Goal: Task Accomplishment & Management: Use online tool/utility

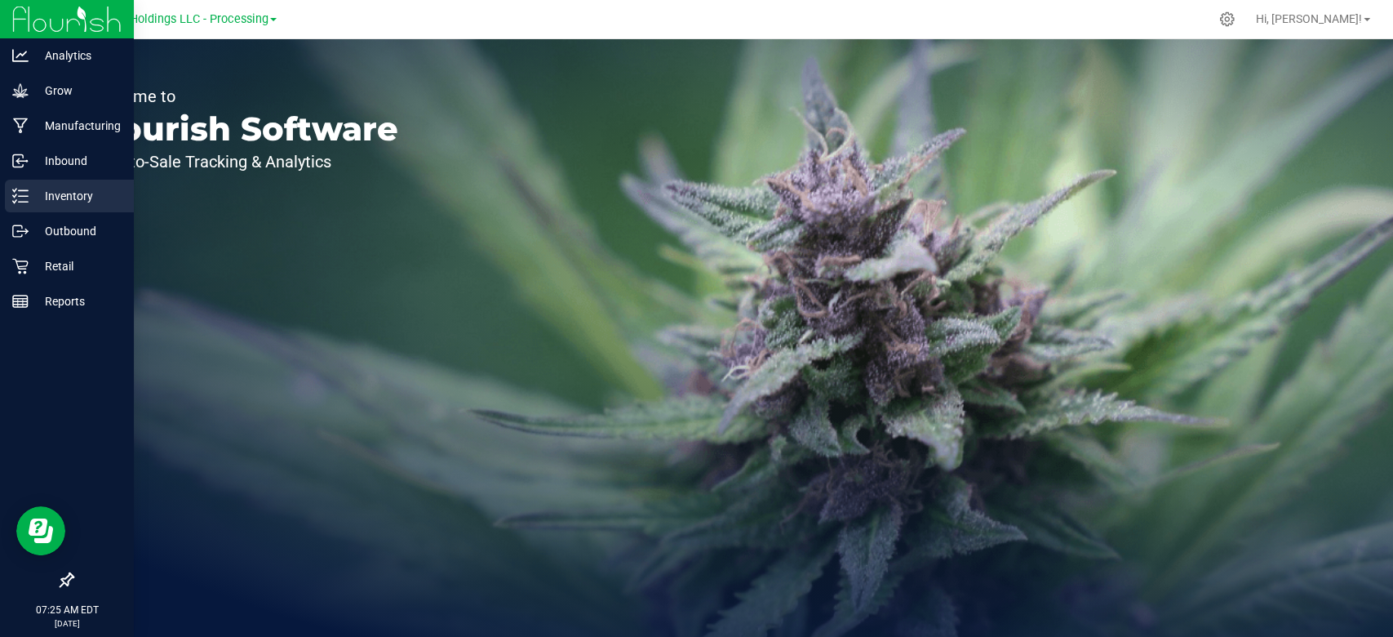
click at [27, 198] on icon at bounding box center [20, 196] width 16 height 16
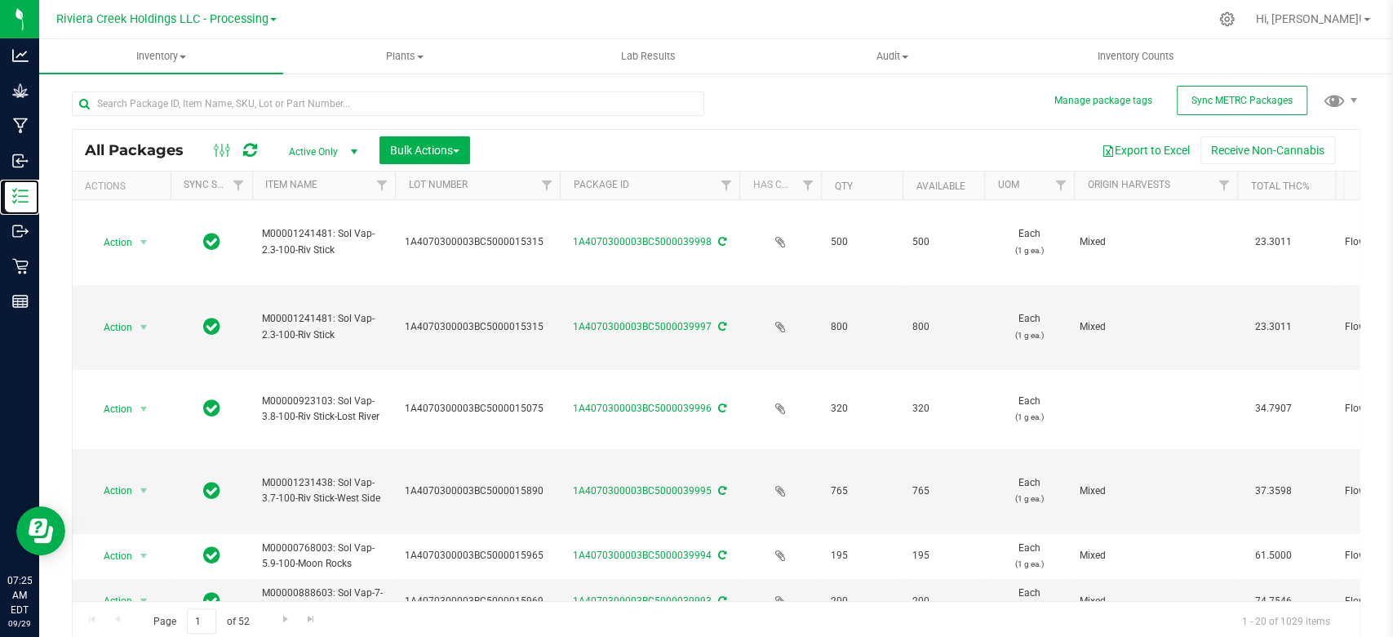
drag, startPoint x: 516, startPoint y: 184, endPoint x: 562, endPoint y: 190, distance: 46.1
click at [562, 190] on div "Actions Sync Status Item Name Lot Number Package ID Has COA Qty Available UOM O…" at bounding box center [709, 185] width 1272 height 28
click at [1143, 62] on span "Inventory Counts" at bounding box center [1136, 56] width 121 height 15
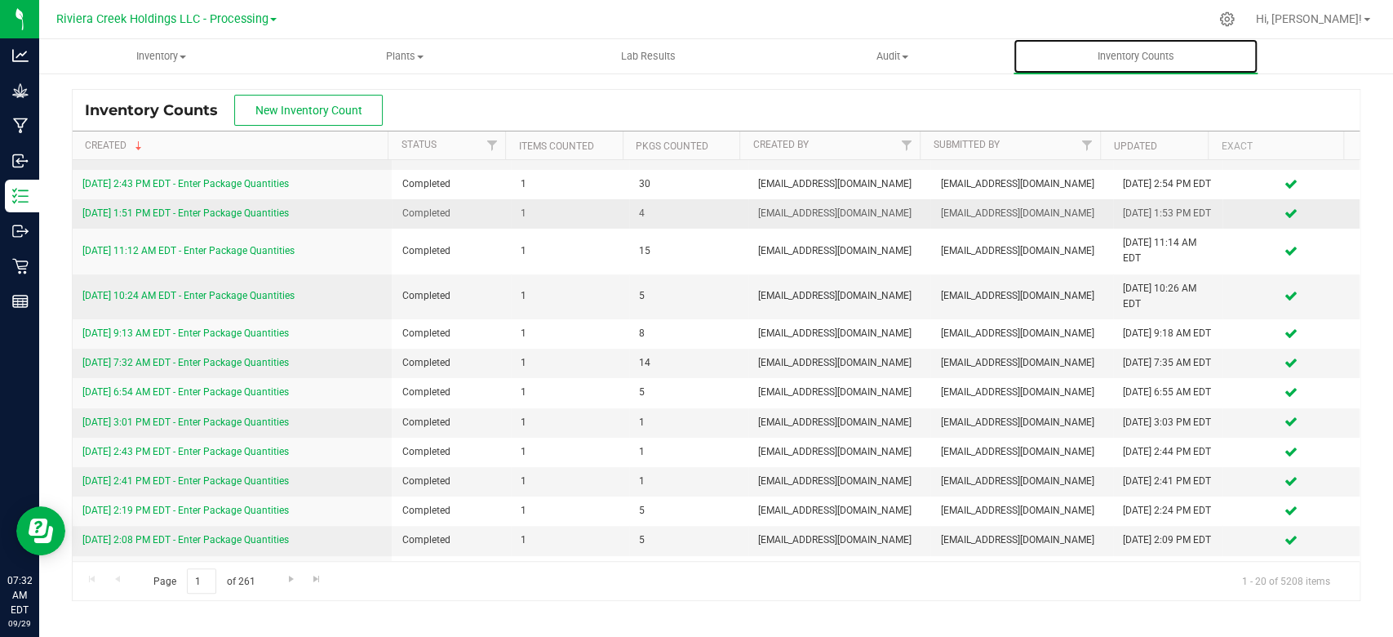
scroll to position [217, 0]
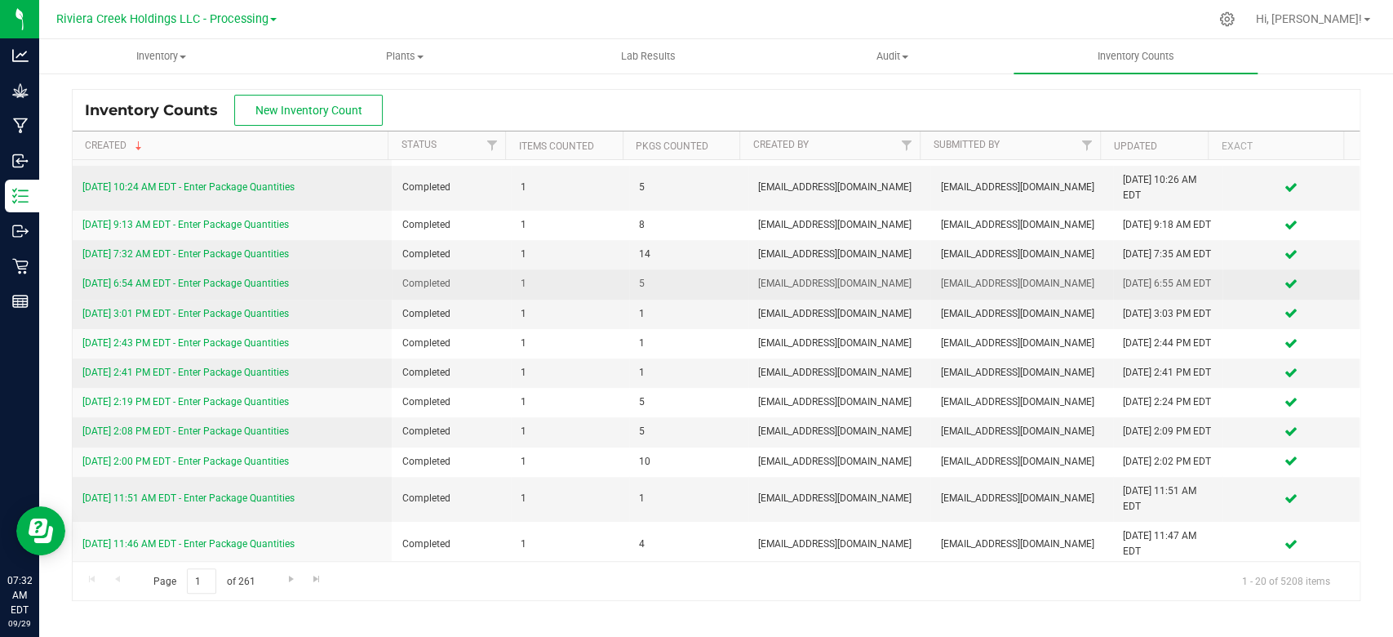
click at [166, 289] on link "[DATE] 6:54 AM EDT - Enter Package Quantities" at bounding box center [185, 283] width 207 height 11
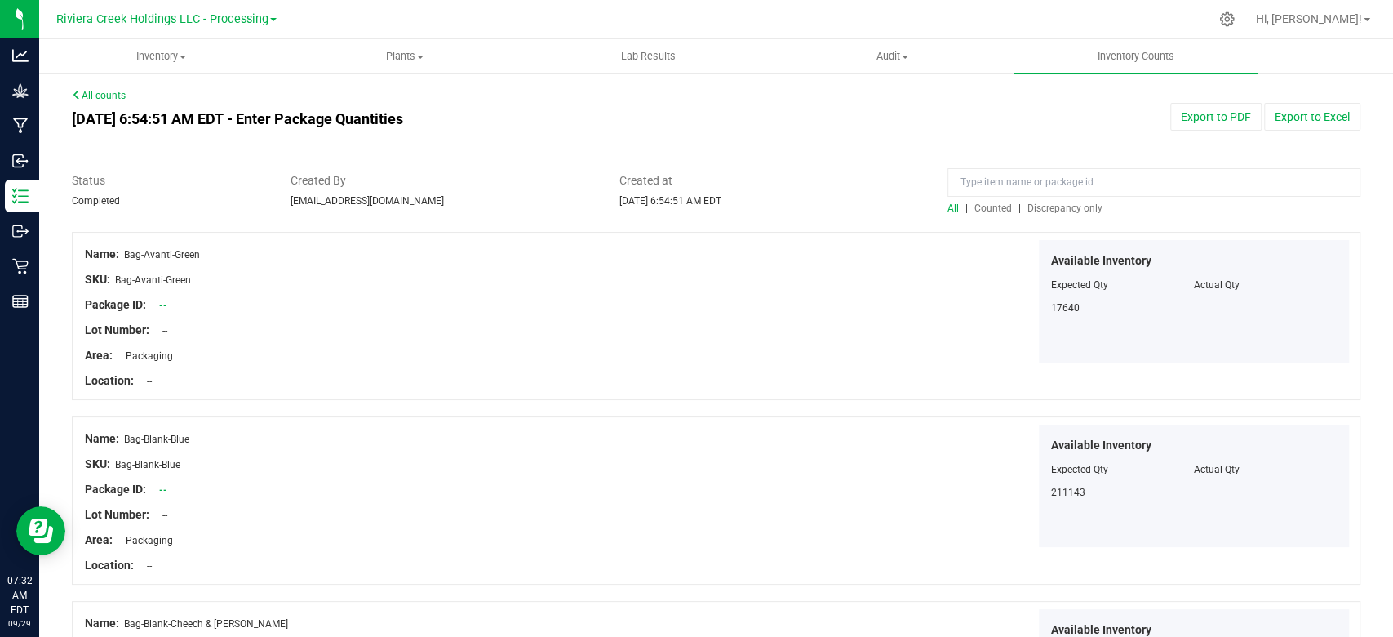
click at [975, 202] on span "Counted" at bounding box center [994, 207] width 38 height 11
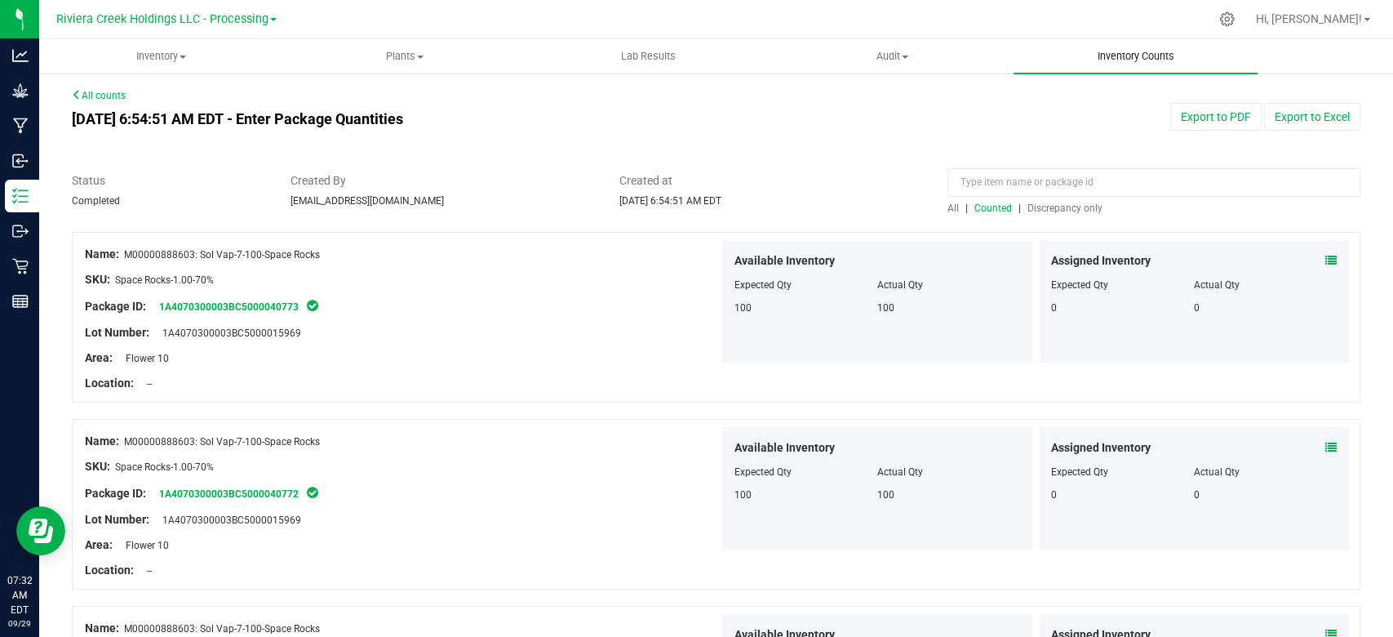
click at [1131, 62] on span "Inventory Counts" at bounding box center [1136, 56] width 121 height 15
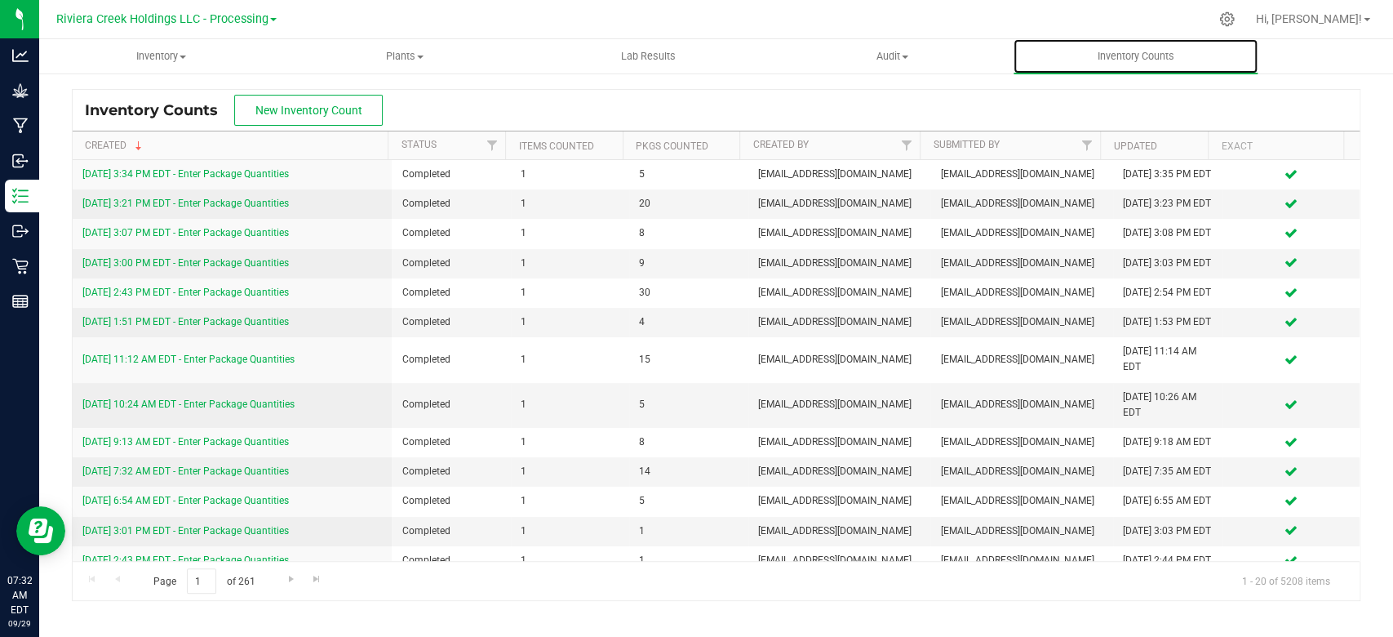
scroll to position [109, 0]
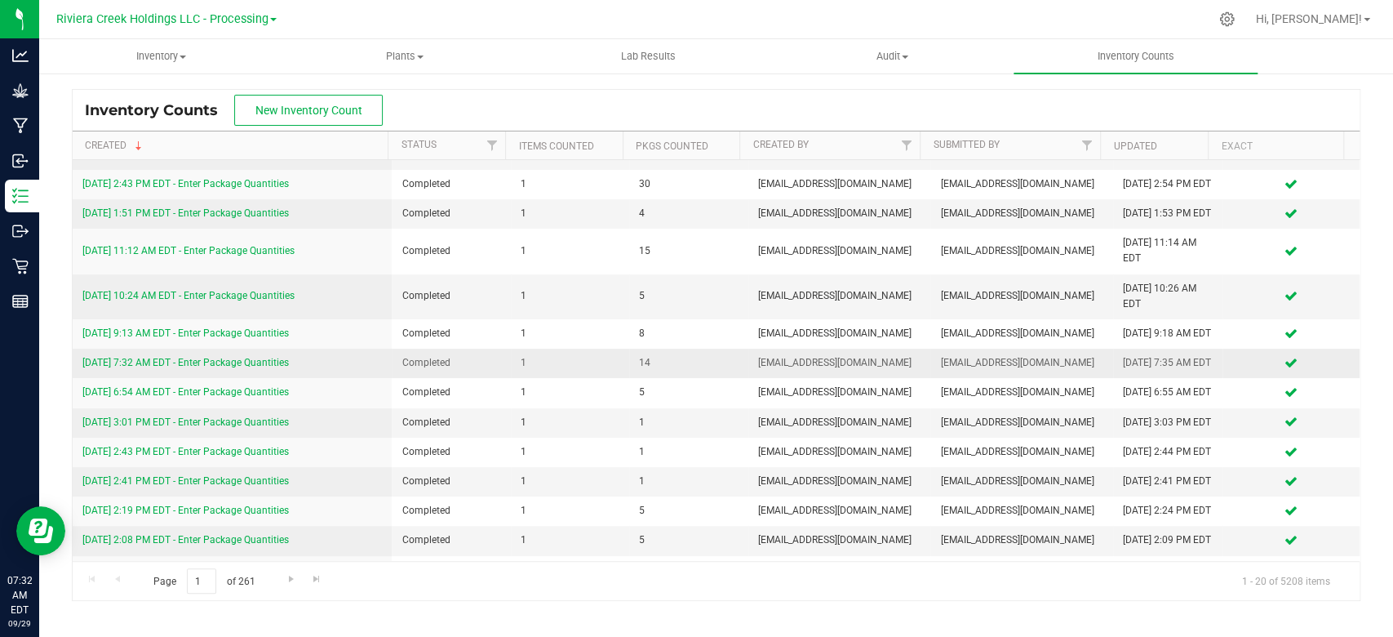
click at [204, 368] on link "[DATE] 7:32 AM EDT - Enter Package Quantities" at bounding box center [185, 362] width 207 height 11
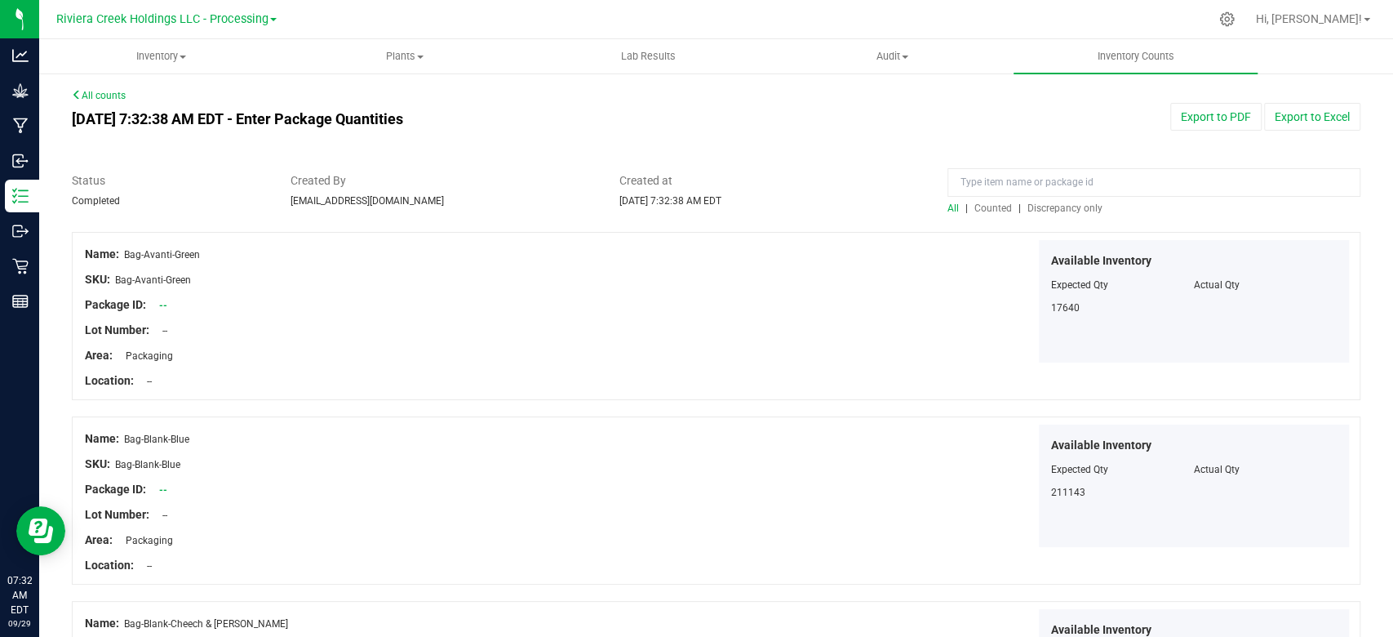
click at [986, 208] on span "Counted" at bounding box center [994, 207] width 38 height 11
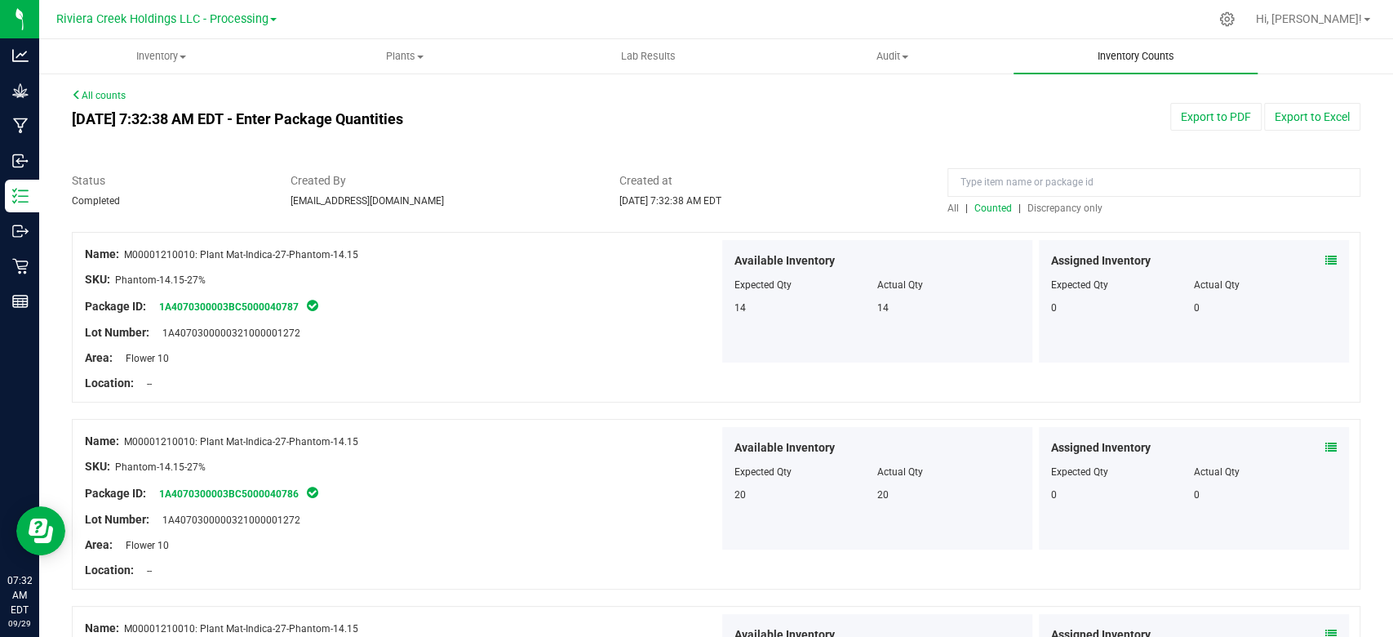
click at [1138, 53] on span "Inventory Counts" at bounding box center [1136, 56] width 121 height 15
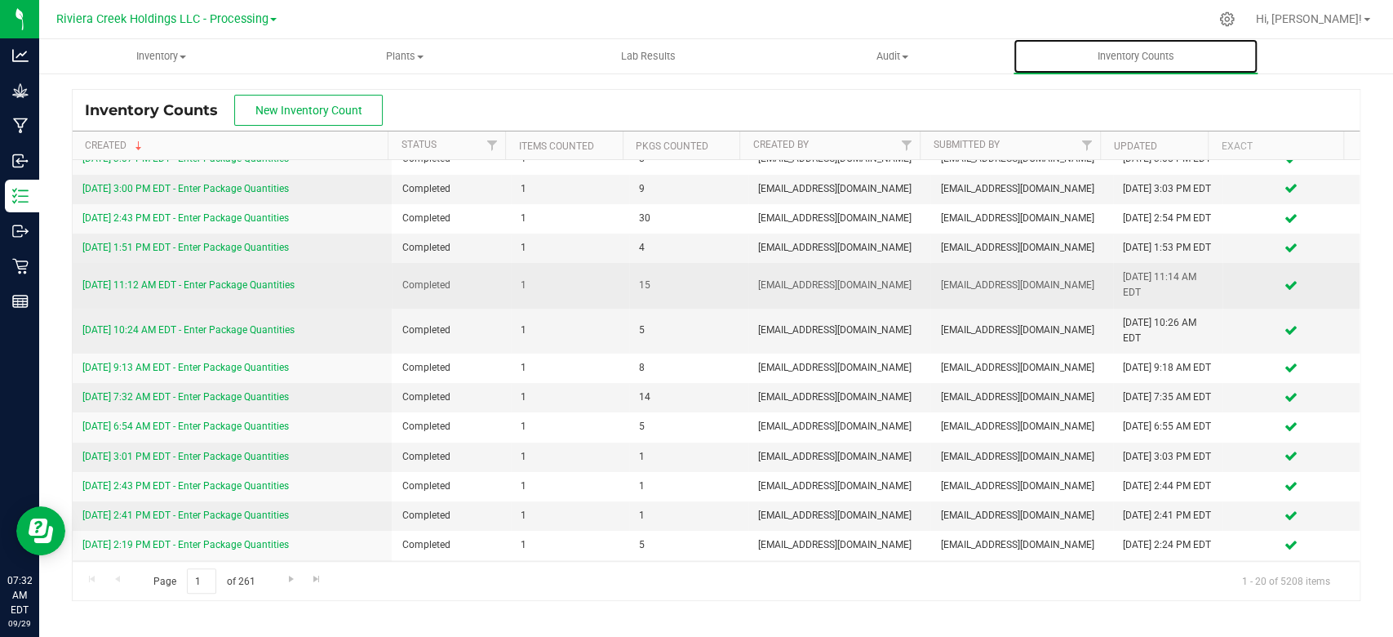
scroll to position [109, 0]
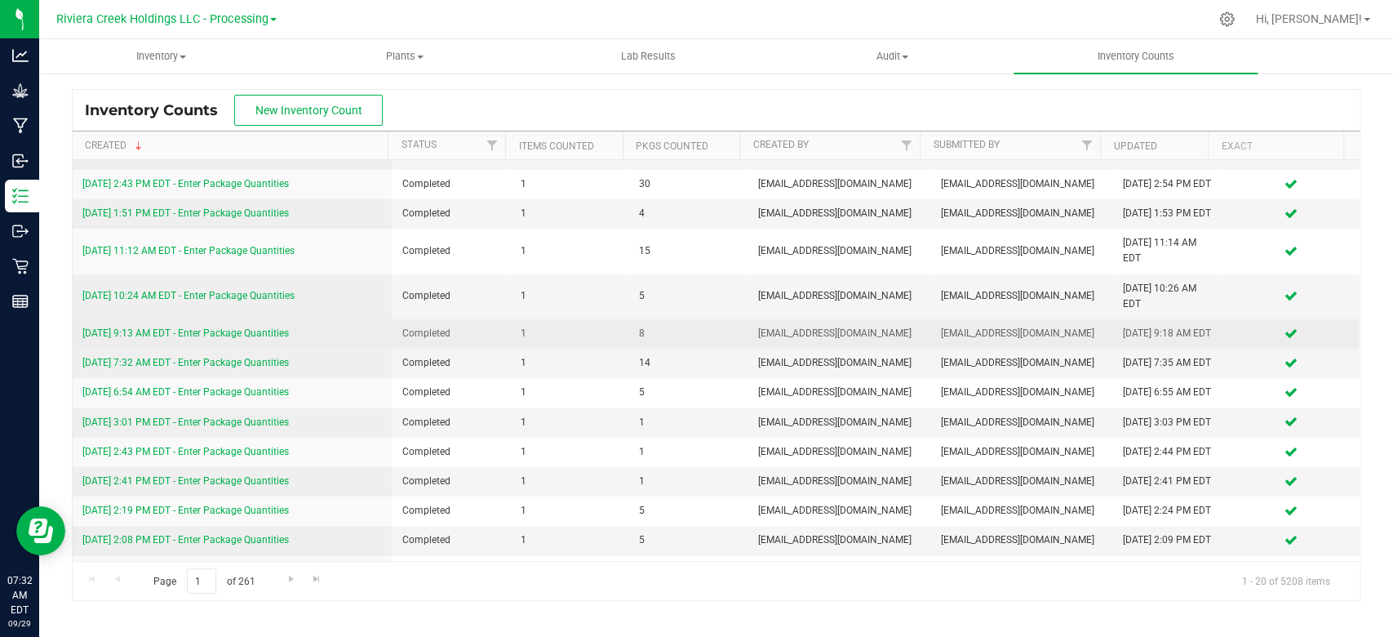
click at [241, 339] on link "[DATE] 9:13 AM EDT - Enter Package Quantities" at bounding box center [185, 332] width 207 height 11
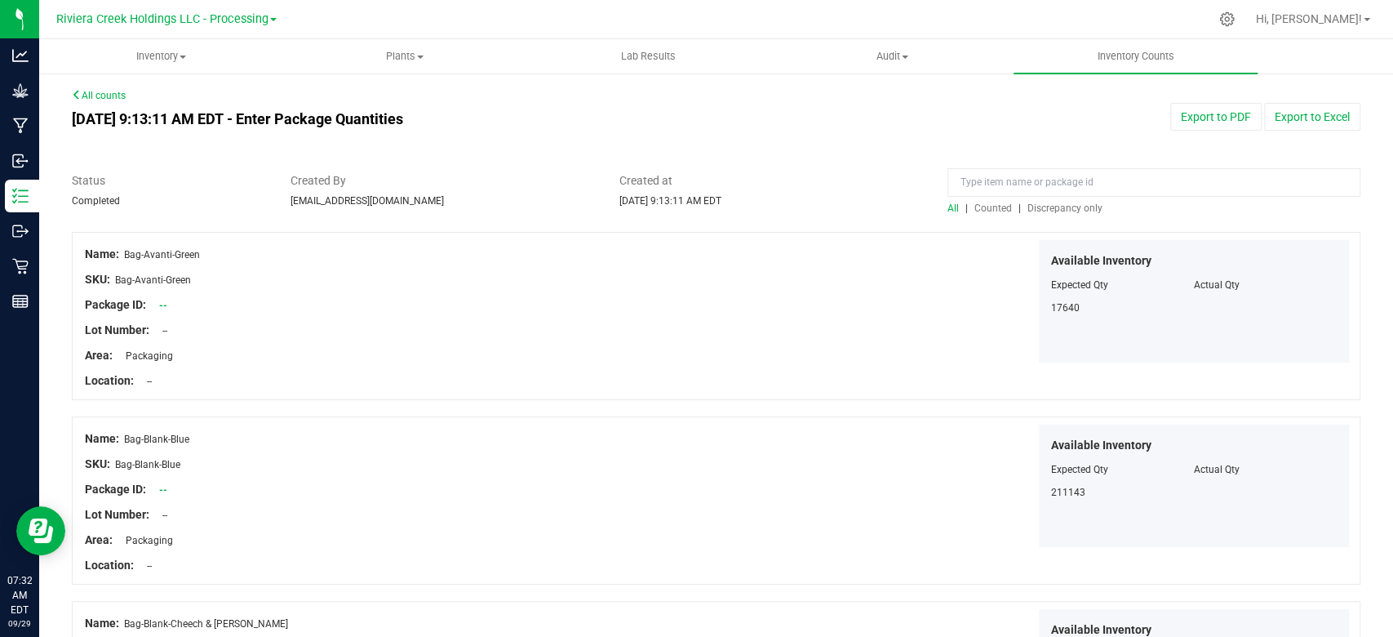
click at [991, 205] on span "Counted" at bounding box center [994, 207] width 38 height 11
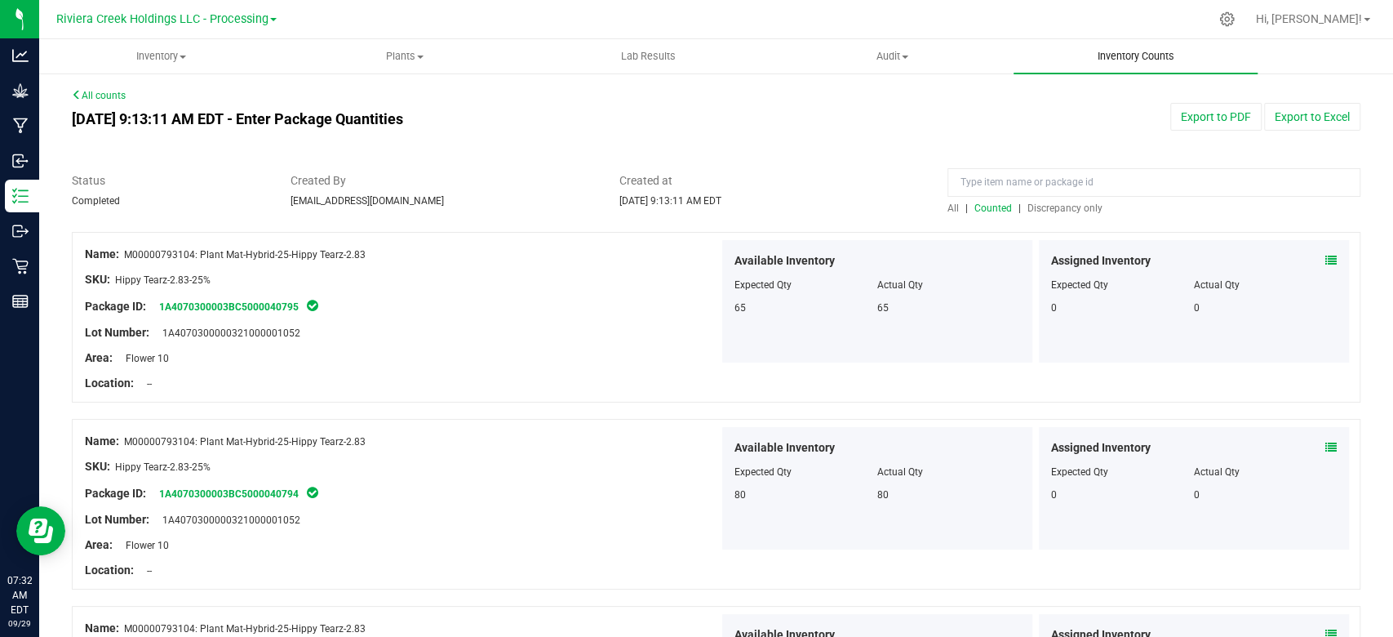
click at [1130, 60] on span "Inventory Counts" at bounding box center [1136, 56] width 121 height 15
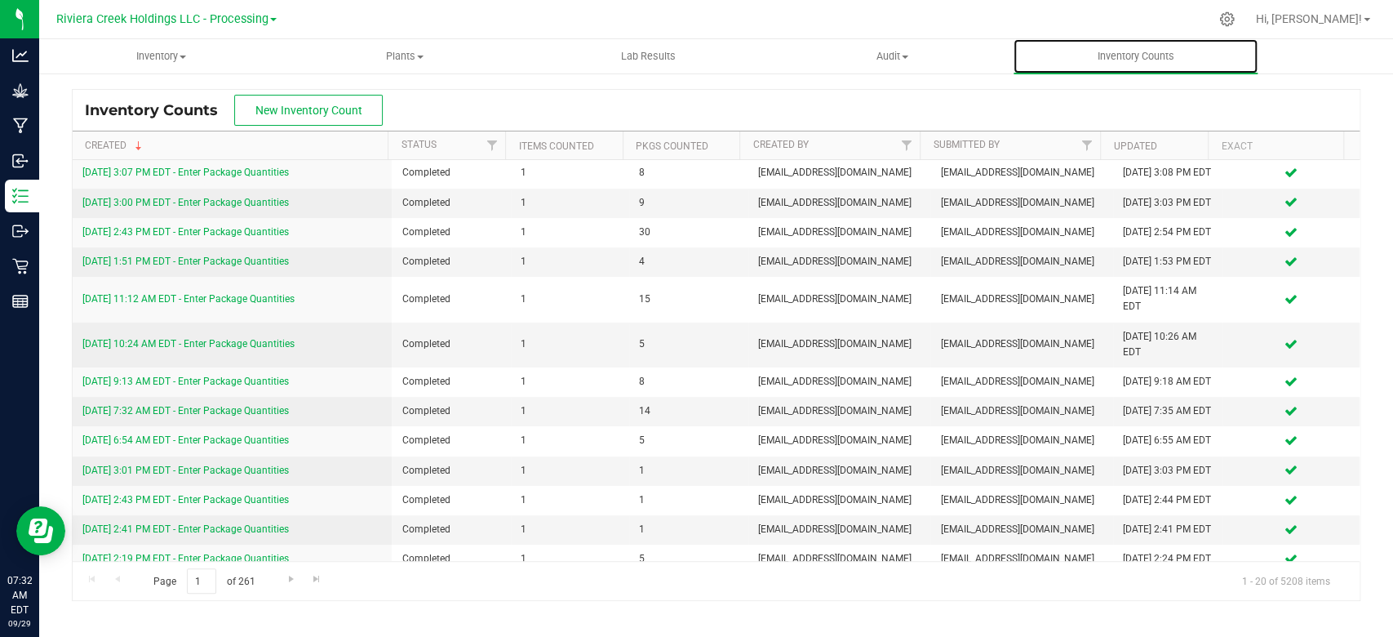
scroll to position [109, 0]
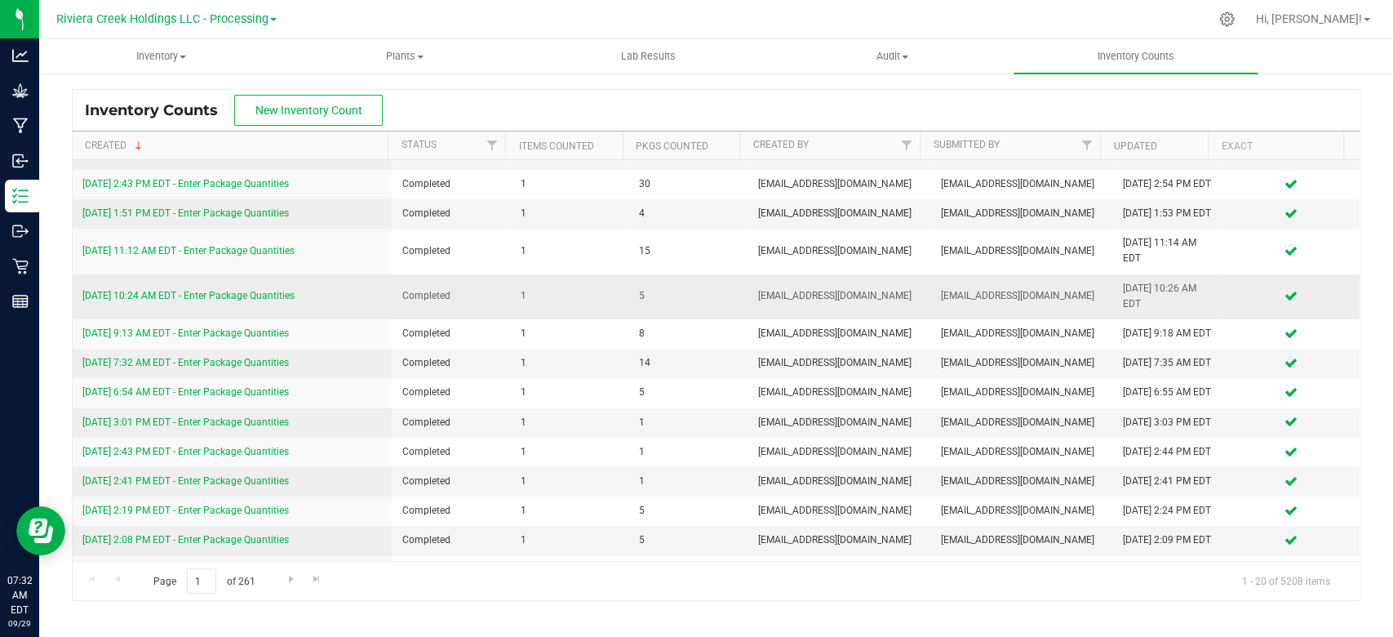
click at [180, 301] on link "[DATE] 10:24 AM EDT - Enter Package Quantities" at bounding box center [188, 295] width 212 height 11
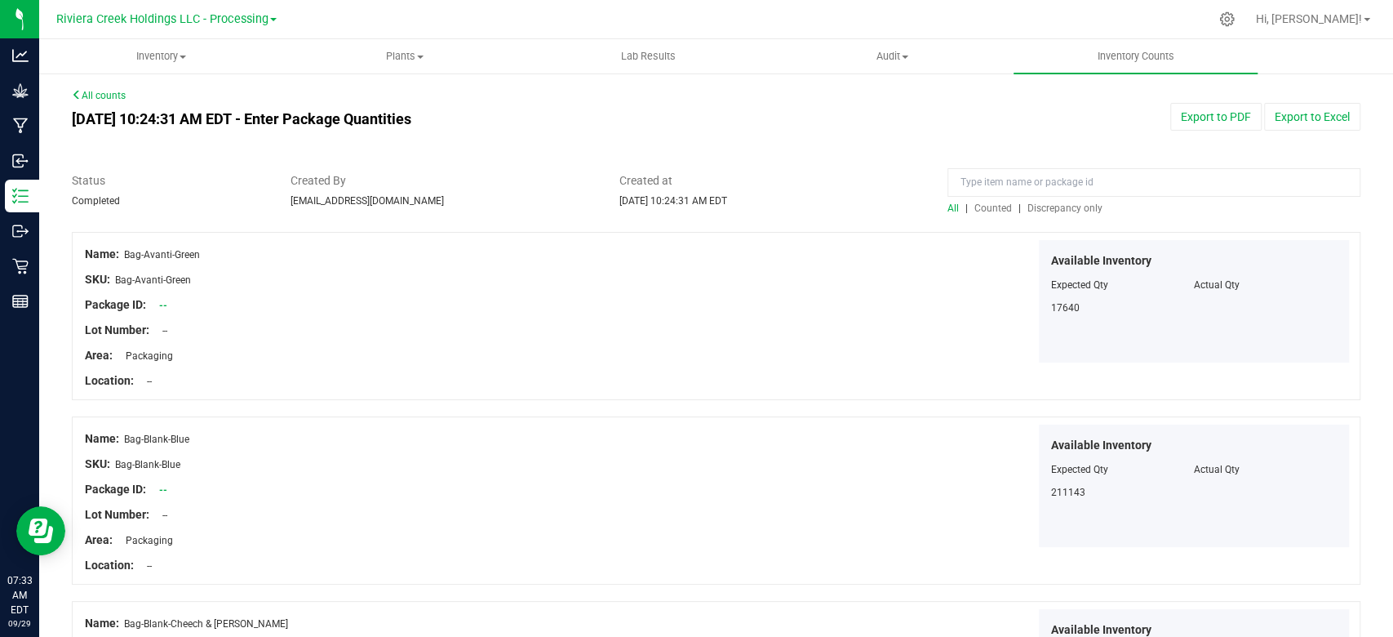
click at [985, 211] on span "Counted" at bounding box center [994, 207] width 38 height 11
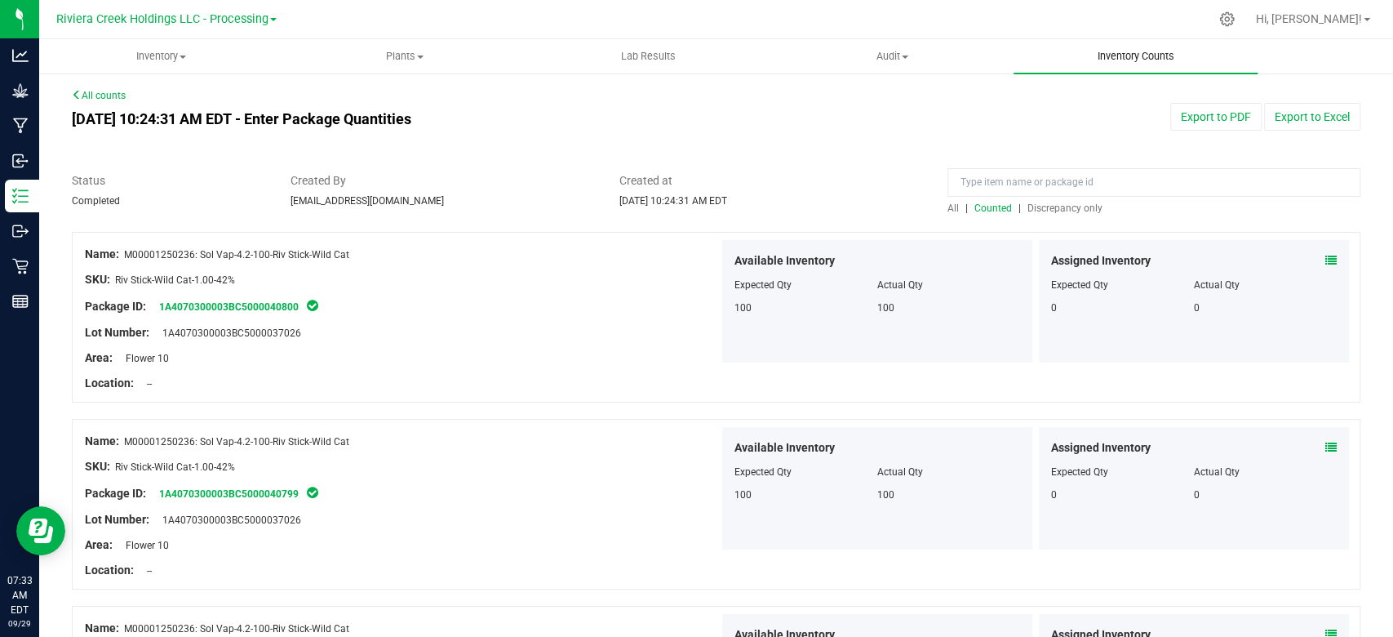
click at [1124, 51] on span "Inventory Counts" at bounding box center [1136, 56] width 121 height 15
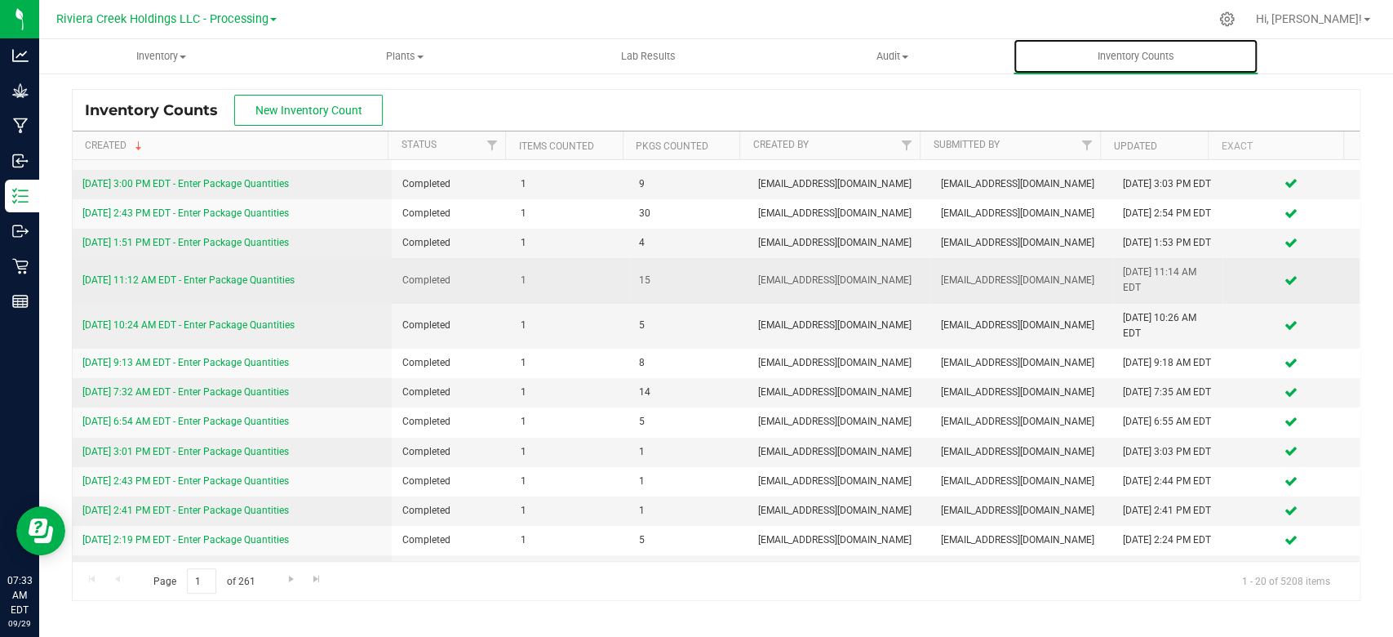
scroll to position [109, 0]
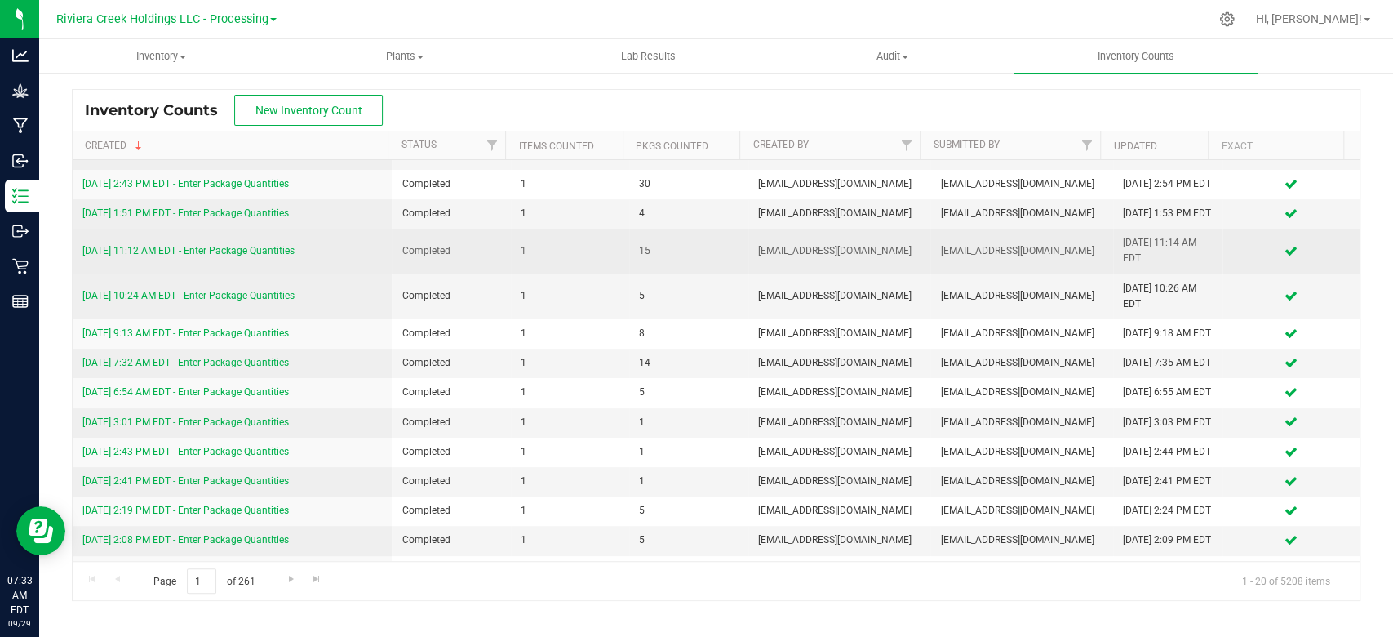
click at [144, 256] on link "[DATE] 11:12 AM EDT - Enter Package Quantities" at bounding box center [188, 250] width 212 height 11
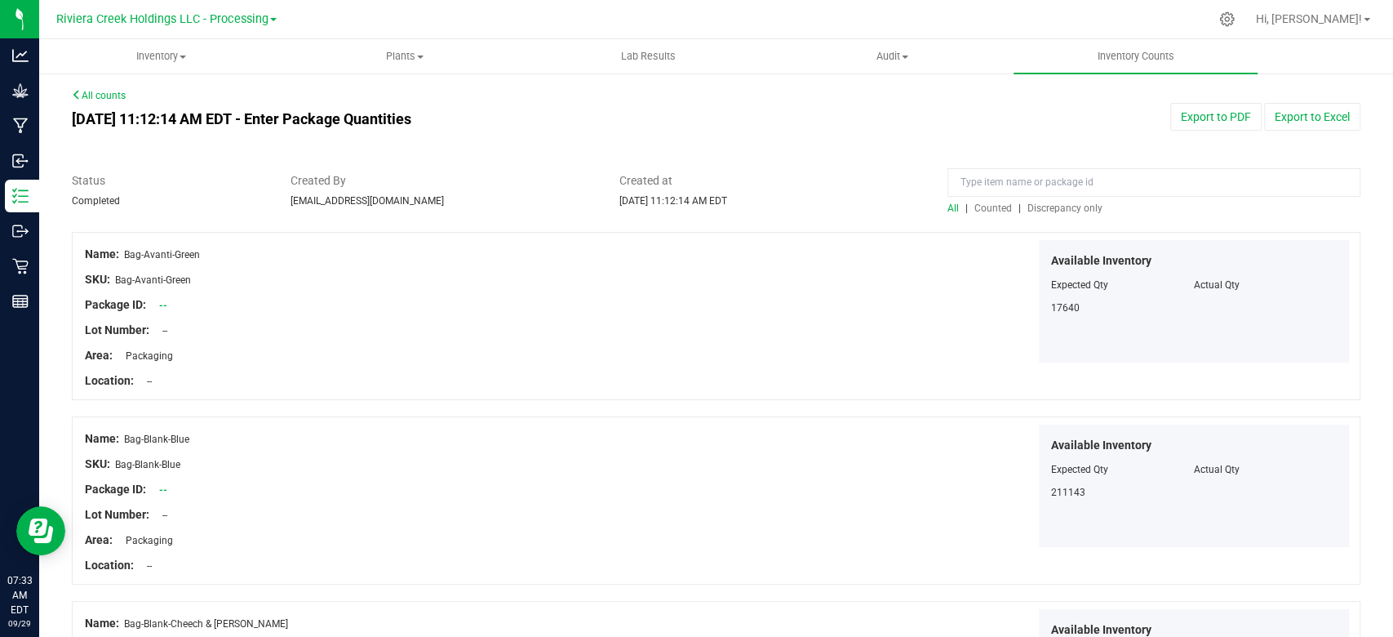
click at [993, 203] on span "Counted" at bounding box center [994, 207] width 38 height 11
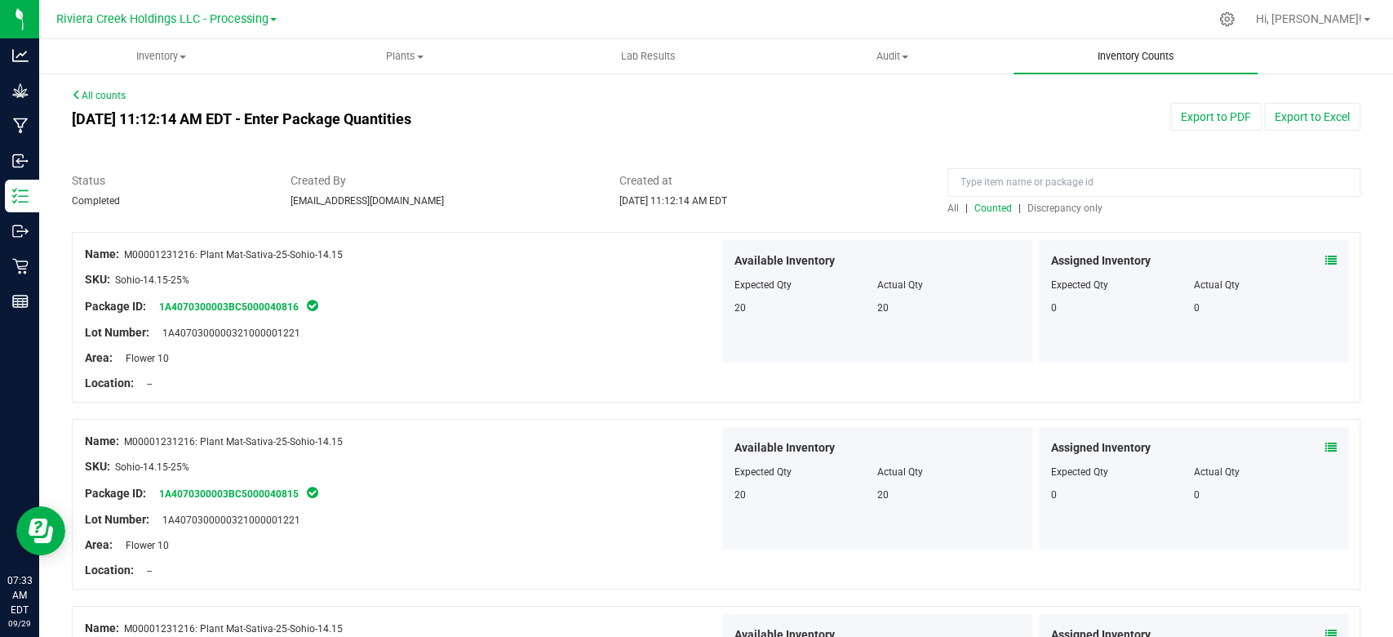
click at [1136, 59] on span "Inventory Counts" at bounding box center [1136, 56] width 121 height 15
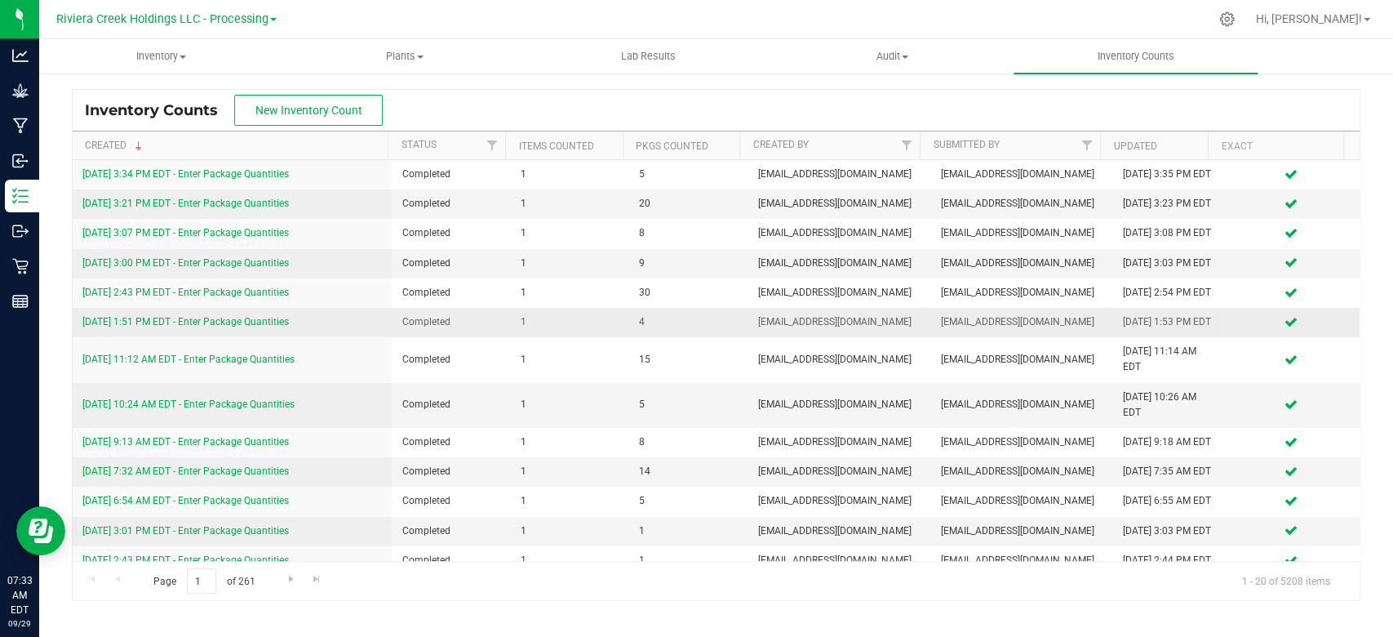
click at [221, 327] on link "[DATE] 1:51 PM EDT - Enter Package Quantities" at bounding box center [185, 321] width 207 height 11
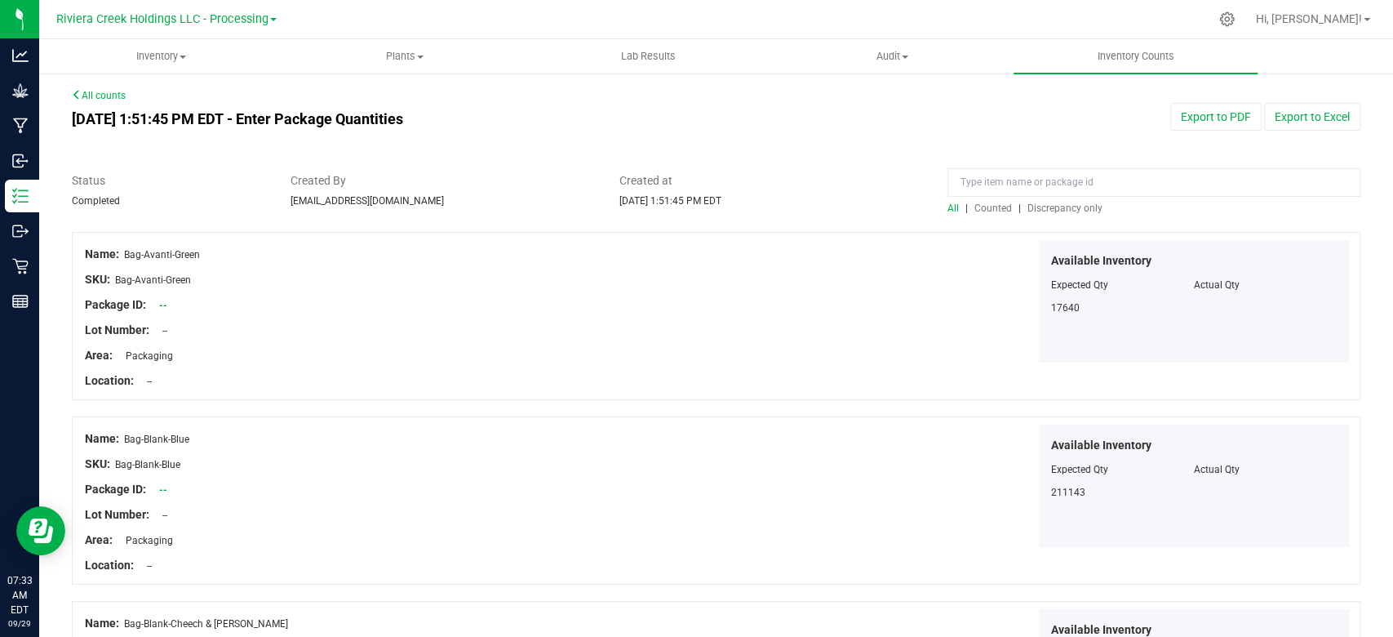
click at [982, 211] on span "Counted" at bounding box center [994, 207] width 38 height 11
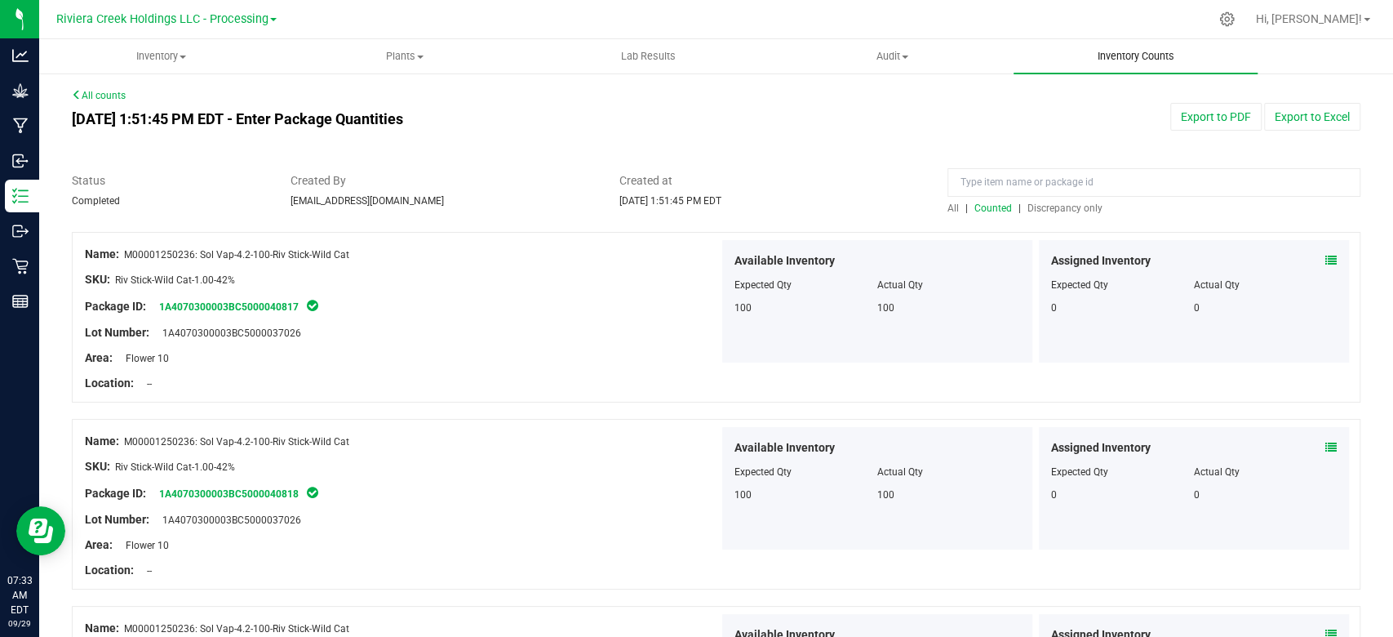
click at [1116, 62] on span "Inventory Counts" at bounding box center [1136, 56] width 121 height 15
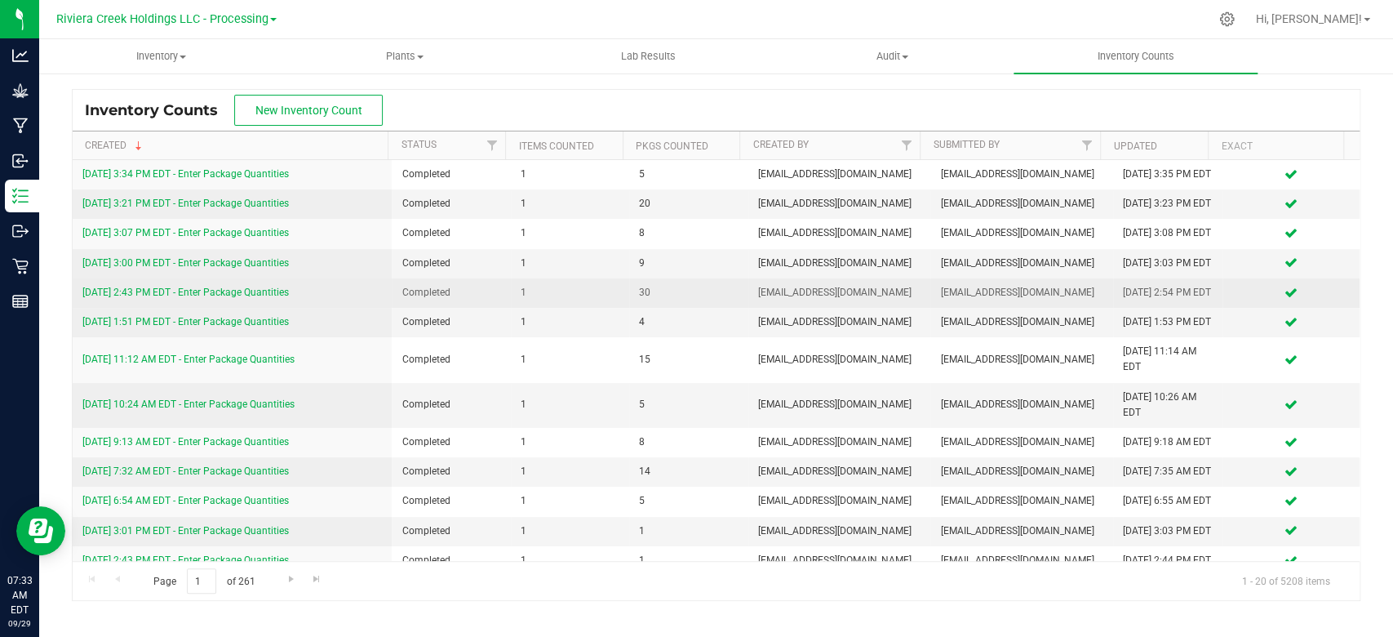
click at [174, 300] on div "[DATE] 2:43 PM EDT - Enter Package Quantities" at bounding box center [232, 293] width 300 height 16
click at [176, 298] on link "[DATE] 2:43 PM EDT - Enter Package Quantities" at bounding box center [185, 291] width 207 height 11
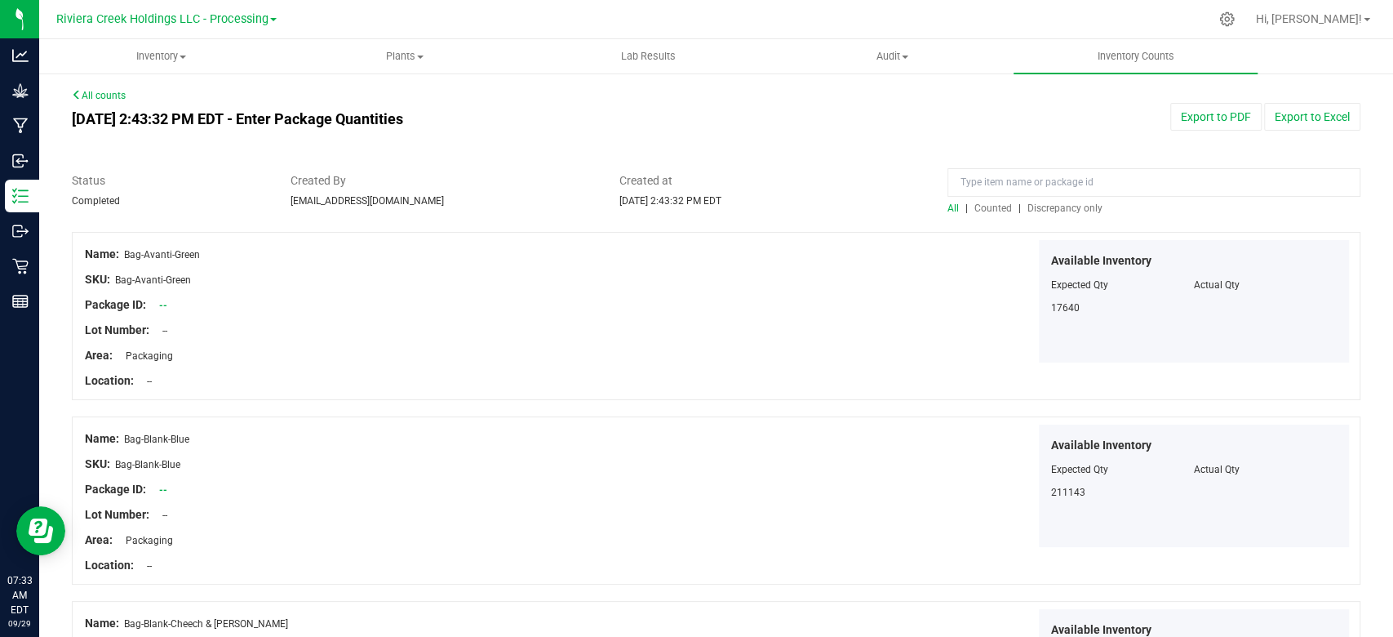
click at [979, 211] on span "Counted" at bounding box center [994, 207] width 38 height 11
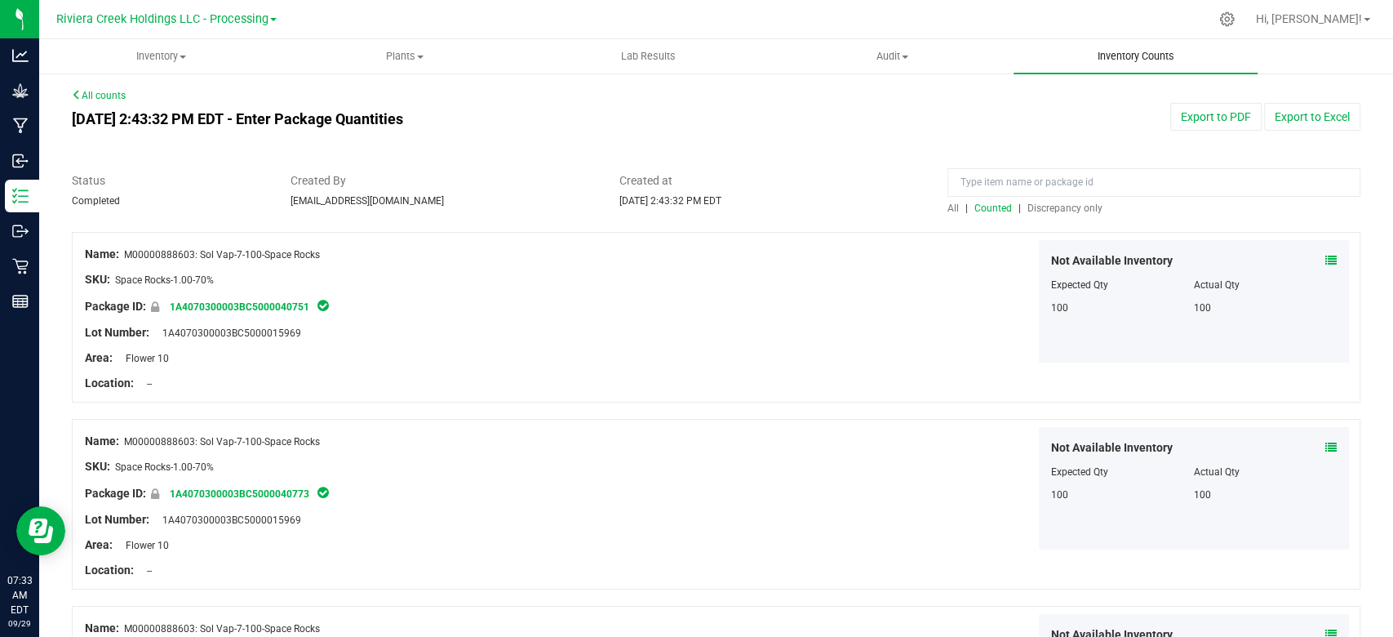
click at [1129, 56] on span "Inventory Counts" at bounding box center [1136, 56] width 121 height 15
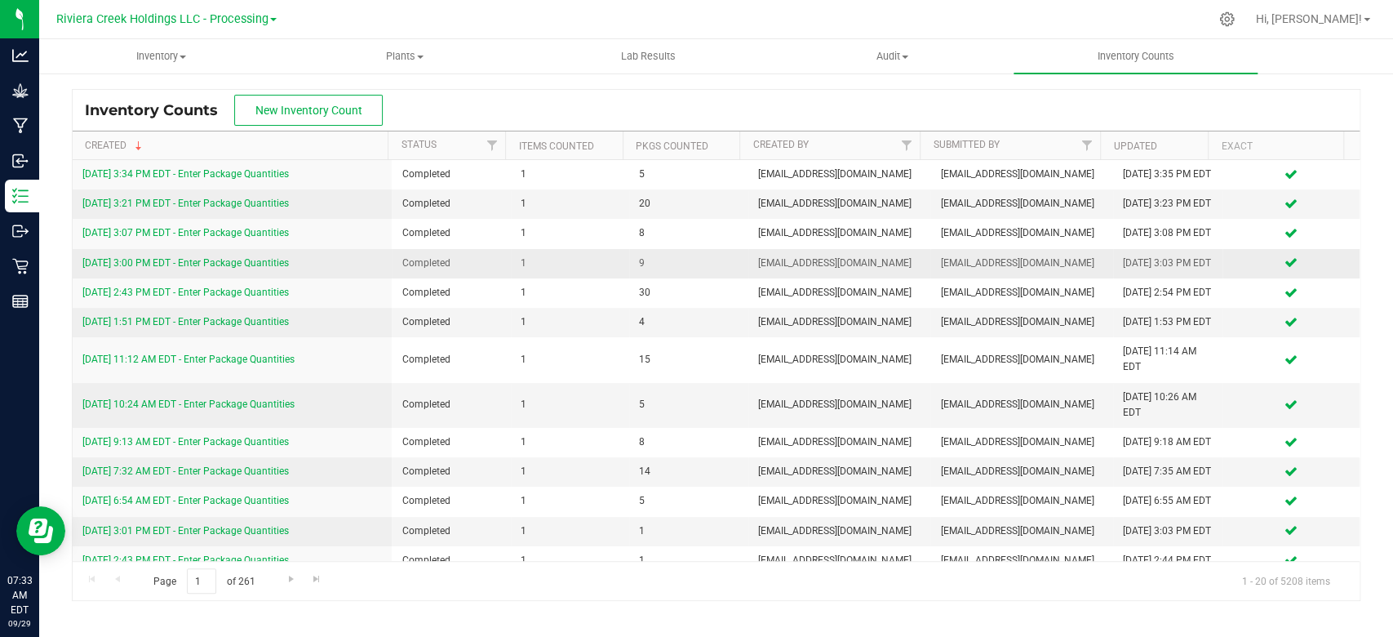
click at [198, 269] on link "[DATE] 3:00 PM EDT - Enter Package Quantities" at bounding box center [185, 262] width 207 height 11
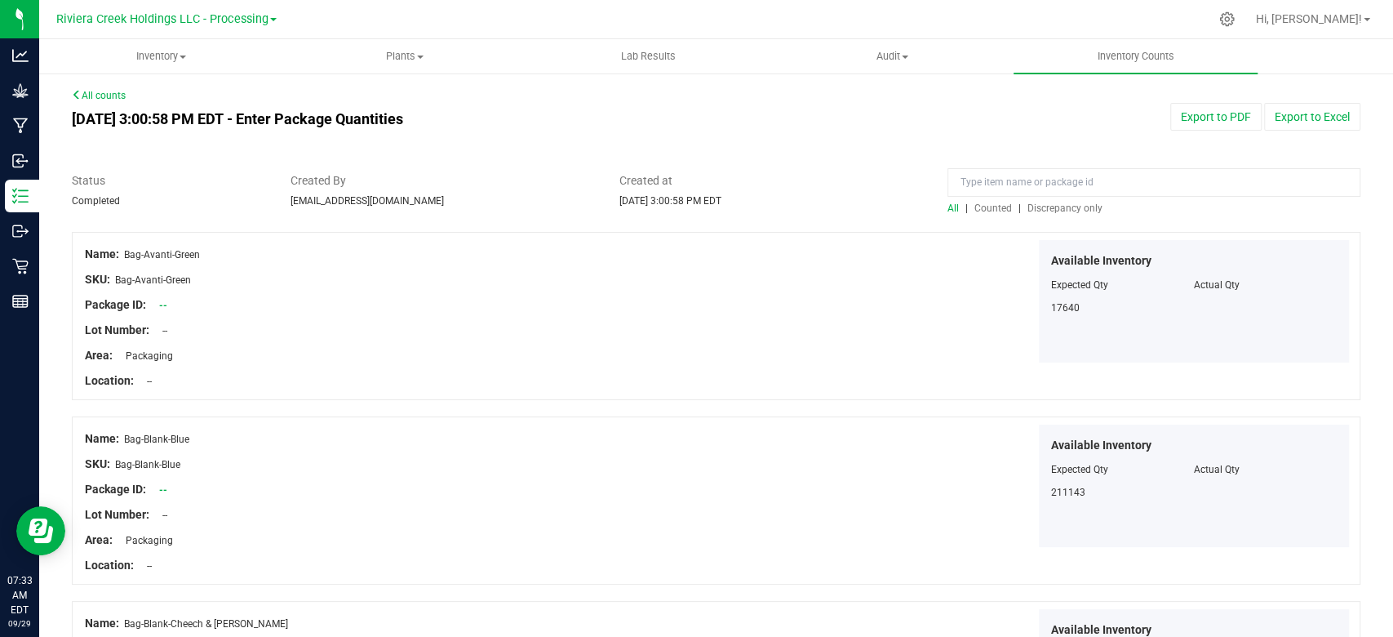
click at [982, 211] on span "Counted" at bounding box center [994, 207] width 38 height 11
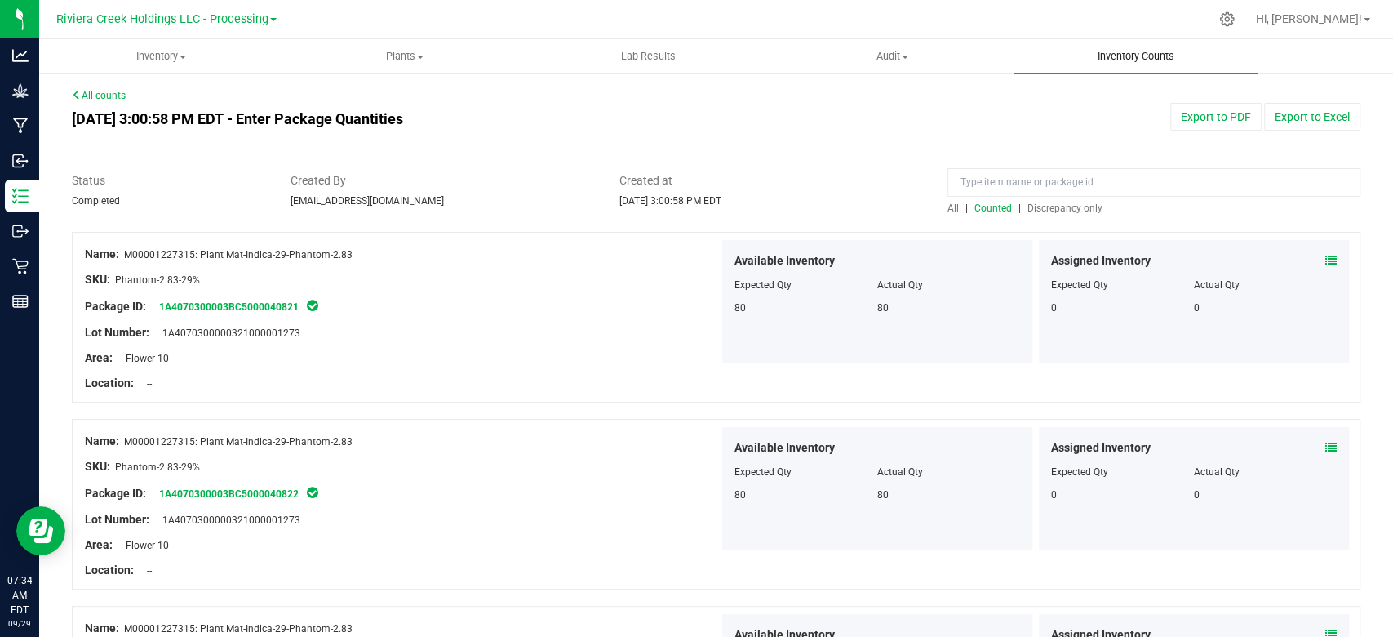
click at [1126, 54] on span "Inventory Counts" at bounding box center [1136, 56] width 121 height 15
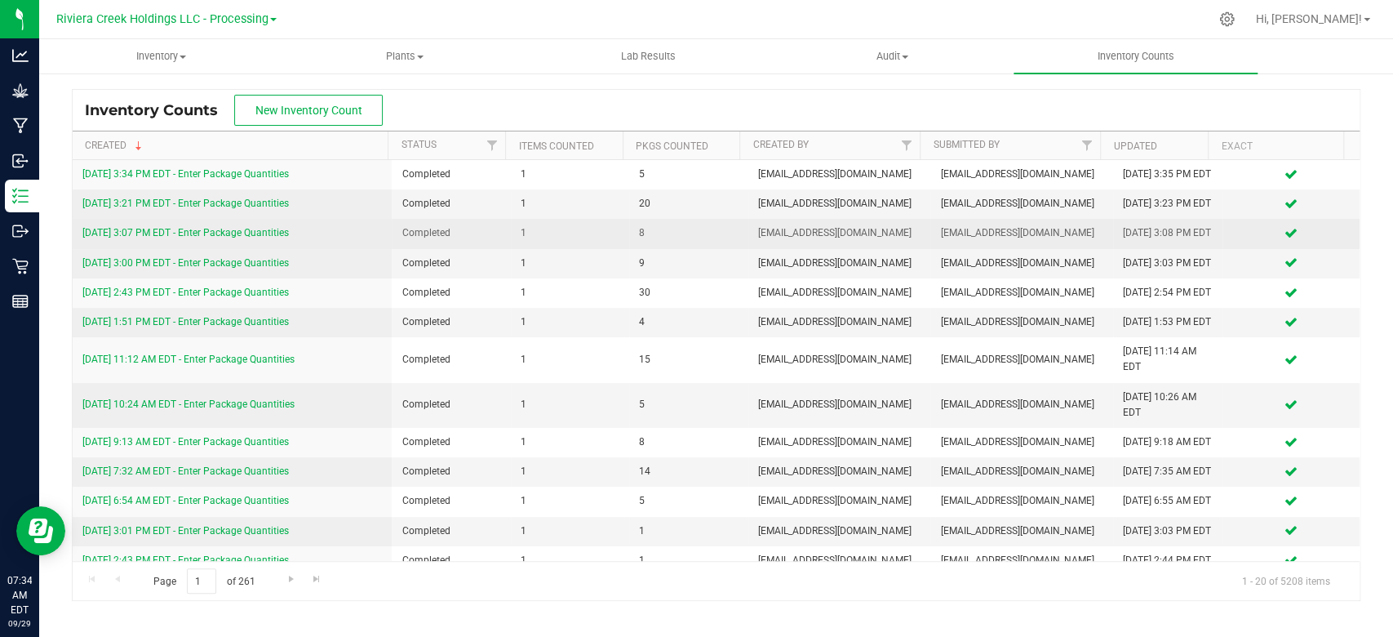
click at [204, 238] on link "[DATE] 3:07 PM EDT - Enter Package Quantities" at bounding box center [185, 232] width 207 height 11
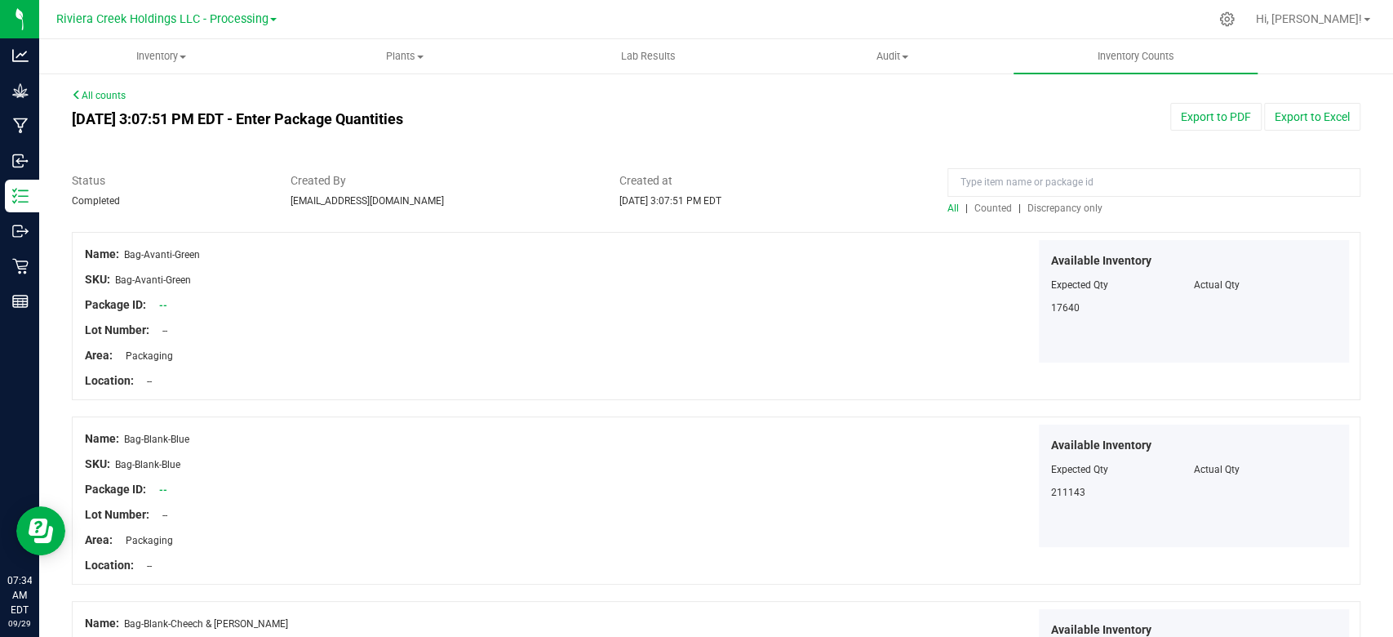
click at [984, 207] on span "Counted" at bounding box center [994, 207] width 38 height 11
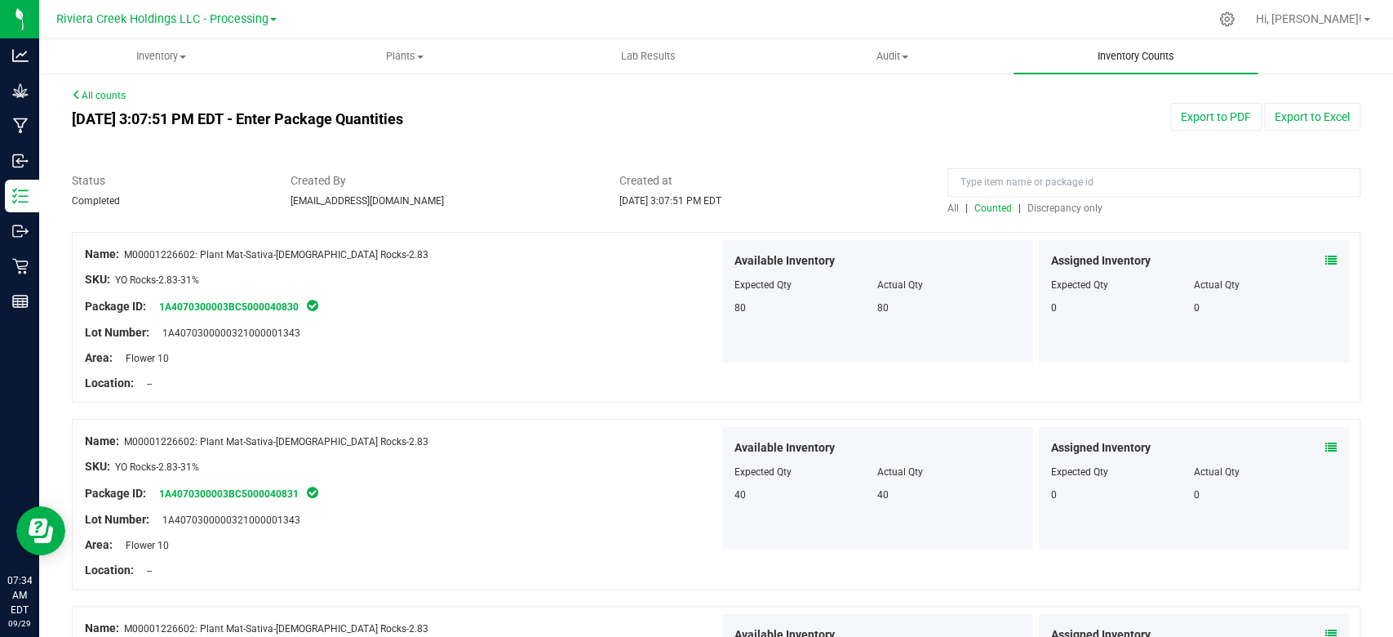
click at [1121, 59] on span "Inventory Counts" at bounding box center [1136, 56] width 121 height 15
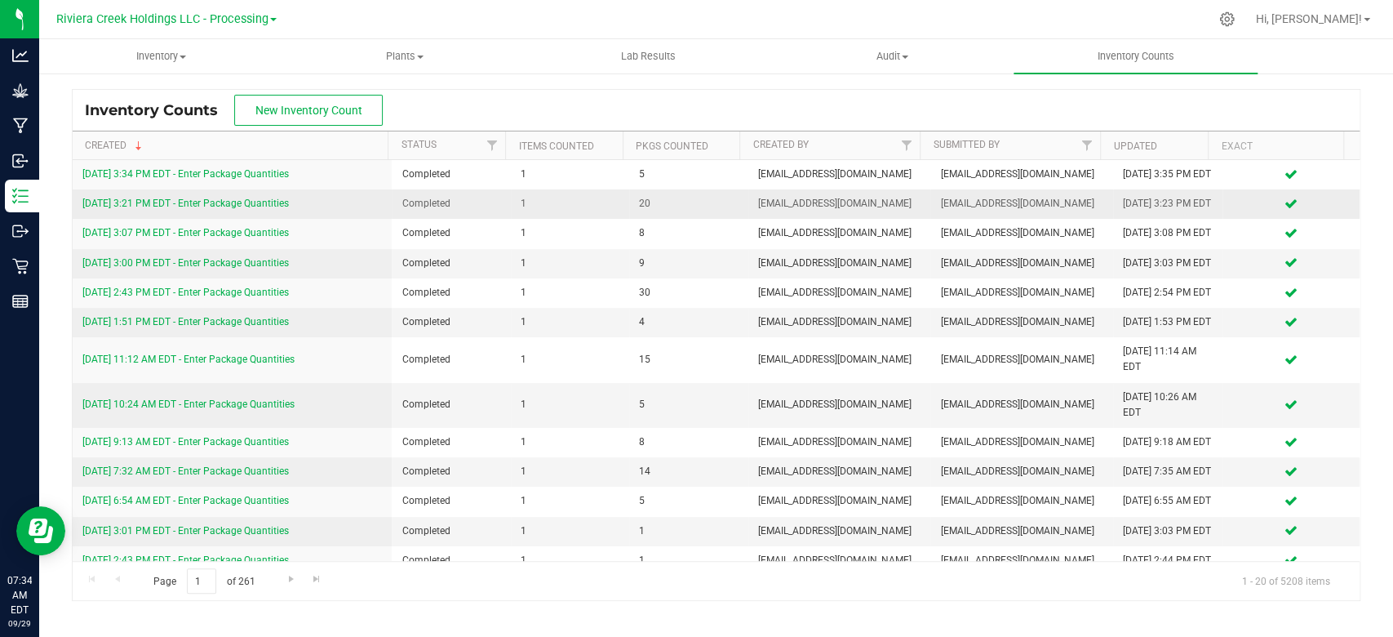
click at [206, 209] on link "[DATE] 3:21 PM EDT - Enter Package Quantities" at bounding box center [185, 203] width 207 height 11
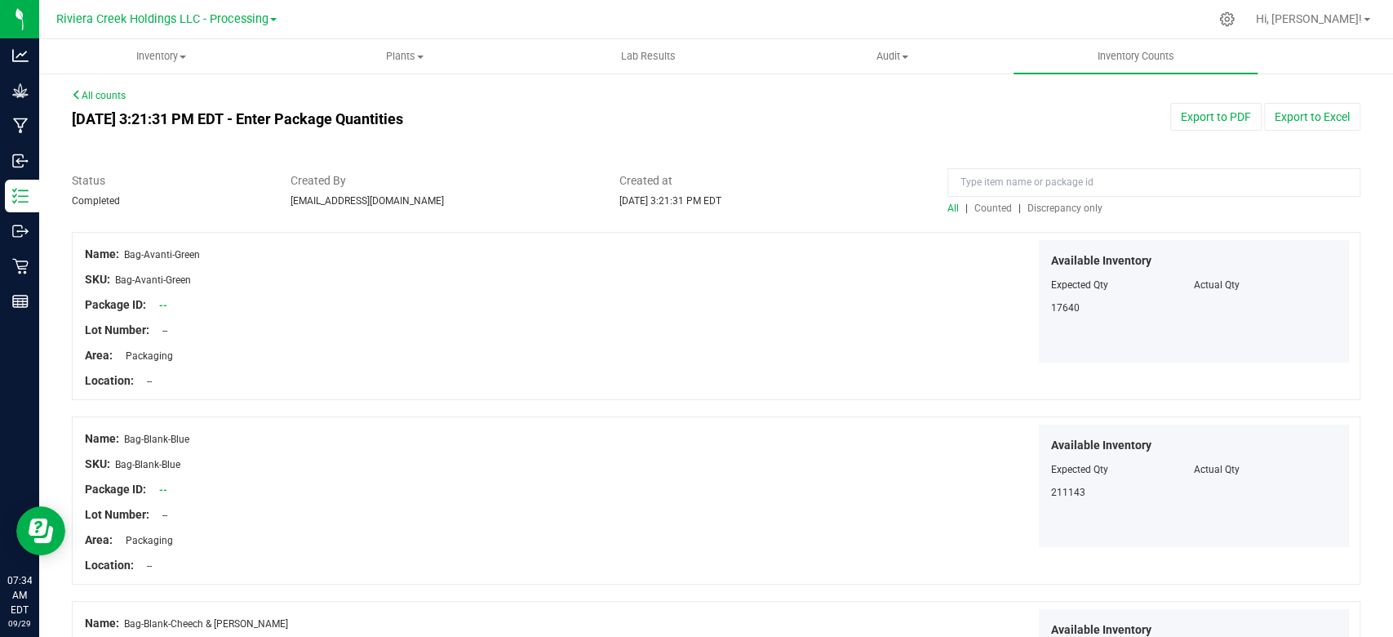
click at [985, 208] on span "Counted" at bounding box center [994, 207] width 38 height 11
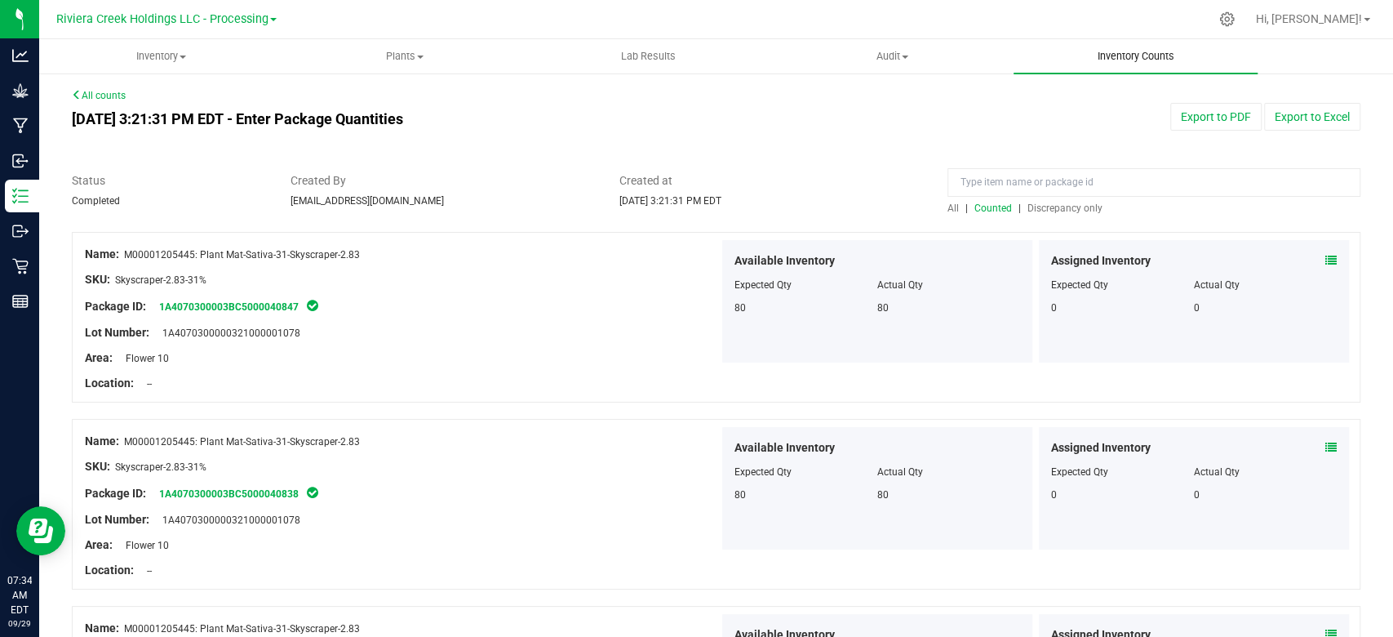
click at [1114, 52] on span "Inventory Counts" at bounding box center [1136, 56] width 121 height 15
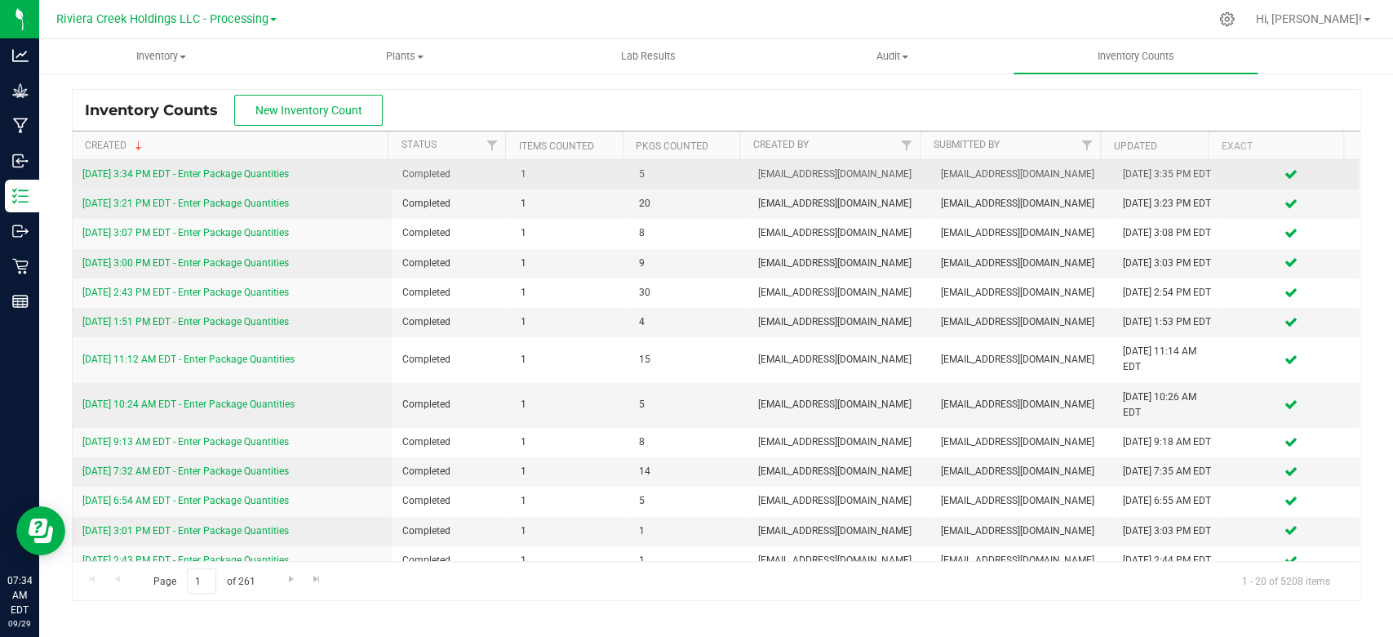
click at [191, 180] on link "[DATE] 3:34 PM EDT - Enter Package Quantities" at bounding box center [185, 173] width 207 height 11
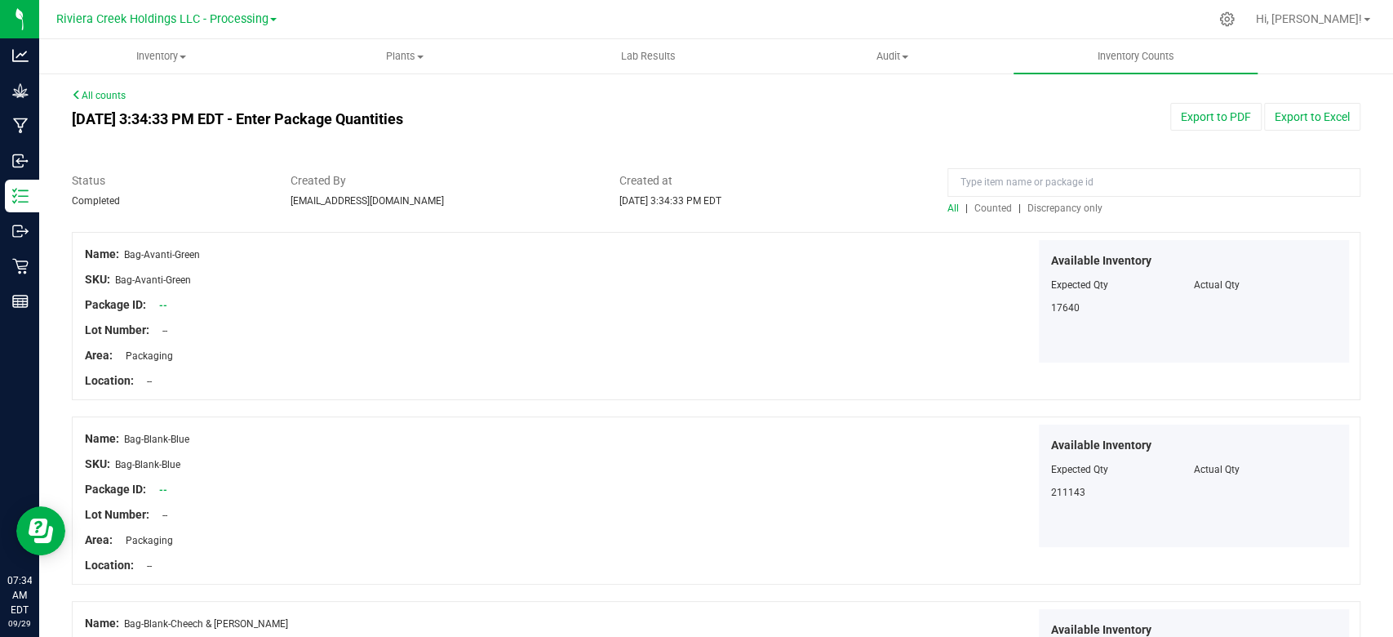
click at [991, 207] on span "Counted" at bounding box center [994, 207] width 38 height 11
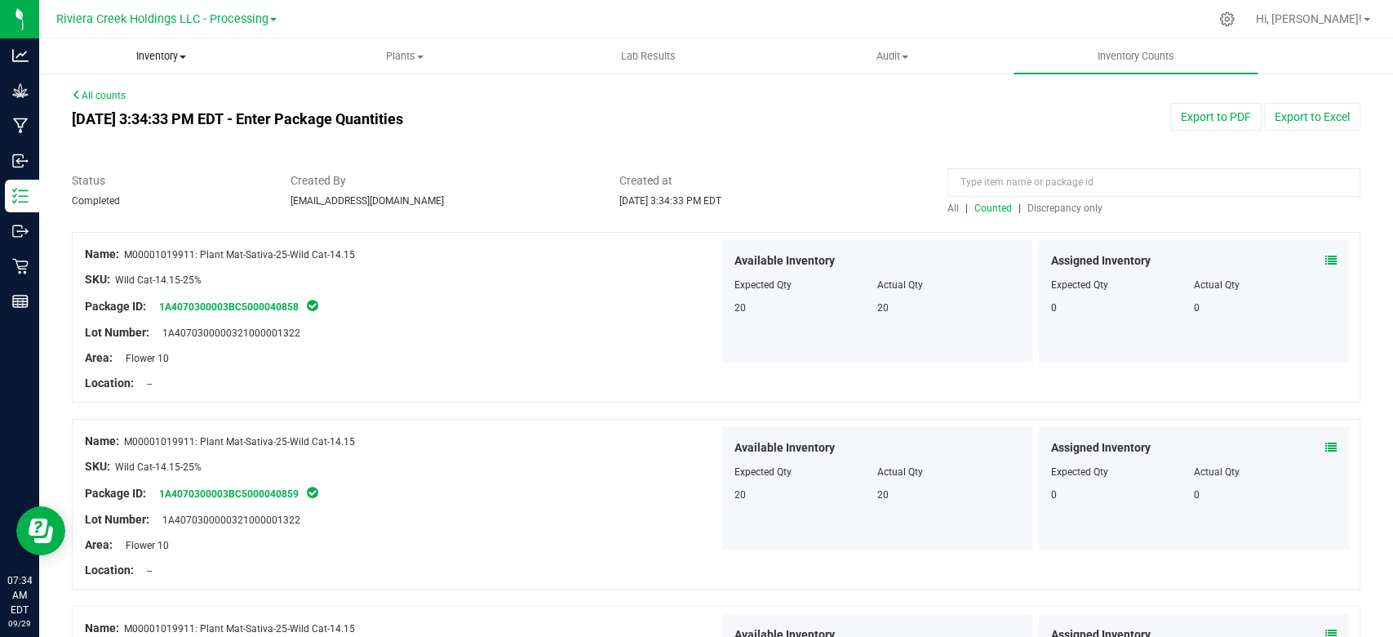
click at [171, 45] on uib-tab-heading "Inventory All packages All inventory Waste log Create inventory" at bounding box center [161, 56] width 242 height 33
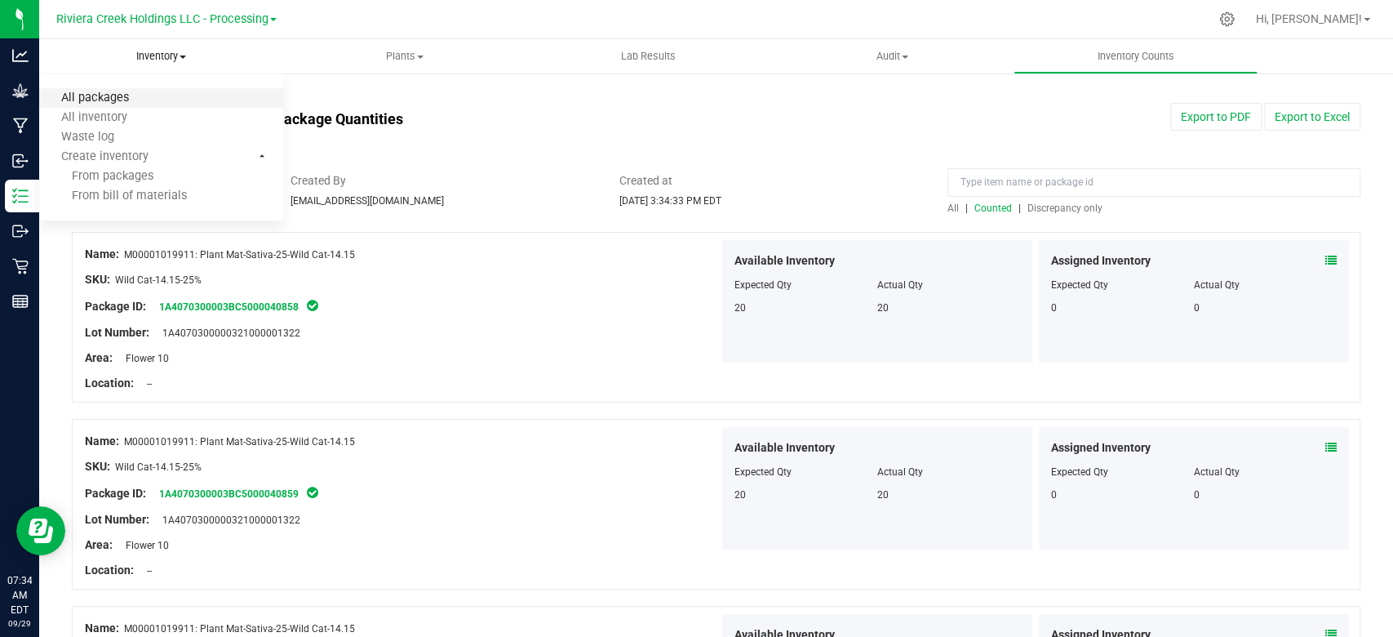
click at [122, 104] on span "All packages" at bounding box center [95, 98] width 112 height 14
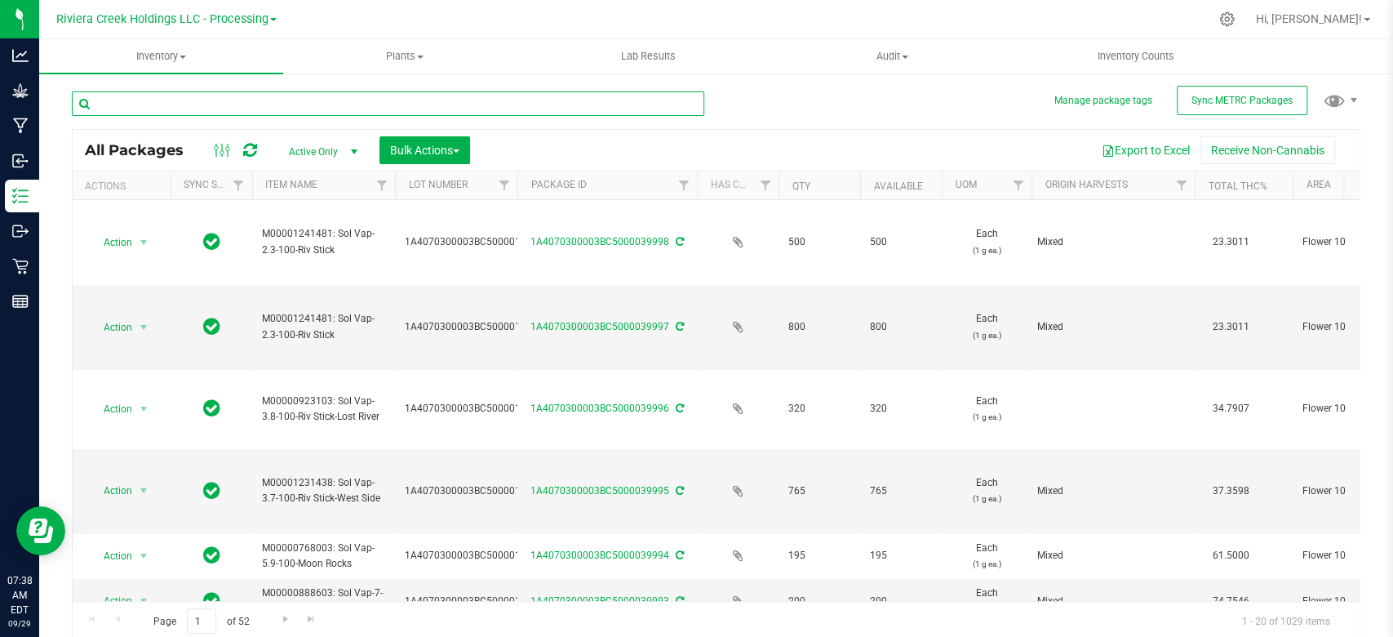
click at [295, 108] on input "text" at bounding box center [388, 103] width 633 height 24
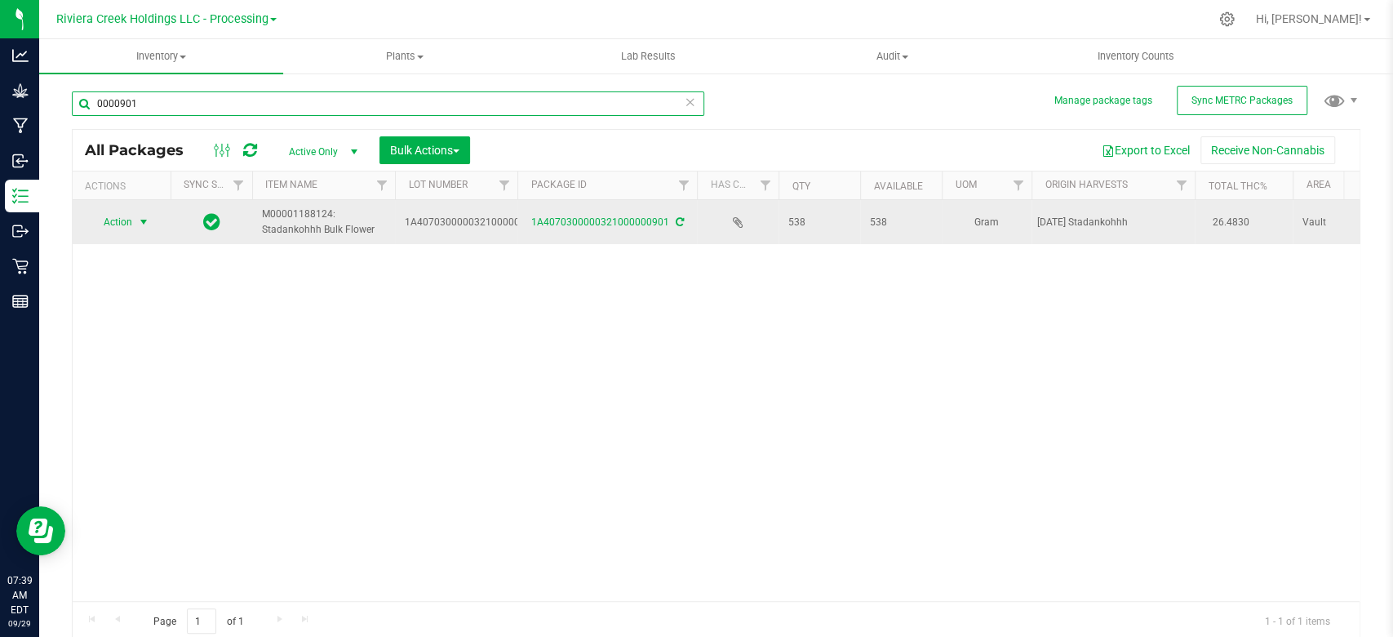
type input "0000901"
click at [150, 220] on span "select" at bounding box center [144, 222] width 20 height 23
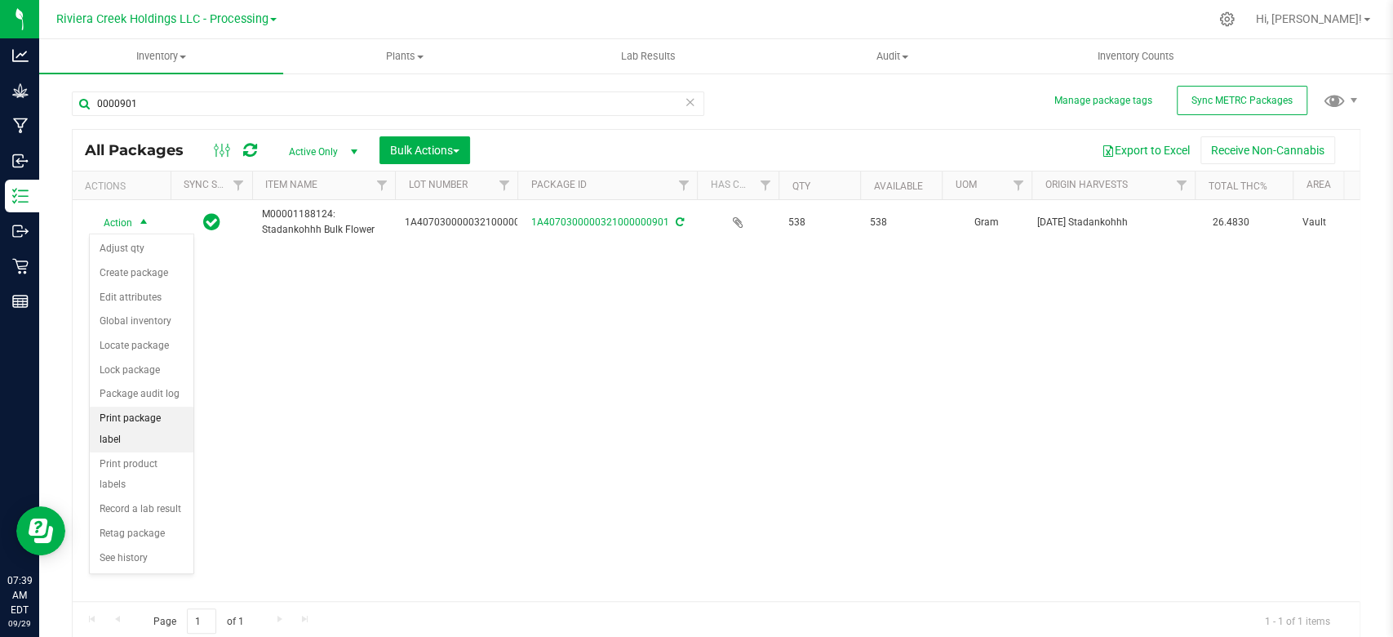
click at [124, 418] on li "Print package label" at bounding box center [142, 428] width 104 height 45
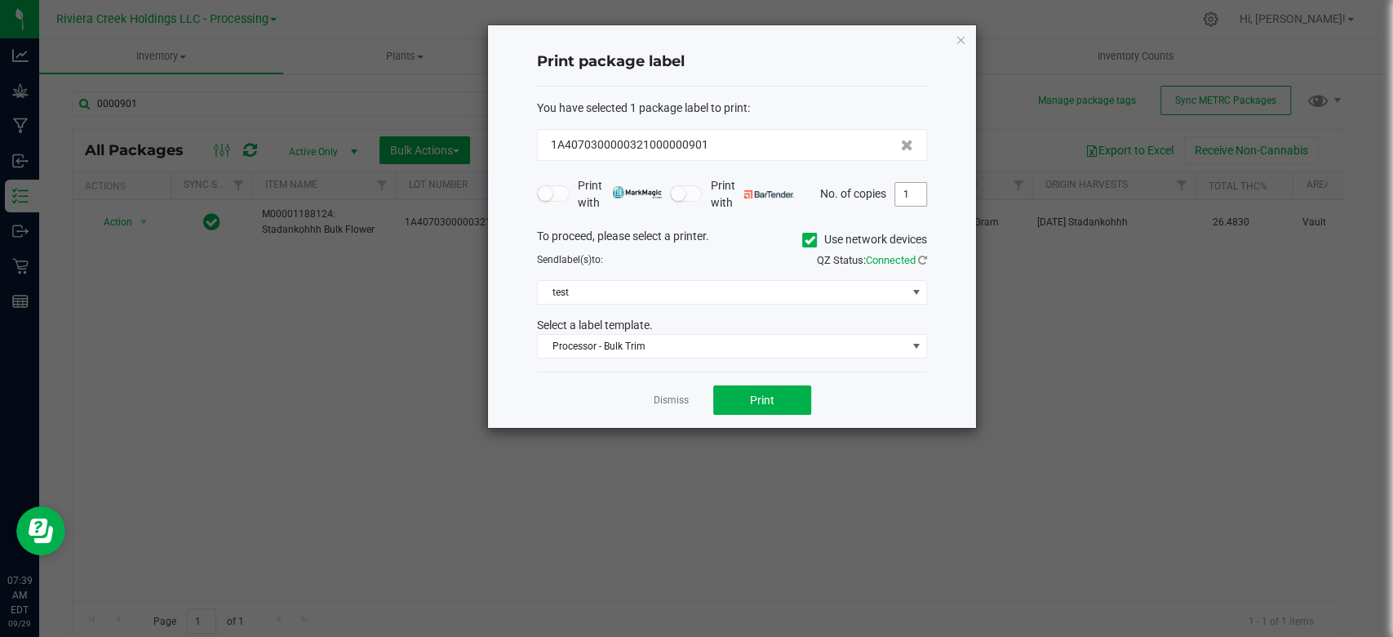
click at [917, 189] on input "1" at bounding box center [910, 194] width 31 height 23
type input "2"
click at [805, 240] on icon at bounding box center [810, 240] width 11 height 0
click at [0, 0] on input "Use network devices" at bounding box center [0, 0] width 0 height 0
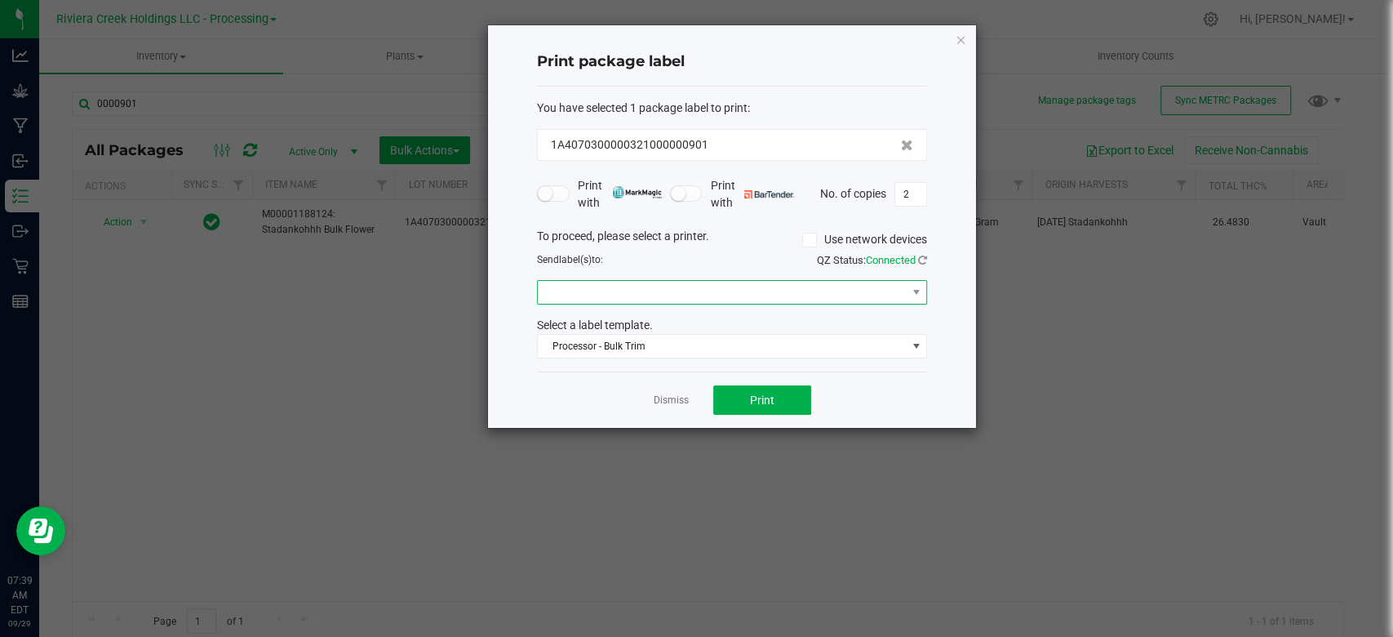
click at [635, 295] on span at bounding box center [722, 292] width 368 height 23
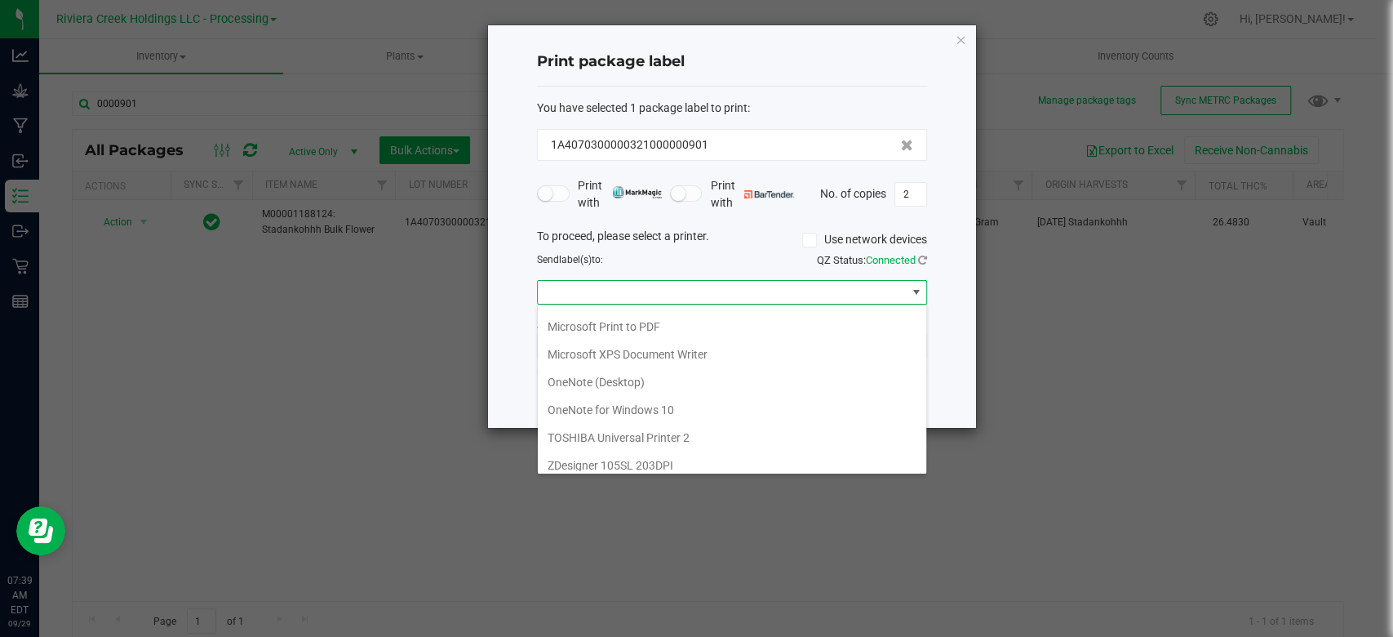
scroll to position [305, 0]
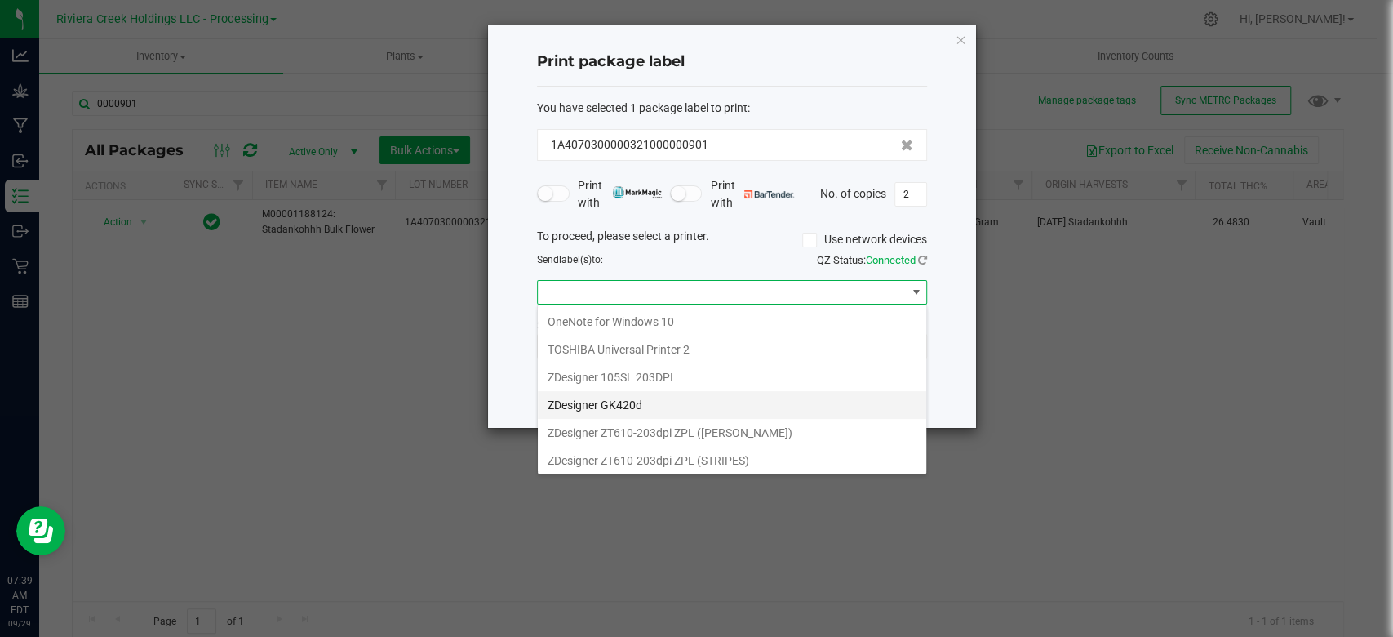
click at [618, 400] on GK420d "ZDesigner GK420d" at bounding box center [732, 405] width 389 height 28
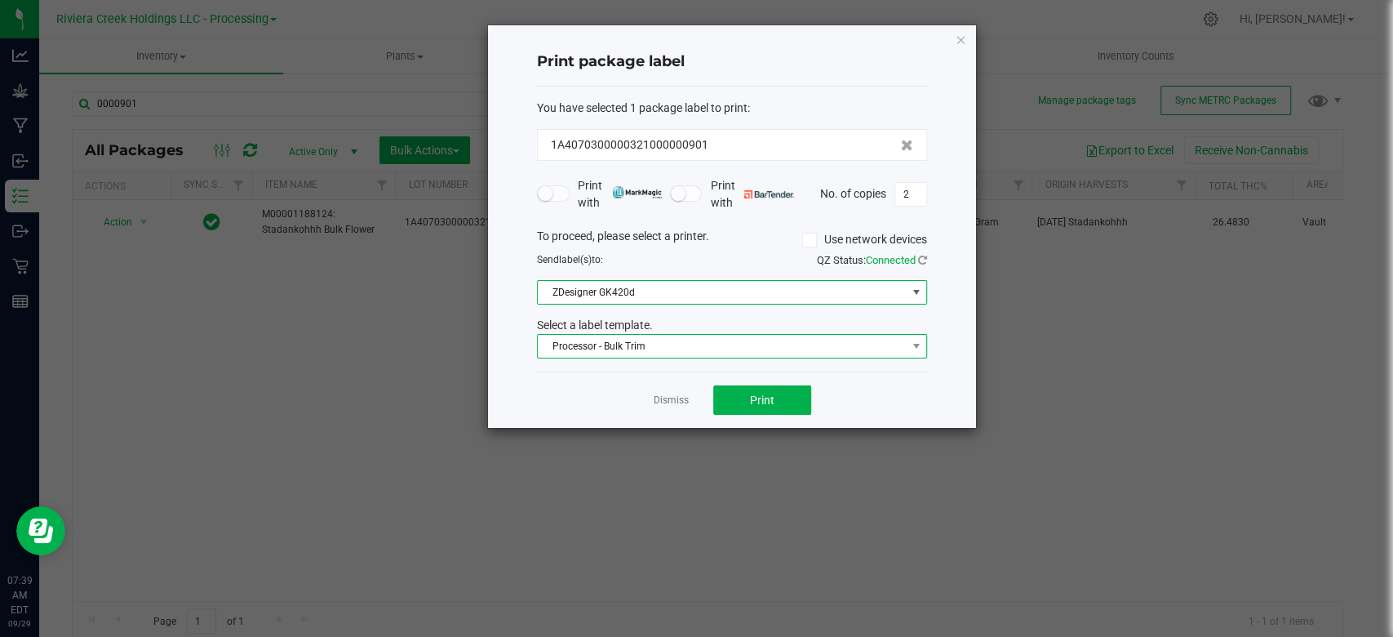
click at [644, 349] on span "Processor - Bulk Trim" at bounding box center [722, 346] width 368 height 23
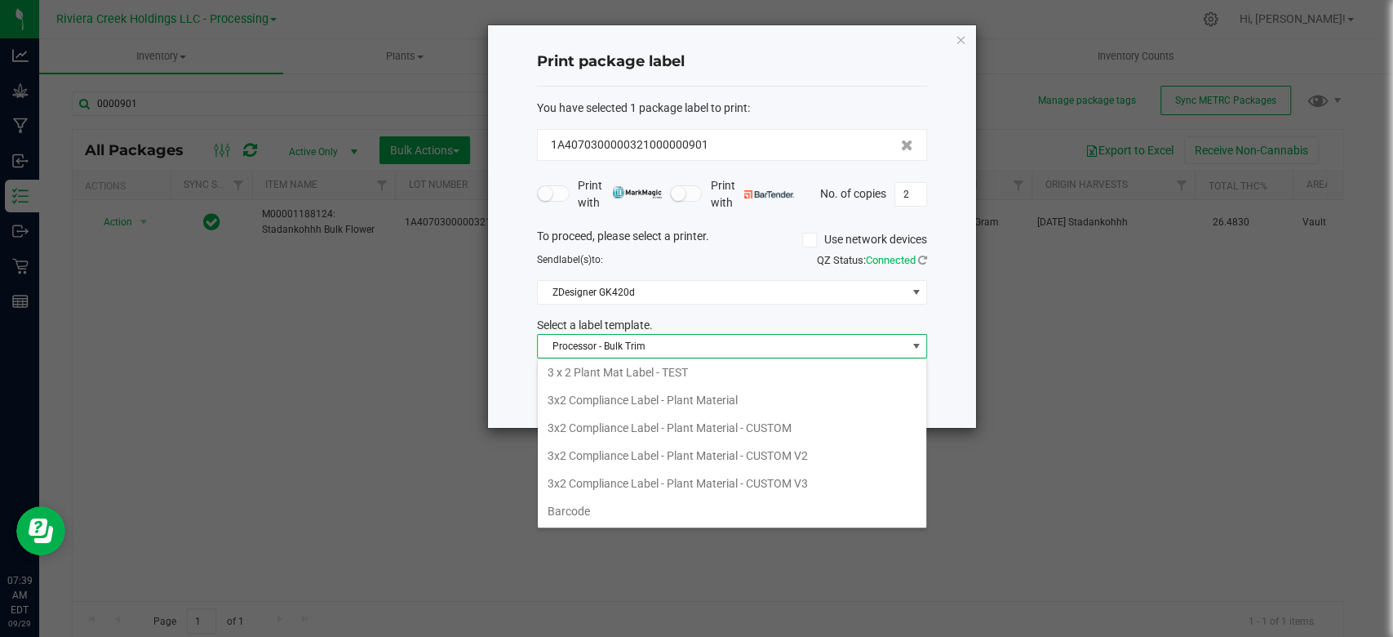
scroll to position [0, 0]
click at [646, 447] on li "1"x0.75" Package Label 5.66" at bounding box center [732, 459] width 389 height 28
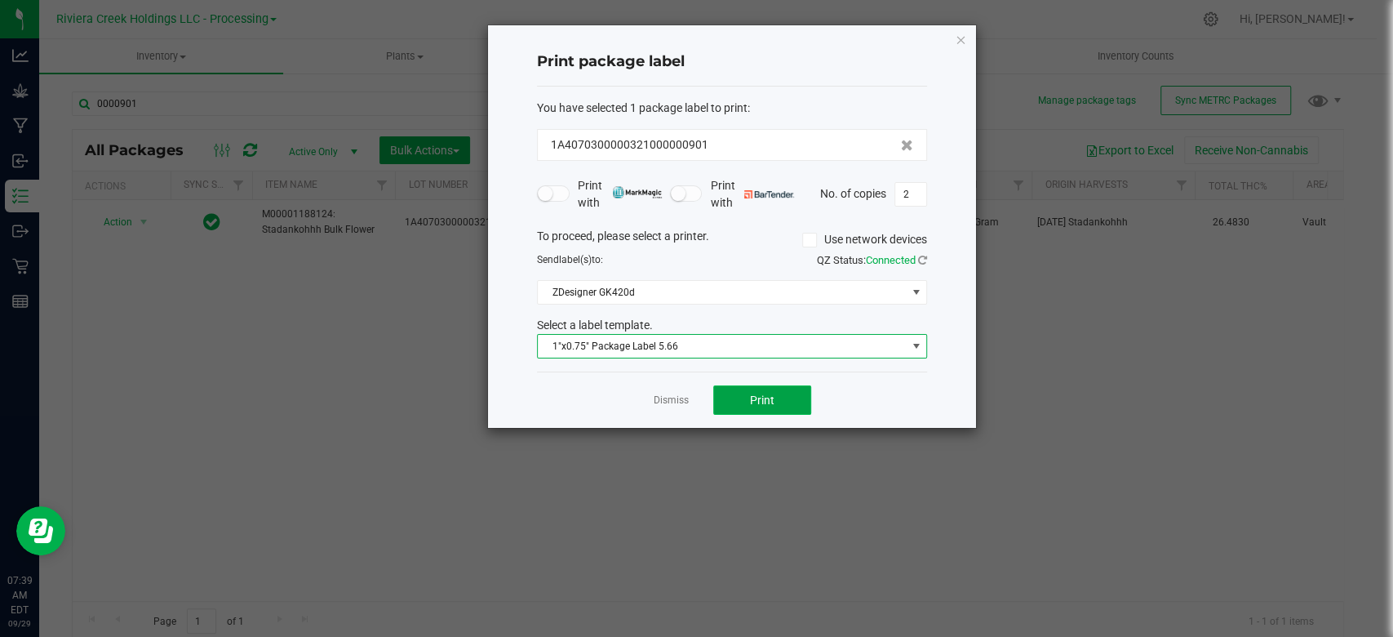
click at [766, 405] on span "Print" at bounding box center [762, 399] width 24 height 13
click at [957, 38] on icon "button" at bounding box center [960, 39] width 11 height 20
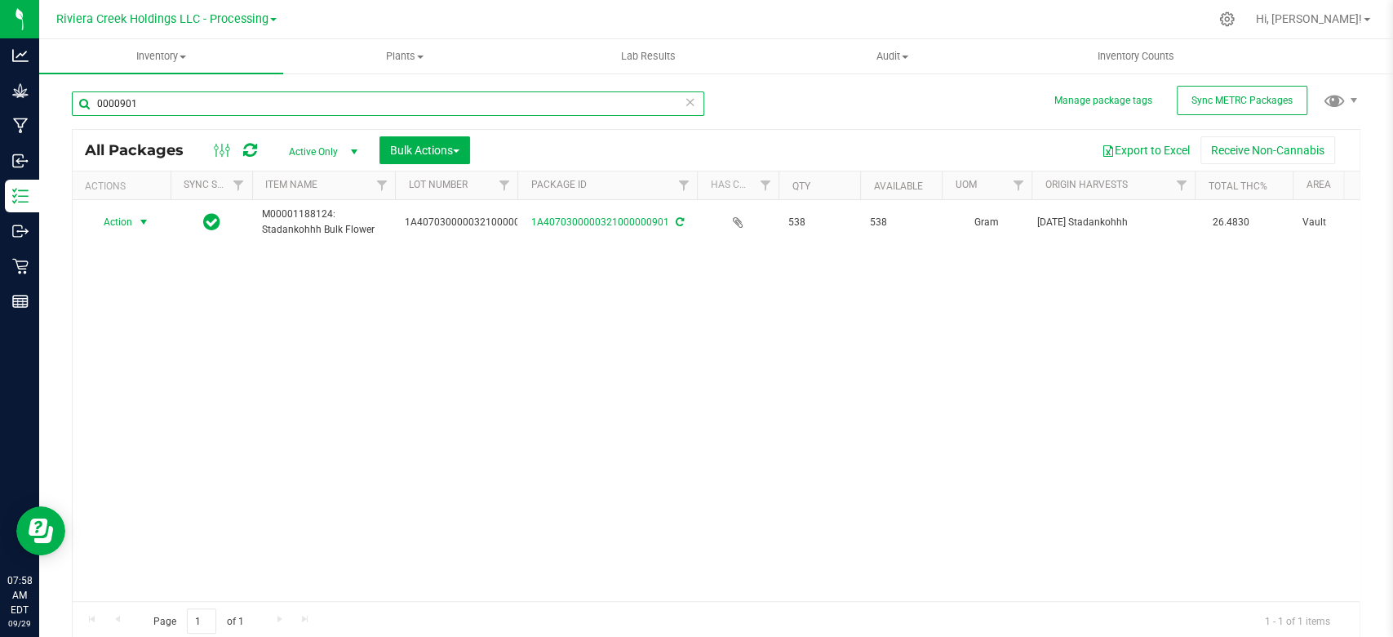
click at [162, 97] on input "0000901" at bounding box center [388, 103] width 633 height 24
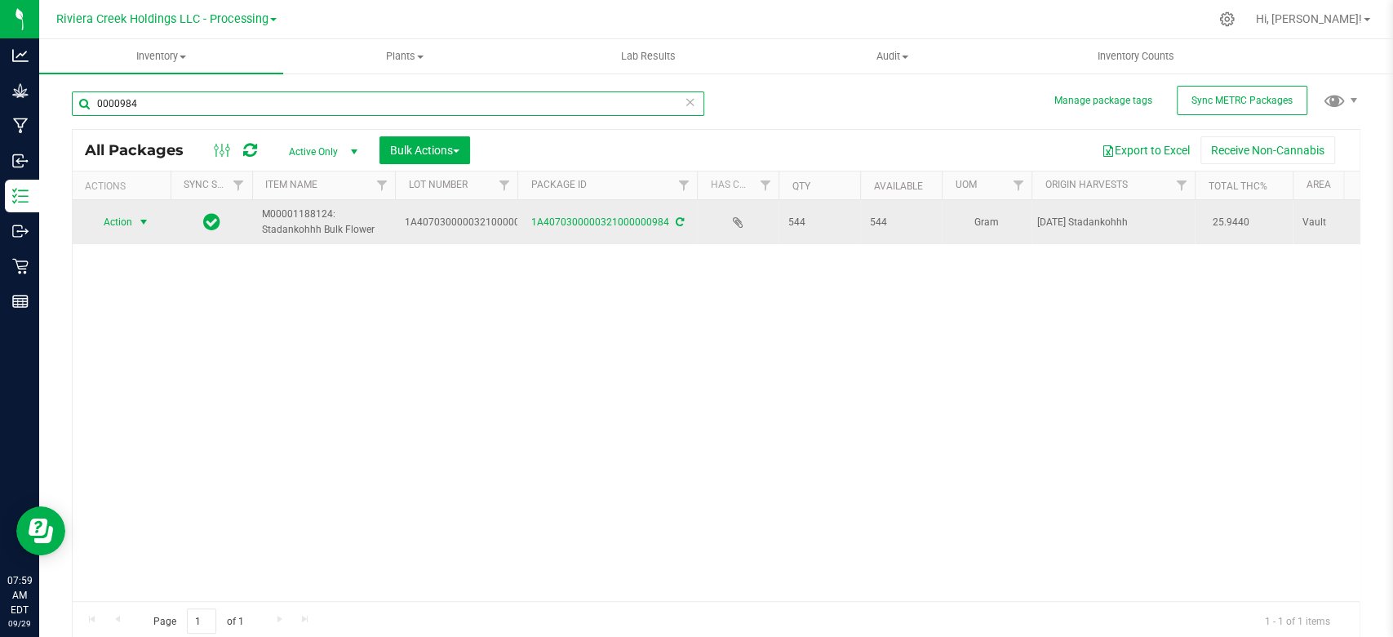
type input "0000984"
click at [139, 219] on span "select" at bounding box center [143, 221] width 13 height 13
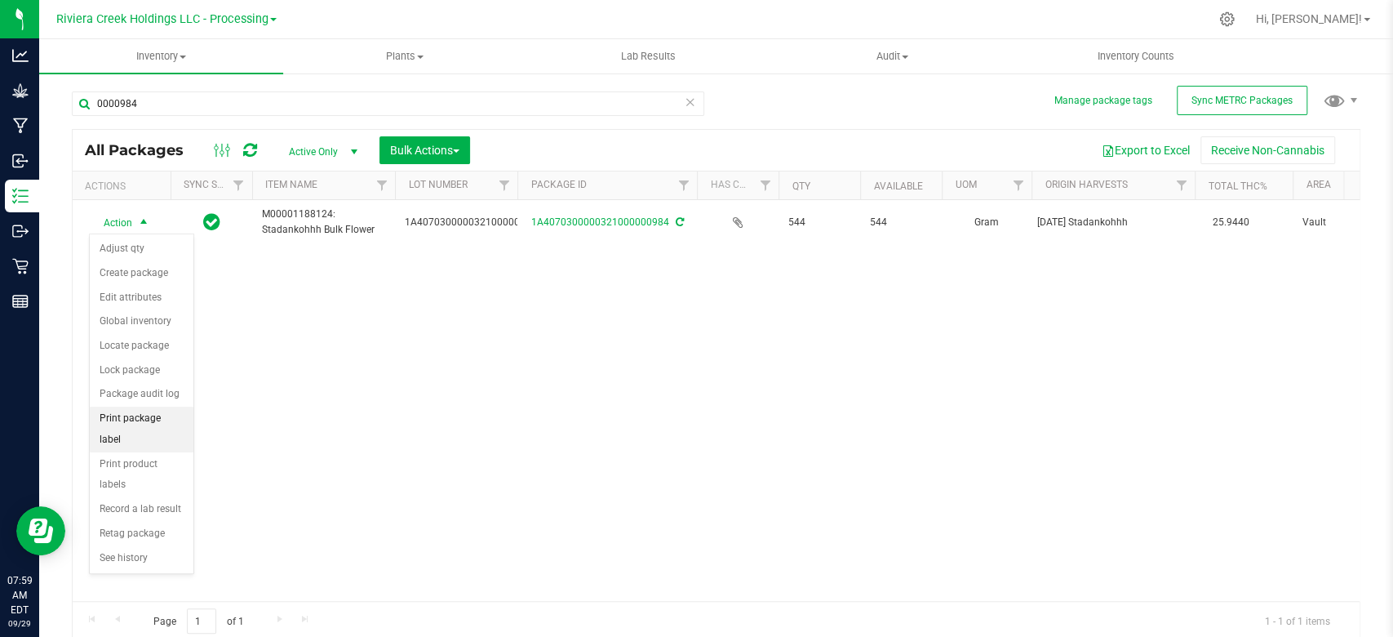
click at [118, 421] on li "Print package label" at bounding box center [142, 428] width 104 height 45
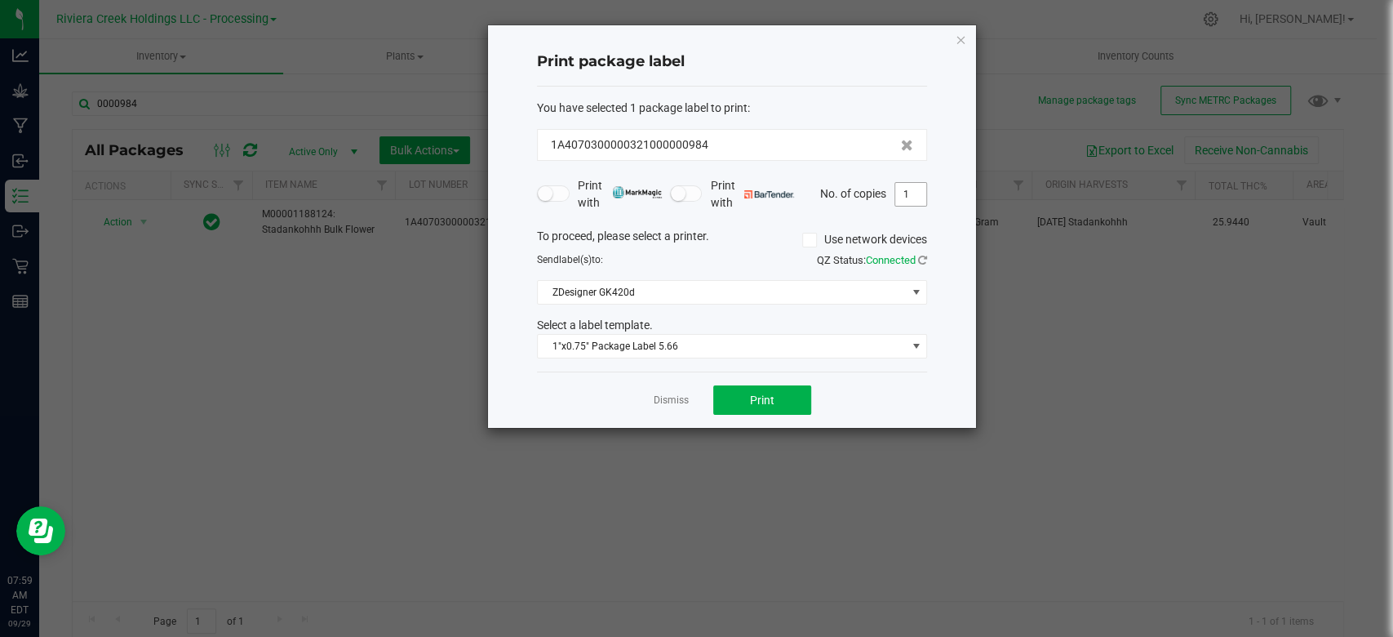
click at [911, 196] on input "1" at bounding box center [910, 194] width 31 height 23
type input "2"
click at [770, 402] on span "Print" at bounding box center [762, 399] width 24 height 13
click at [966, 43] on icon "button" at bounding box center [960, 39] width 11 height 20
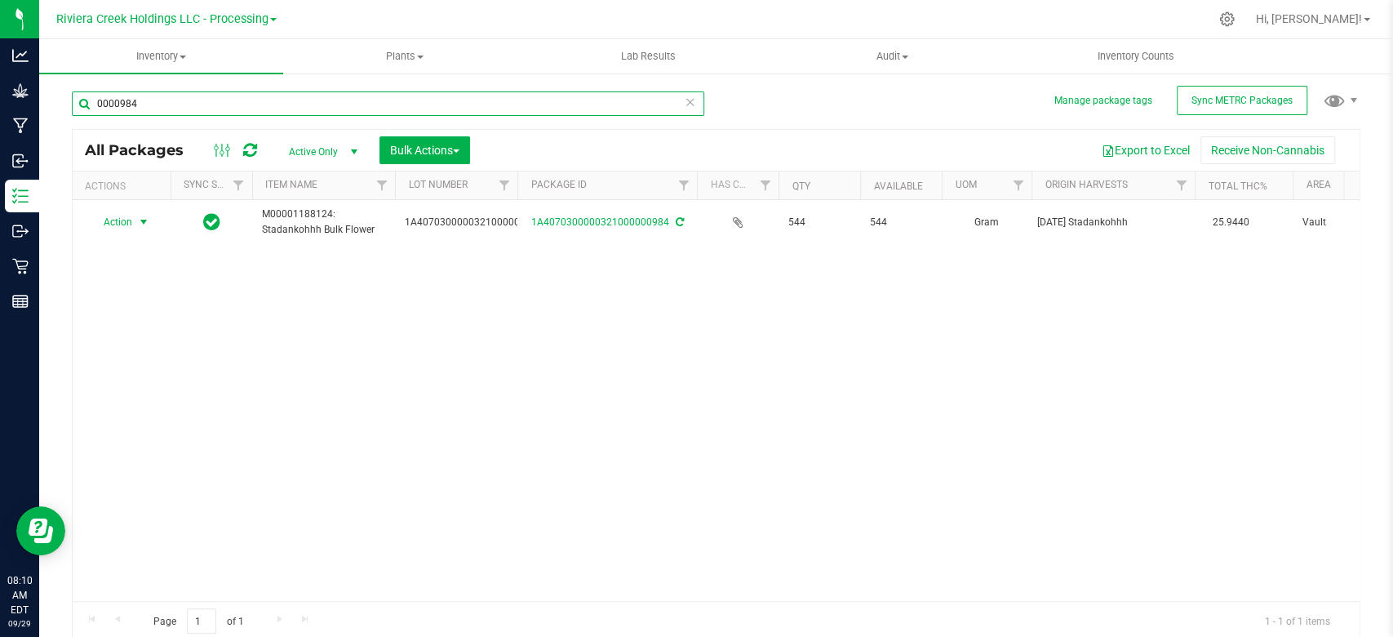
click at [156, 109] on input "0000984" at bounding box center [388, 103] width 633 height 24
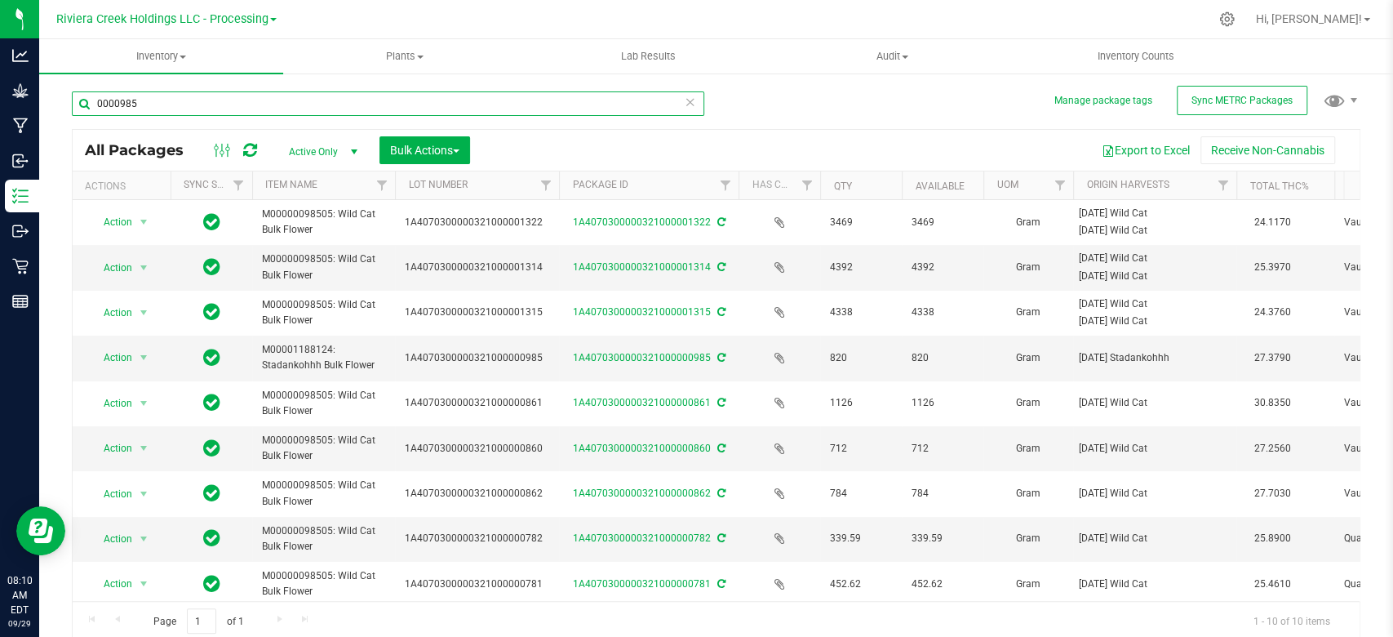
drag, startPoint x: 516, startPoint y: 175, endPoint x: 564, endPoint y: 173, distance: 48.2
click at [564, 173] on div "Actions Sync Status Item Name Lot Number Package ID Has COA Qty Available UOM O…" at bounding box center [709, 185] width 1272 height 28
type input "0000985"
click at [143, 359] on span "select" at bounding box center [143, 357] width 13 height 13
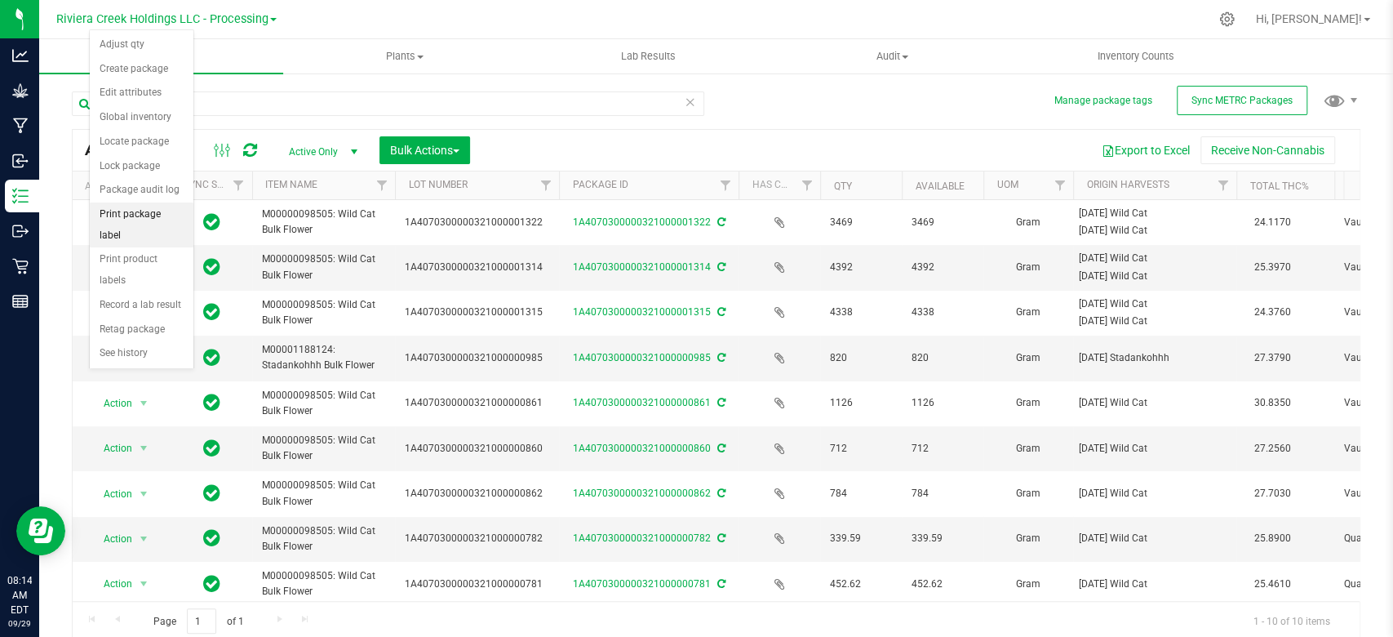
click at [137, 212] on li "Print package label" at bounding box center [142, 224] width 104 height 45
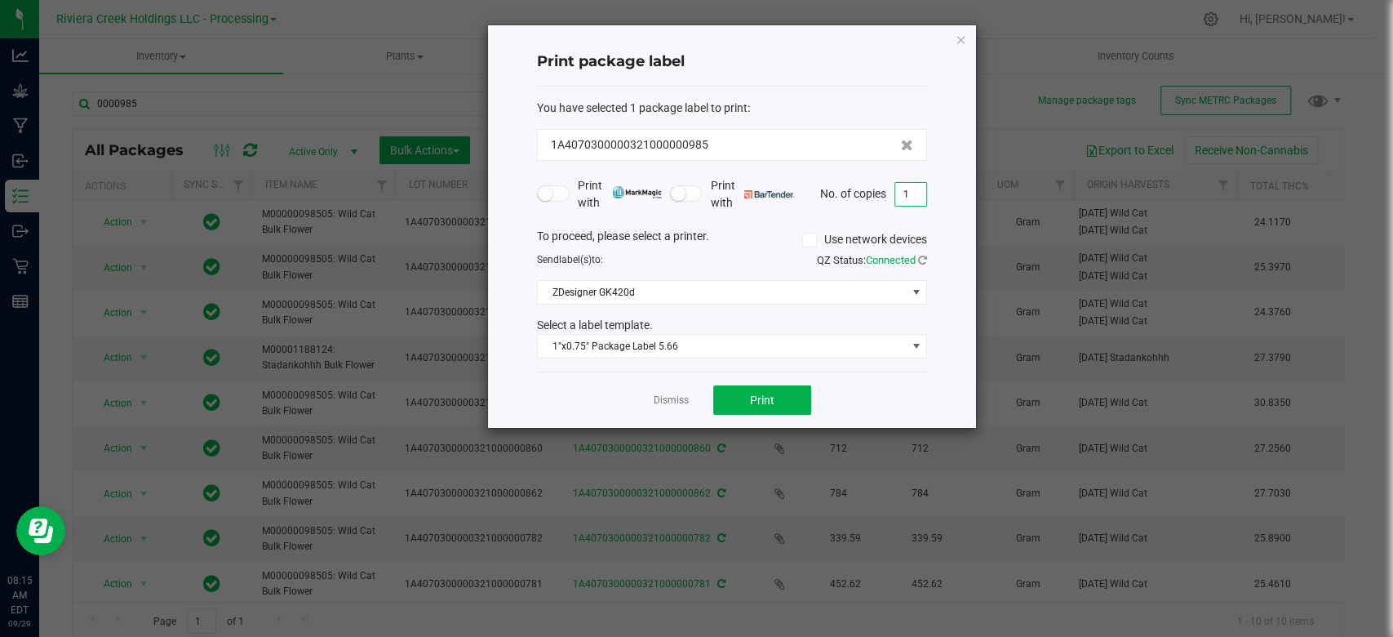
click at [915, 196] on input "1" at bounding box center [910, 194] width 31 height 23
type input "4"
click at [757, 409] on button "Print" at bounding box center [762, 399] width 98 height 29
click at [966, 42] on icon "button" at bounding box center [960, 39] width 11 height 20
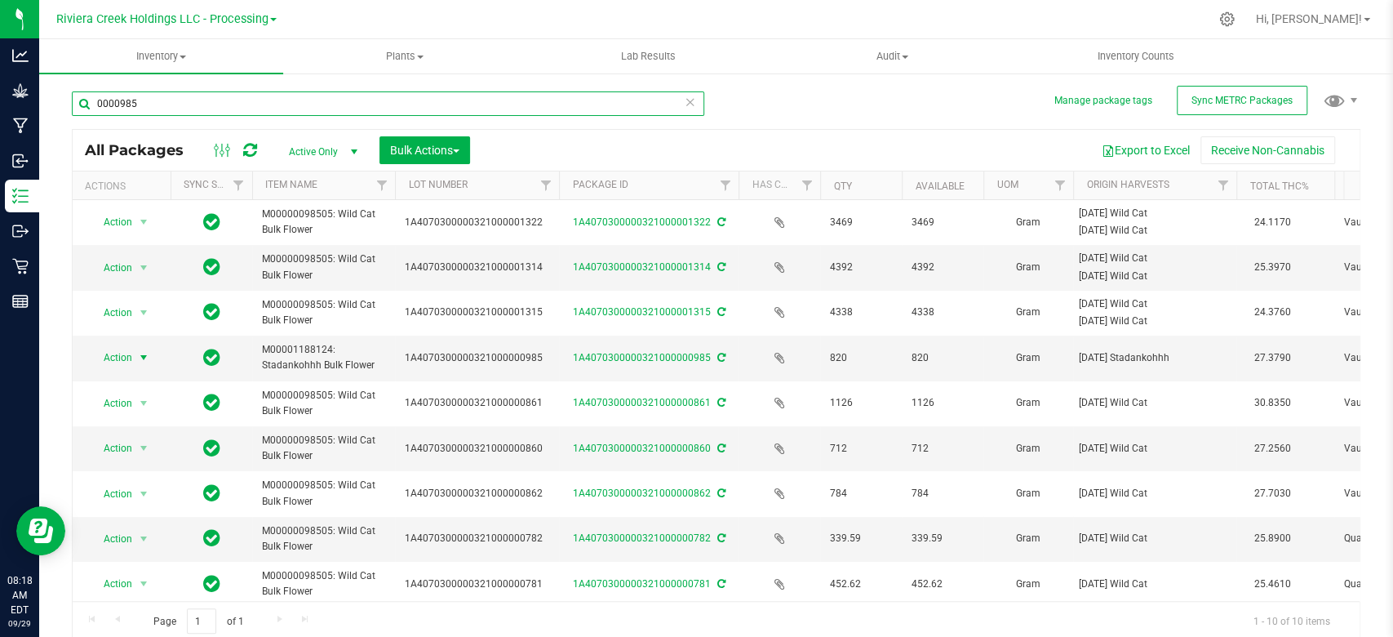
click at [155, 94] on input "0000985" at bounding box center [388, 103] width 633 height 24
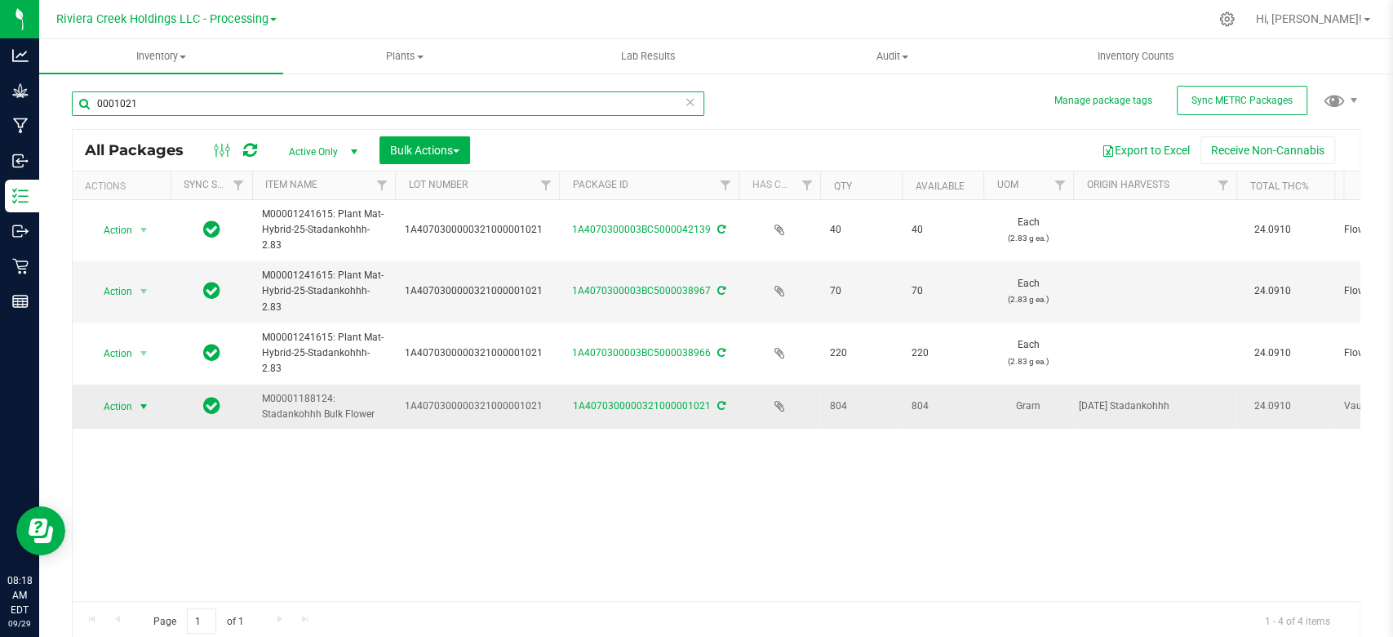
type input "0001021"
click at [132, 411] on span "Action" at bounding box center [111, 406] width 44 height 23
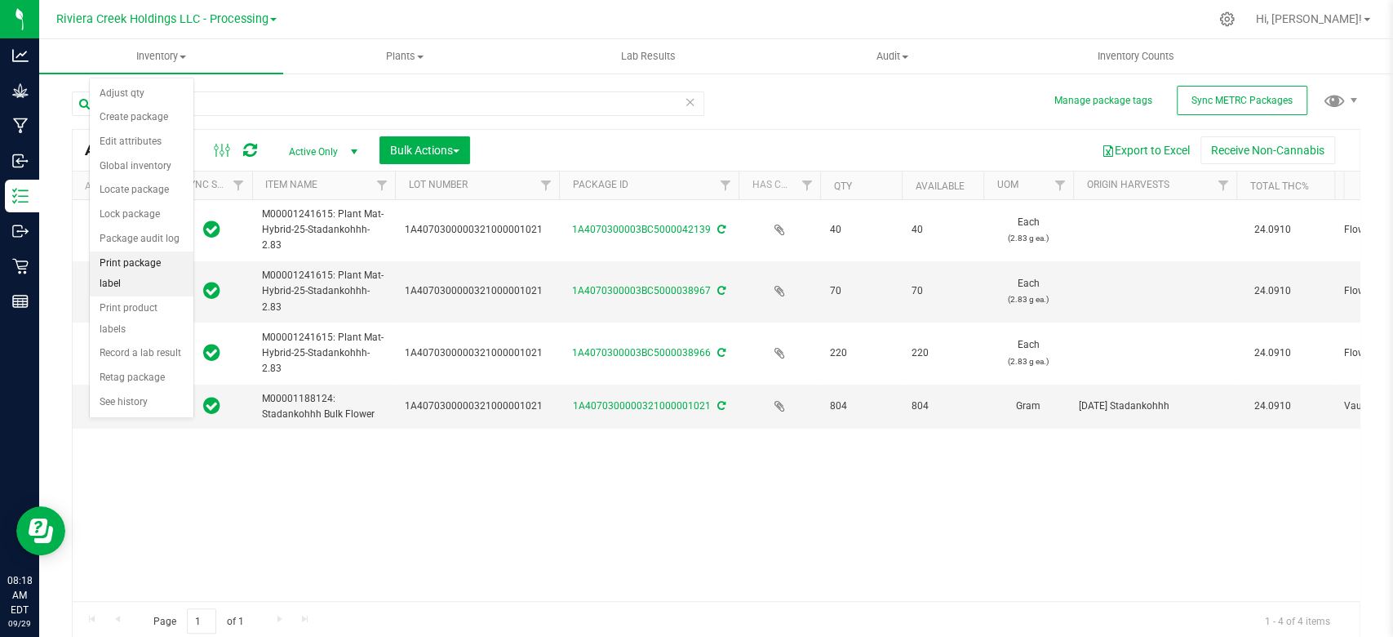
click at [139, 264] on li "Print package label" at bounding box center [142, 273] width 104 height 45
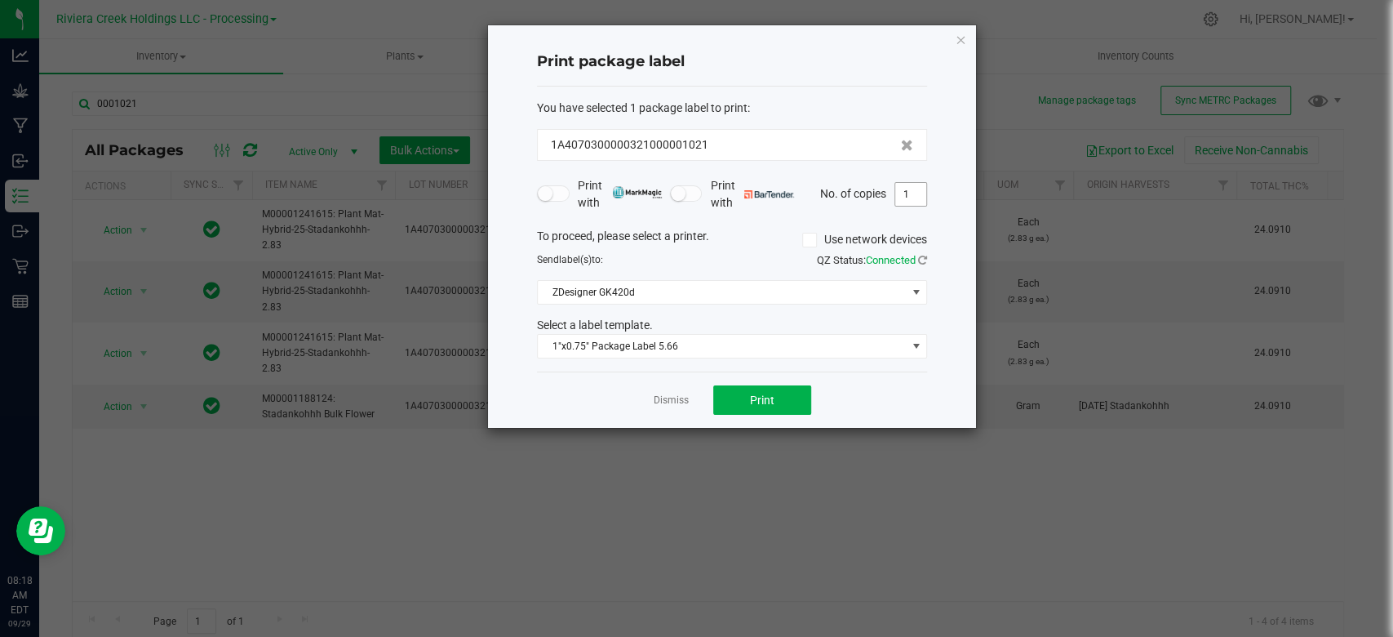
click at [924, 193] on input "1" at bounding box center [910, 194] width 31 height 23
type input "4"
click at [757, 402] on span "Print" at bounding box center [762, 399] width 24 height 13
click at [958, 33] on icon "button" at bounding box center [960, 39] width 11 height 20
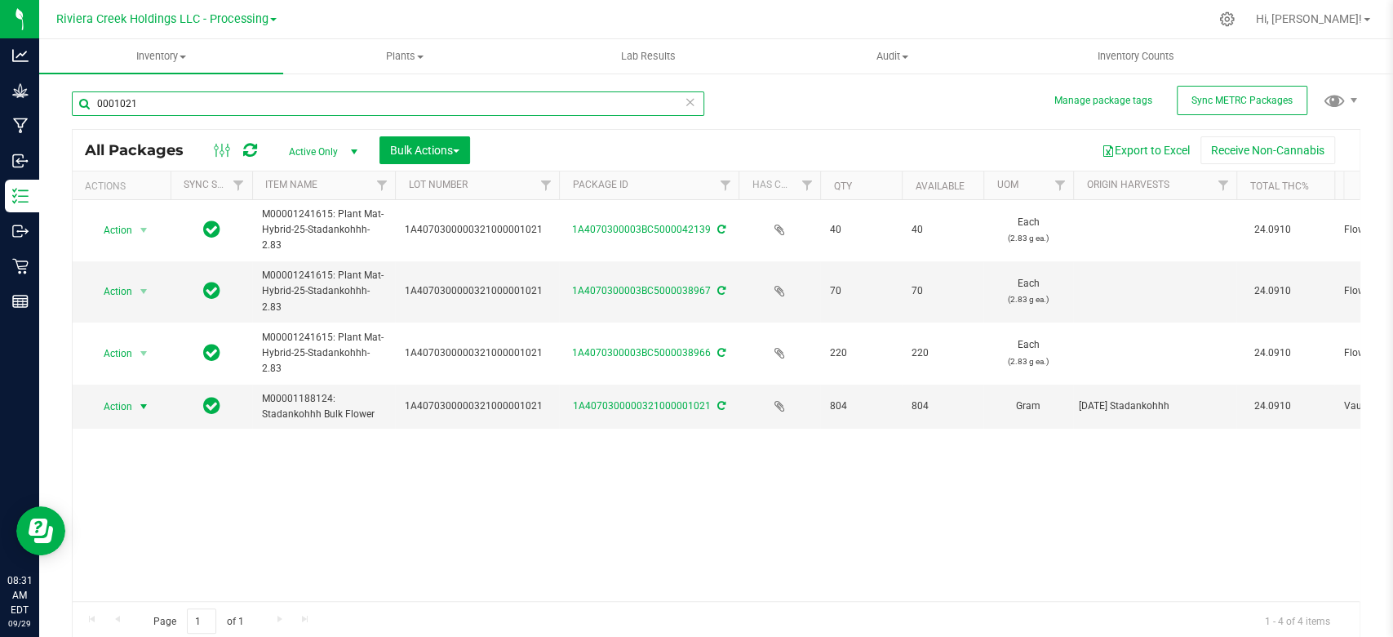
click at [167, 108] on input "0001021" at bounding box center [388, 103] width 633 height 24
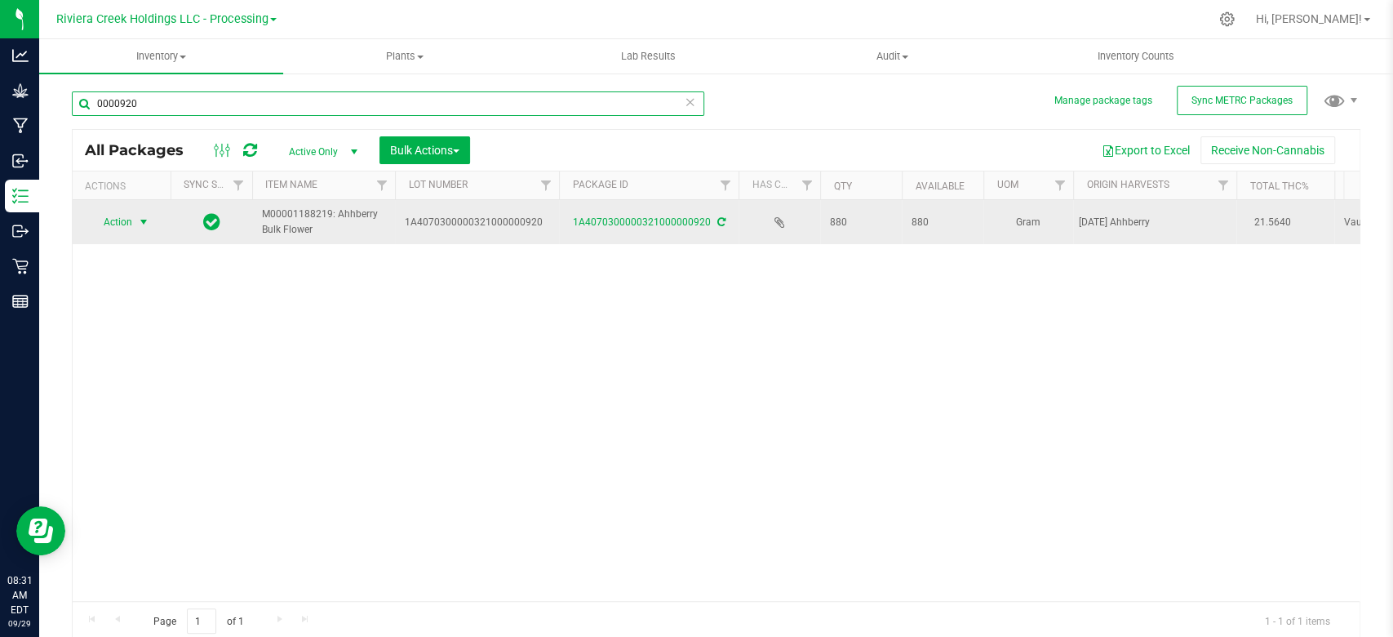
type input "0000920"
click at [130, 224] on span "Action" at bounding box center [111, 222] width 44 height 23
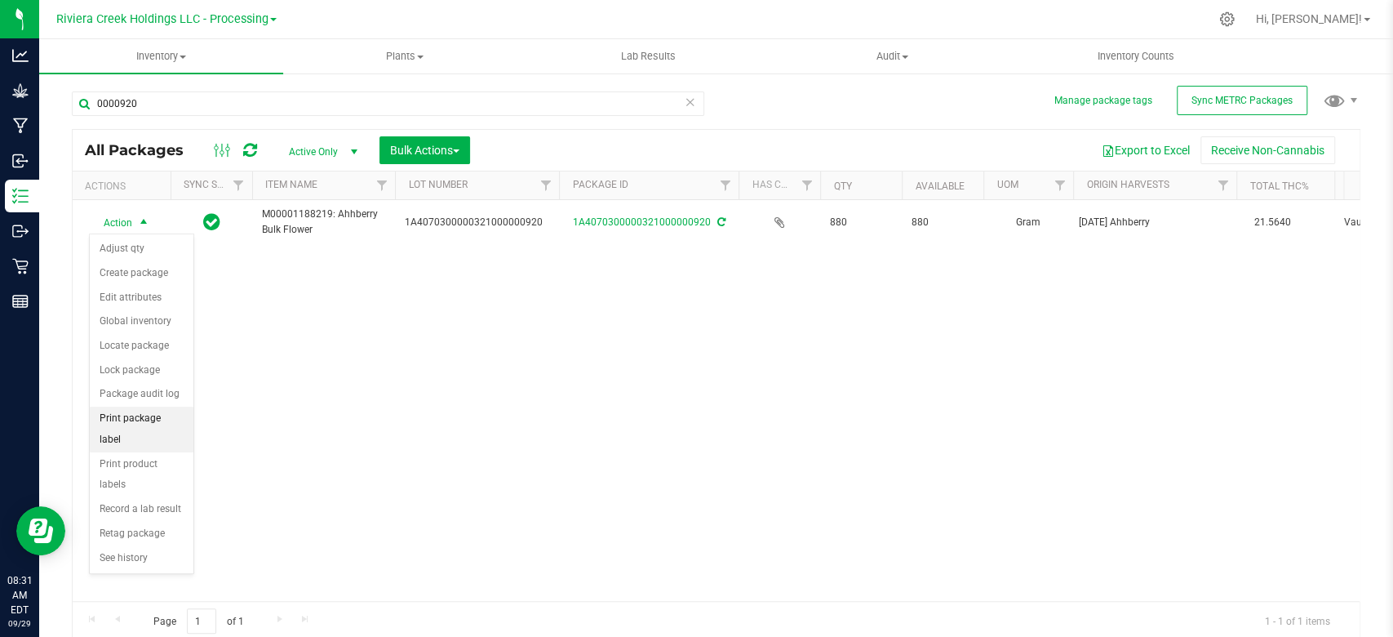
click at [117, 420] on li "Print package label" at bounding box center [142, 428] width 104 height 45
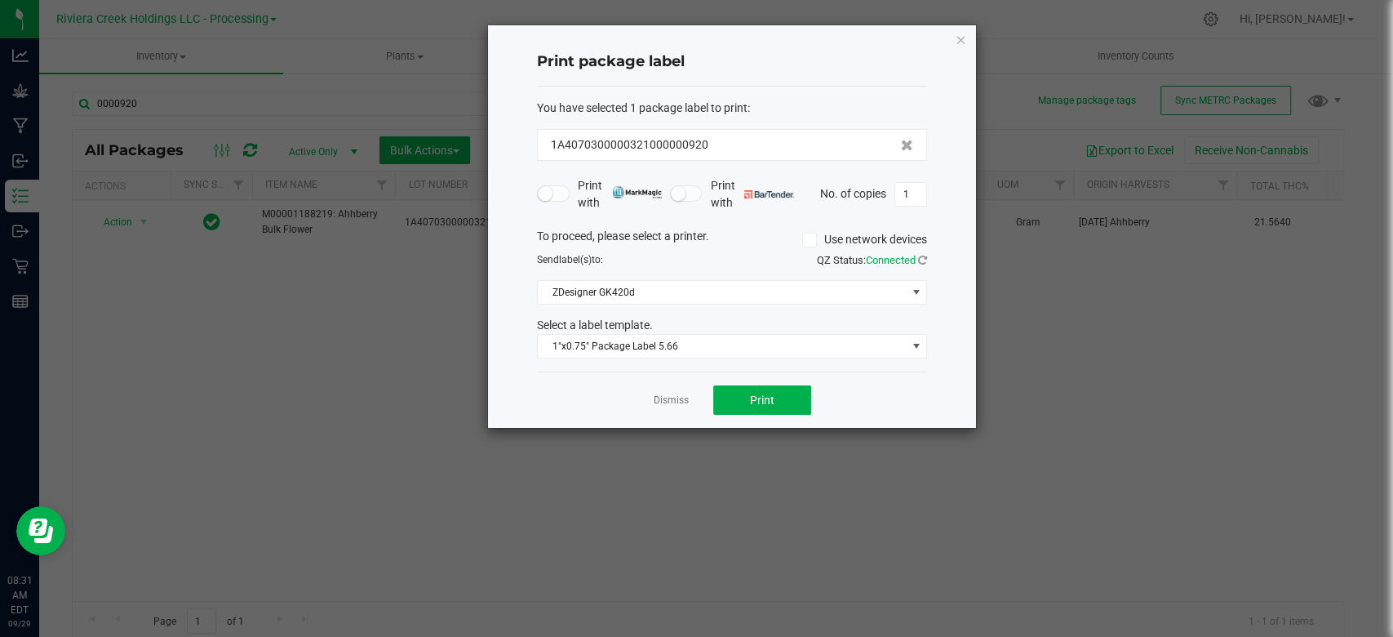
click at [927, 194] on div "Print package label You have selected 1 package label to print : 1A407030000032…" at bounding box center [732, 226] width 488 height 402
click at [912, 193] on input "1" at bounding box center [910, 194] width 31 height 23
type input "4"
click at [757, 398] on span "Print" at bounding box center [762, 399] width 24 height 13
click at [962, 42] on icon "button" at bounding box center [960, 39] width 11 height 20
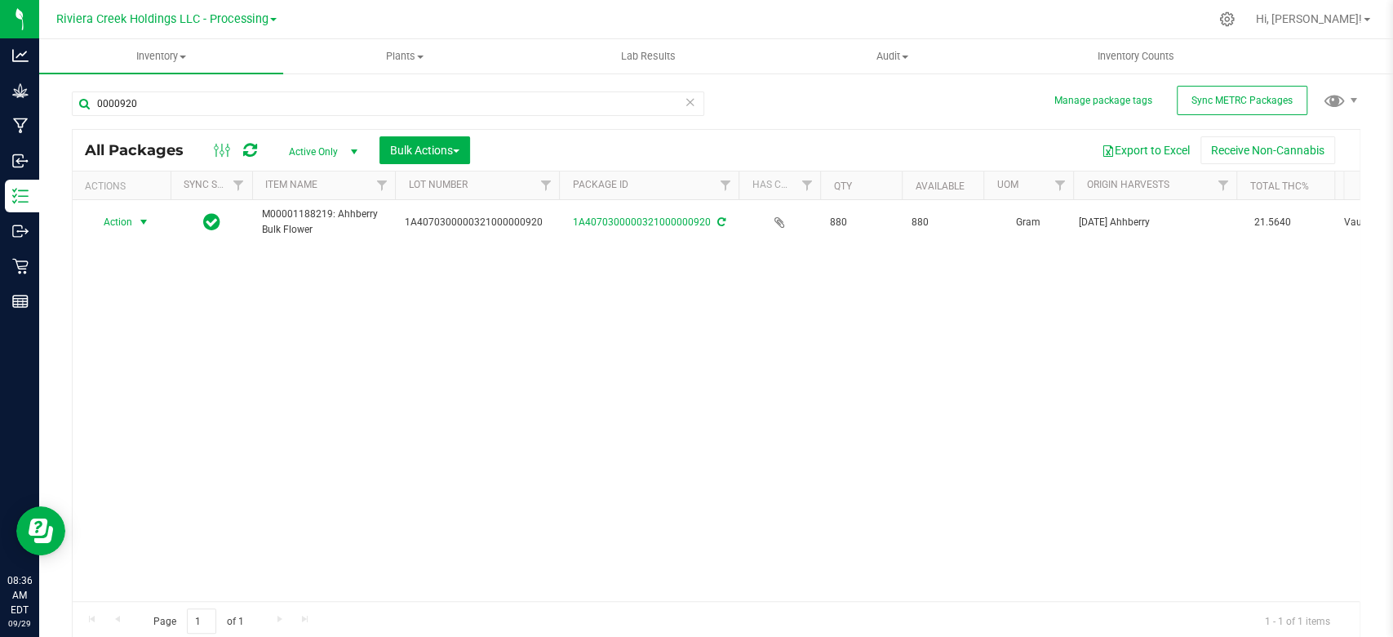
click at [660, 371] on div "Action Action Adjust qty Create package Edit attributes Global inventory Locate…" at bounding box center [716, 400] width 1287 height 401
click at [641, 384] on div "Action Action Adjust qty Create package Edit attributes Global inventory Locate…" at bounding box center [716, 400] width 1287 height 401
click at [932, 318] on div "Action Action Adjust qty Create package Edit attributes Global inventory Locate…" at bounding box center [716, 400] width 1287 height 401
click at [184, 109] on input "0000920" at bounding box center [388, 103] width 633 height 24
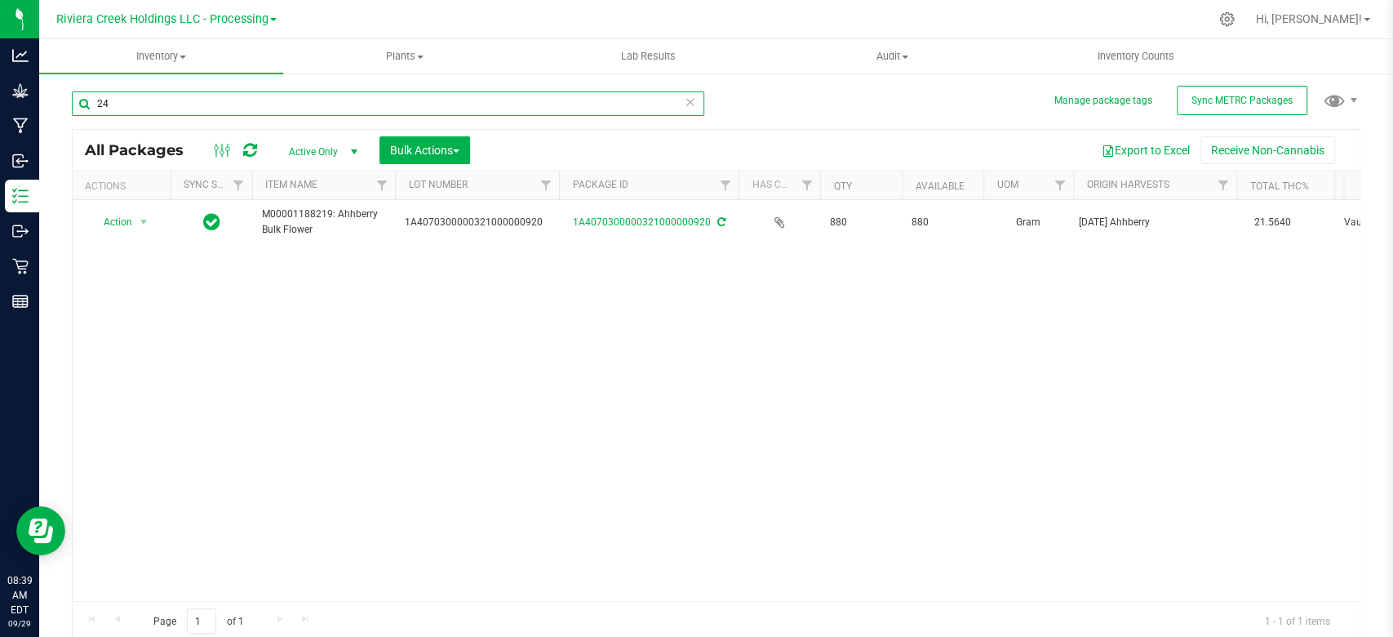
type input "2"
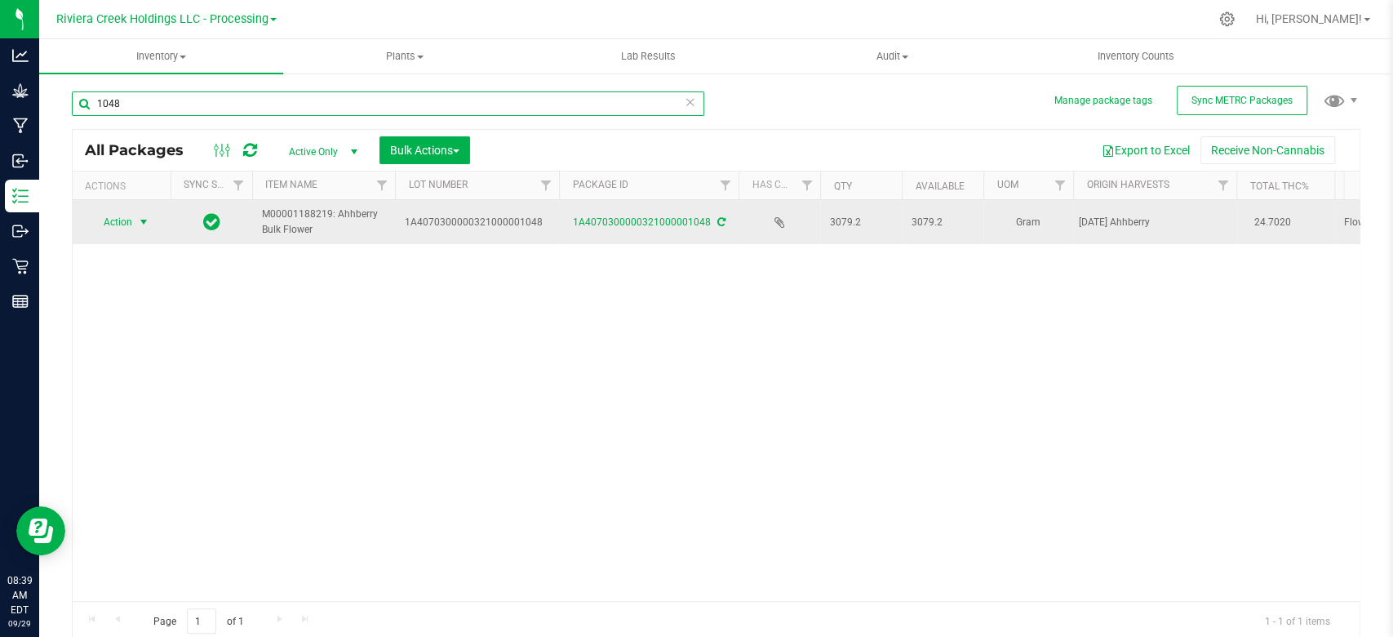
type input "1048"
click at [137, 225] on span "select" at bounding box center [143, 221] width 13 height 13
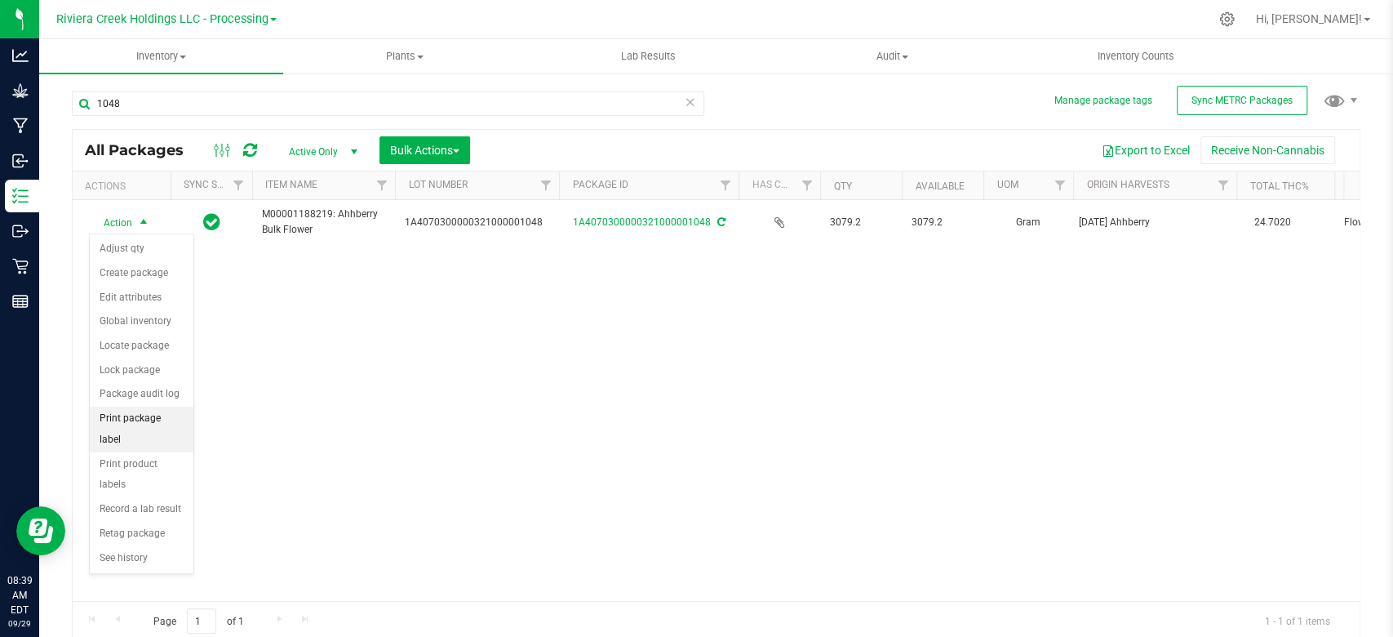
click at [131, 415] on li "Print package label" at bounding box center [142, 428] width 104 height 45
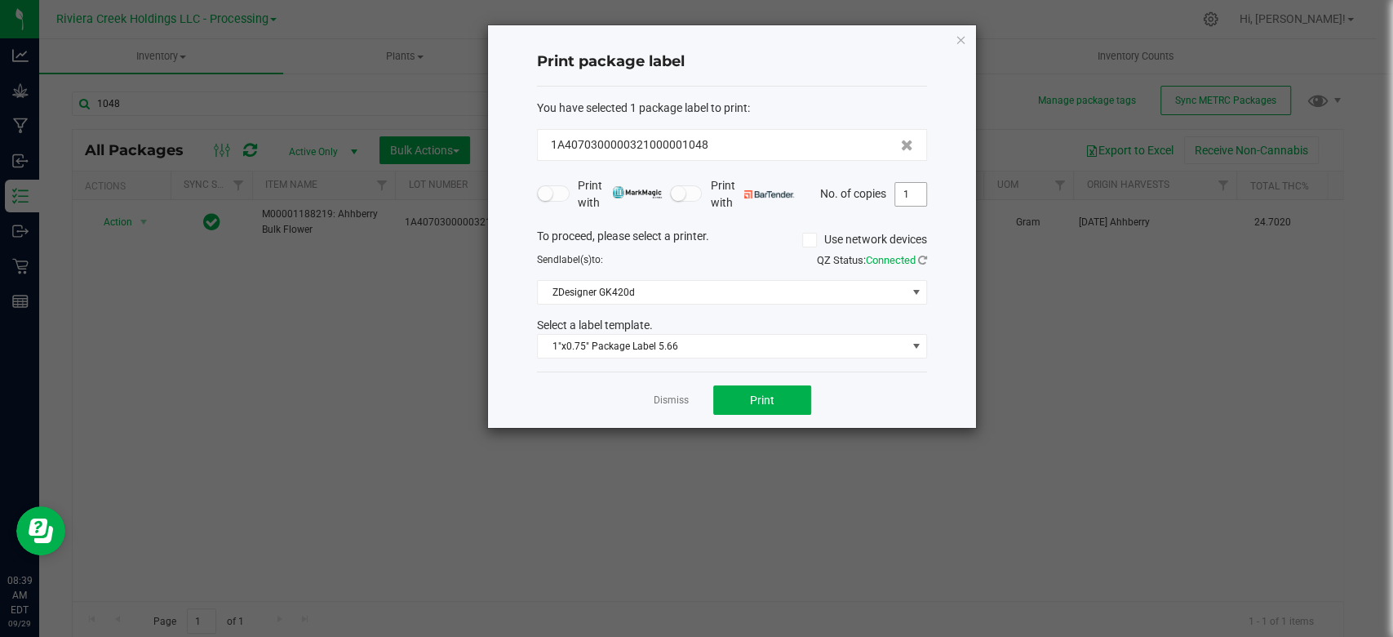
click at [911, 188] on input "1" at bounding box center [910, 194] width 31 height 23
type input "24"
click at [671, 349] on span "1"x0.75" Package Label 5.66" at bounding box center [722, 346] width 368 height 23
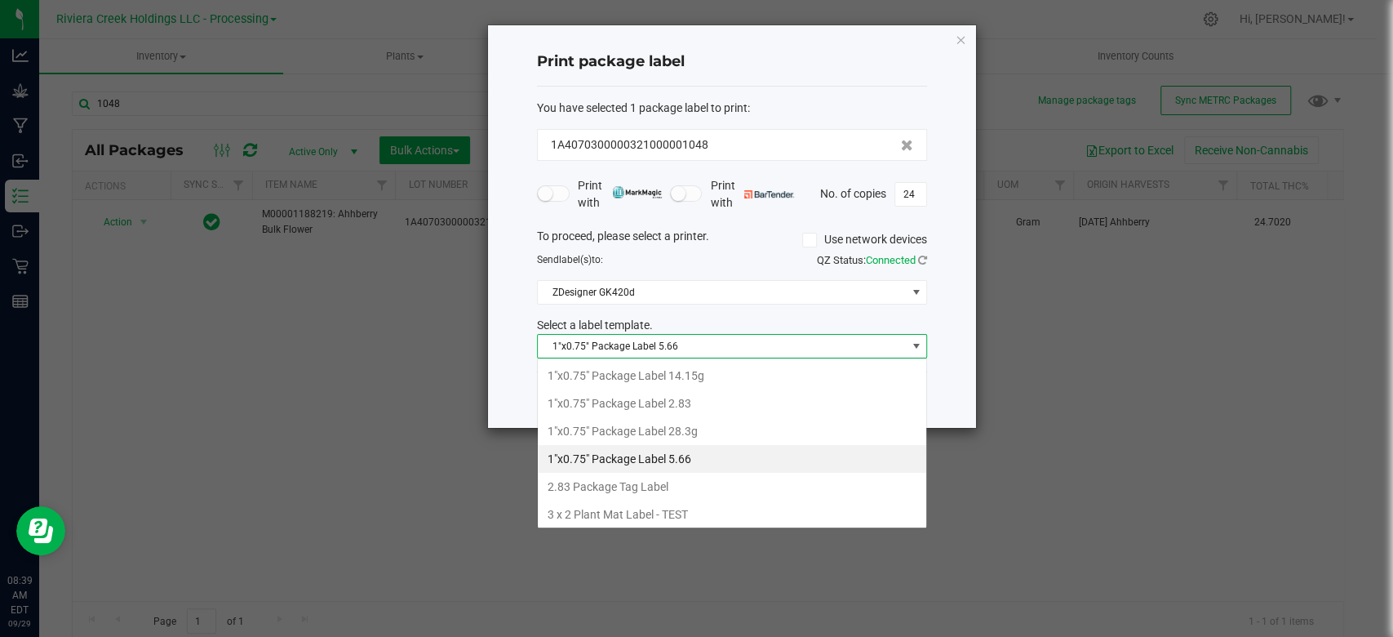
scroll to position [24, 390]
click at [663, 405] on li "1"x0.75" Package Label 2.83" at bounding box center [732, 403] width 389 height 28
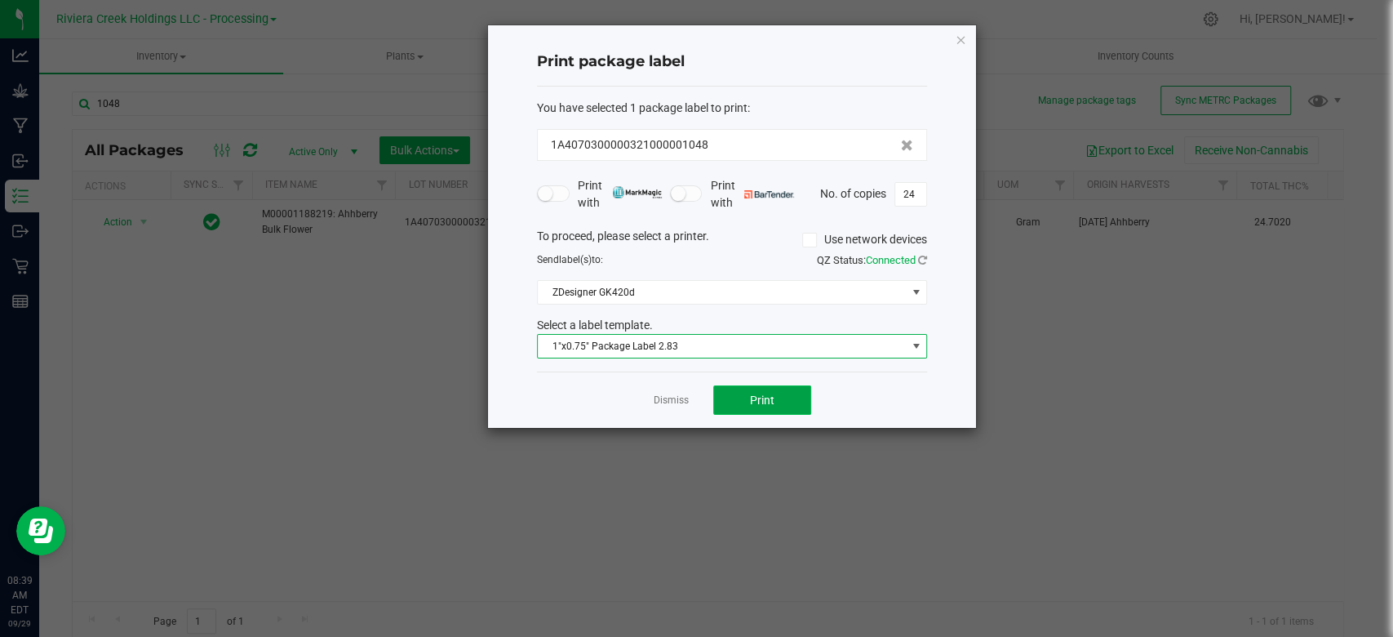
click at [760, 402] on span "Print" at bounding box center [762, 399] width 24 height 13
click at [965, 42] on icon "button" at bounding box center [960, 39] width 11 height 20
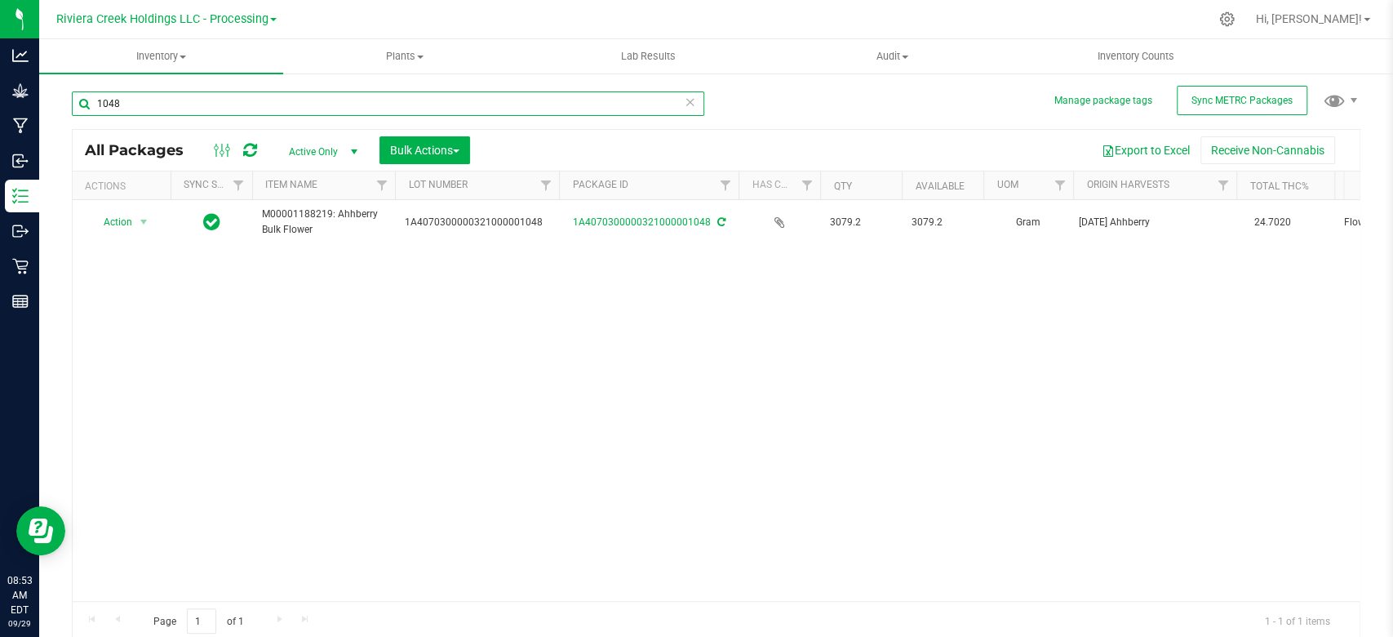
click at [169, 102] on input "1048" at bounding box center [388, 103] width 633 height 24
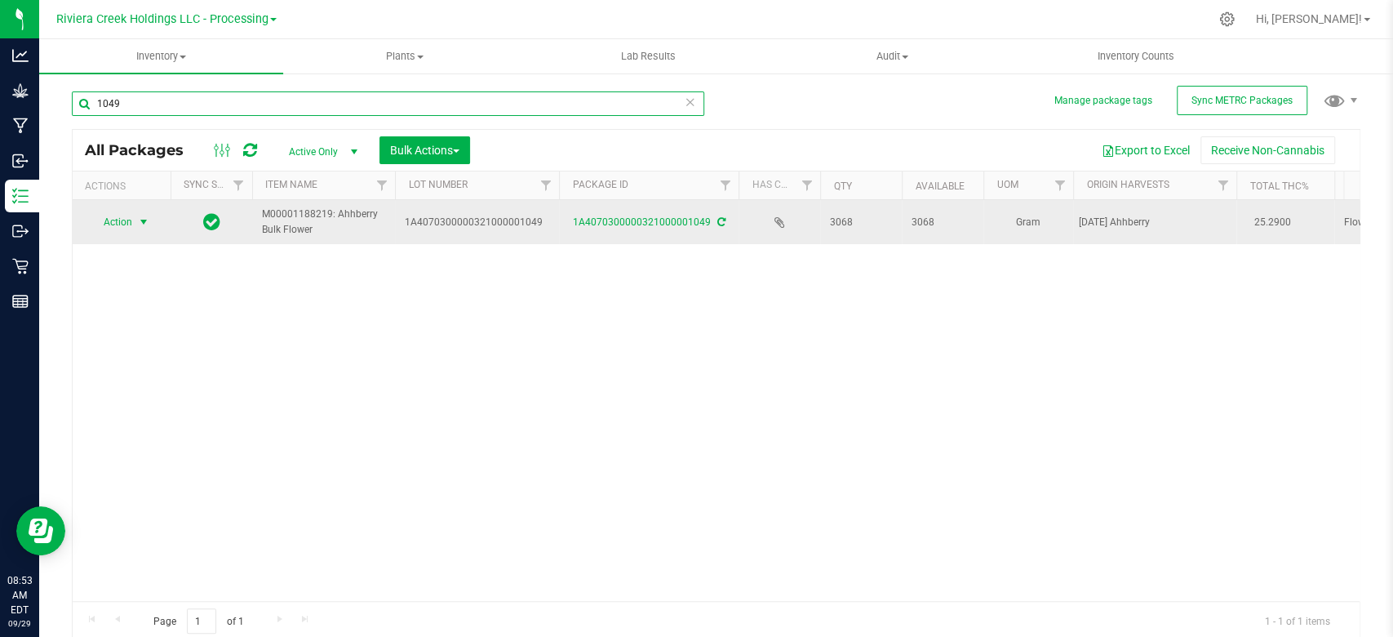
type input "1049"
click at [140, 223] on span "select" at bounding box center [143, 221] width 13 height 13
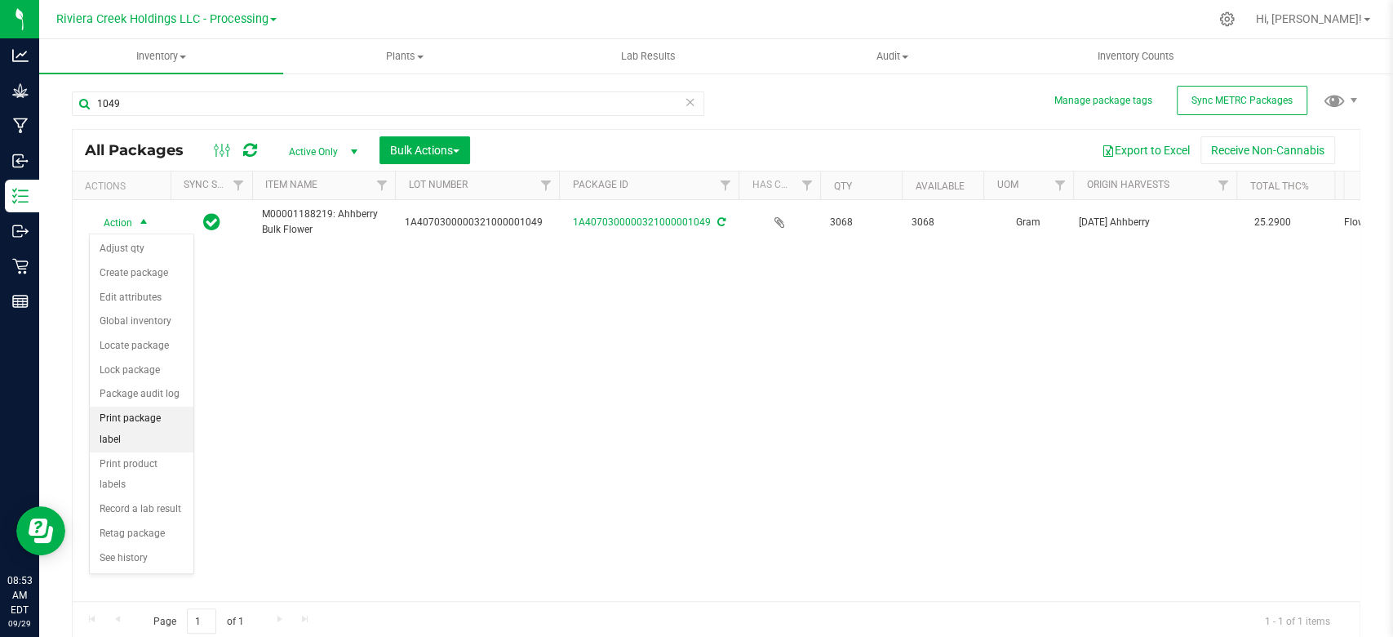
click at [125, 420] on li "Print package label" at bounding box center [142, 428] width 104 height 45
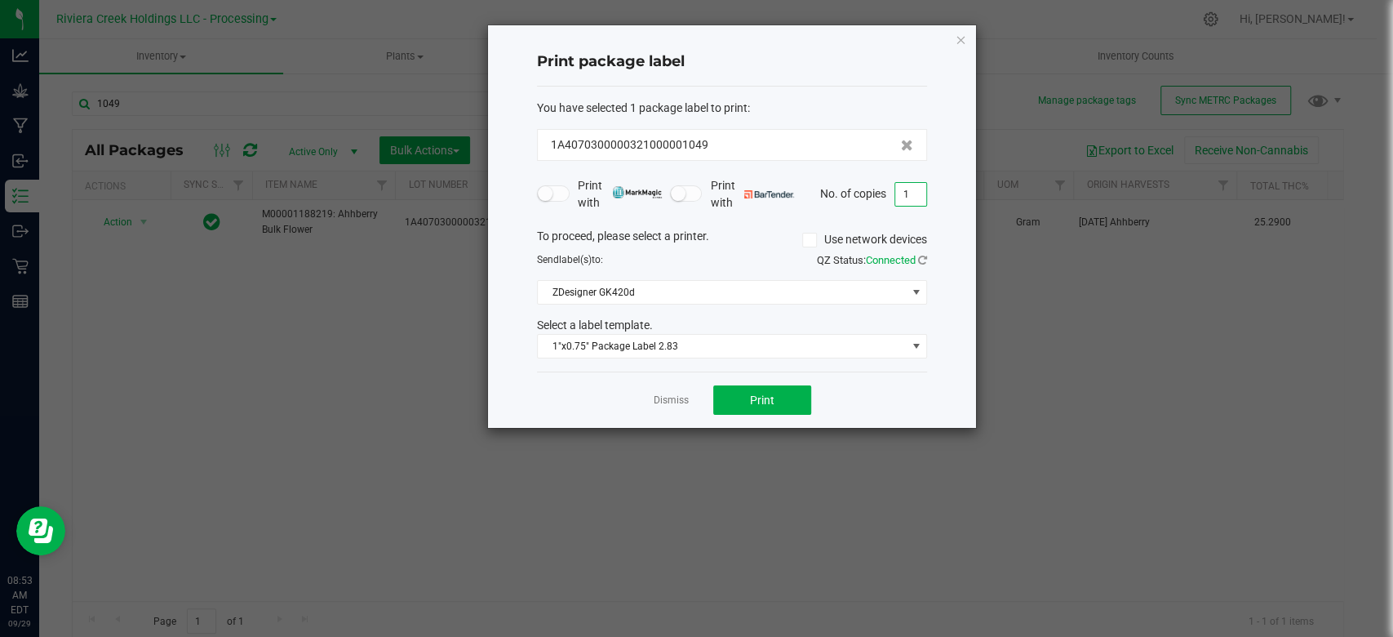
click at [925, 198] on input "1" at bounding box center [910, 194] width 31 height 23
type input "24"
click at [729, 408] on button "Print" at bounding box center [762, 399] width 98 height 29
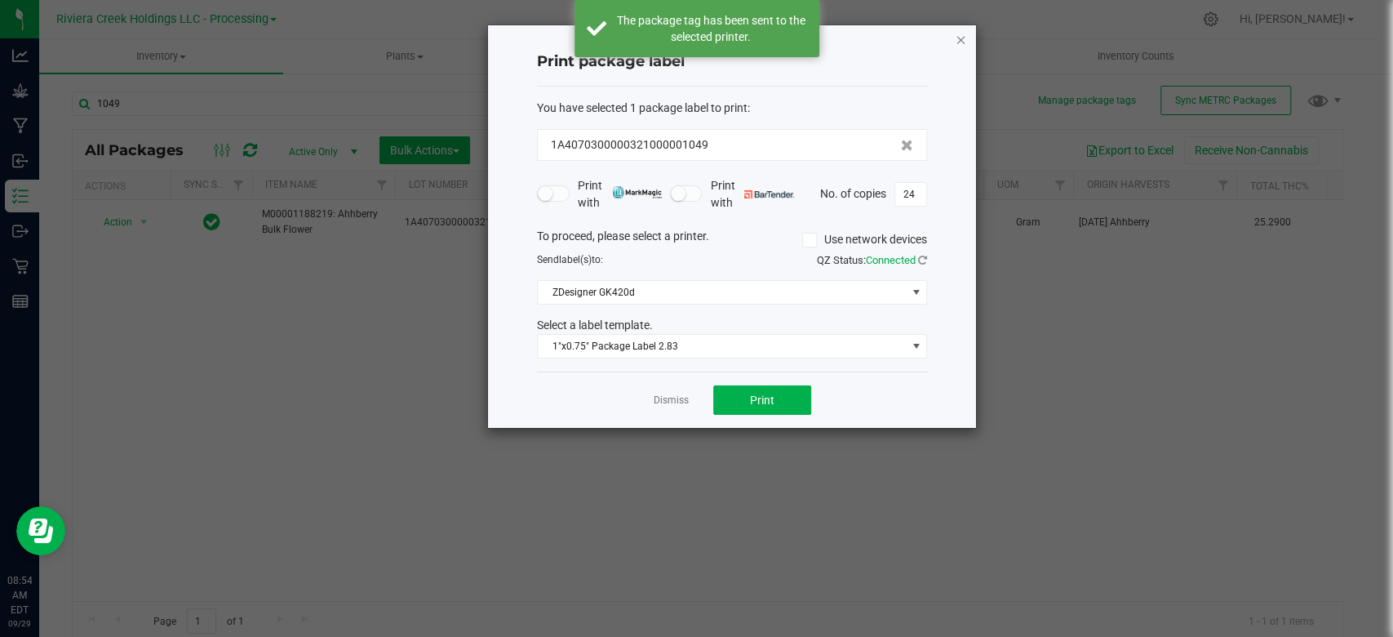
click at [957, 42] on icon "button" at bounding box center [960, 39] width 11 height 20
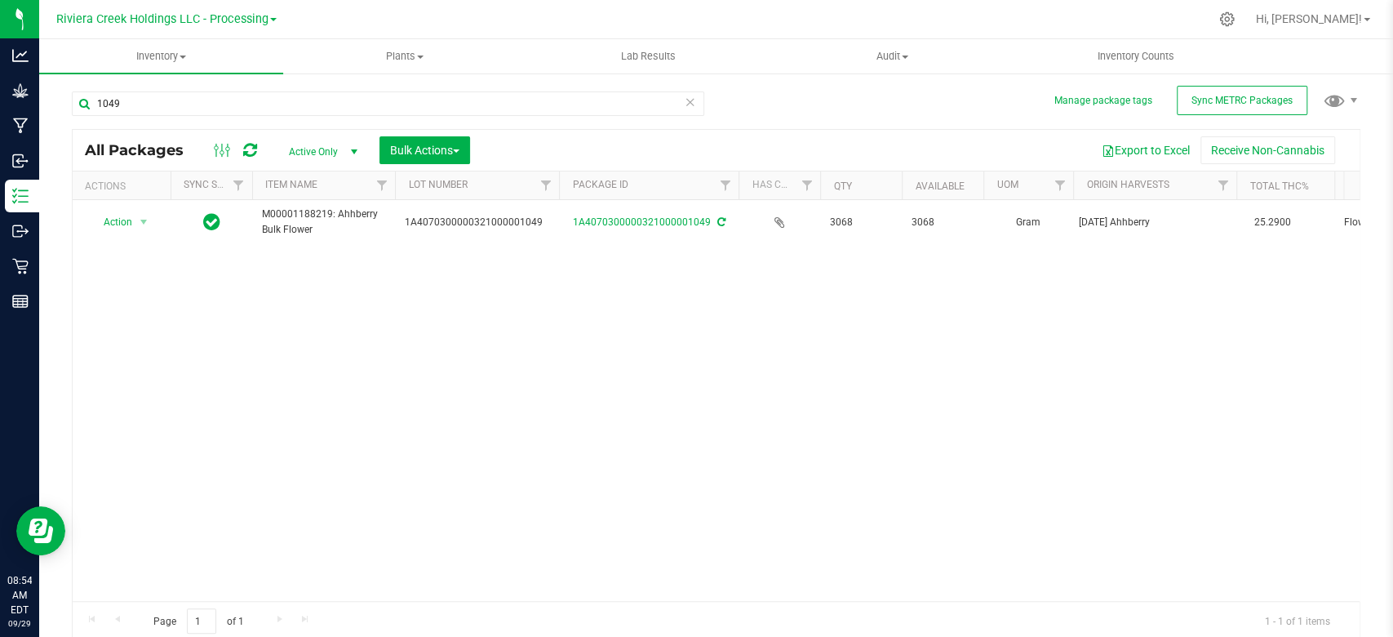
click at [801, 394] on div "Action Action Adjust qty Create package Edit attributes Global inventory Locate…" at bounding box center [716, 400] width 1287 height 401
click at [688, 354] on div "Action Action Adjust qty Create package Edit attributes Global inventory Locate…" at bounding box center [716, 400] width 1287 height 401
click at [793, 295] on div "Action Action Adjust qty Create package Edit attributes Global inventory Locate…" at bounding box center [716, 400] width 1287 height 401
click at [146, 101] on input "1049" at bounding box center [388, 103] width 633 height 24
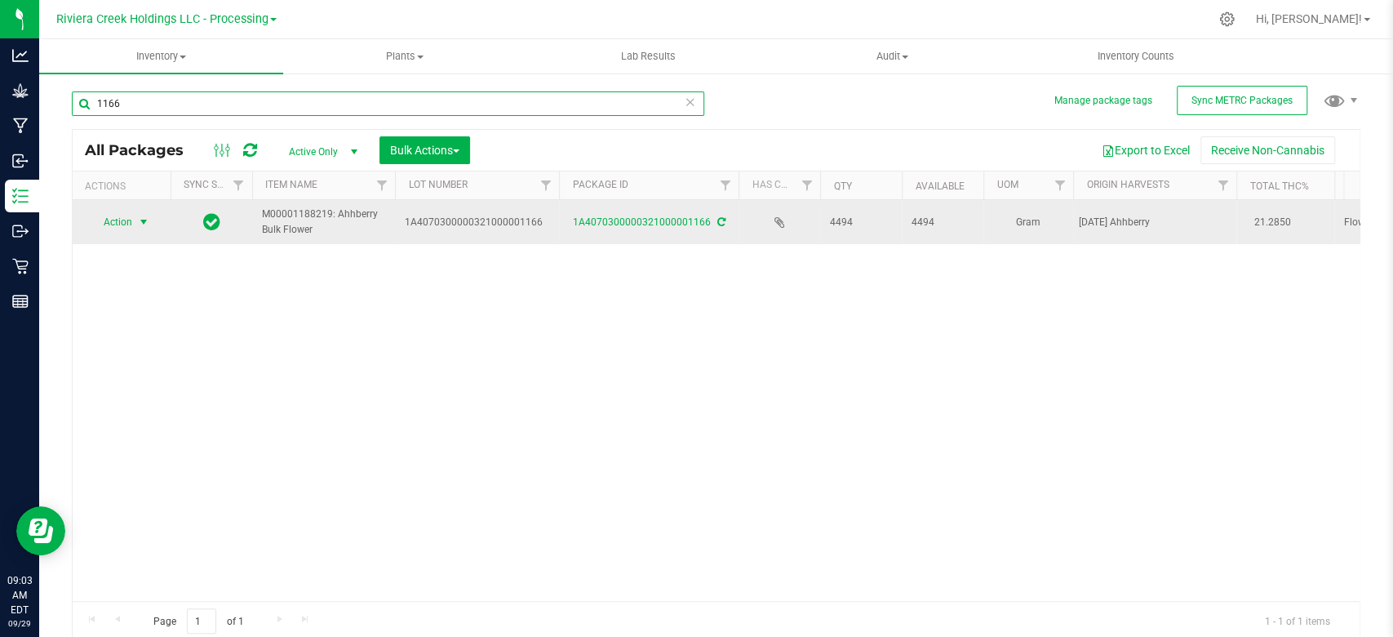
type input "1166"
click at [140, 225] on span "select" at bounding box center [143, 221] width 13 height 13
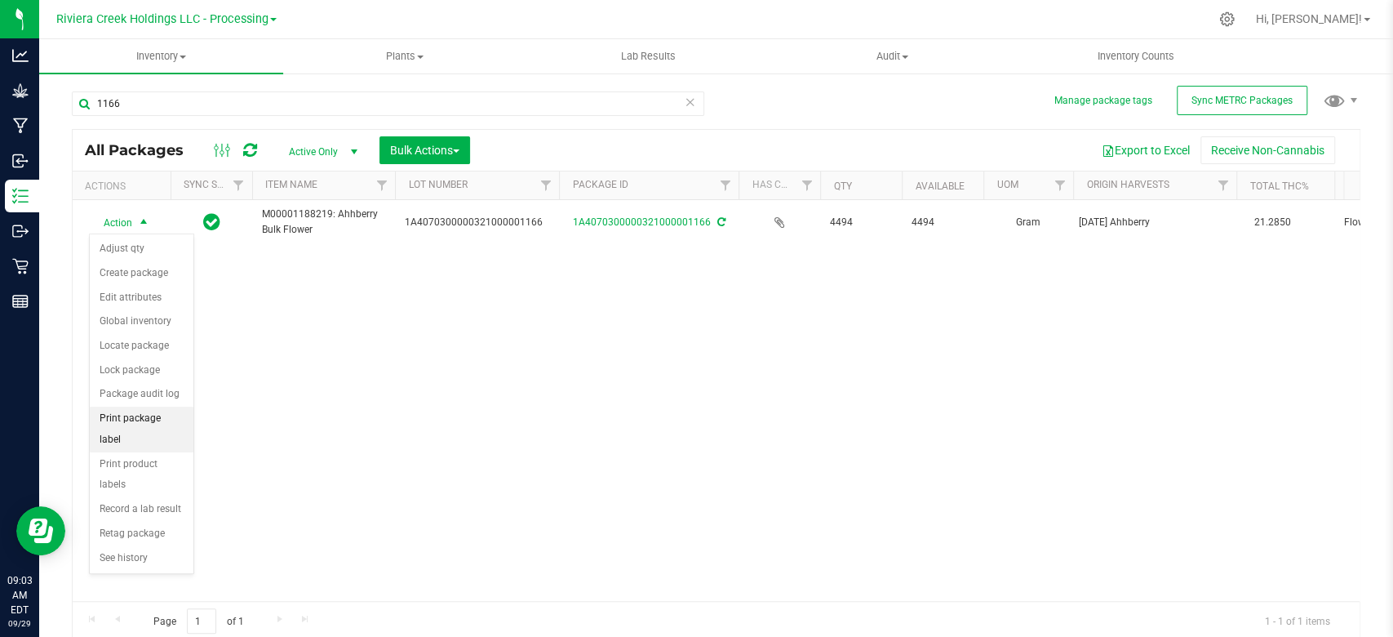
click at [119, 408] on li "Print package label" at bounding box center [142, 428] width 104 height 45
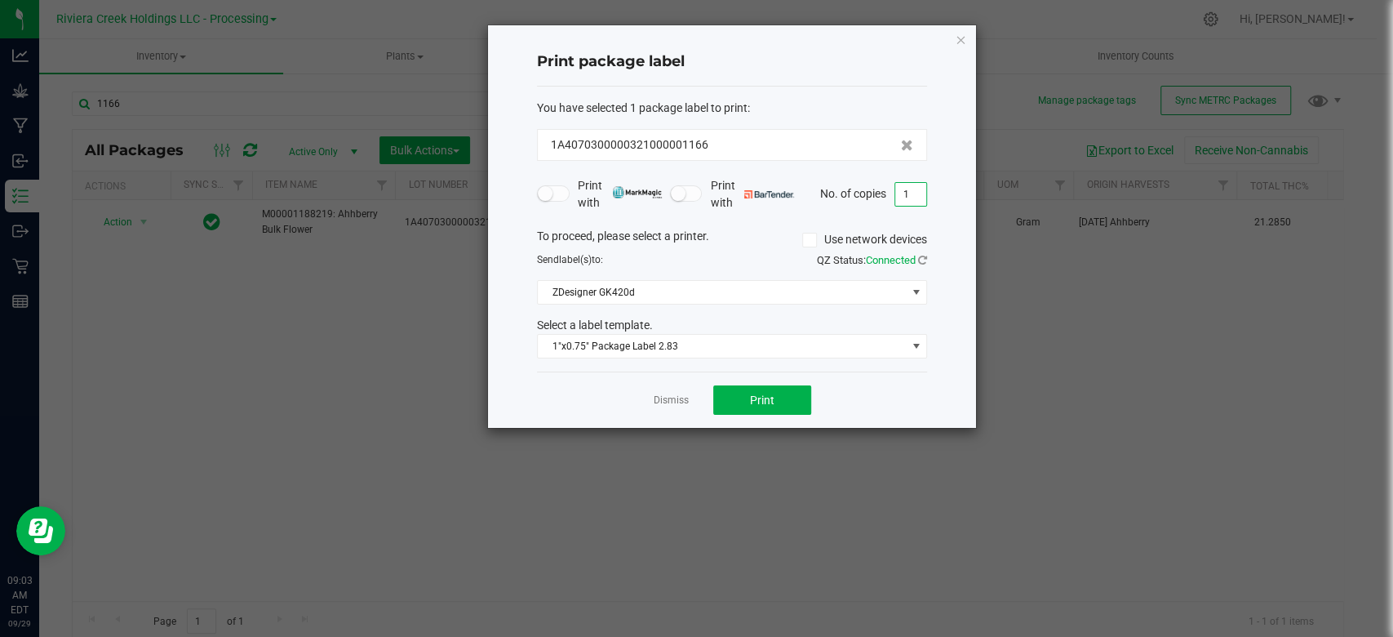
click at [913, 188] on input "1" at bounding box center [910, 194] width 31 height 23
type input "34"
click at [755, 404] on span "Print" at bounding box center [762, 399] width 24 height 13
click at [959, 38] on icon "button" at bounding box center [960, 39] width 11 height 20
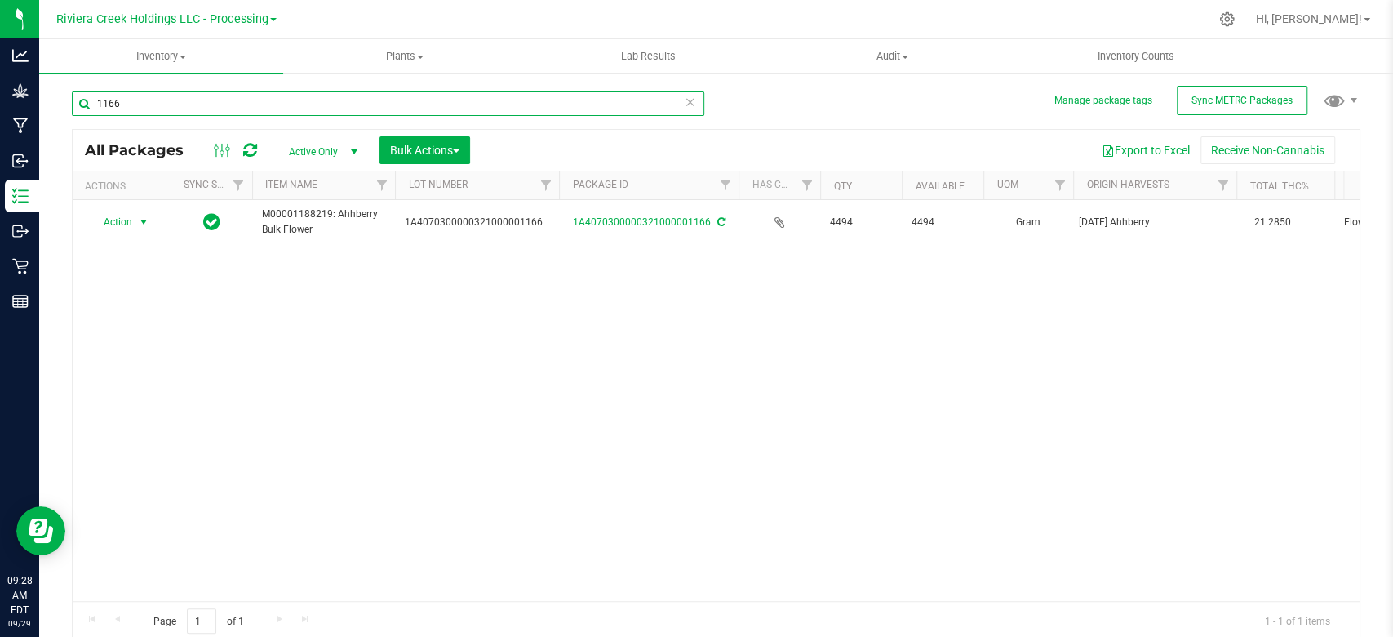
click at [162, 107] on input "1166" at bounding box center [388, 103] width 633 height 24
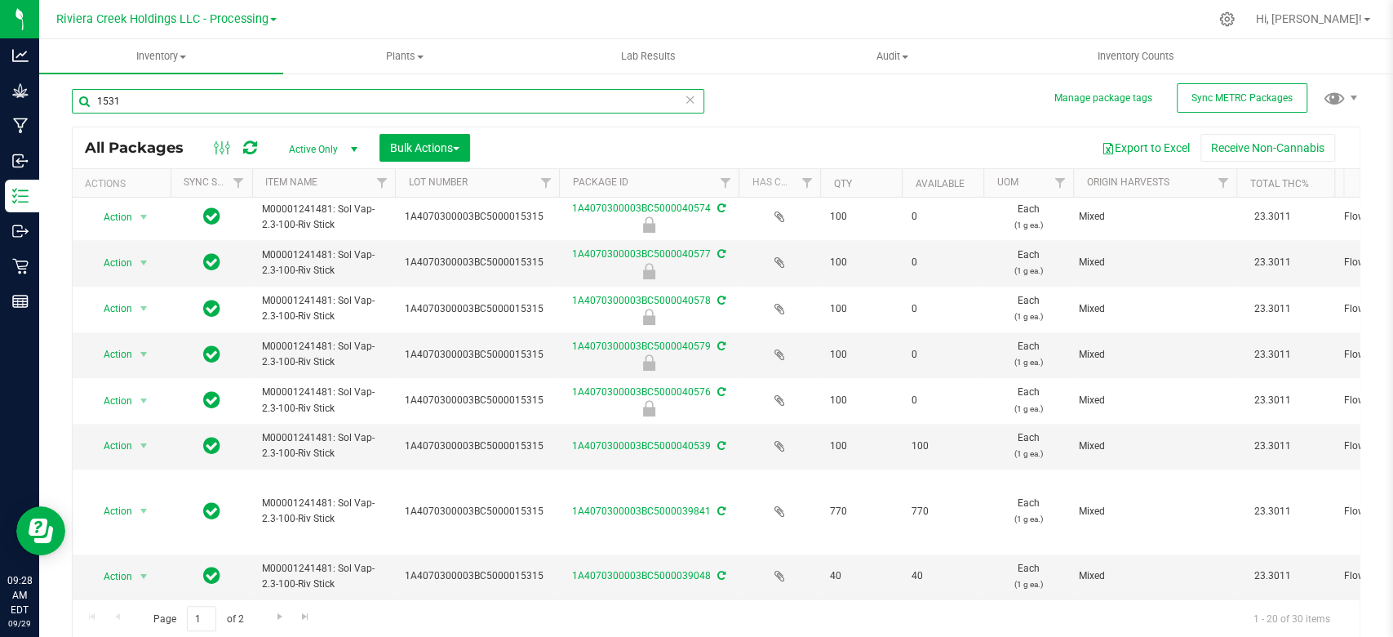
scroll to position [3, 0]
type input "1531"
click at [271, 615] on link "Go to the next page" at bounding box center [280, 616] width 24 height 22
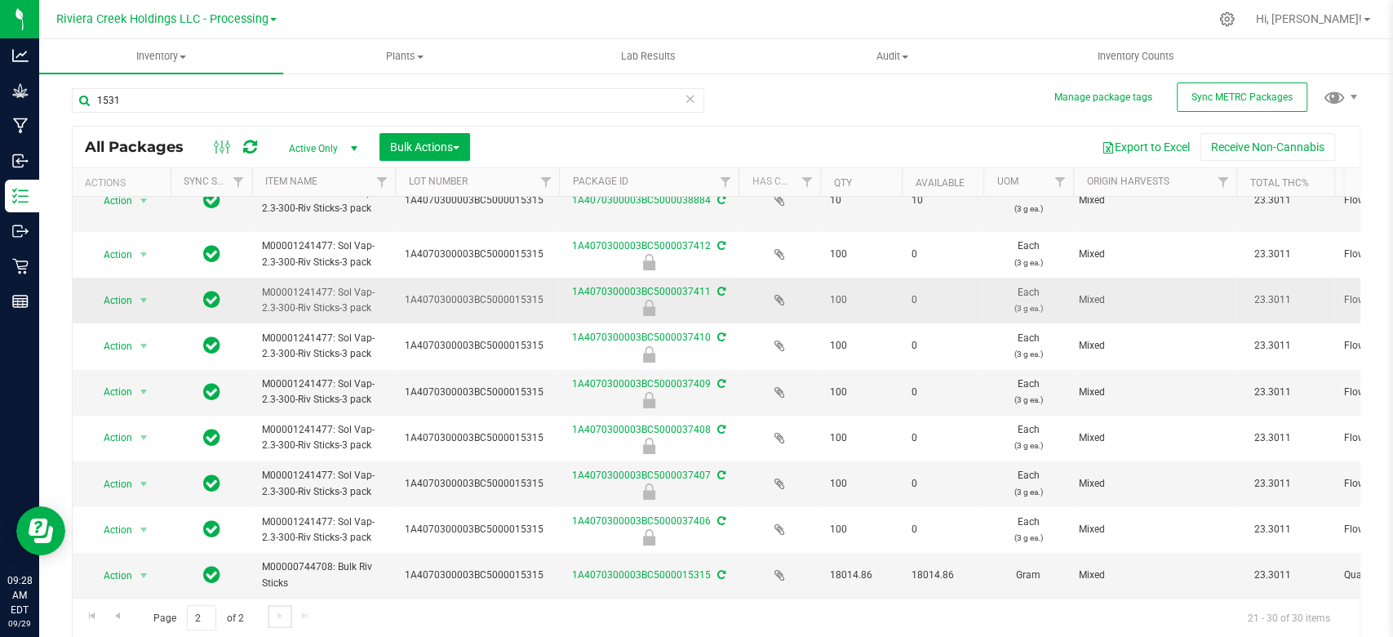
scroll to position [87, 0]
click at [652, 569] on link "1A4070300003BC5000015315" at bounding box center [641, 574] width 139 height 11
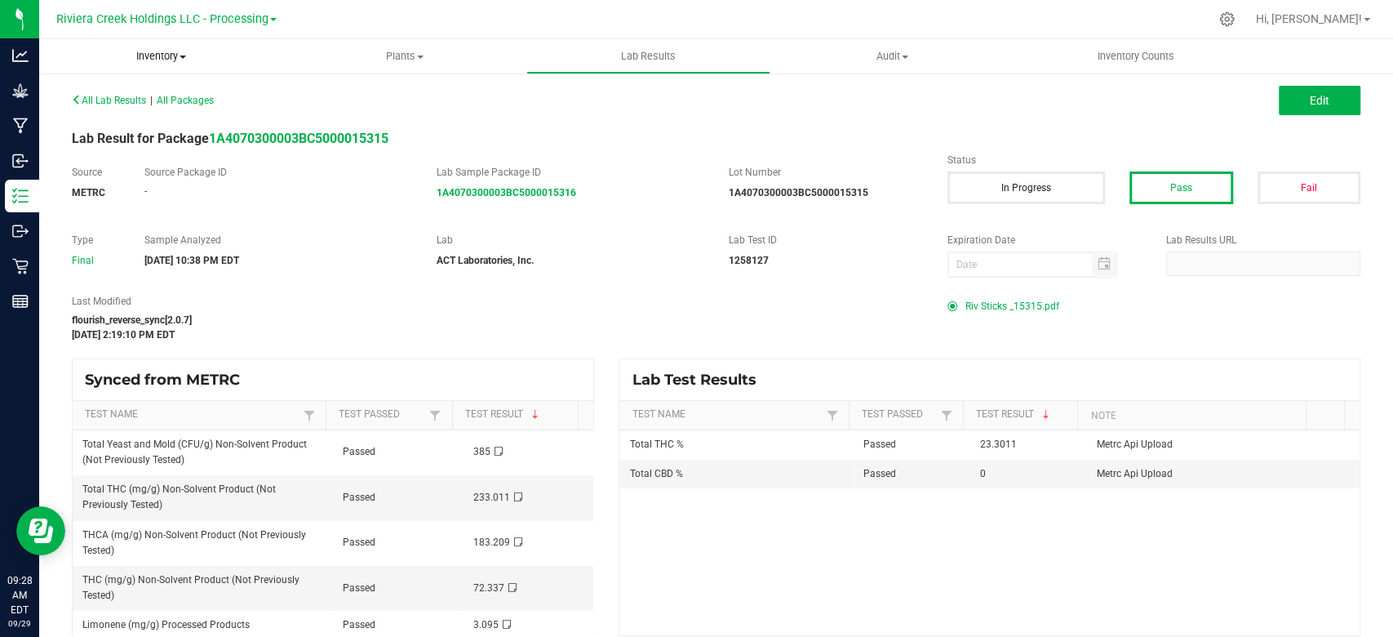
click at [160, 55] on span "Inventory" at bounding box center [161, 56] width 244 height 15
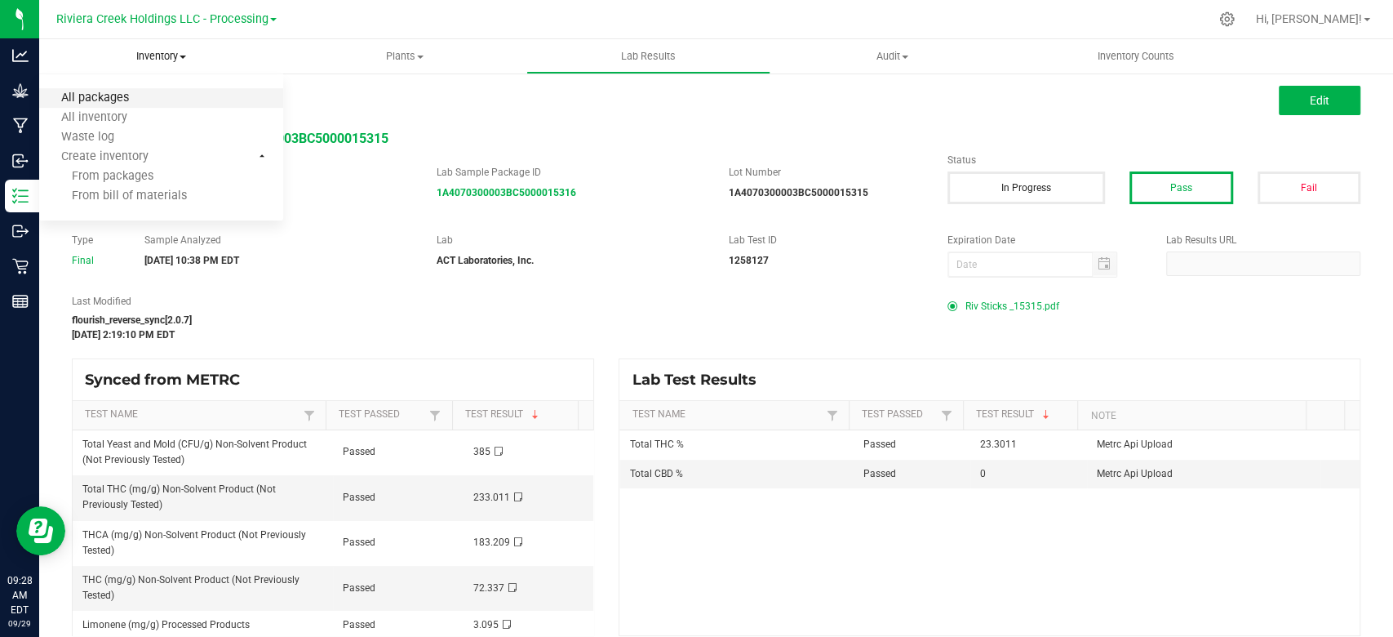
click at [137, 101] on span "All packages" at bounding box center [95, 98] width 112 height 14
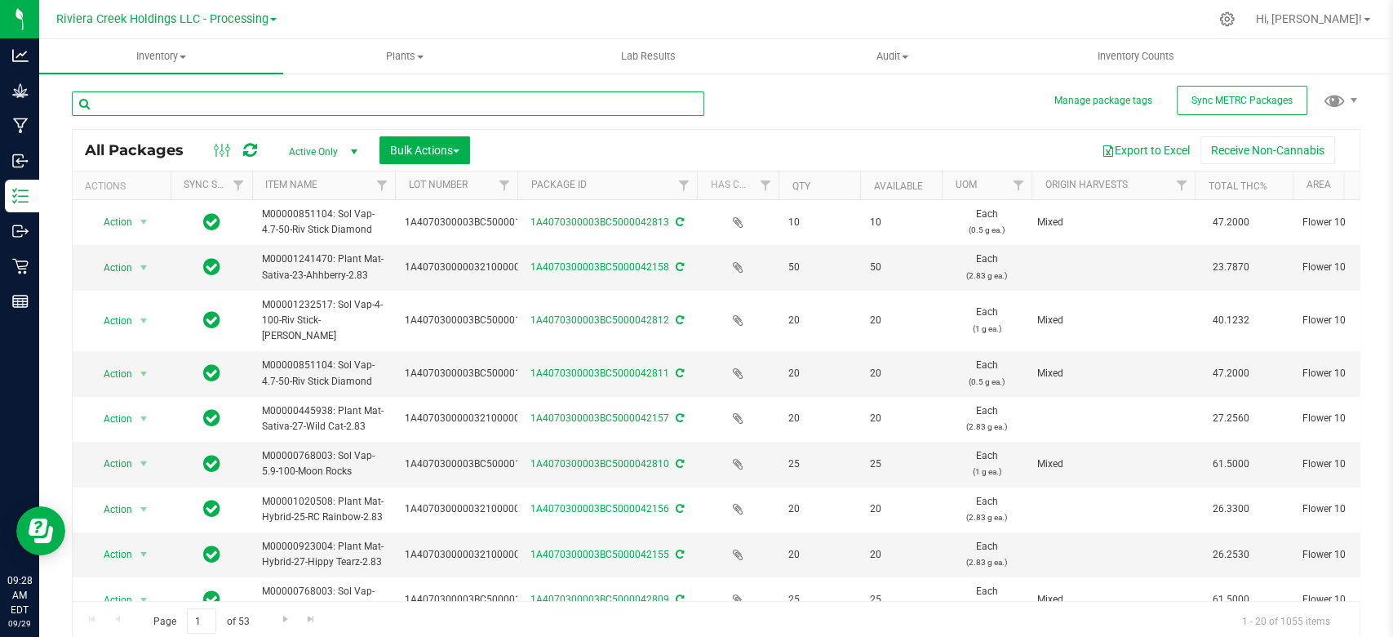
click at [229, 94] on input "text" at bounding box center [388, 103] width 633 height 24
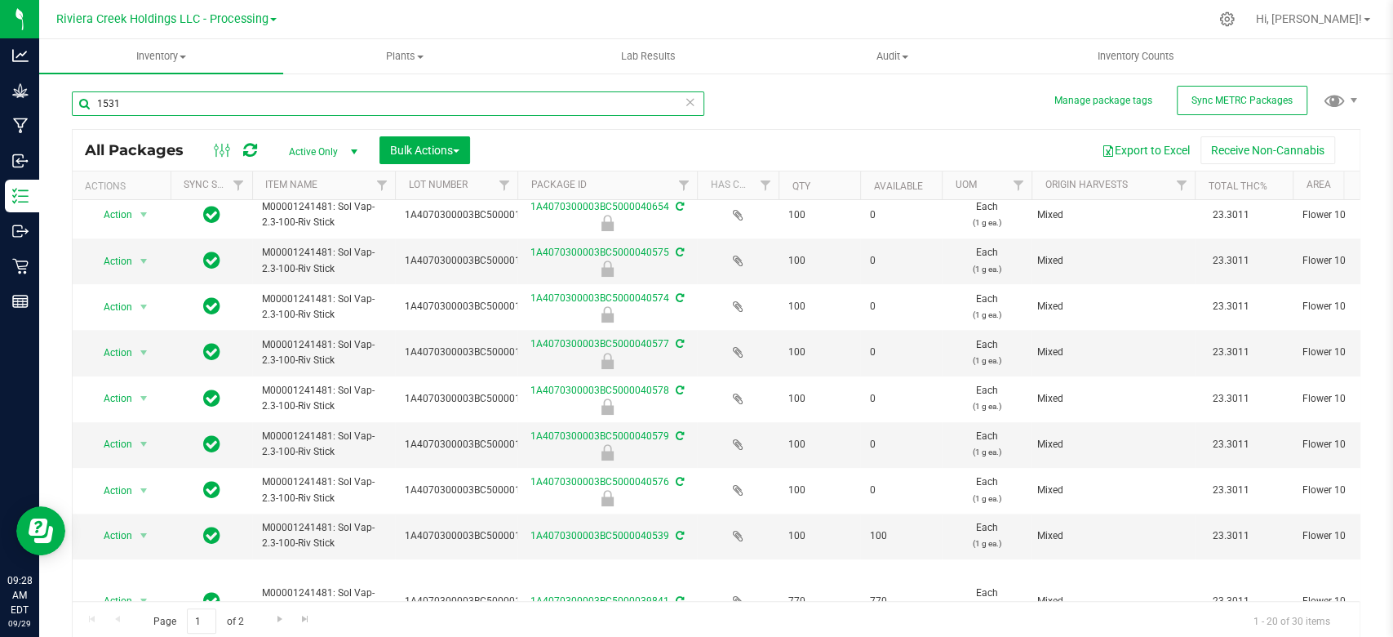
scroll to position [646, 0]
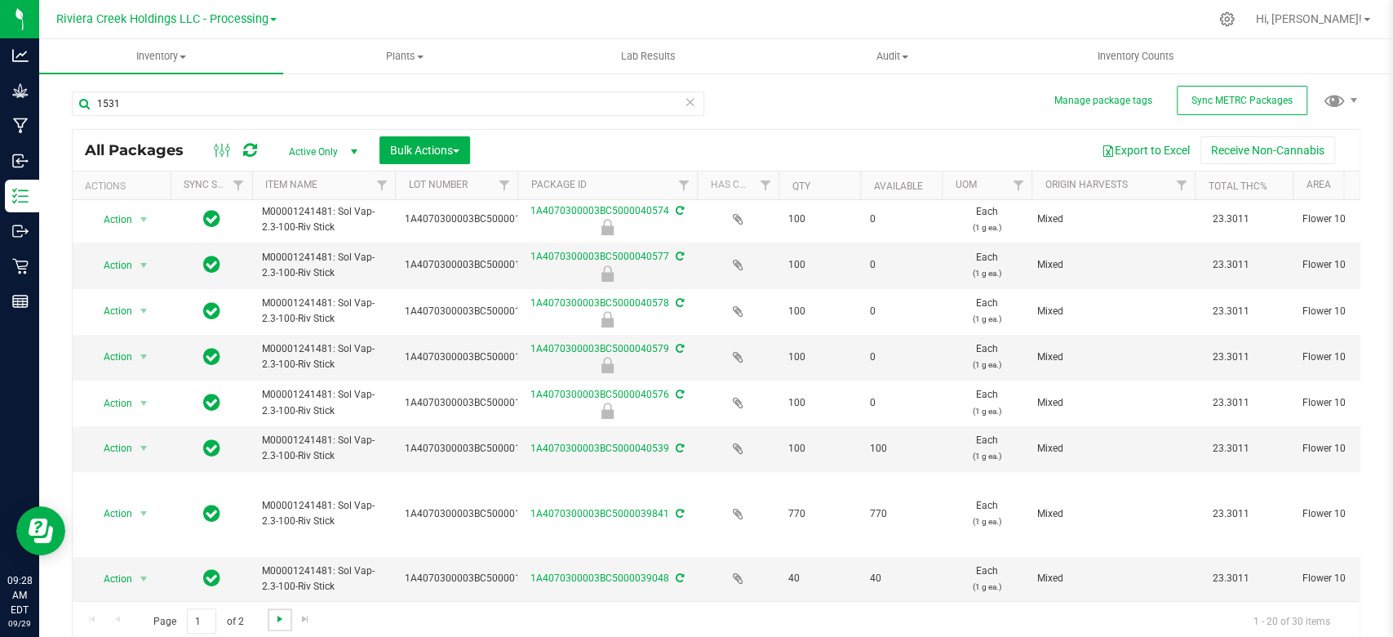
click at [279, 620] on span "Go to the next page" at bounding box center [279, 618] width 13 height 13
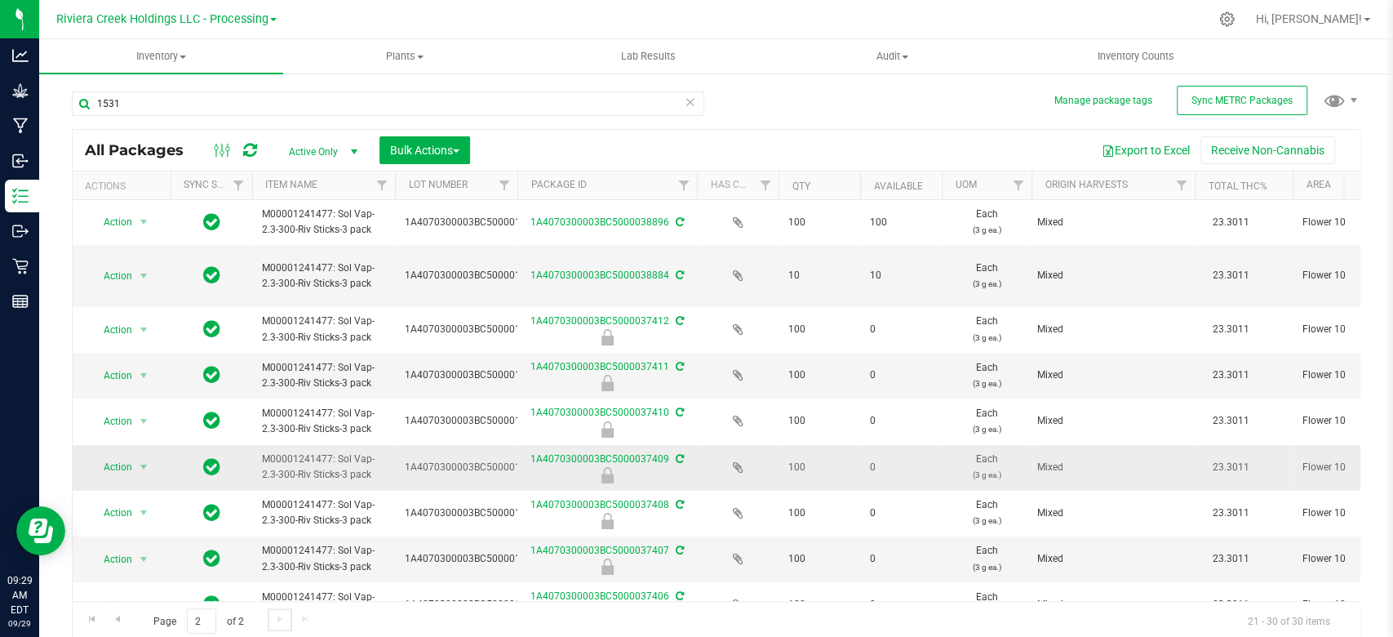
scroll to position [87, 0]
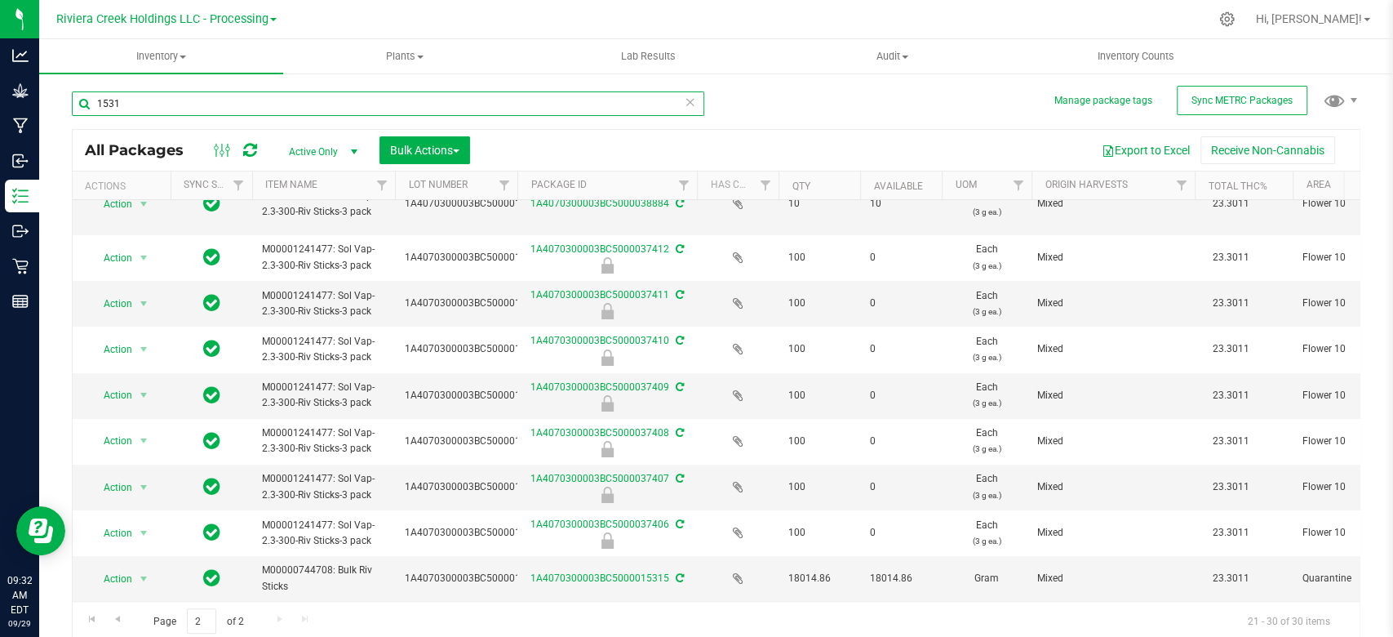
click at [161, 109] on input "1531" at bounding box center [388, 103] width 633 height 24
type input "1174"
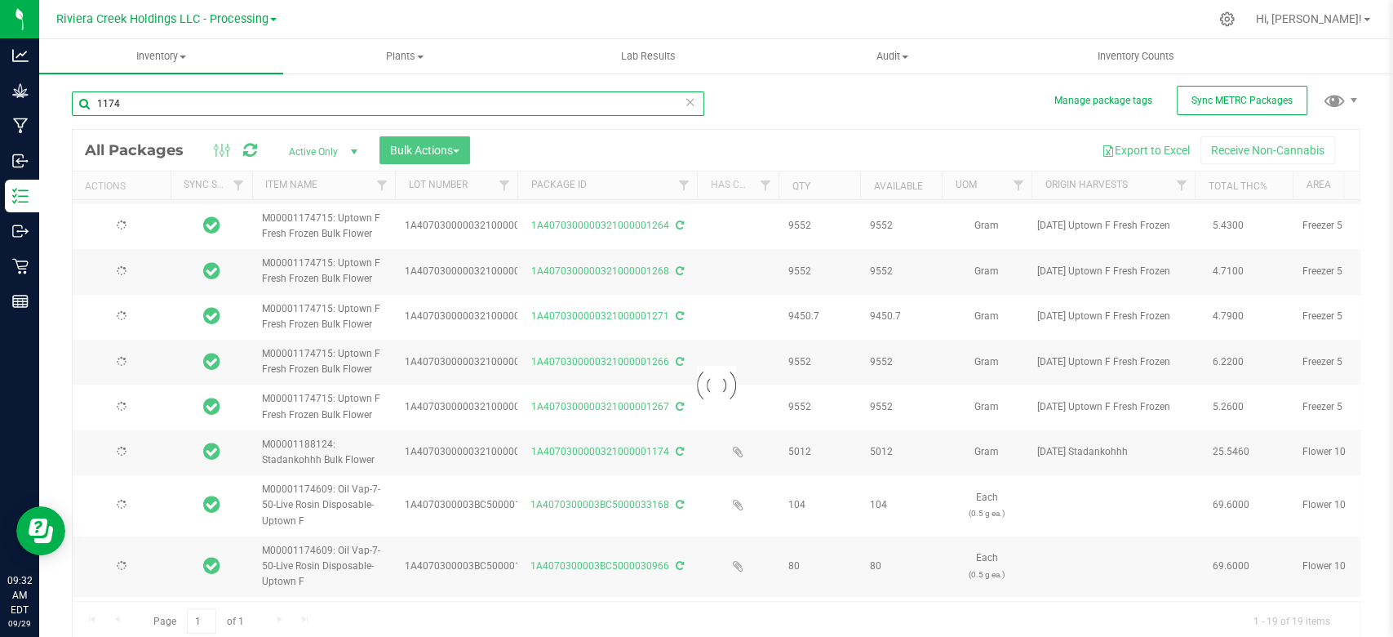
type input "[DATE]"
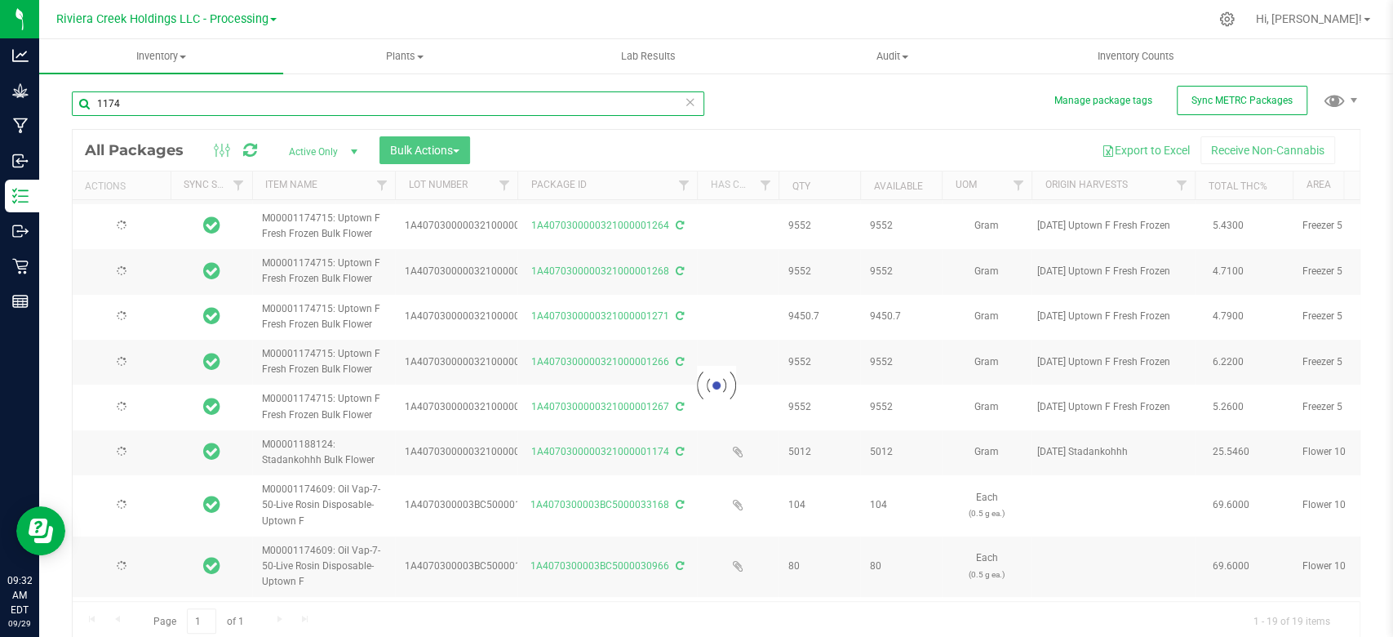
type input "[DATE]"
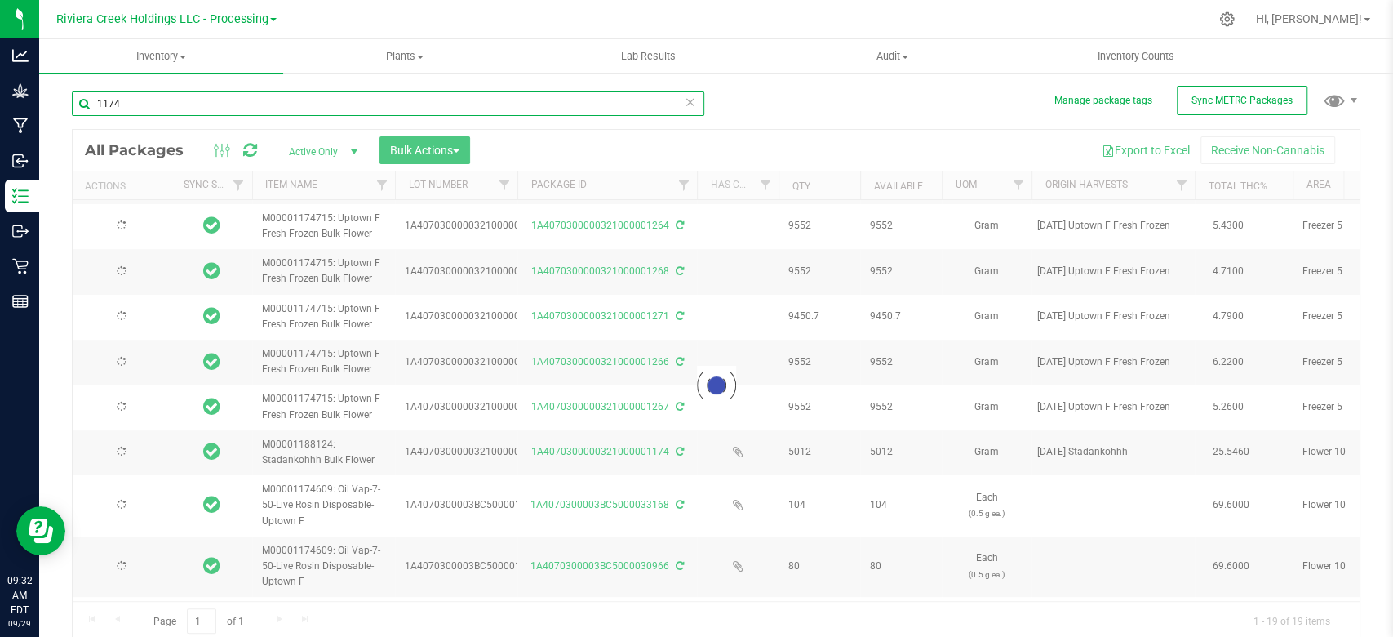
type input "[DATE]"
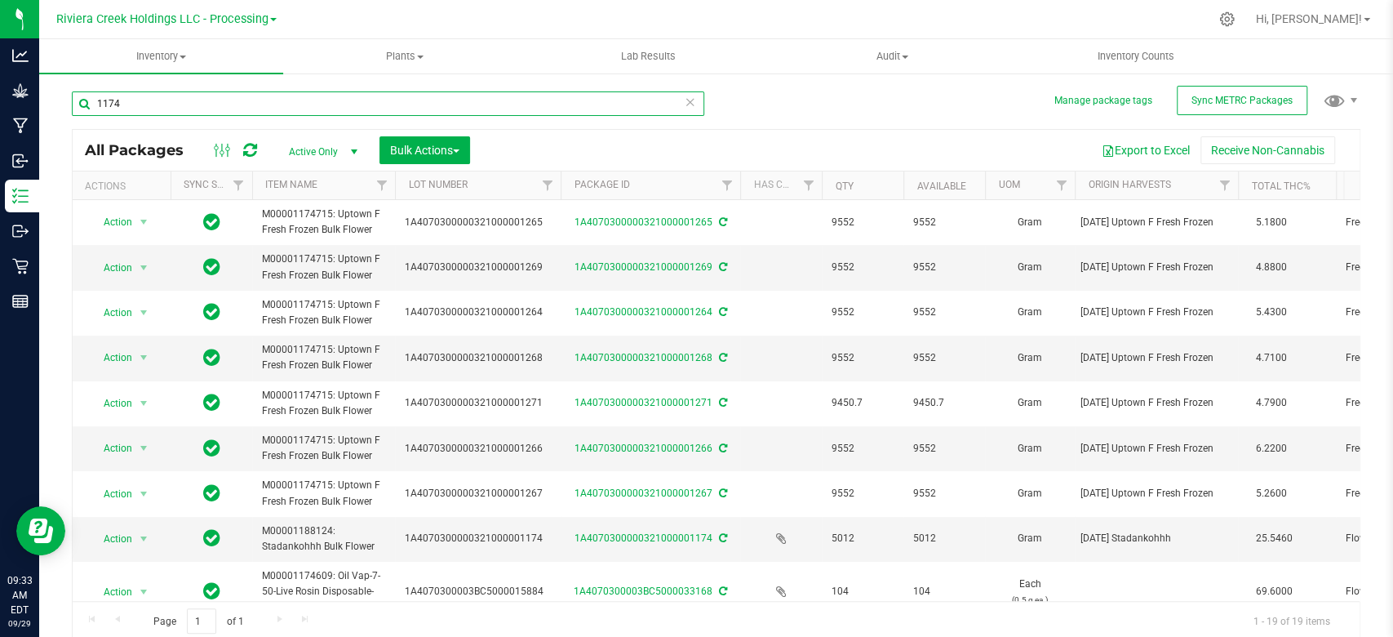
drag, startPoint x: 517, startPoint y: 191, endPoint x: 564, endPoint y: 190, distance: 47.3
click at [564, 190] on div "Actions Sync Status Item Name Lot Number Package ID Has COA Qty Available UOM O…" at bounding box center [709, 185] width 1272 height 28
type input "1174"
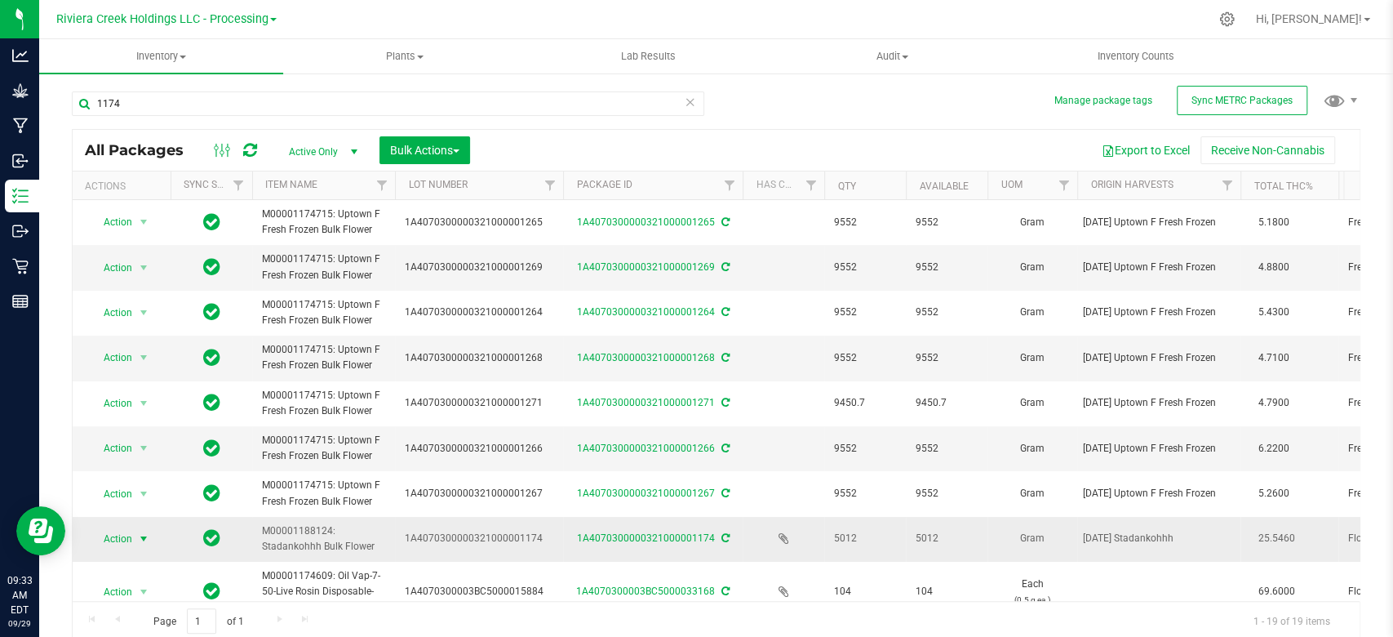
click at [143, 535] on span "select" at bounding box center [143, 538] width 13 height 13
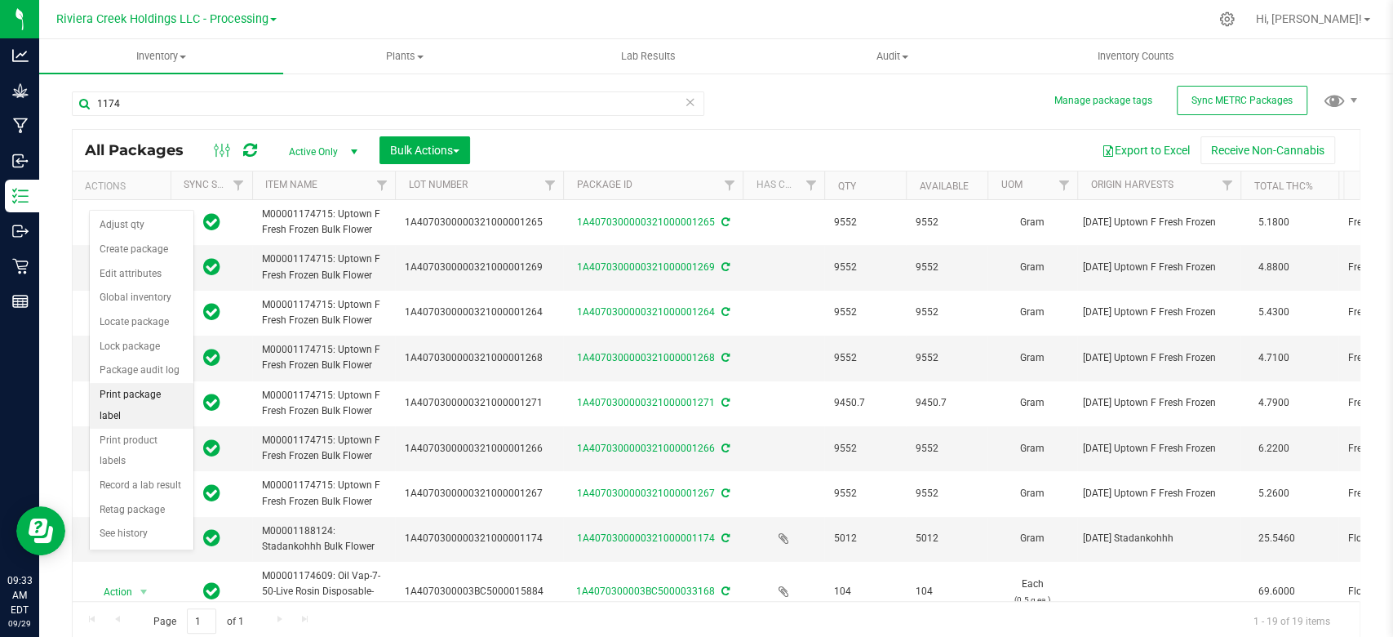
click at [137, 393] on li "Print package label" at bounding box center [142, 405] width 104 height 45
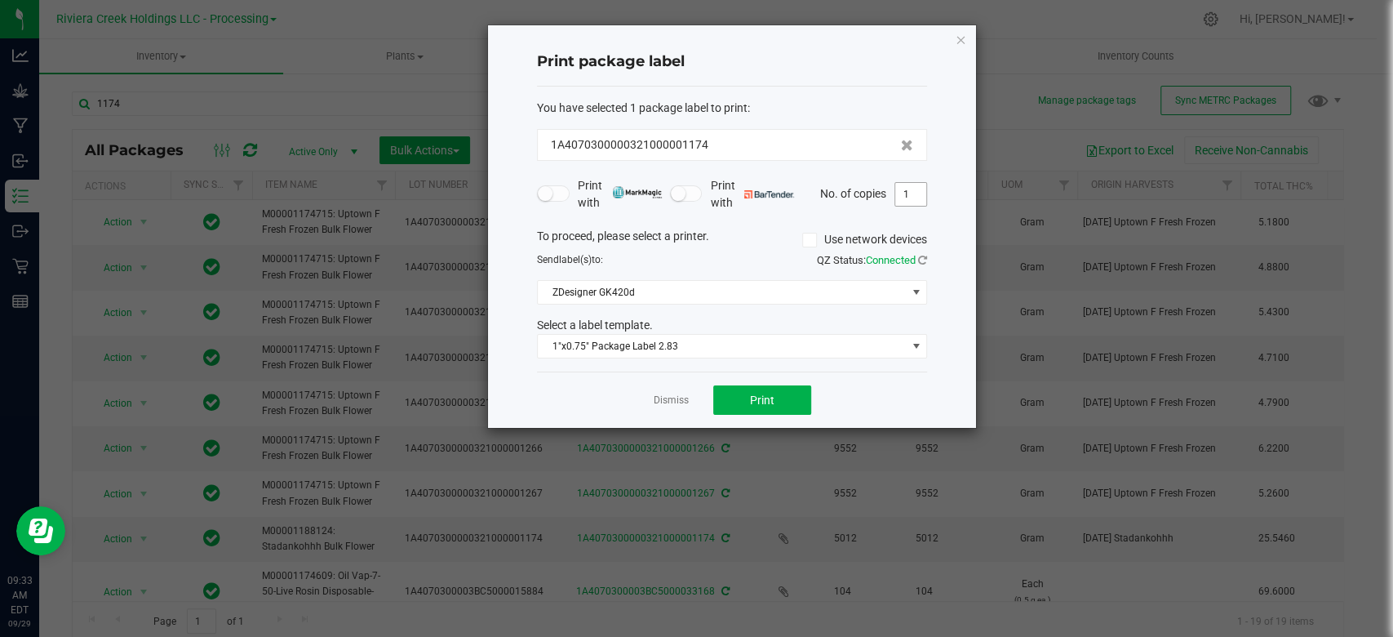
click at [913, 193] on input "1" at bounding box center [910, 194] width 31 height 23
type input "2"
type input "34"
click at [757, 404] on span "Print" at bounding box center [762, 399] width 24 height 13
click at [960, 41] on icon "button" at bounding box center [960, 39] width 11 height 20
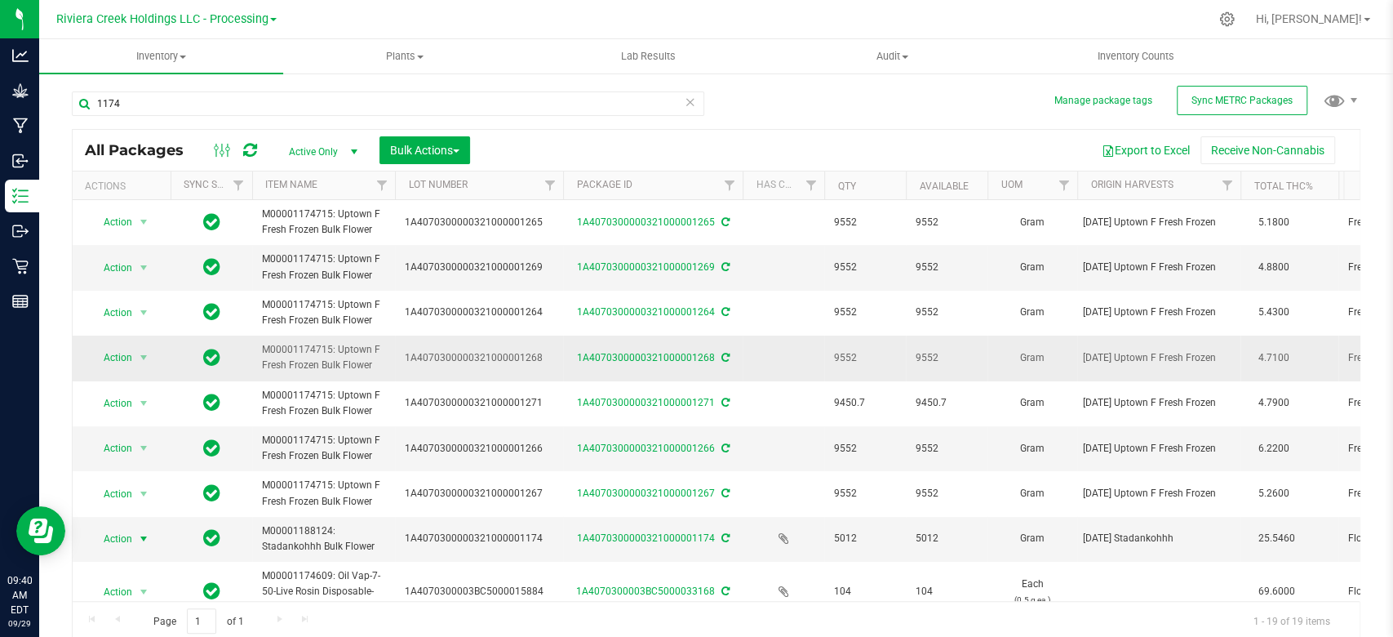
drag, startPoint x: 758, startPoint y: 369, endPoint x: 686, endPoint y: 369, distance: 71.8
drag, startPoint x: 686, startPoint y: 369, endPoint x: 726, endPoint y: 88, distance: 283.6
click at [726, 88] on div "1174 All Packages Active Only Active Only Lab Samples Locked All External Inter…" at bounding box center [716, 358] width 1289 height 565
click at [172, 109] on input "1174" at bounding box center [388, 103] width 633 height 24
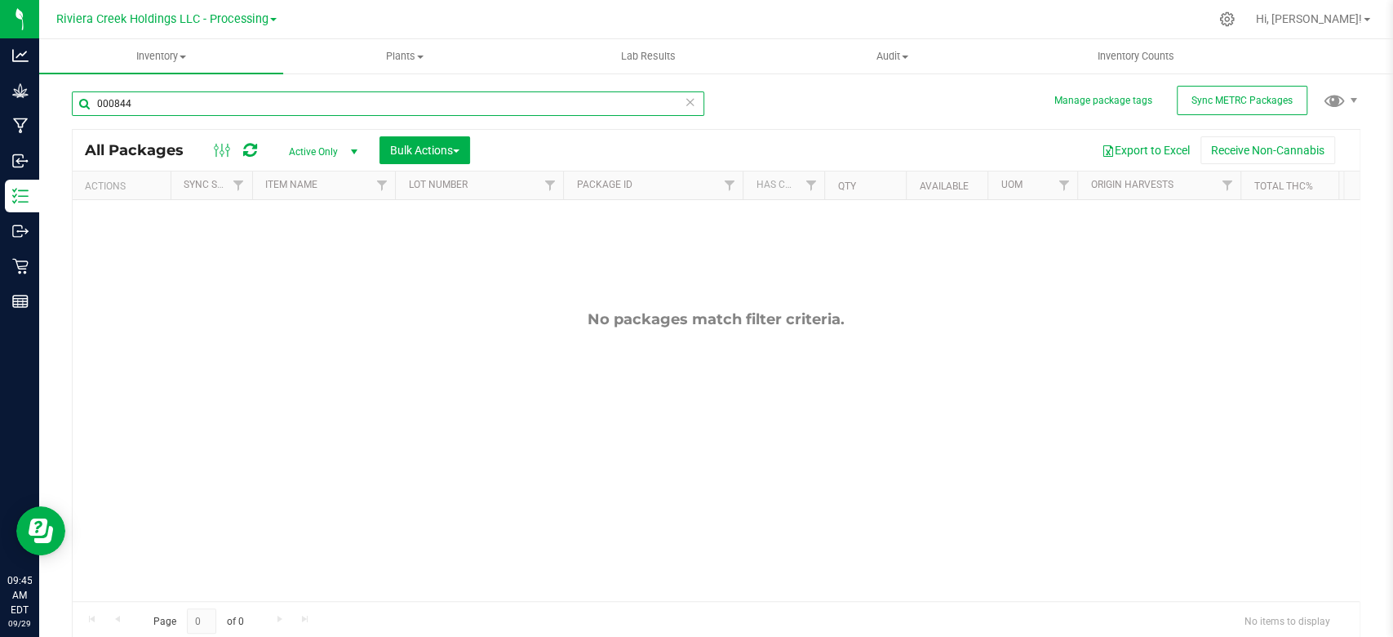
type input "000844"
click at [349, 155] on span "select" at bounding box center [354, 151] width 13 height 13
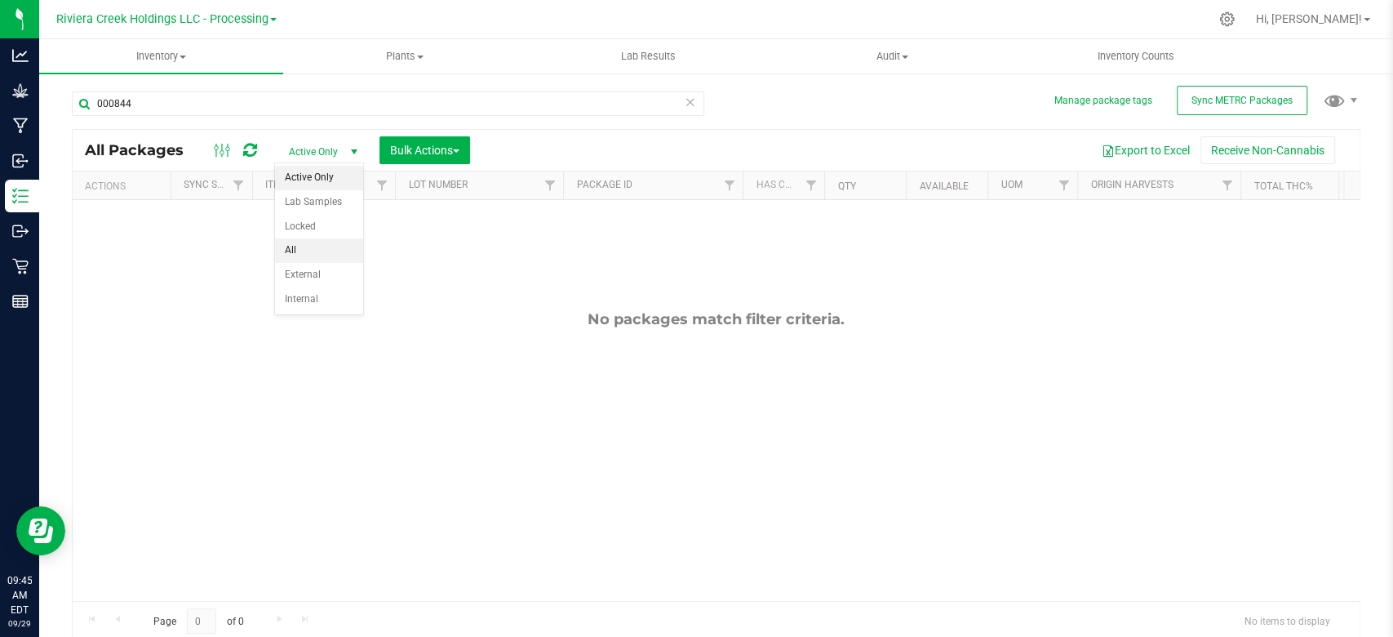
click at [303, 251] on li "All" at bounding box center [319, 250] width 88 height 24
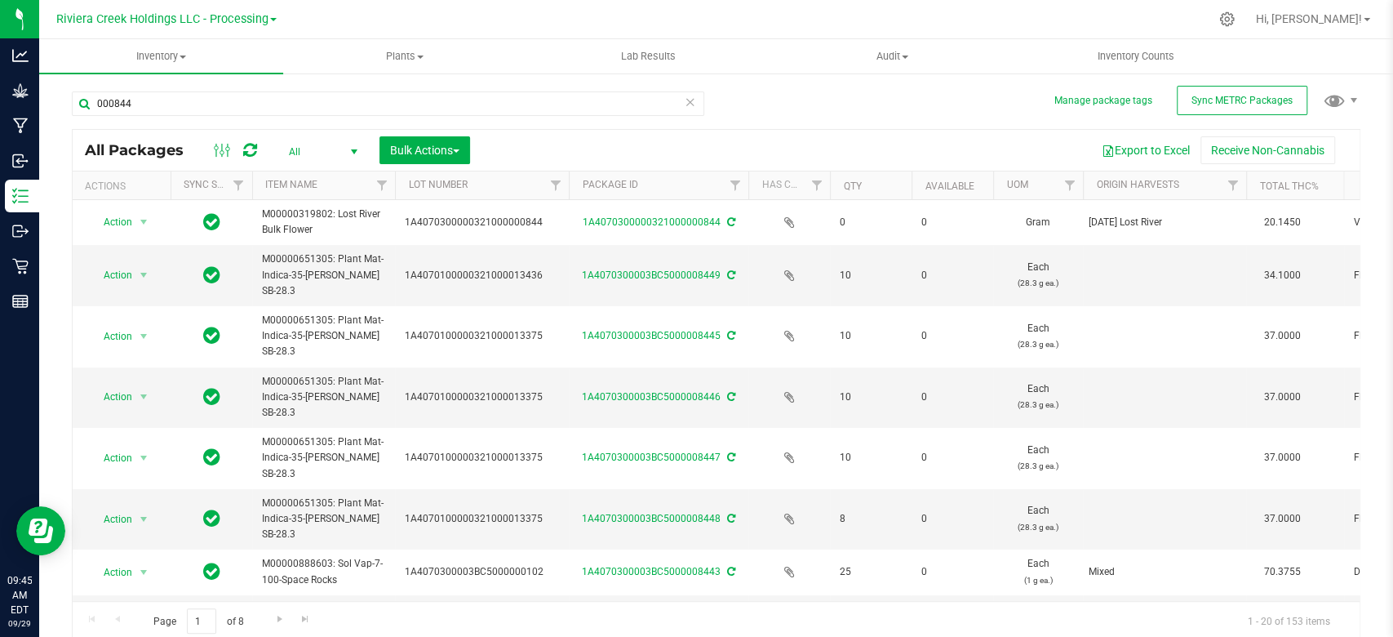
drag, startPoint x: 515, startPoint y: 179, endPoint x: 569, endPoint y: 175, distance: 54.0
click at [569, 175] on div "Actions Sync Status Item Name Lot Number Package ID Has COA Qty Available UOM O…" at bounding box center [709, 185] width 1272 height 28
click at [222, 114] on input "000844" at bounding box center [388, 103] width 633 height 24
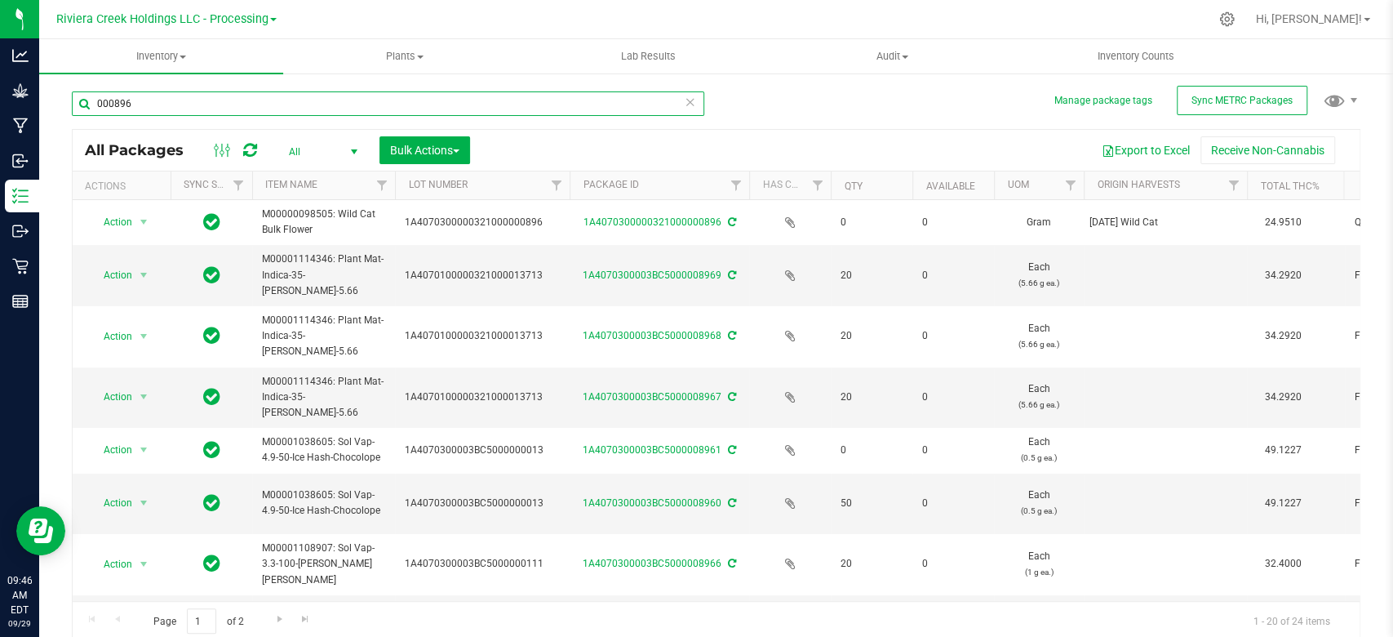
click at [183, 105] on input "000896" at bounding box center [388, 103] width 633 height 24
type input "0"
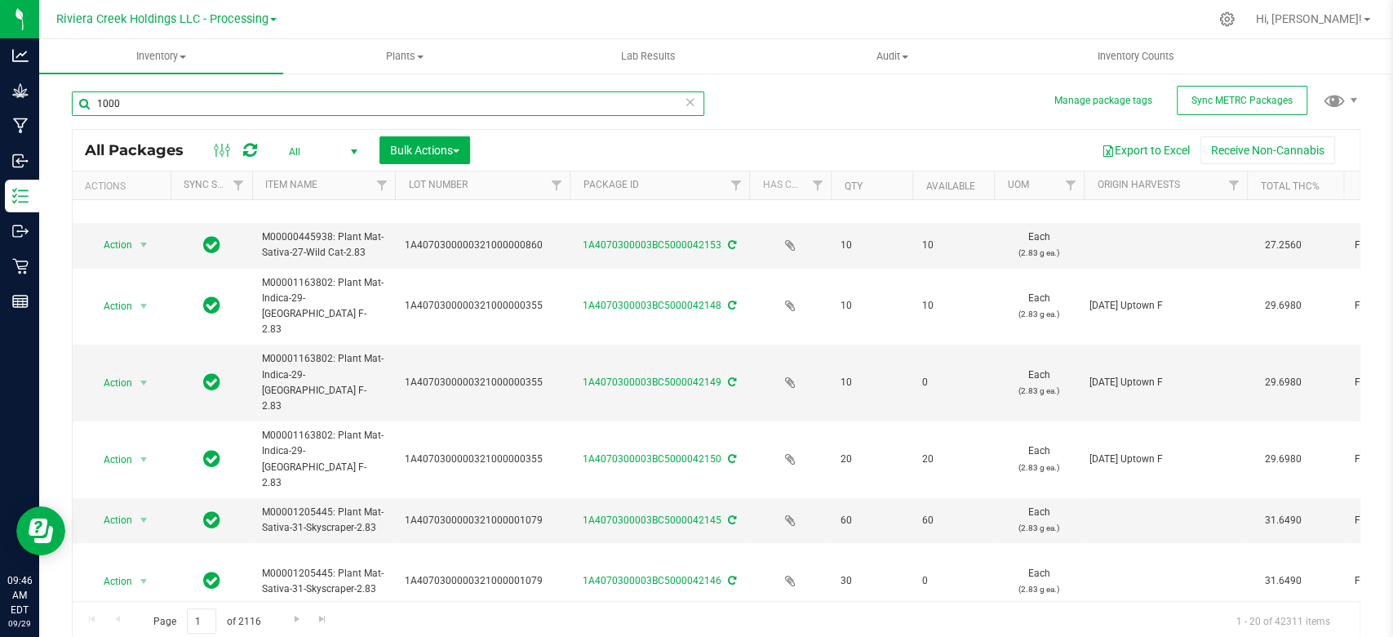
scroll to position [627, 0]
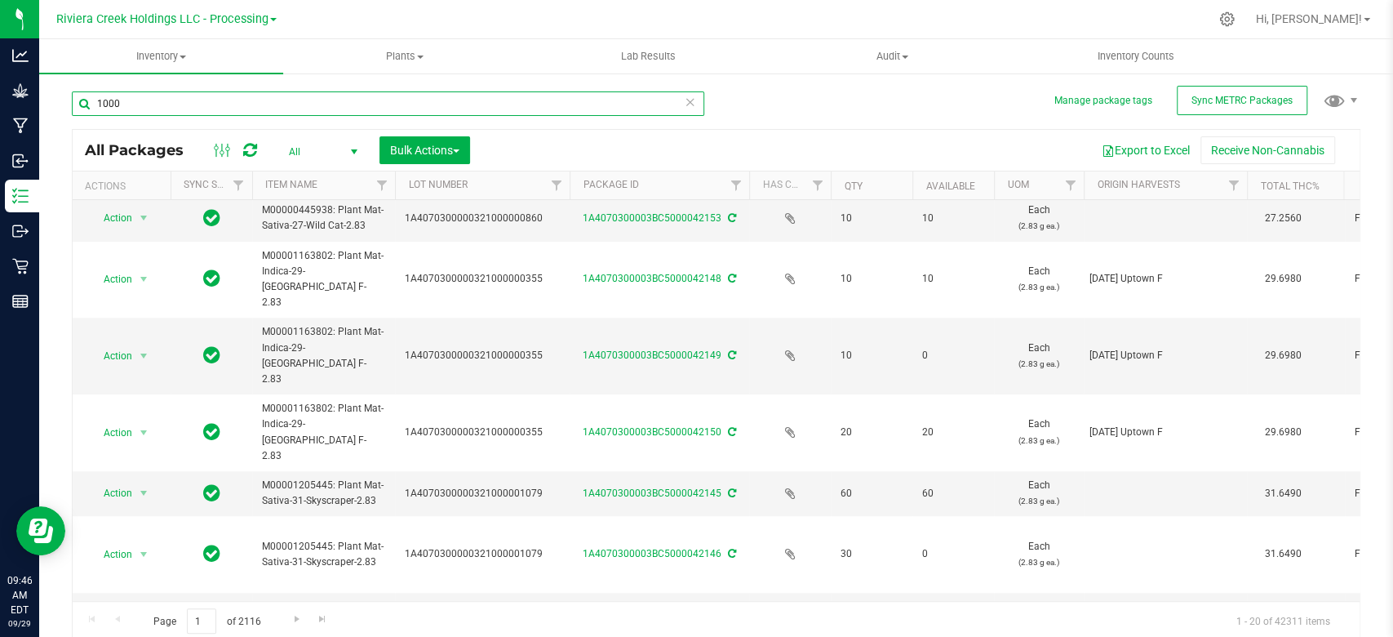
click at [91, 107] on input "1000" at bounding box center [388, 103] width 633 height 24
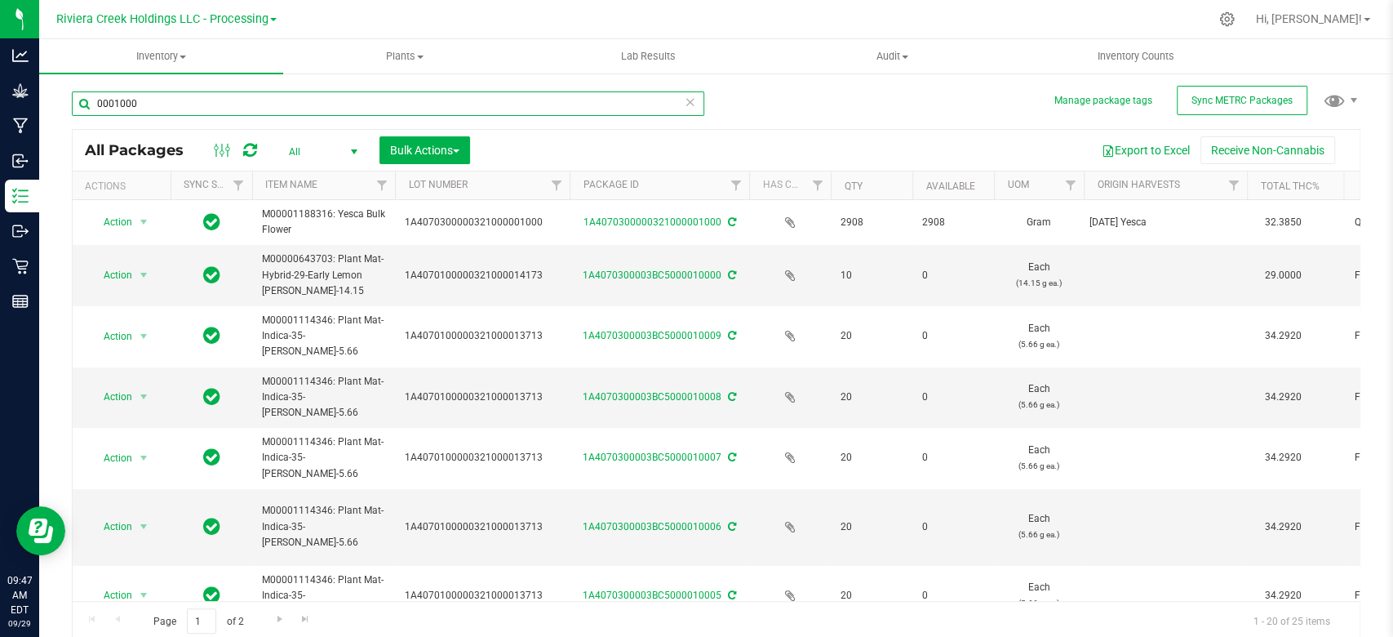
click at [149, 104] on input "0001000" at bounding box center [388, 103] width 633 height 24
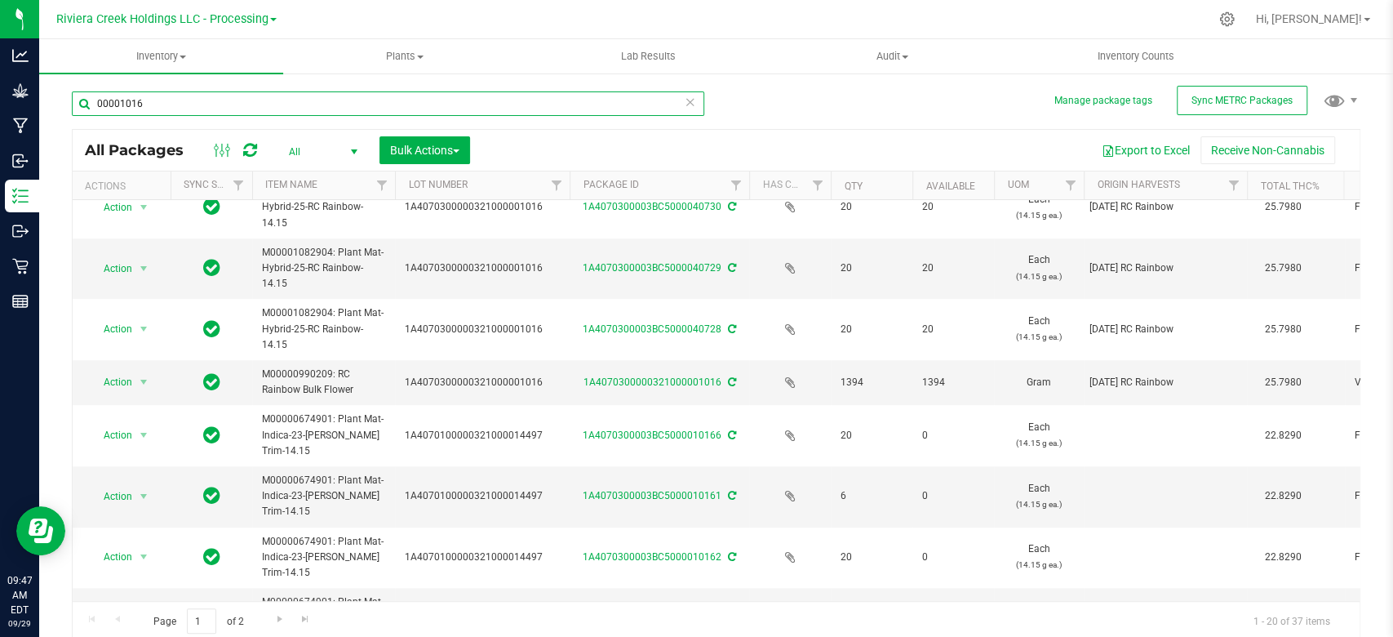
scroll to position [653, 0]
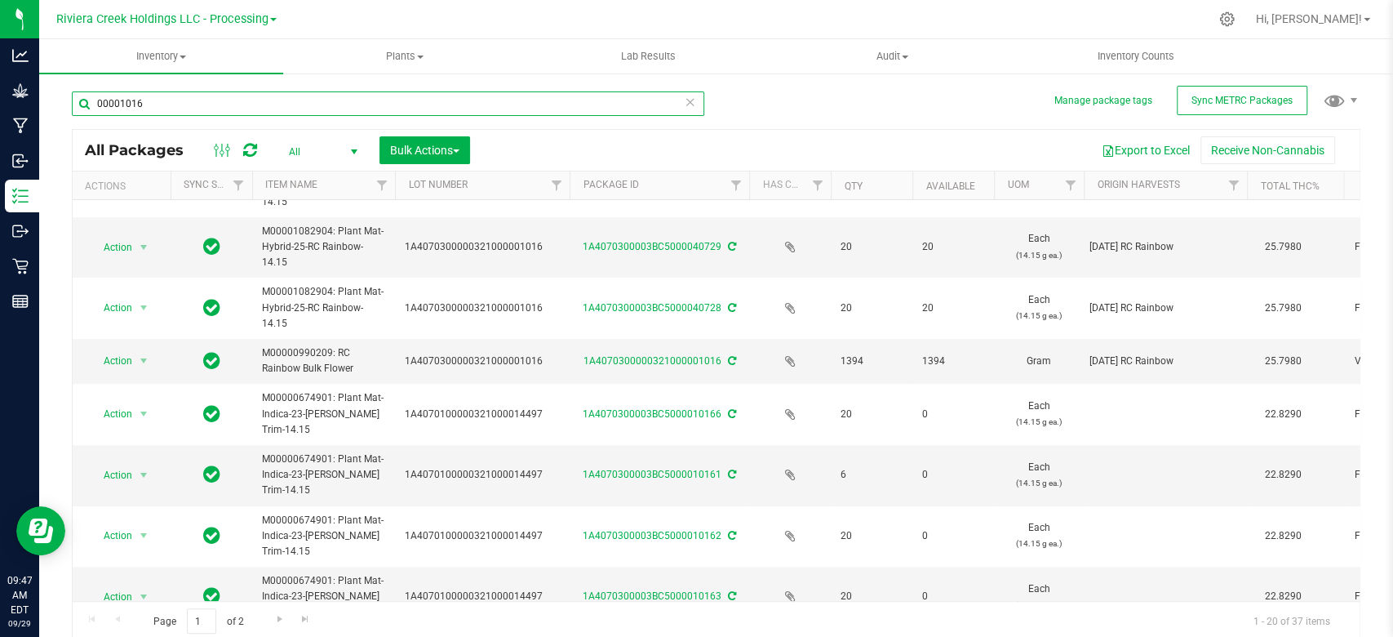
click at [171, 107] on input "00001016" at bounding box center [388, 103] width 633 height 24
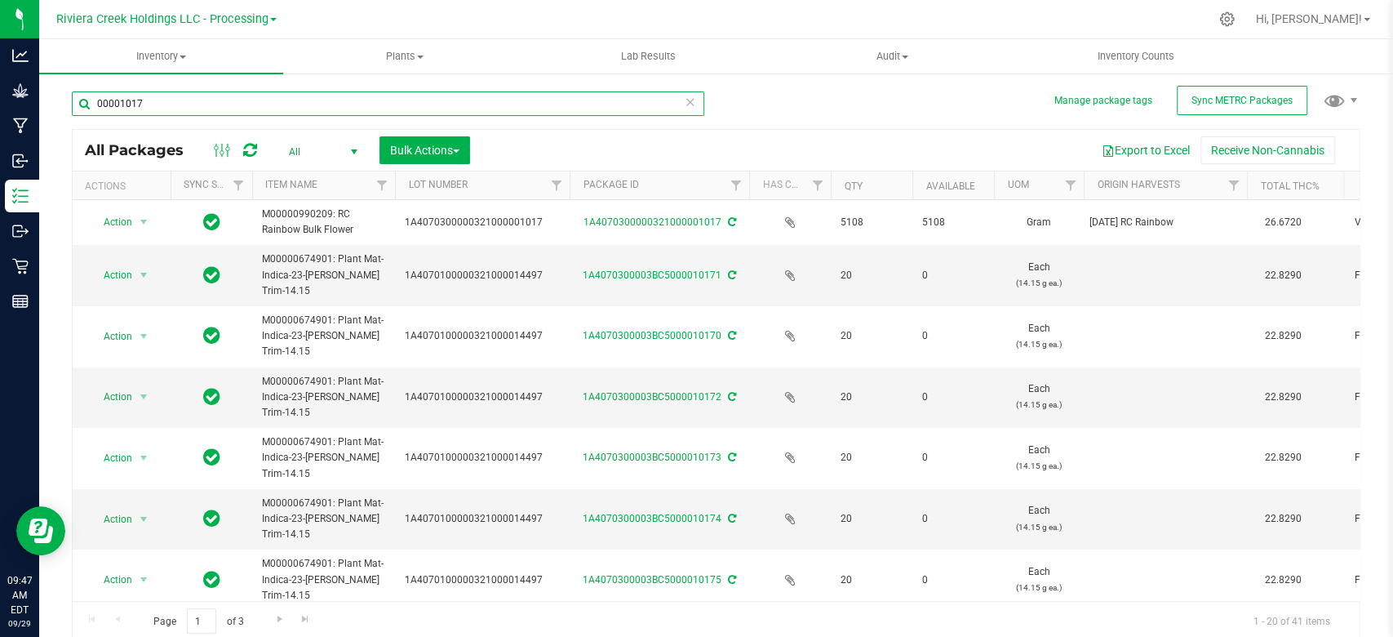
click at [198, 108] on input "00001017" at bounding box center [388, 103] width 633 height 24
click at [195, 96] on input "00001051" at bounding box center [388, 103] width 633 height 24
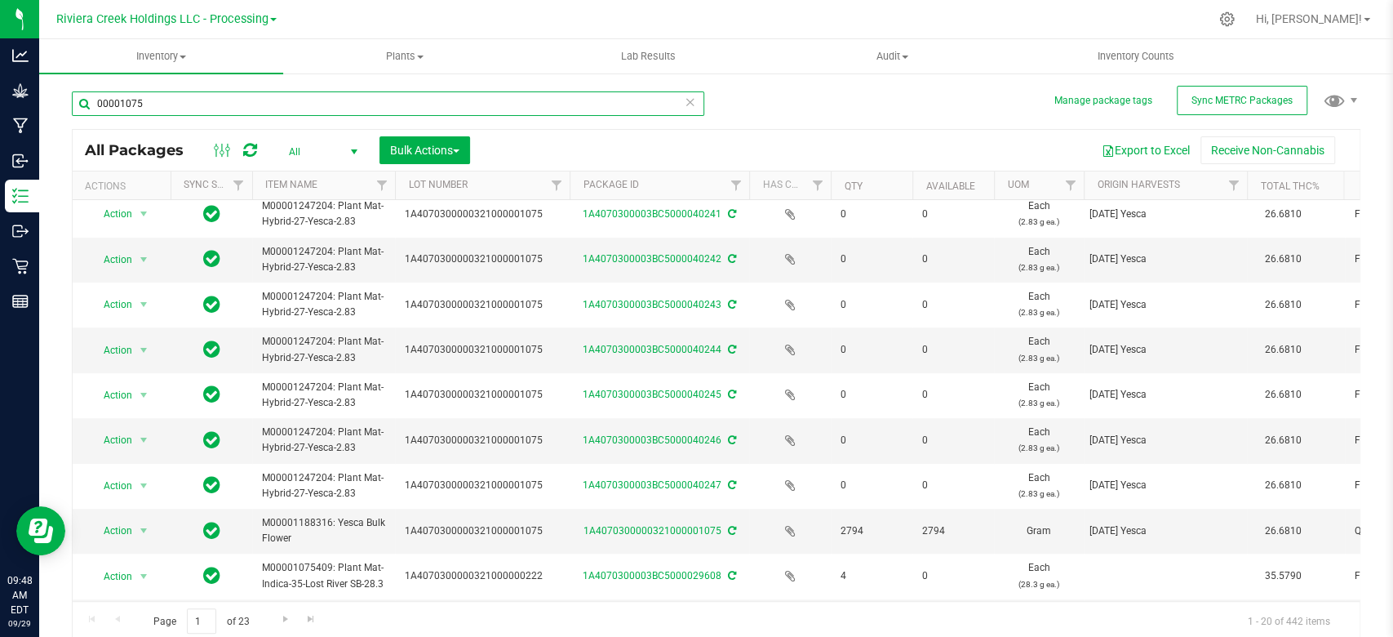
scroll to position [600, 0]
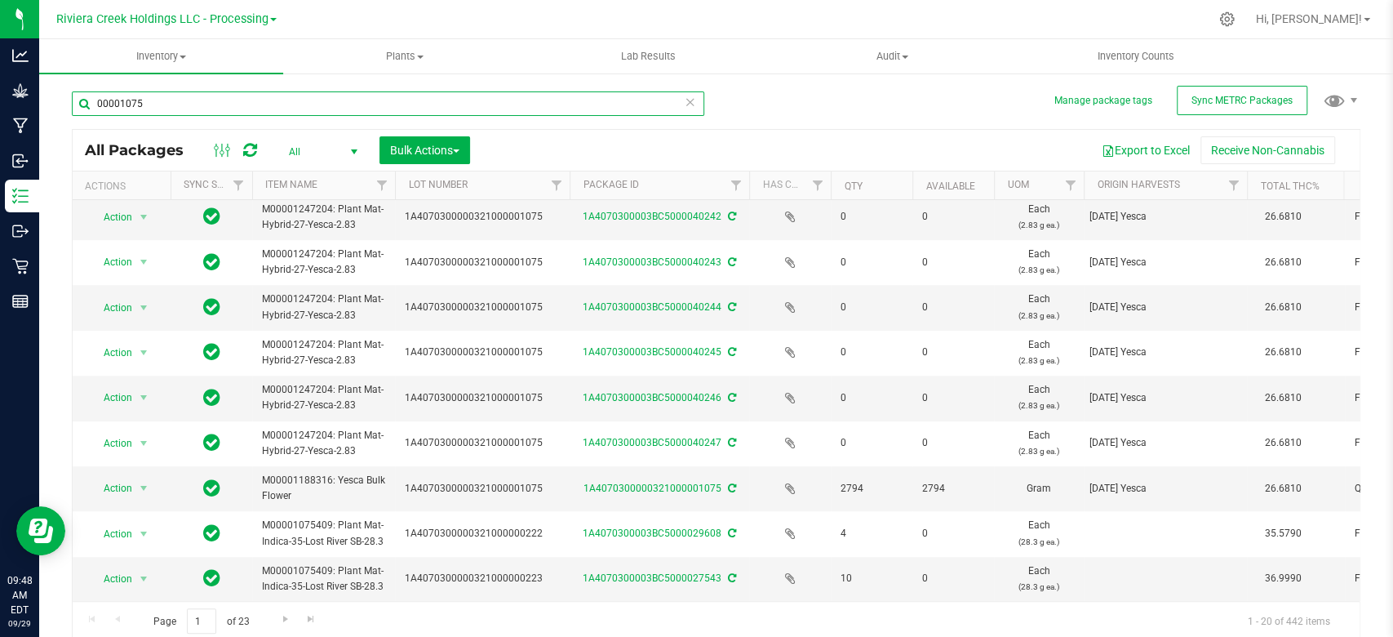
click at [189, 111] on input "00001075" at bounding box center [388, 103] width 633 height 24
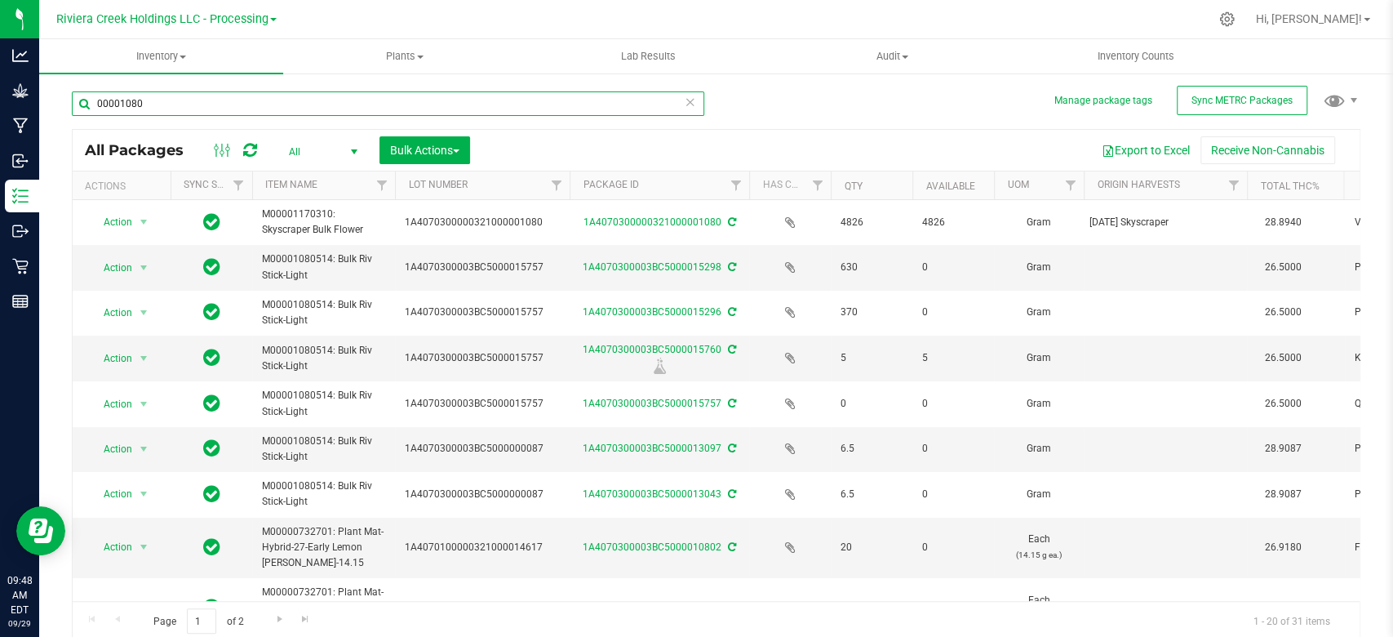
click at [266, 101] on input "00001080" at bounding box center [388, 103] width 633 height 24
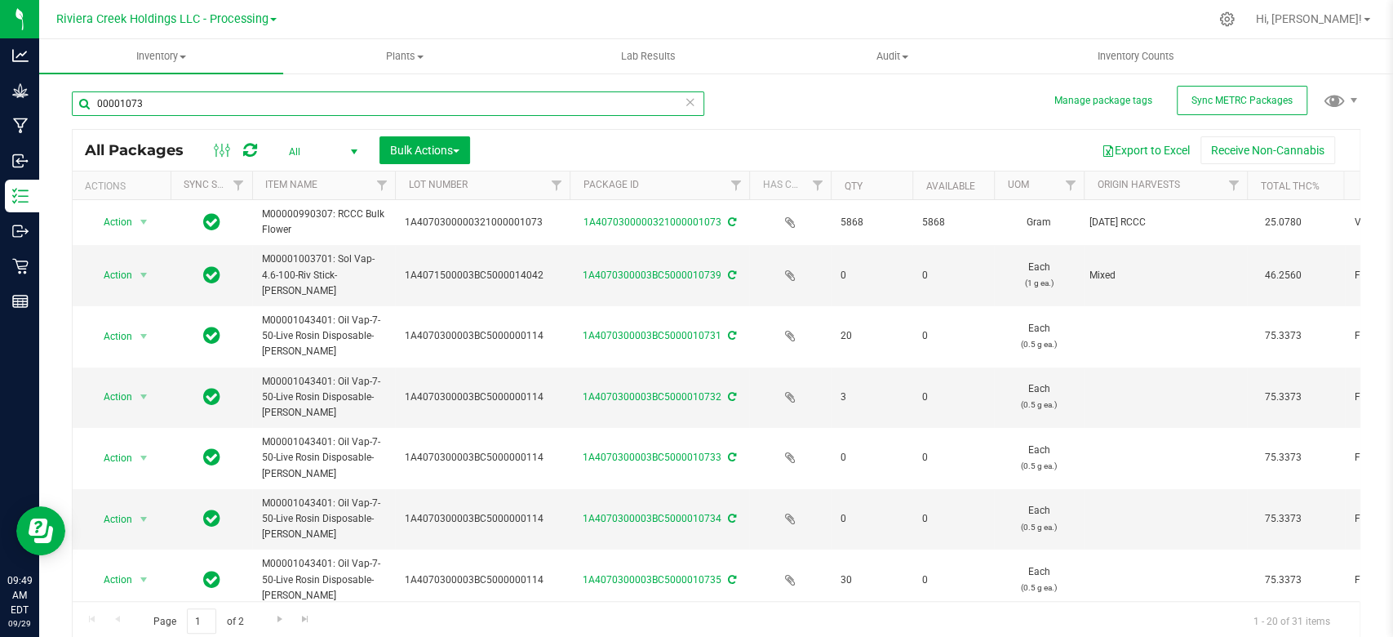
click at [176, 107] on input "00001073" at bounding box center [388, 103] width 633 height 24
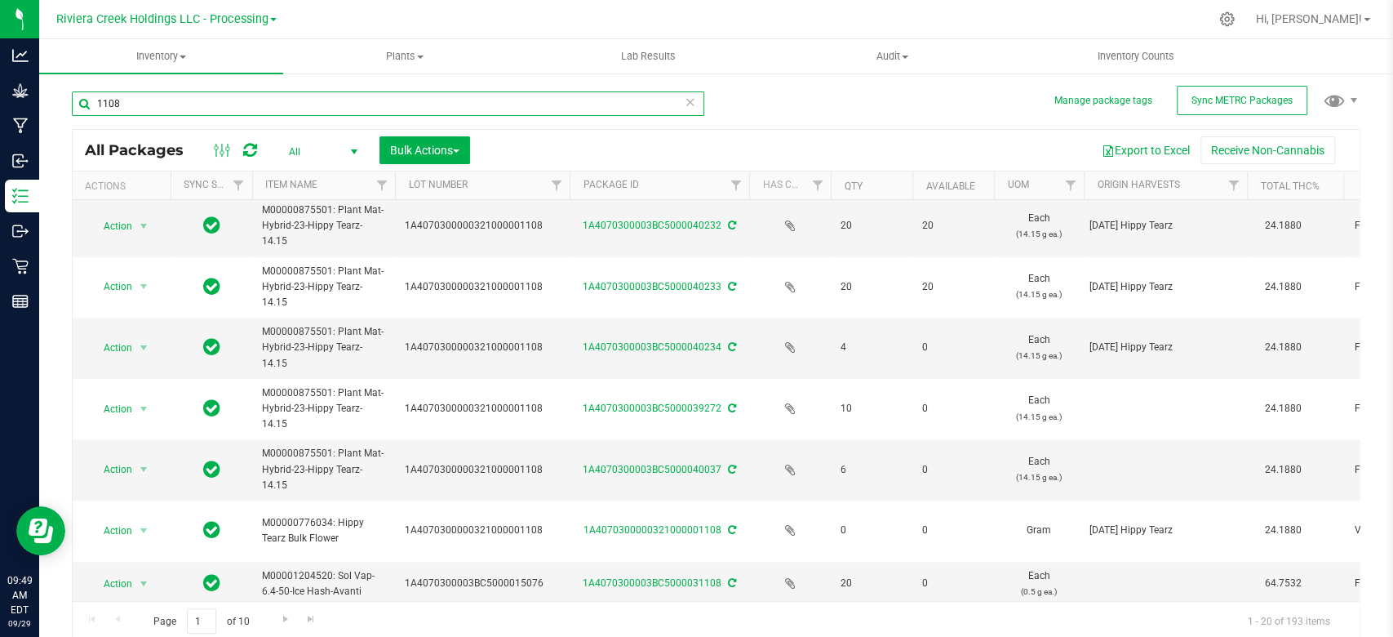
scroll to position [815, 0]
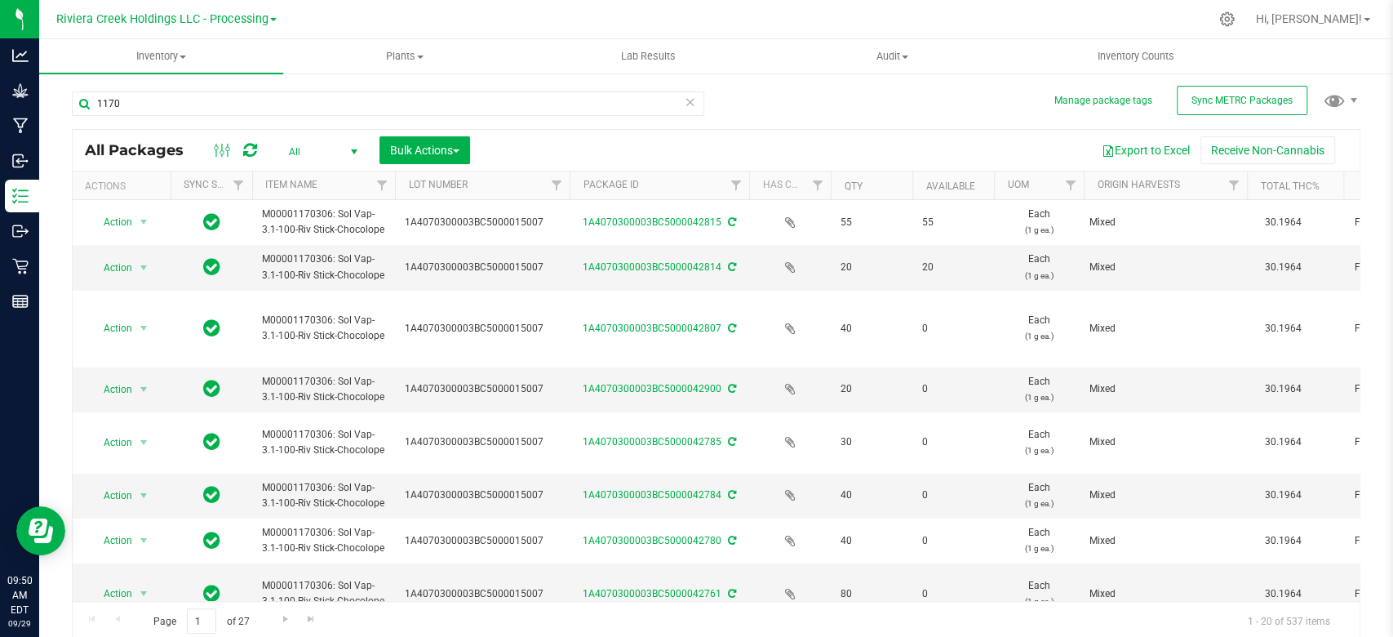
click at [362, 153] on span "select" at bounding box center [354, 151] width 20 height 23
click at [307, 242] on li "All" at bounding box center [319, 250] width 88 height 24
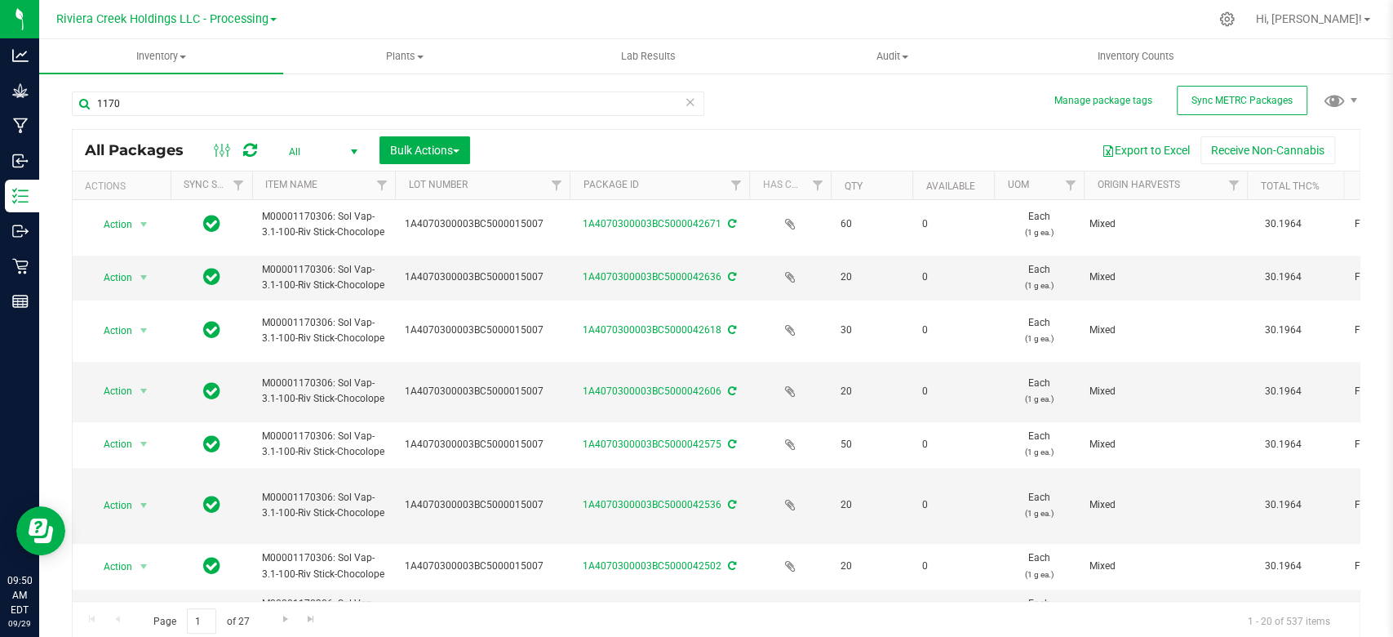
scroll to position [3, 0]
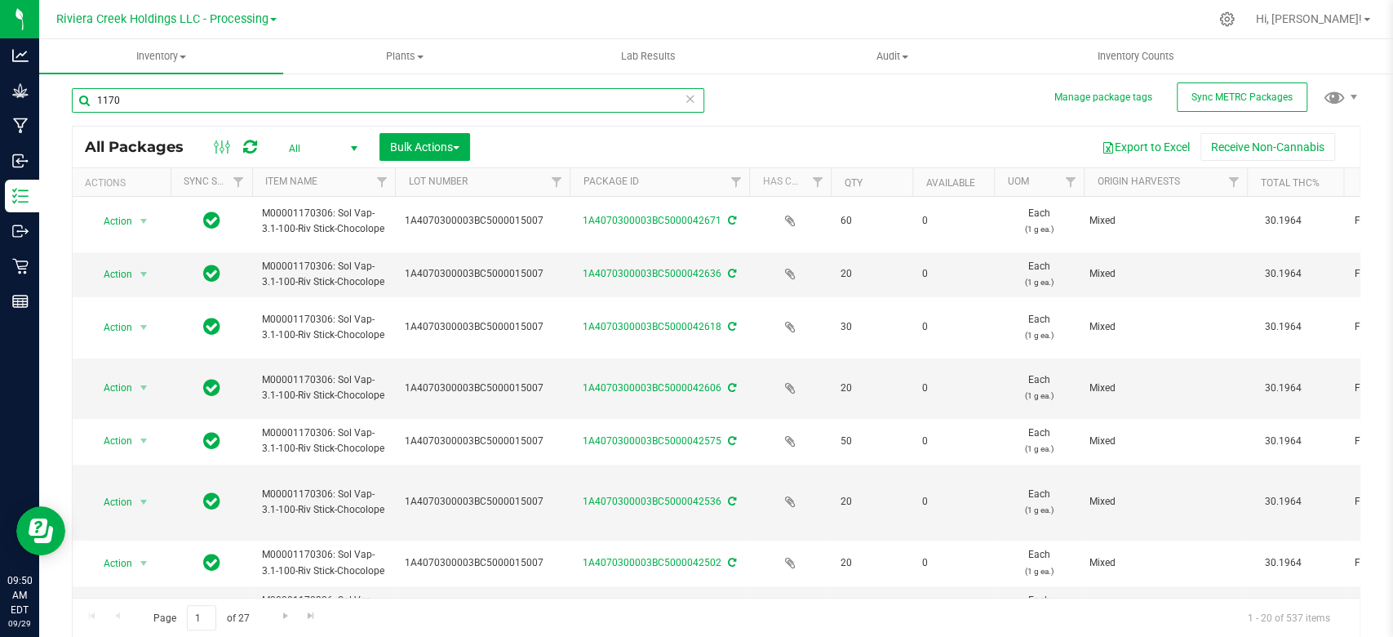
click at [98, 92] on input "1170" at bounding box center [388, 100] width 633 height 24
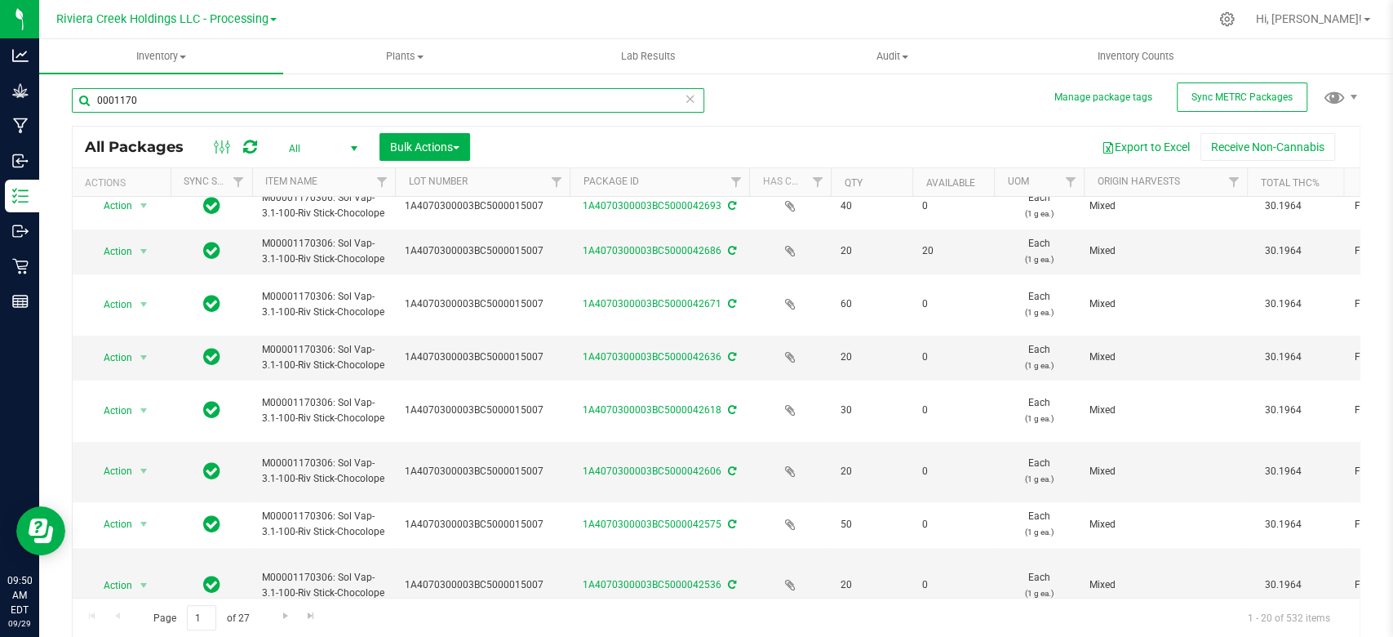
scroll to position [627, 0]
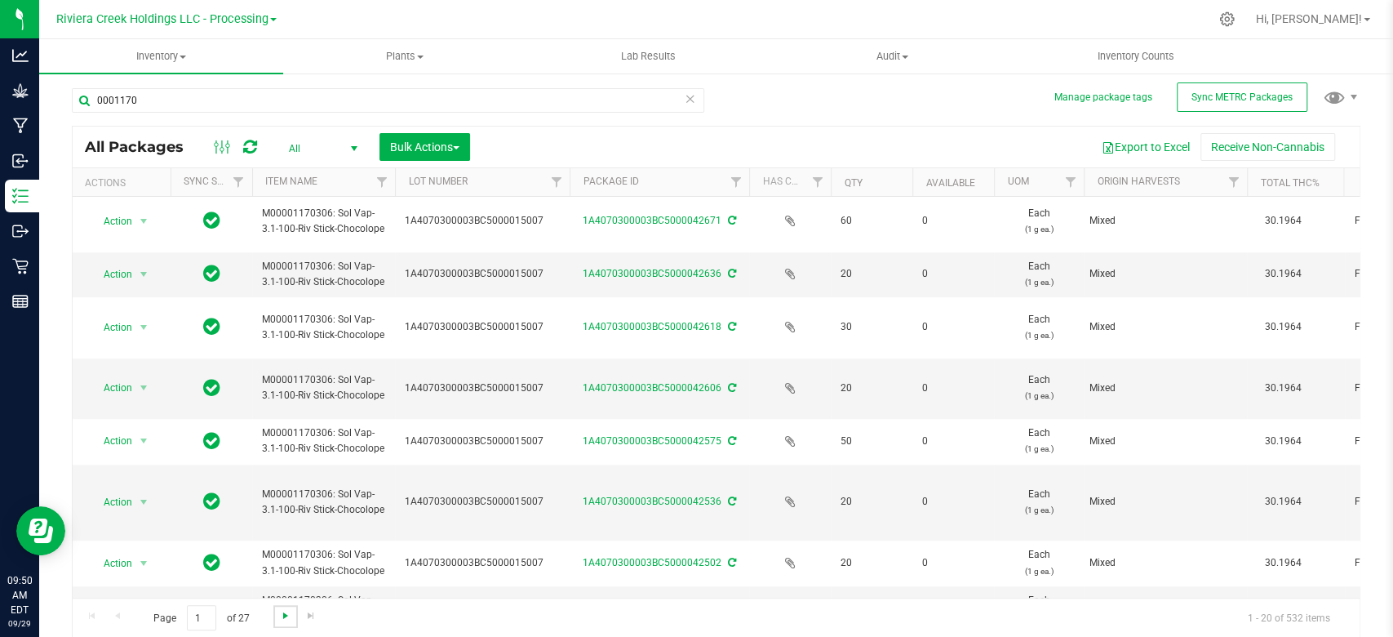
click at [279, 610] on span "Go to the next page" at bounding box center [285, 615] width 13 height 13
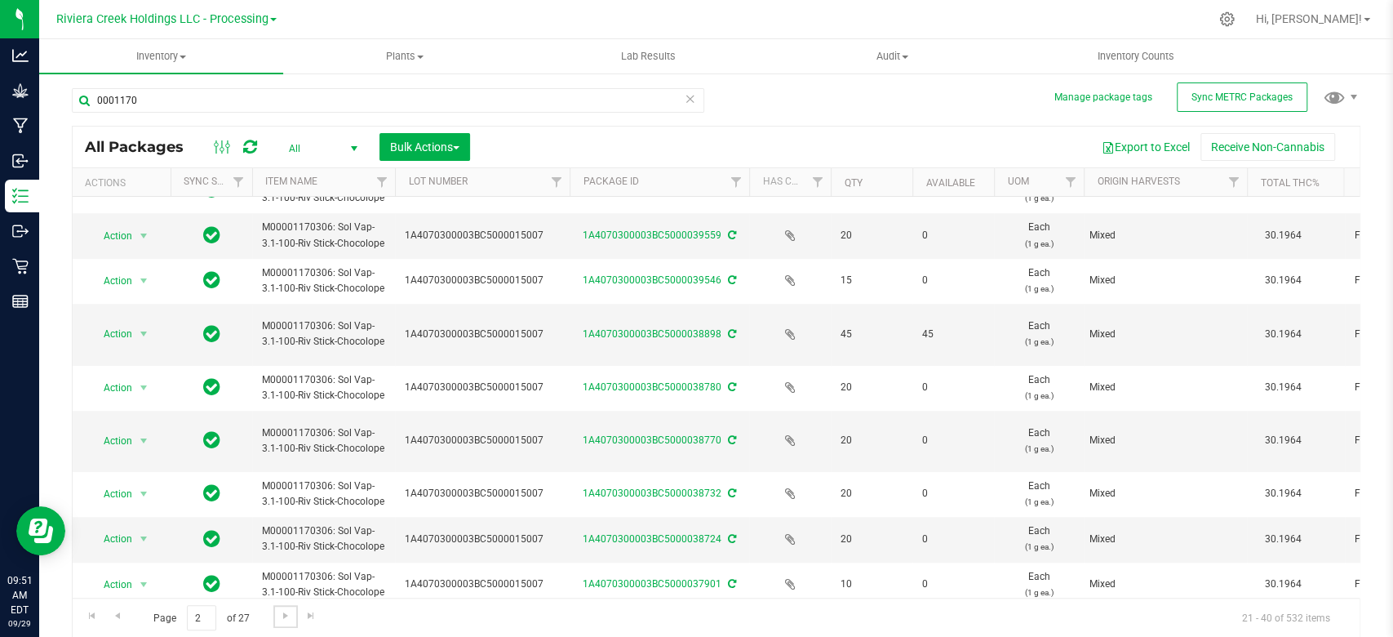
scroll to position [580, 0]
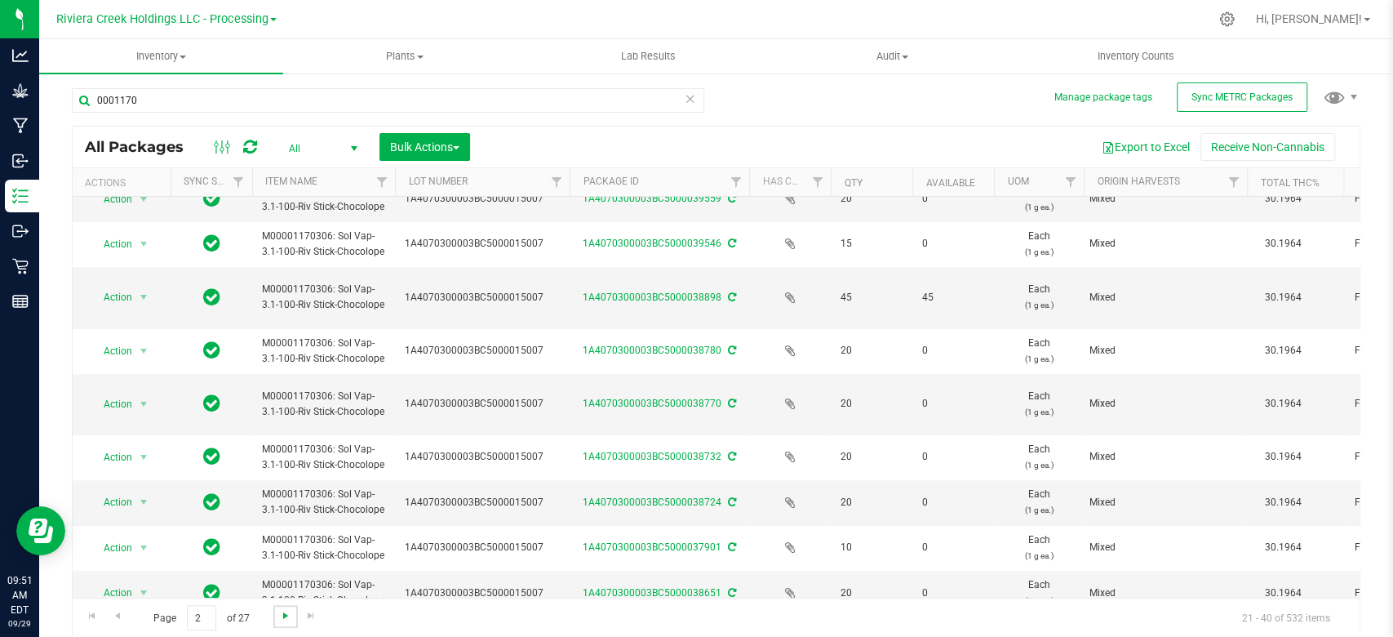
click at [284, 617] on span "Go to the next page" at bounding box center [285, 615] width 13 height 13
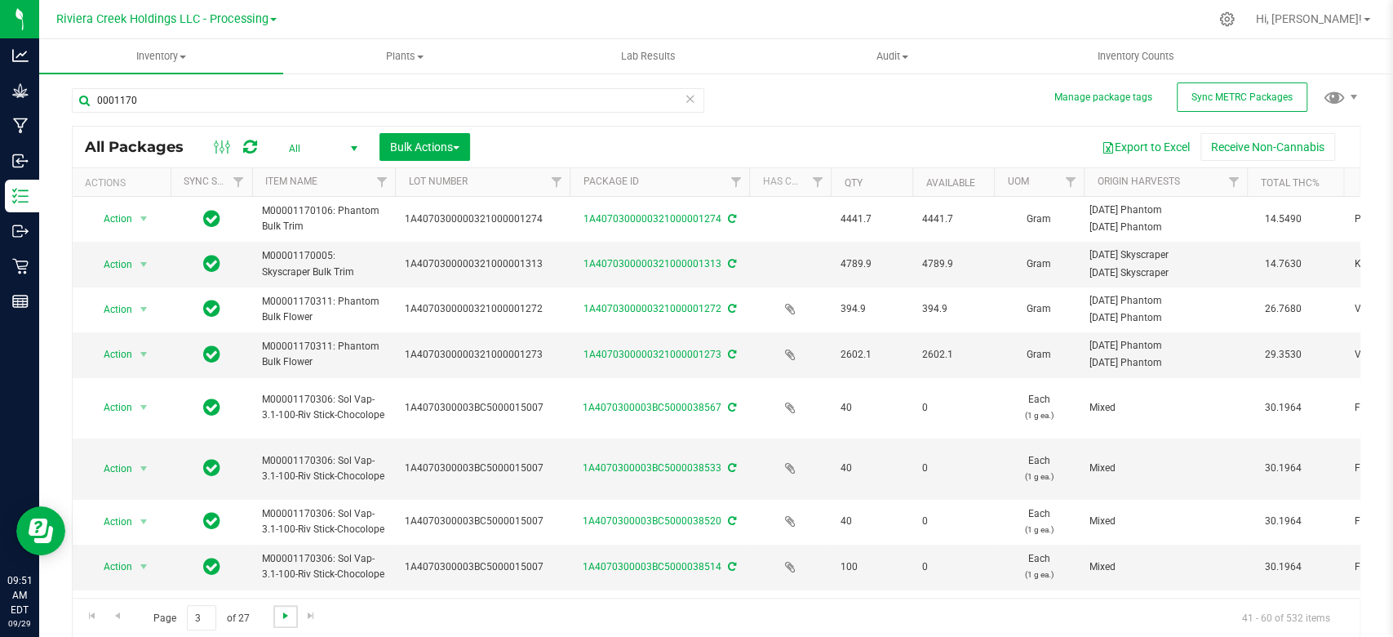
click at [286, 619] on span "Go to the next page" at bounding box center [285, 615] width 13 height 13
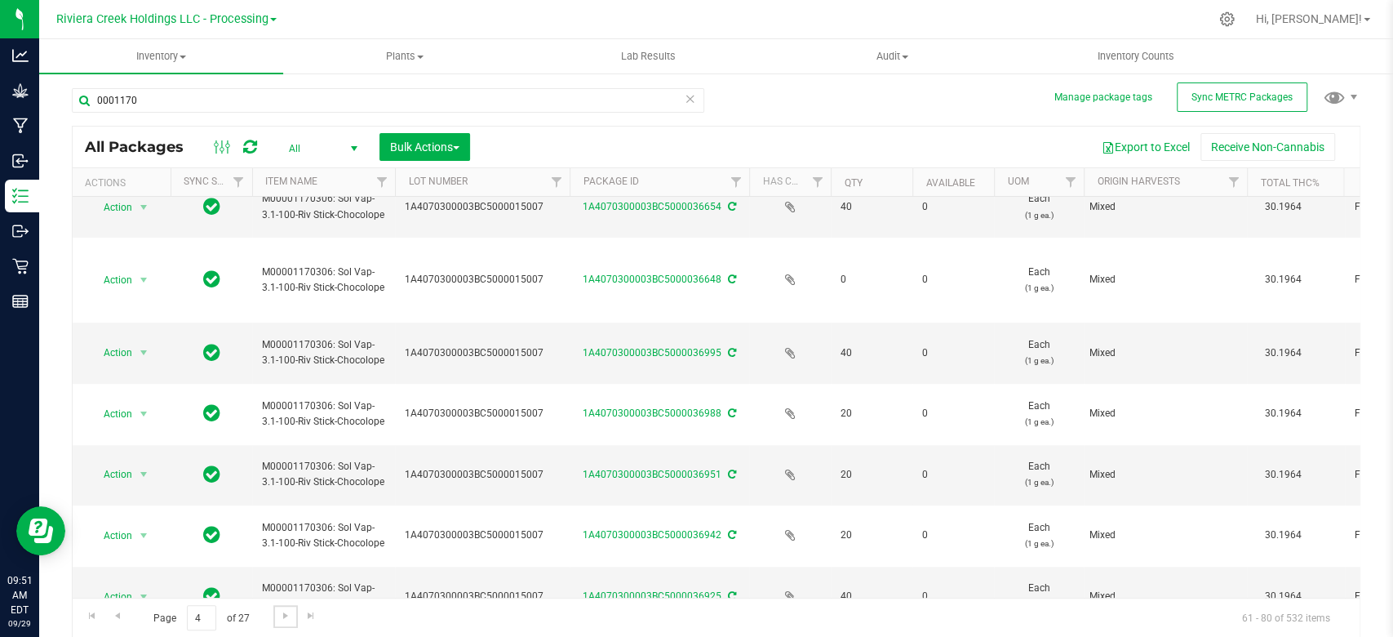
scroll to position [755, 0]
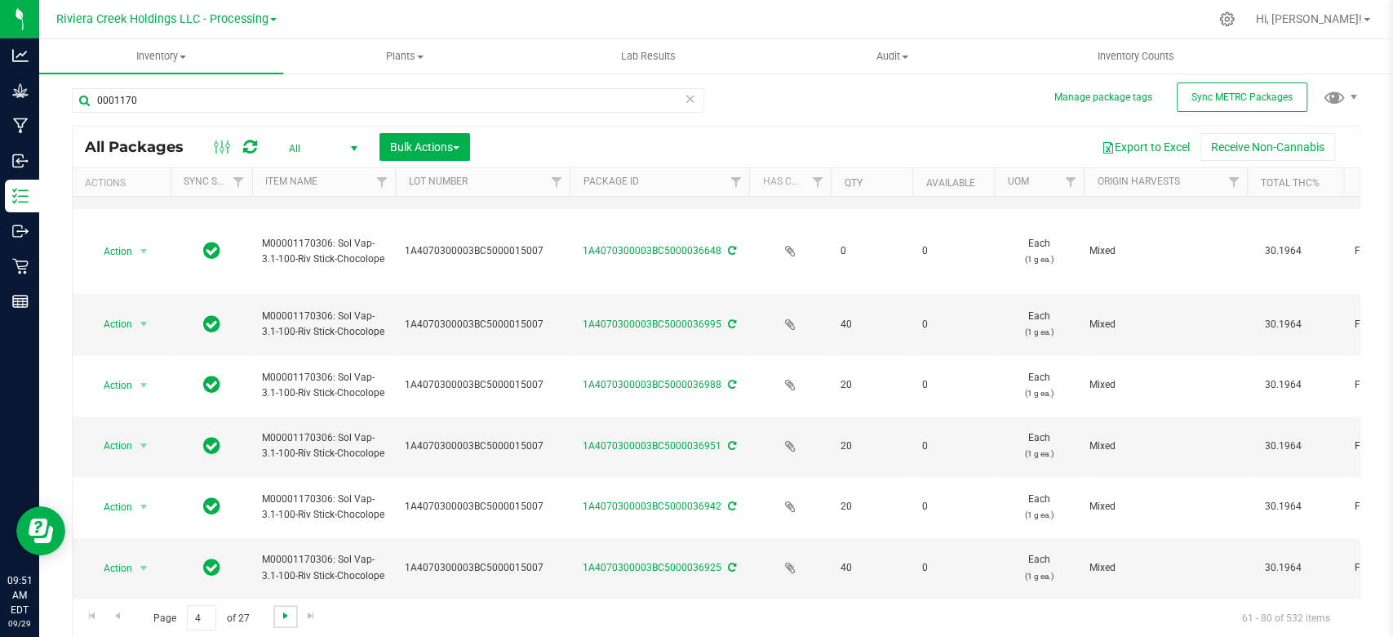
click at [286, 615] on span "Go to the next page" at bounding box center [285, 615] width 13 height 13
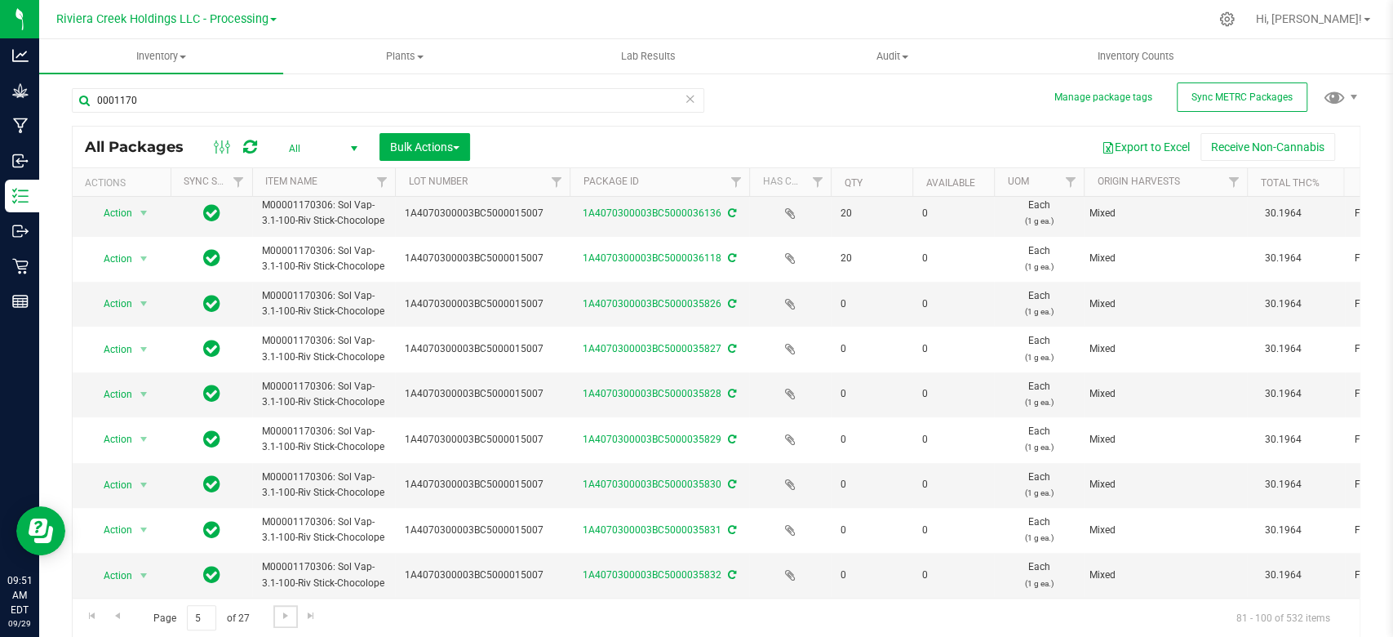
scroll to position [564, 0]
click at [281, 616] on span "Go to the next page" at bounding box center [285, 615] width 13 height 13
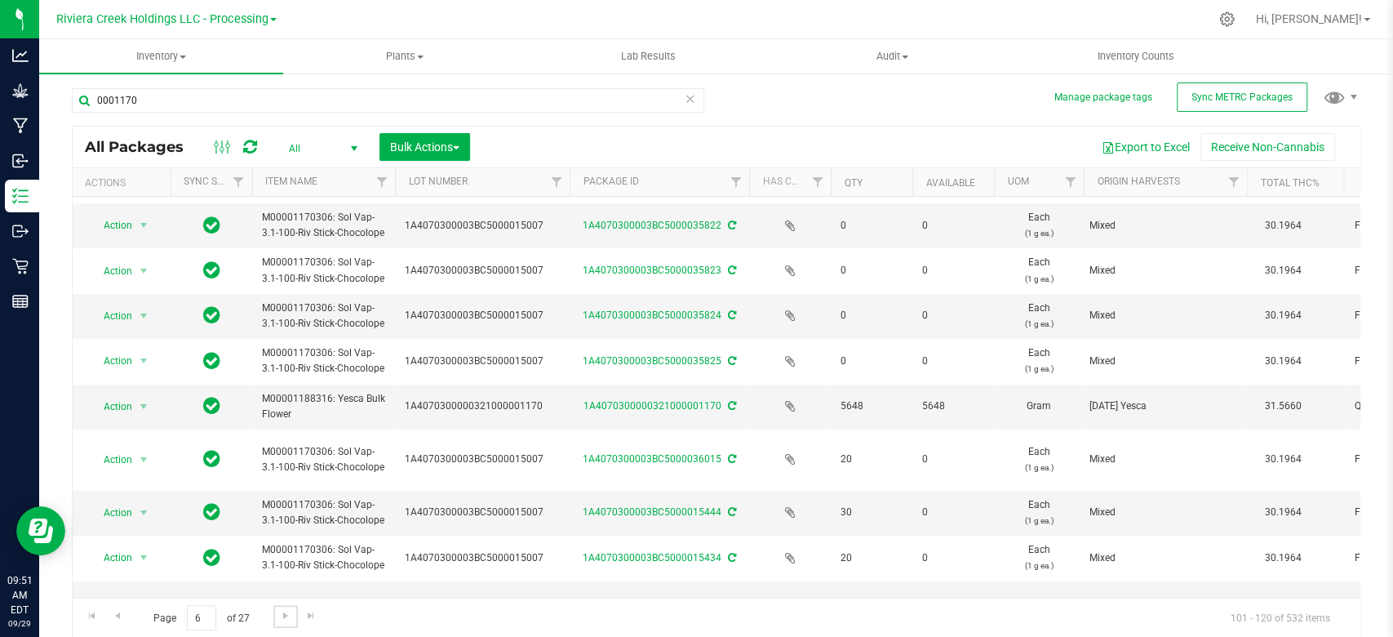
scroll to position [326, 0]
click at [185, 103] on input "0001170" at bounding box center [388, 100] width 633 height 24
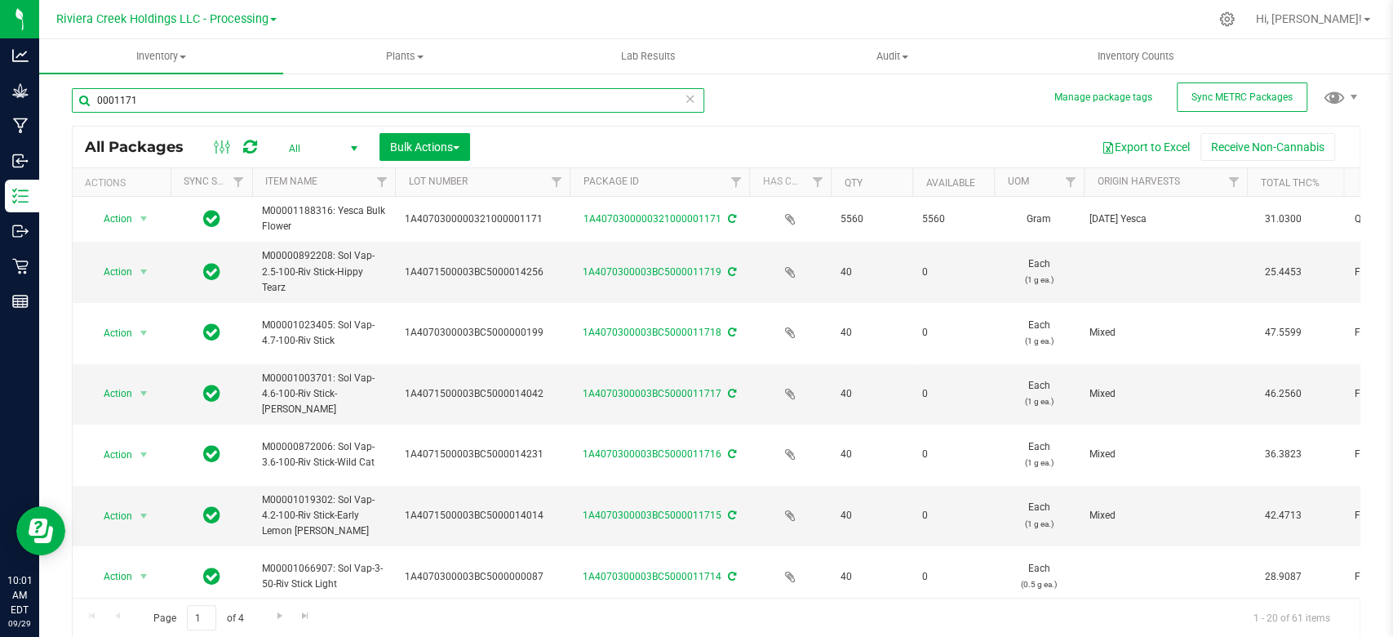
click at [172, 97] on input "0001171" at bounding box center [388, 100] width 633 height 24
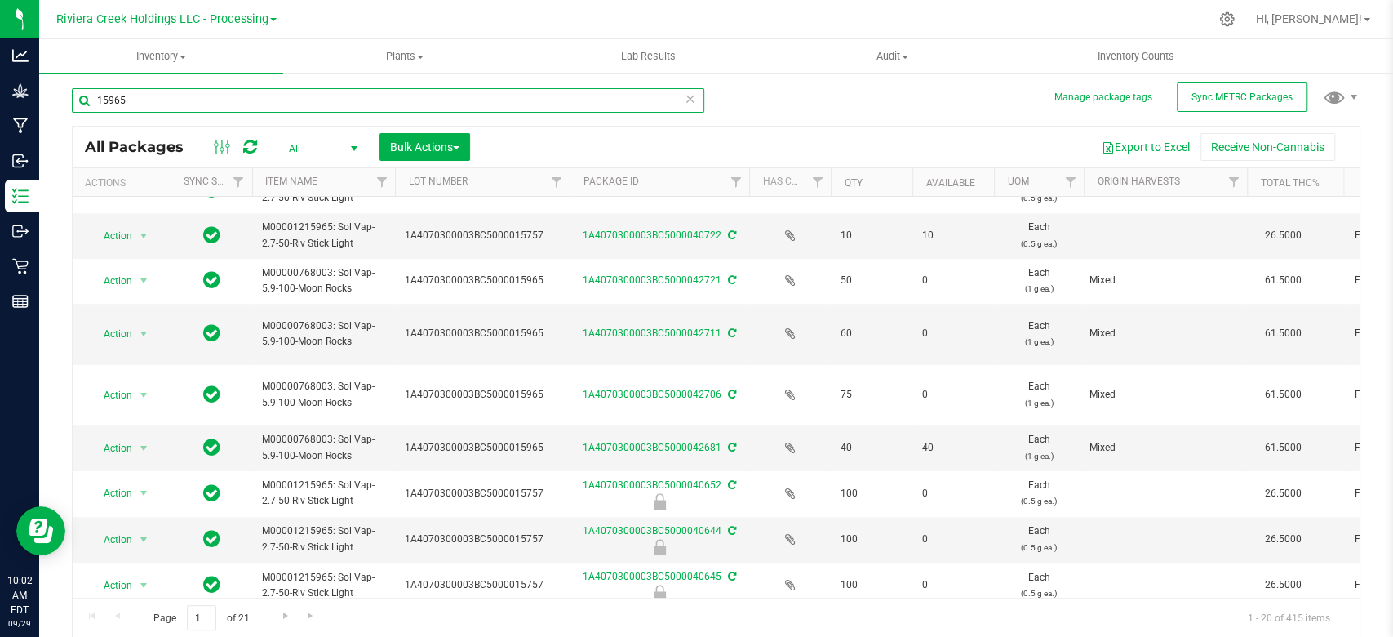
scroll to position [597, 0]
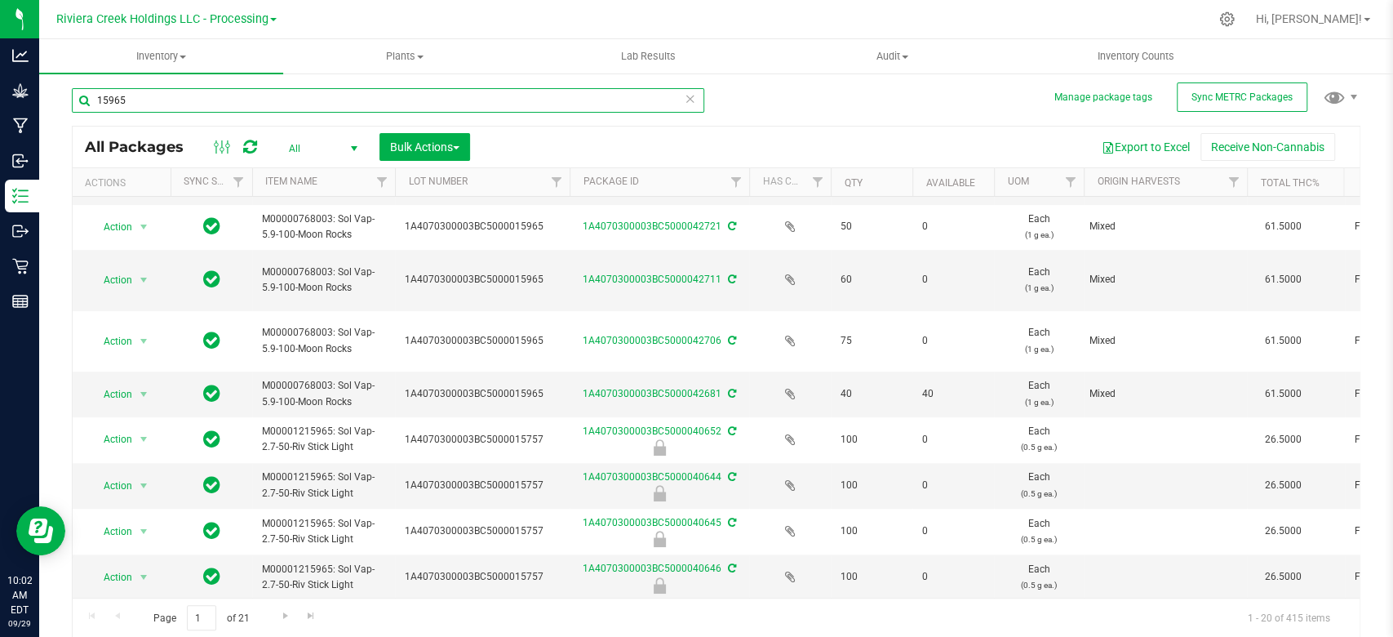
type input "15965"
click at [358, 151] on span "select" at bounding box center [354, 148] width 13 height 13
click at [325, 175] on li "Active Only" at bounding box center [319, 174] width 88 height 24
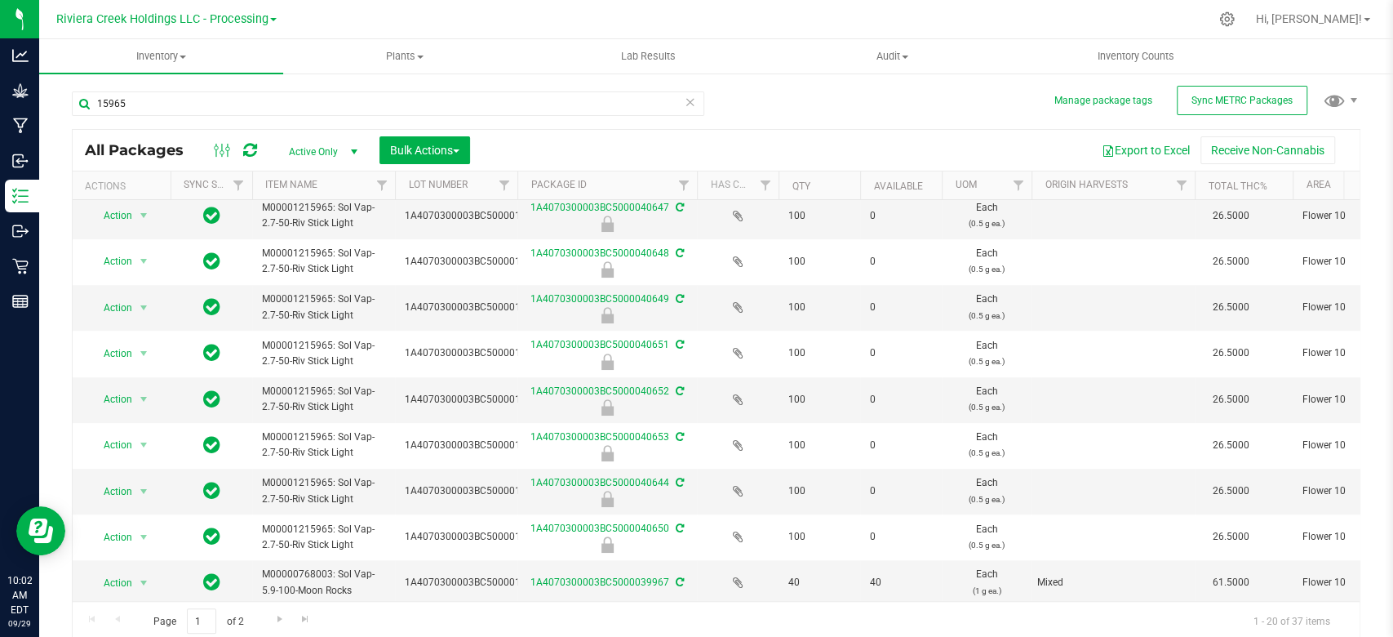
scroll to position [555, 0]
click at [280, 621] on span "Go to the next page" at bounding box center [279, 618] width 13 height 13
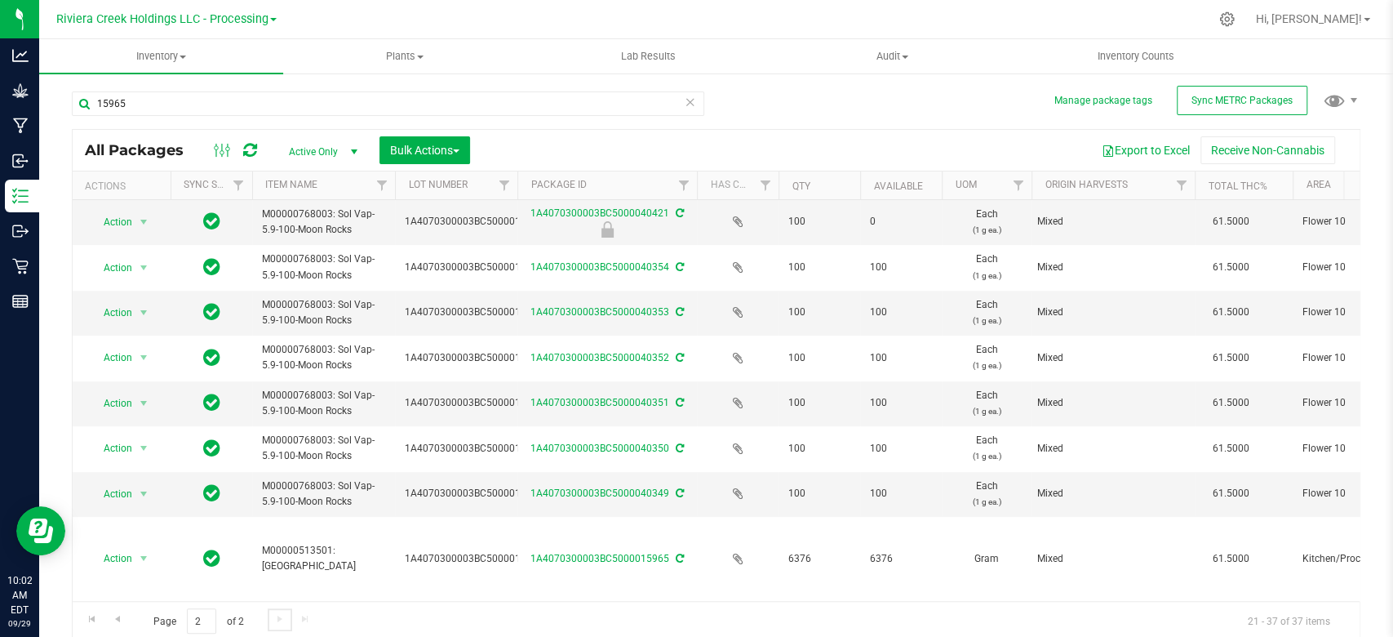
scroll to position [3, 0]
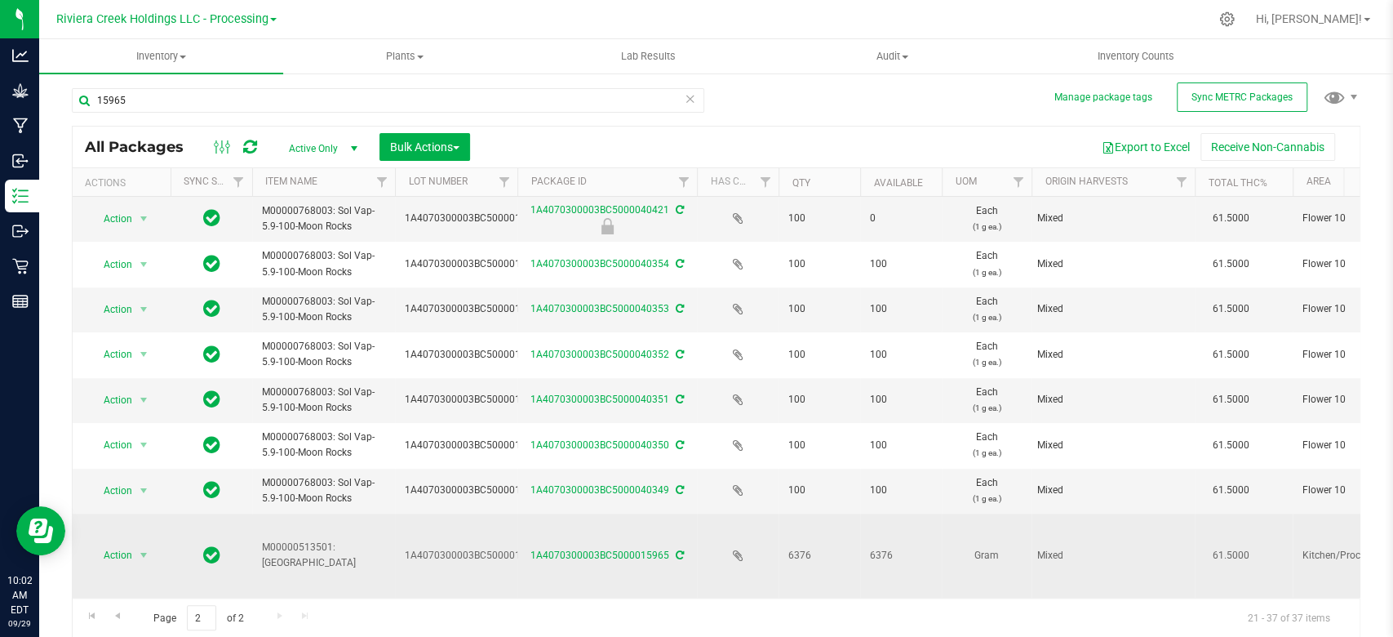
click at [593, 548] on div "1A4070300003BC5000015965" at bounding box center [607, 556] width 184 height 16
click at [593, 549] on link "1A4070300003BC5000015965" at bounding box center [600, 554] width 139 height 11
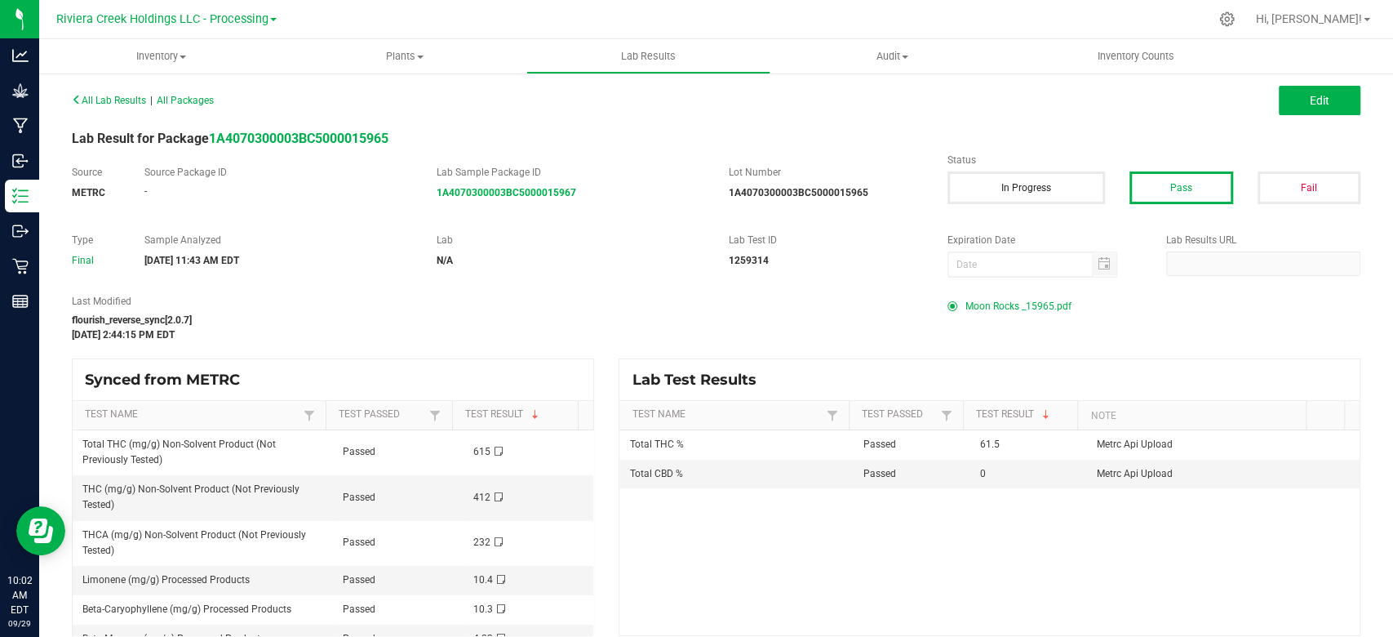
click at [1013, 307] on span "Moon Rocks _15965.pdf" at bounding box center [1019, 306] width 106 height 24
click at [135, 62] on span "Inventory" at bounding box center [161, 56] width 244 height 15
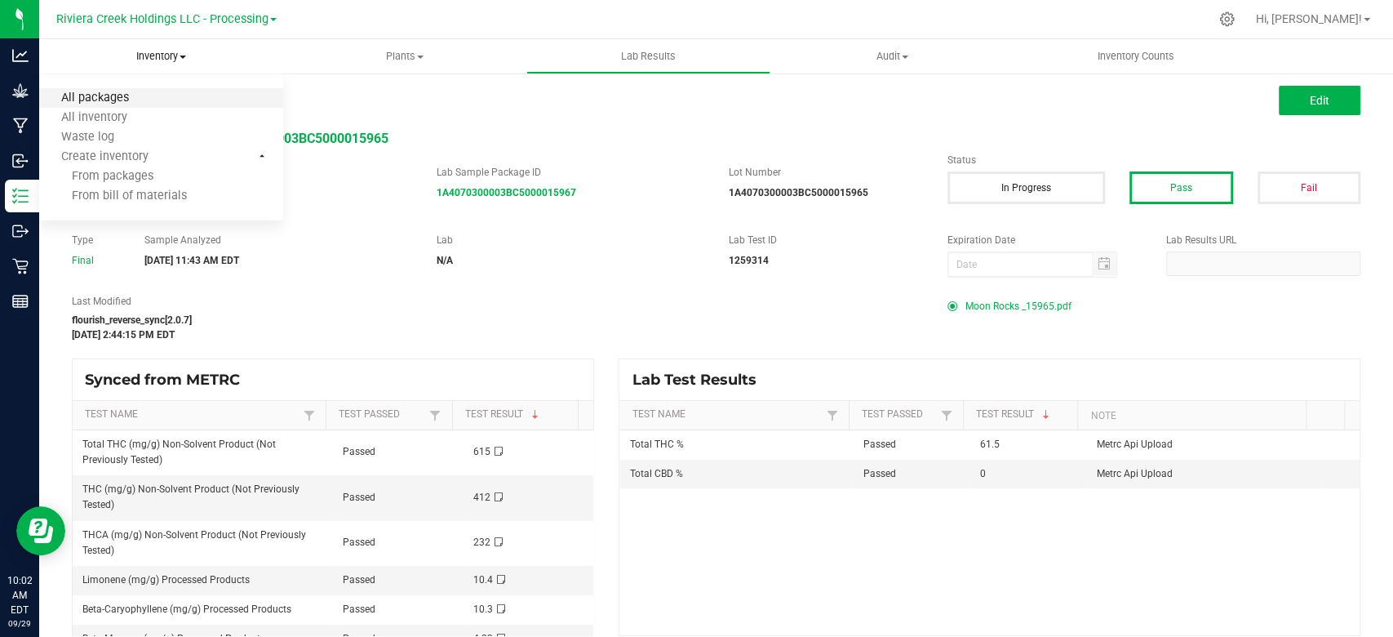
click at [119, 92] on span "All packages" at bounding box center [95, 98] width 112 height 14
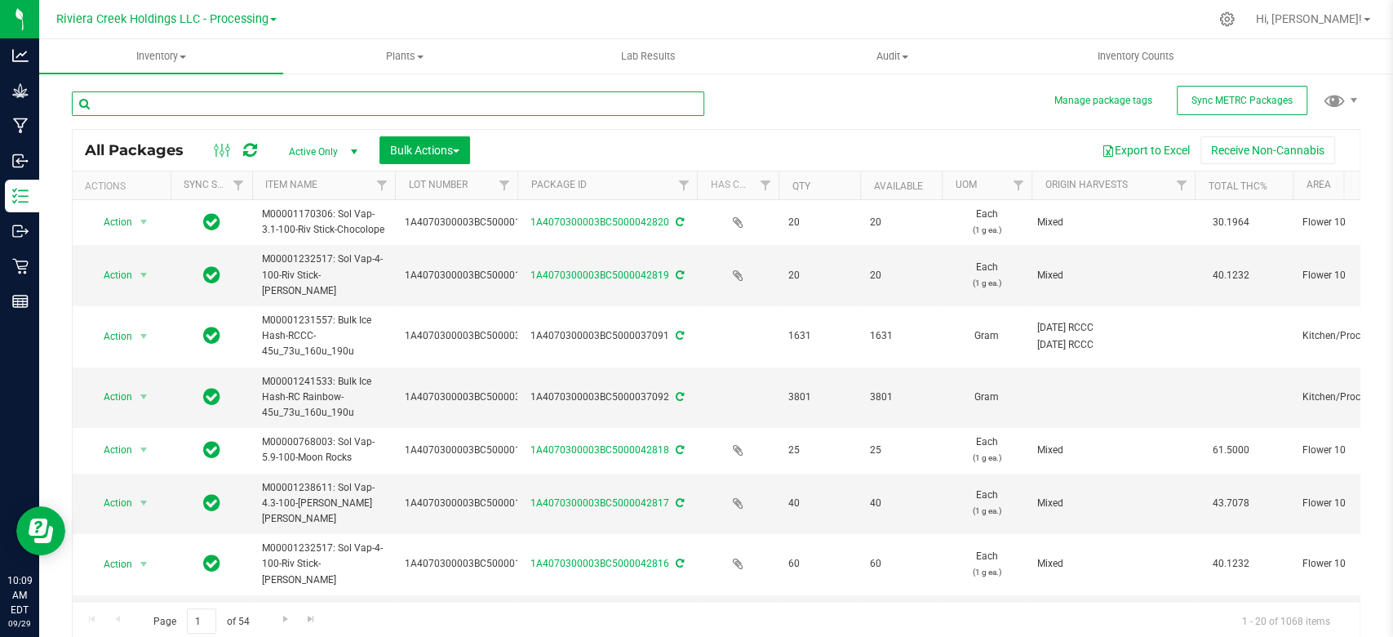
click at [231, 106] on input "text" at bounding box center [388, 103] width 633 height 24
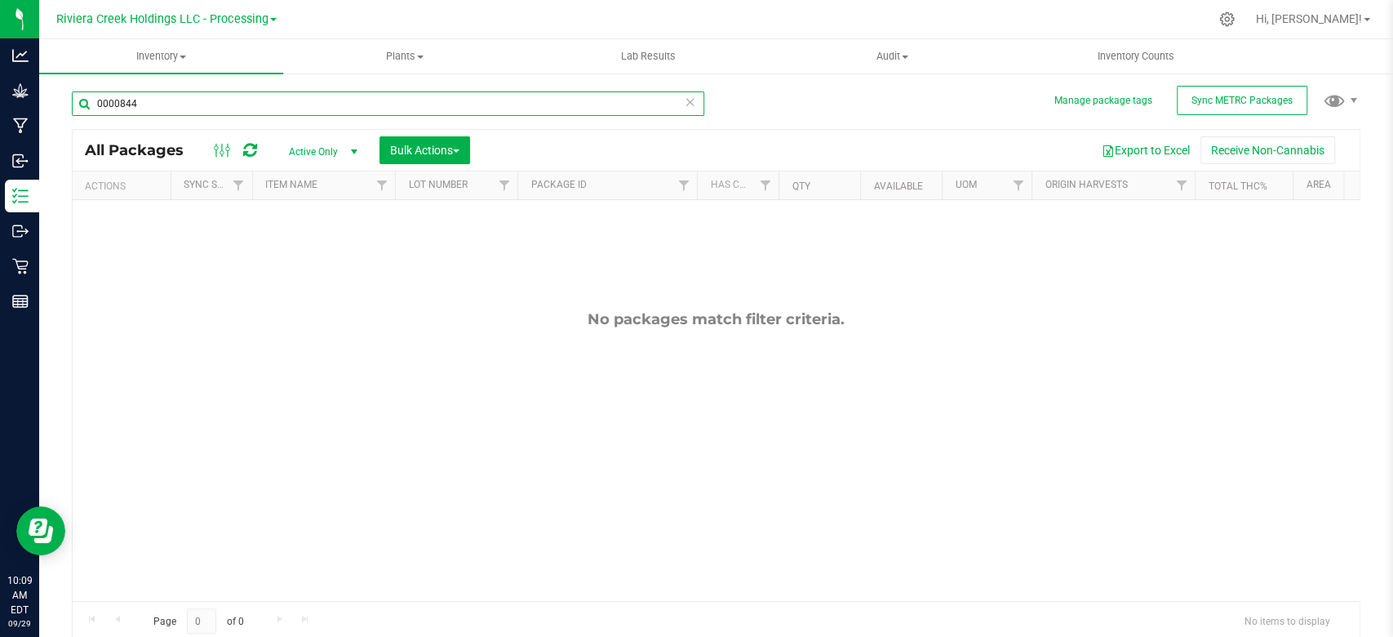
type input "0000844"
click at [358, 147] on span "select" at bounding box center [354, 151] width 13 height 13
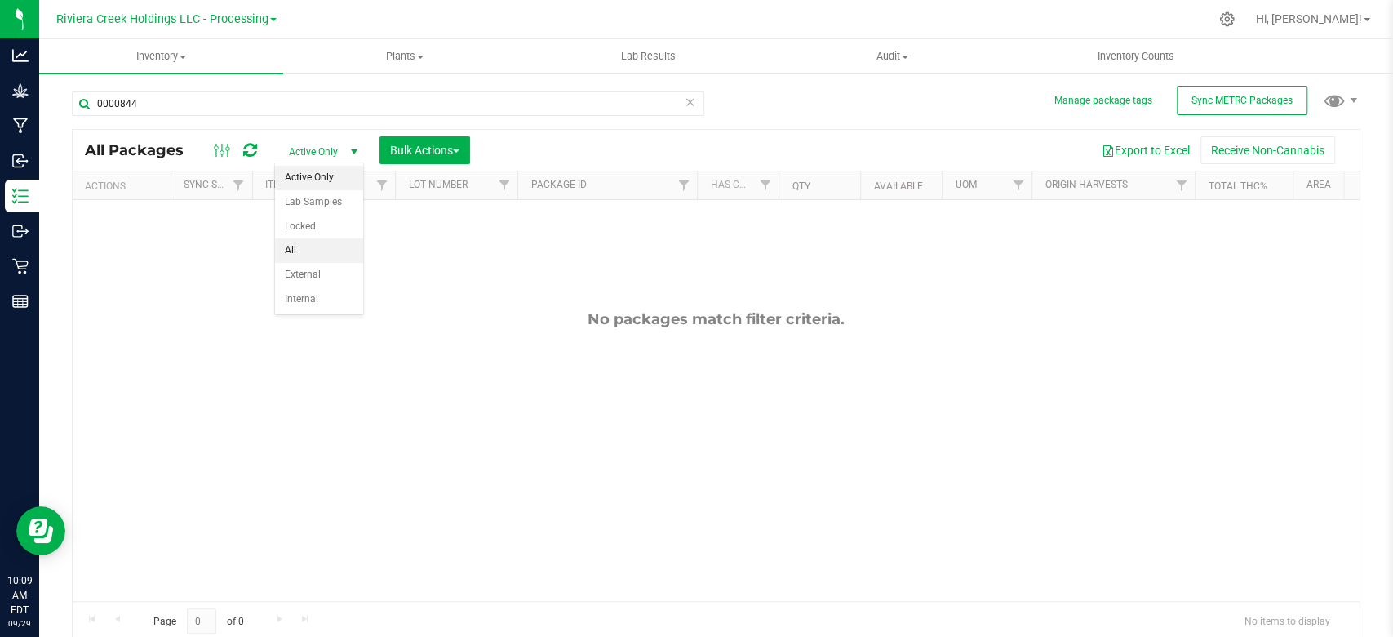
click at [299, 248] on li "All" at bounding box center [319, 250] width 88 height 24
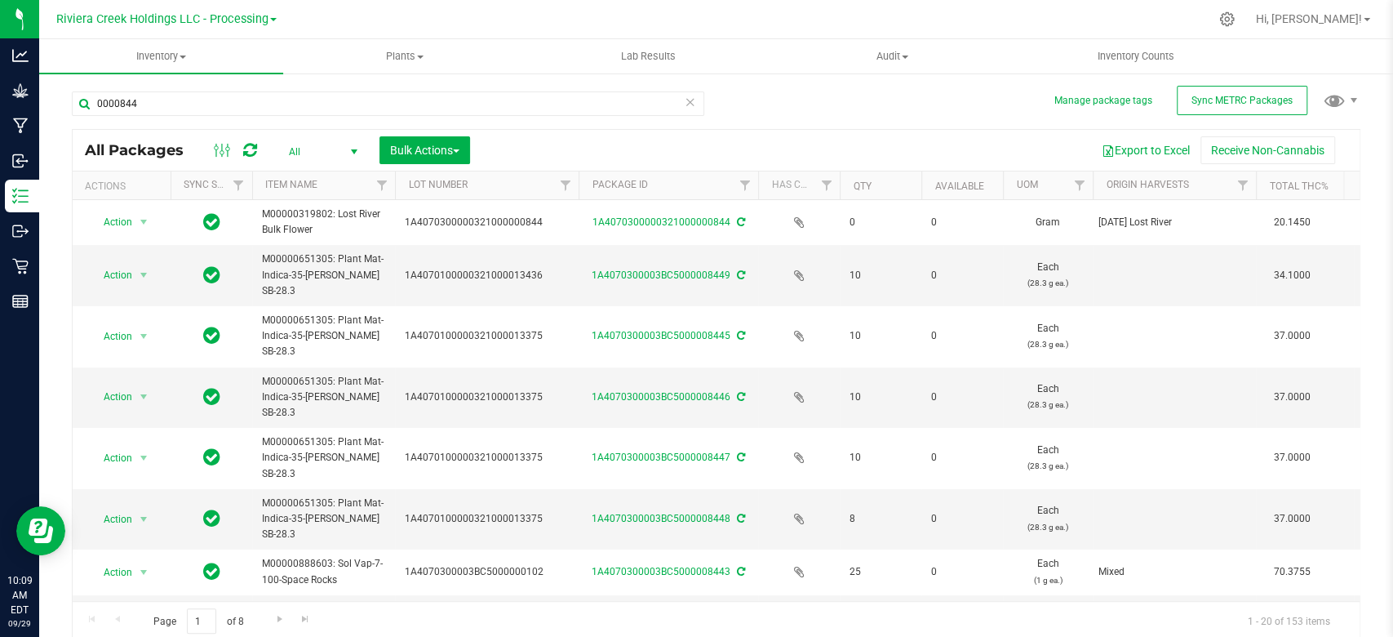
drag, startPoint x: 516, startPoint y: 188, endPoint x: 579, endPoint y: 182, distance: 63.1
click at [579, 182] on div "Actions Sync Status Item Name Lot Number Package ID Has COA Qty Available UOM O…" at bounding box center [709, 185] width 1272 height 28
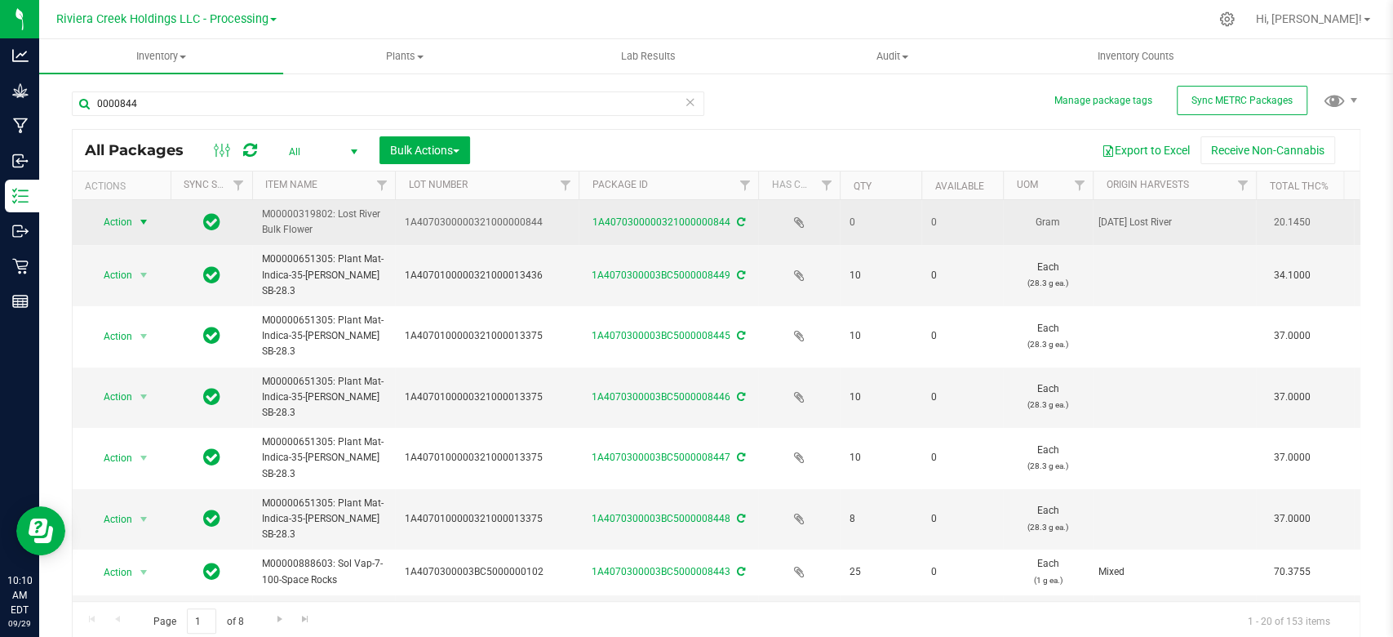
click at [127, 224] on span "Action" at bounding box center [111, 222] width 44 height 23
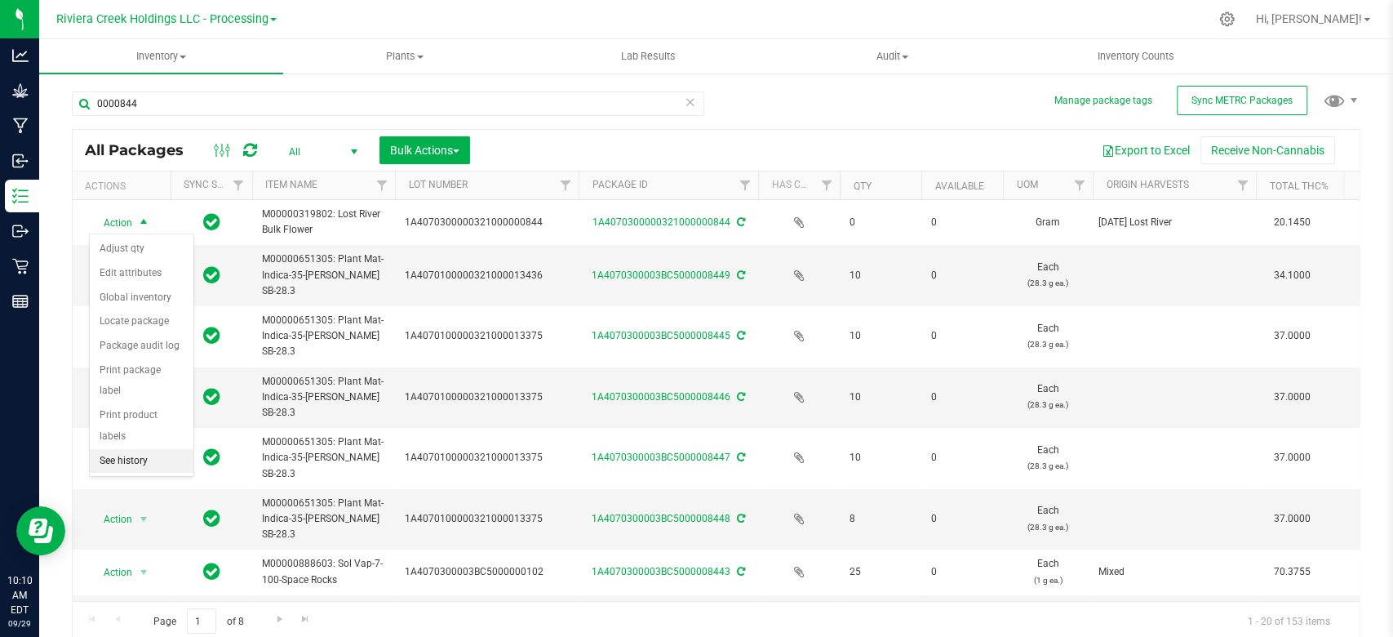
click at [132, 449] on li "See history" at bounding box center [142, 461] width 104 height 24
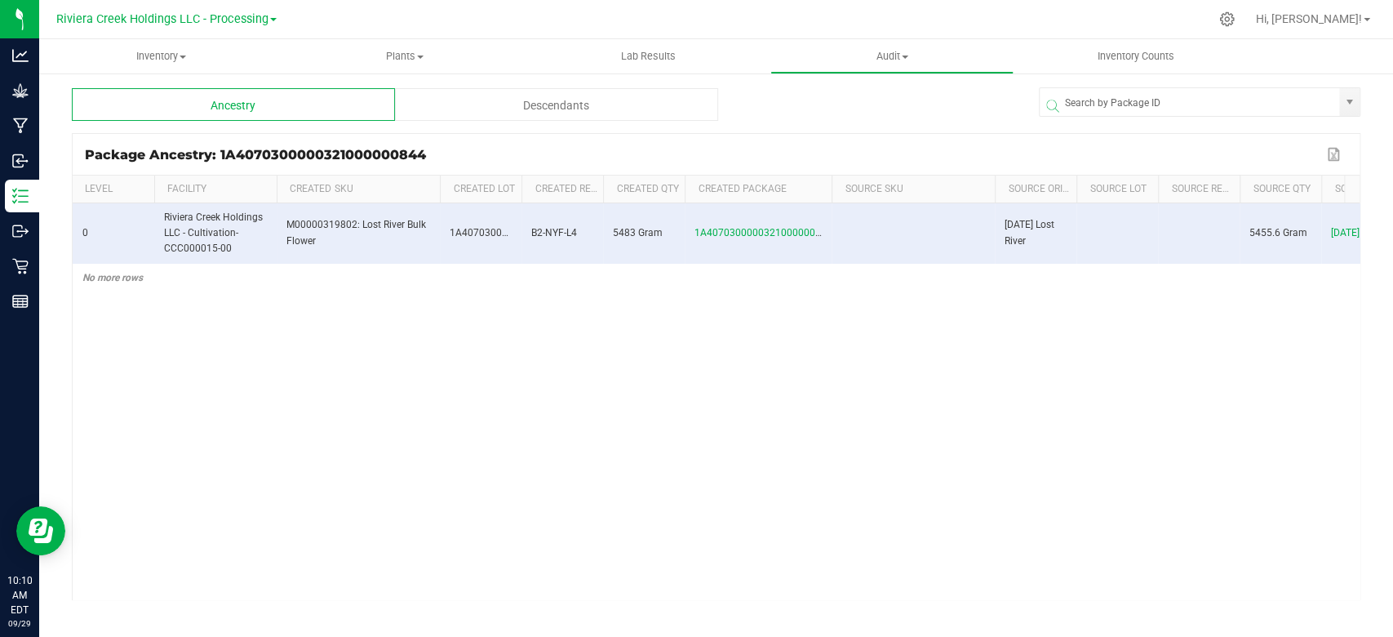
click at [542, 107] on div "Descendants" at bounding box center [556, 104] width 323 height 33
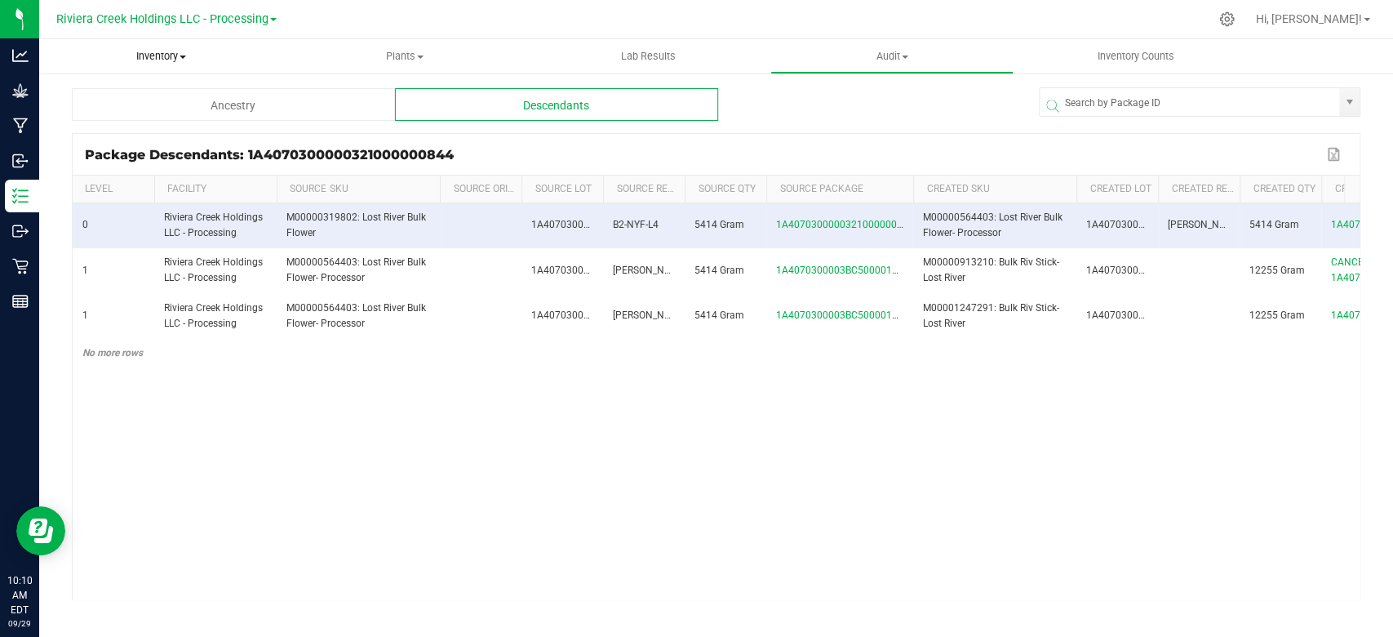
click at [164, 54] on span "Inventory" at bounding box center [161, 56] width 244 height 15
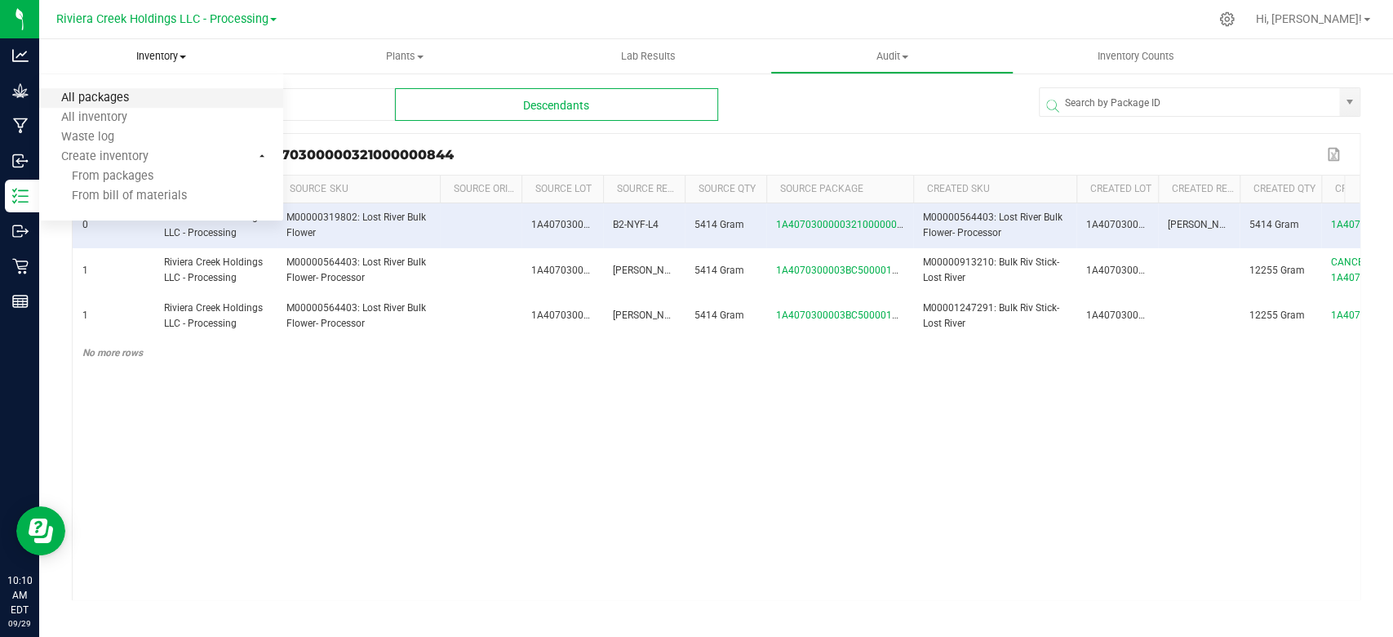
click at [98, 95] on span "All packages" at bounding box center [95, 98] width 112 height 14
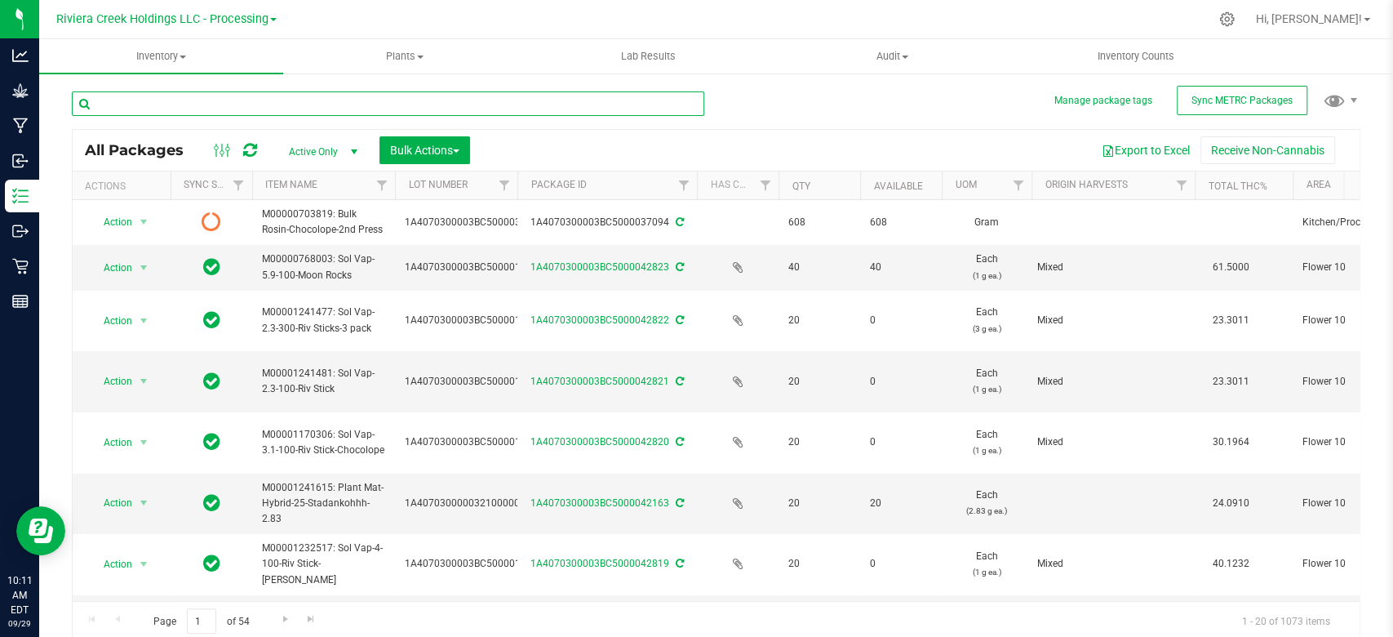
click at [215, 108] on input "text" at bounding box center [388, 103] width 633 height 24
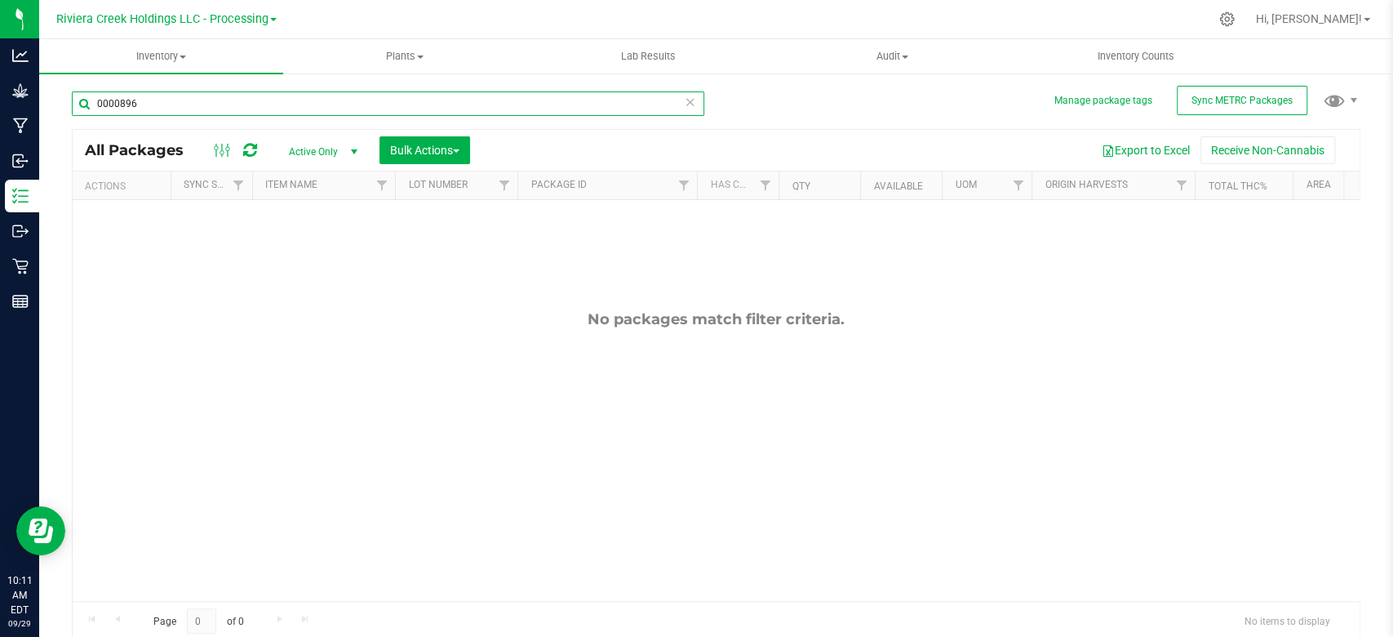
type input "0000896"
click at [357, 150] on span "select" at bounding box center [354, 151] width 13 height 13
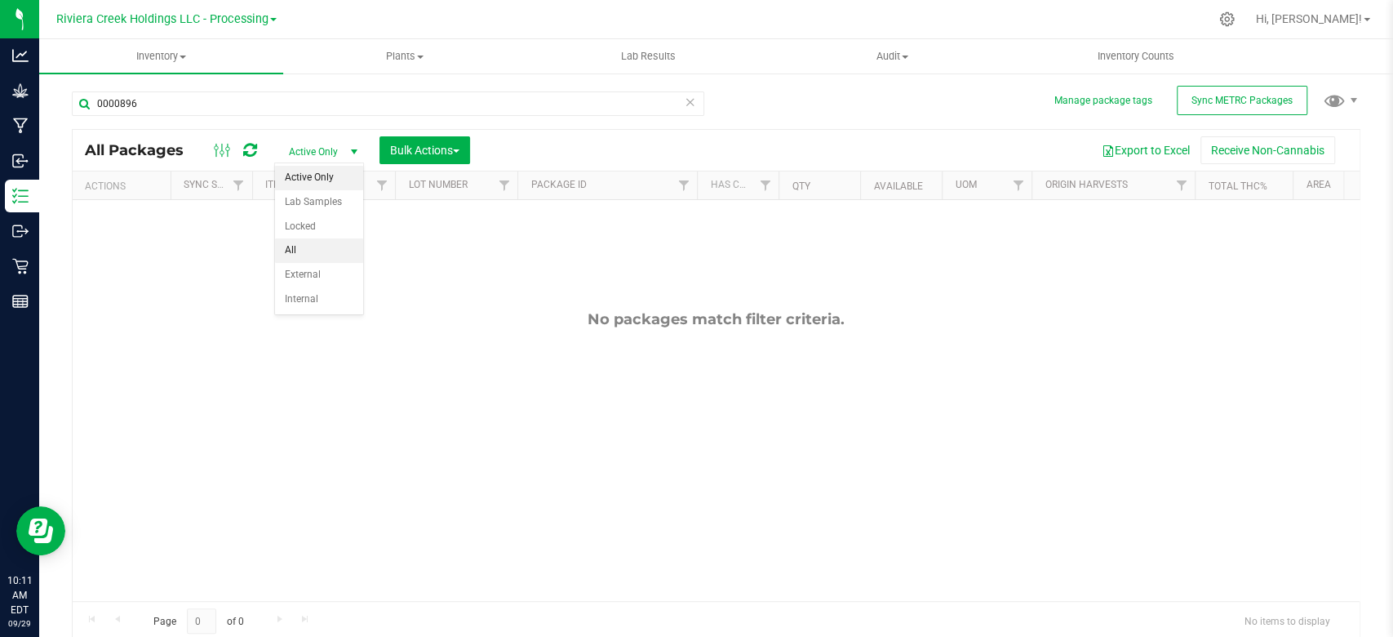
click at [307, 239] on li "All" at bounding box center [319, 250] width 88 height 24
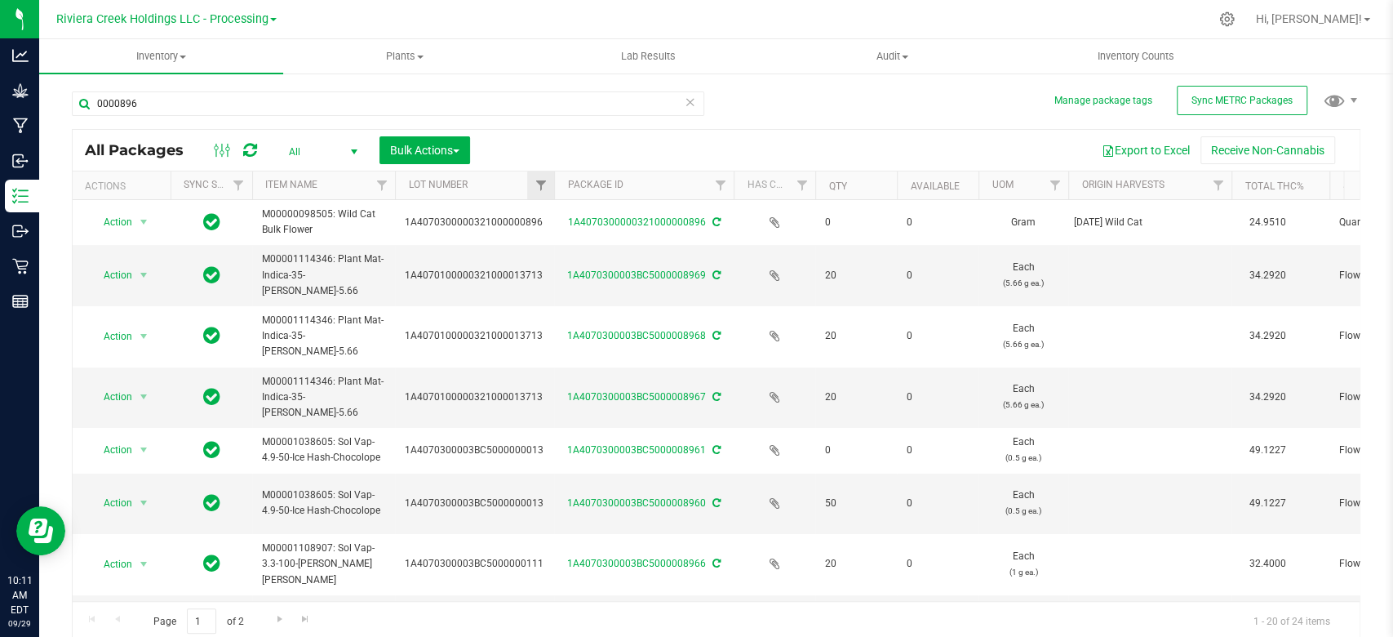
drag, startPoint x: 514, startPoint y: 180, endPoint x: 553, endPoint y: 184, distance: 38.5
click at [553, 184] on div "Actions Sync Status Item Name Lot Number Package ID Has COA Qty Available UOM O…" at bounding box center [709, 185] width 1272 height 28
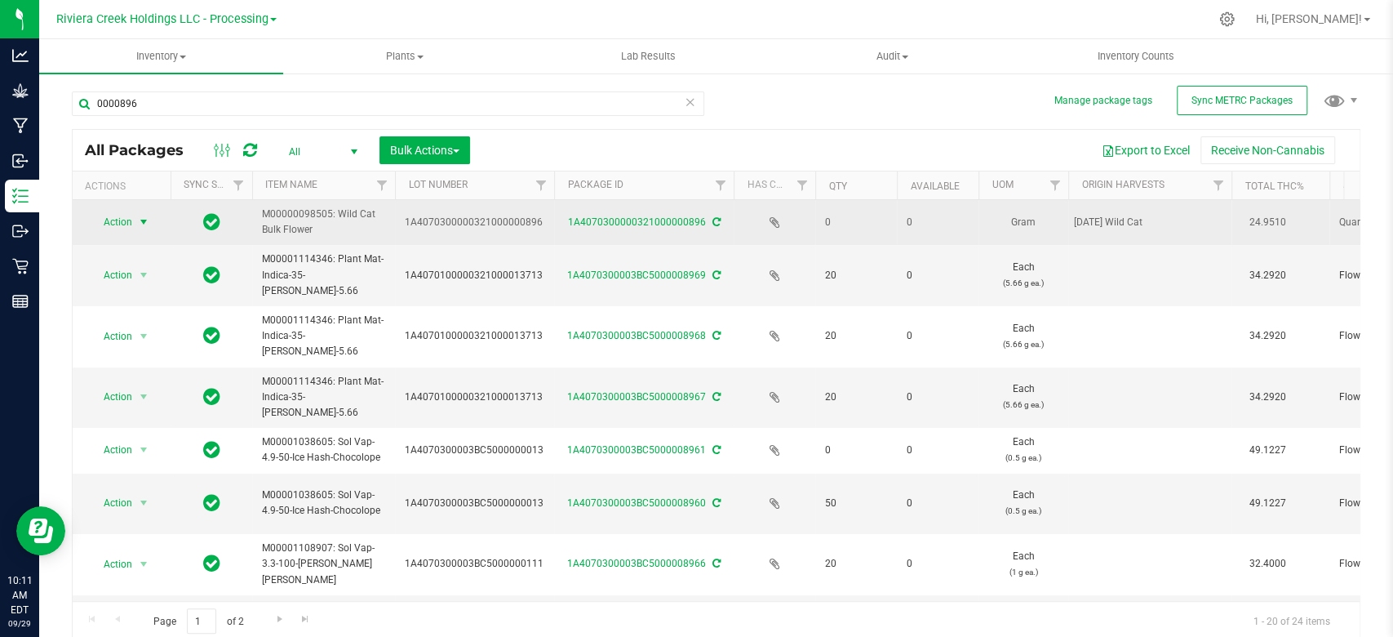
click at [139, 221] on span "select" at bounding box center [143, 221] width 13 height 13
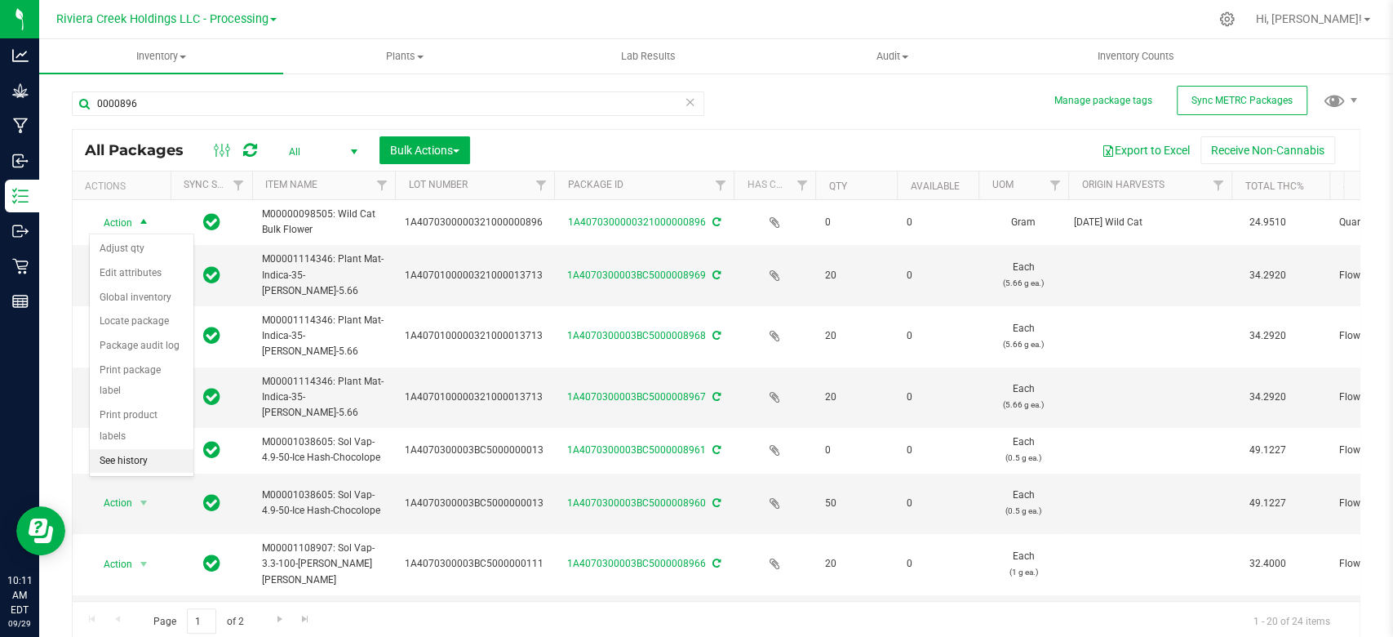
click at [123, 449] on li "See history" at bounding box center [142, 461] width 104 height 24
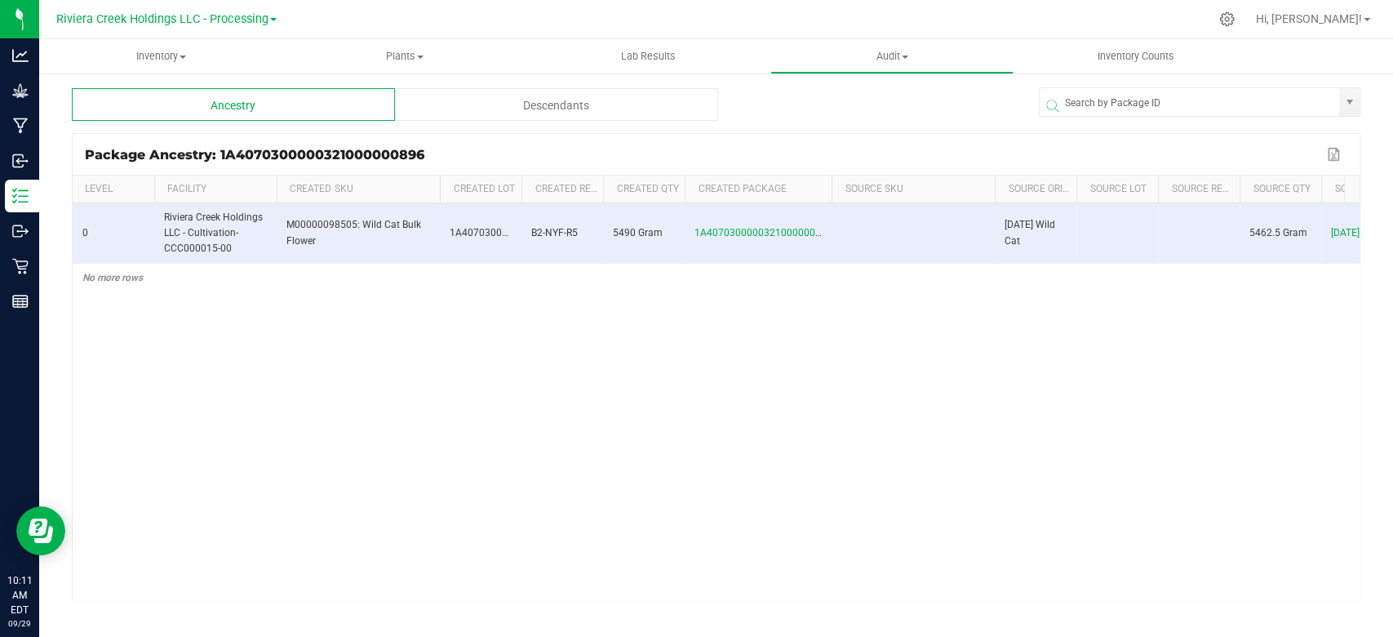
click at [507, 96] on div "Descendants" at bounding box center [556, 104] width 323 height 33
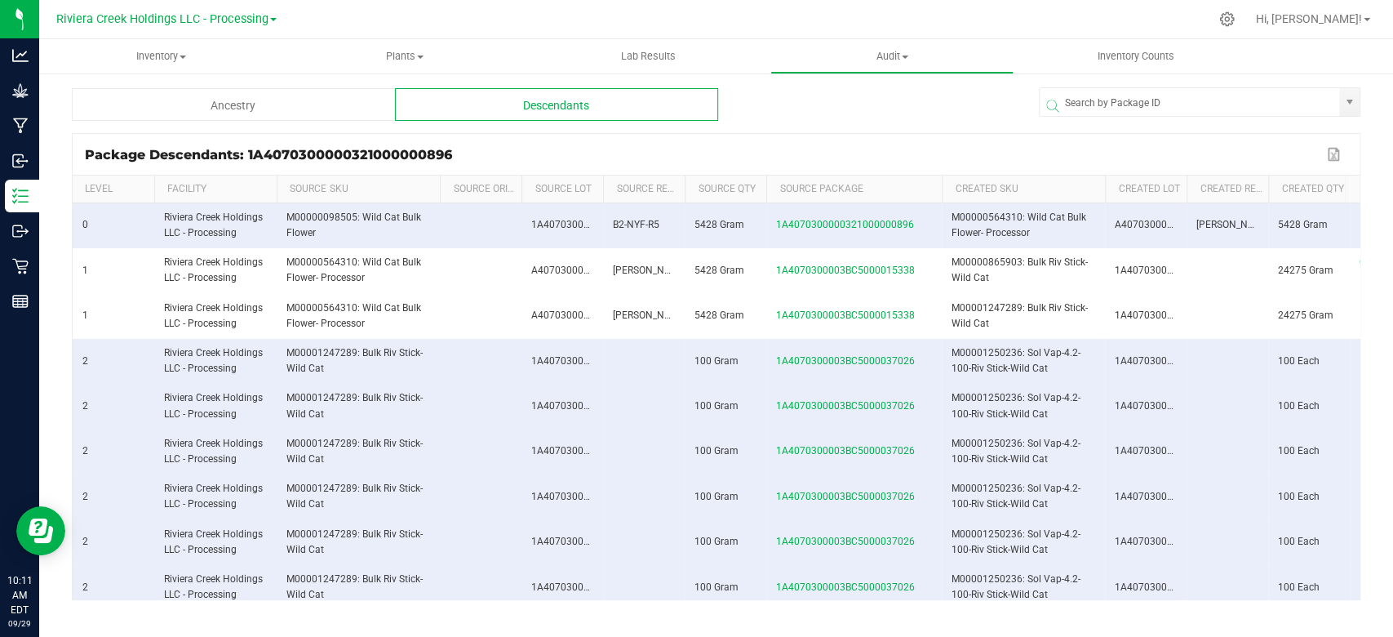
click at [938, 187] on span at bounding box center [939, 309] width 5 height 268
click at [201, 102] on div "Ancestry" at bounding box center [233, 104] width 323 height 33
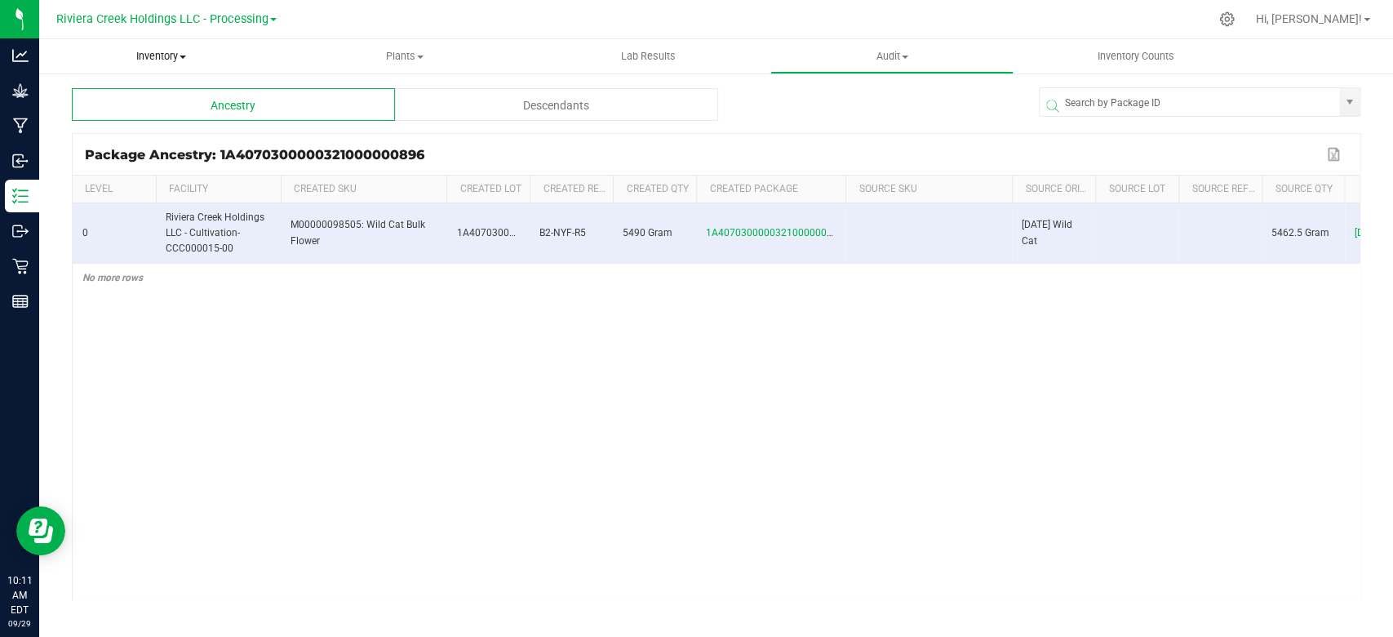
click at [151, 47] on uib-tab-heading "Inventory All packages All inventory Waste log Create inventory" at bounding box center [161, 56] width 244 height 34
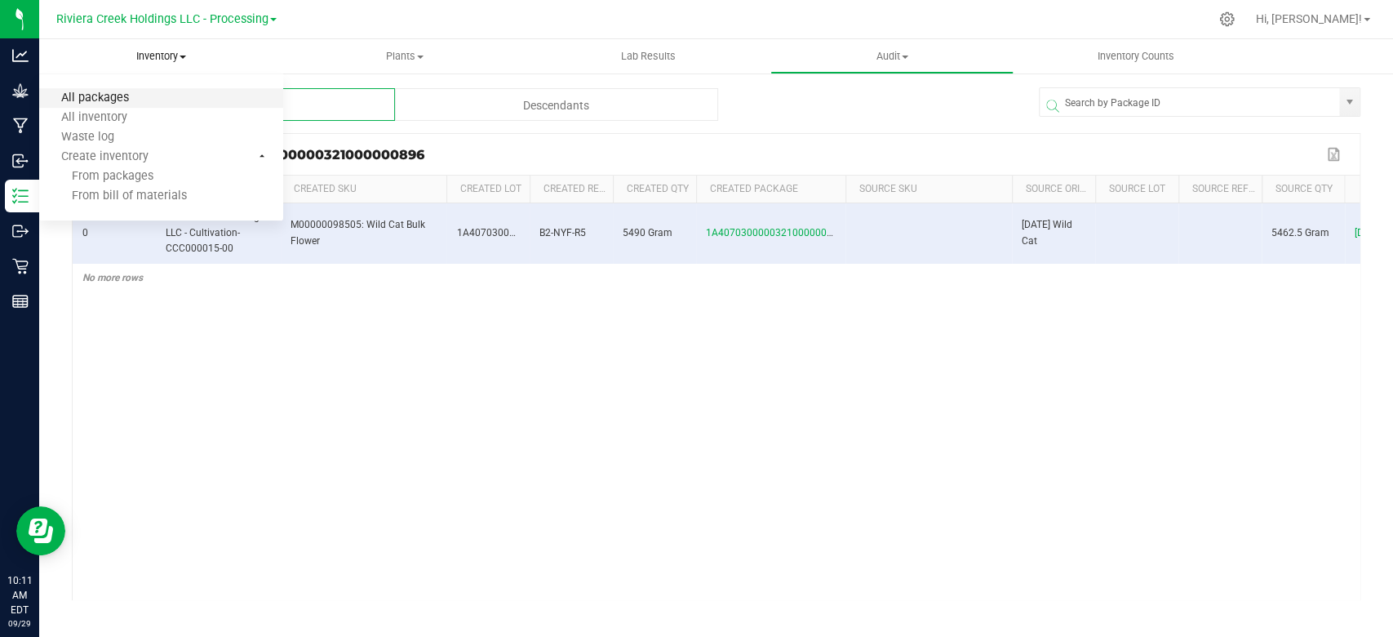
click at [112, 93] on span "All packages" at bounding box center [95, 98] width 112 height 14
